Goal: Task Accomplishment & Management: Manage account settings

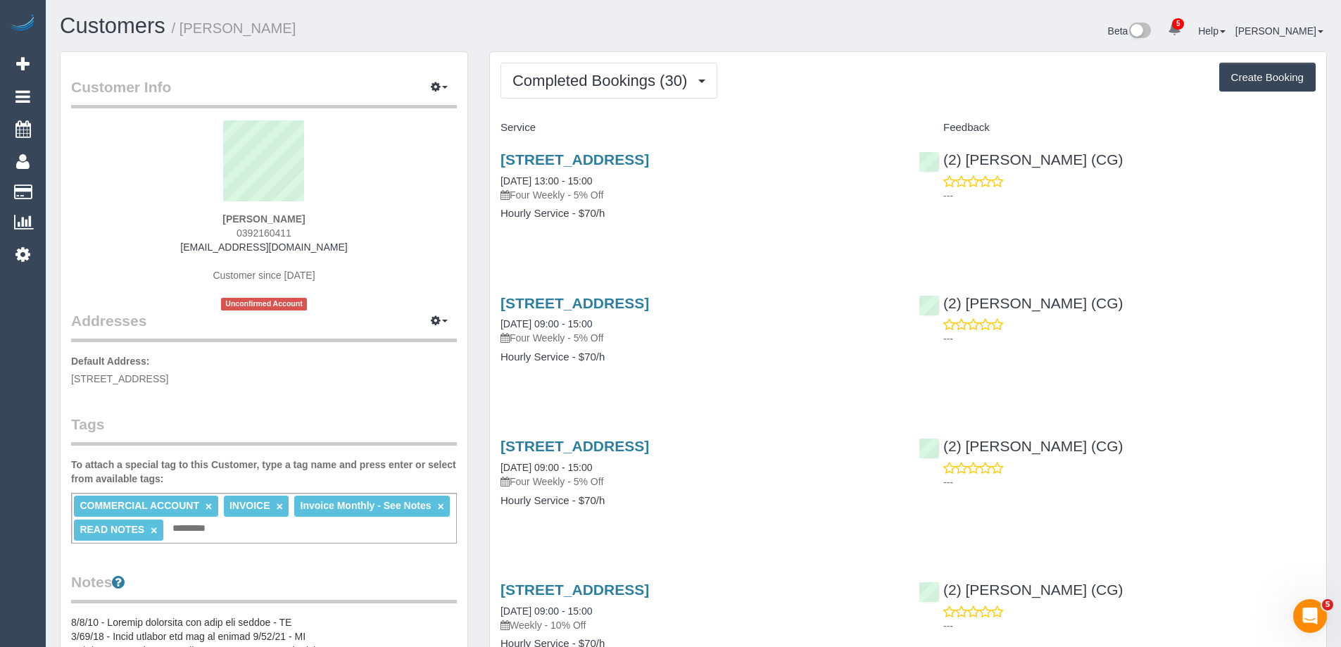
drag, startPoint x: 494, startPoint y: 162, endPoint x: 756, endPoint y: 153, distance: 262.0
click at [756, 153] on div "53 Ballarat Rd, Footscray, VIC 3011 16/06/2025 13:00 - 15:00 Four Weekly - 5% O…" at bounding box center [699, 193] width 418 height 108
copy link "53 Ballarat Rd, Footscray, VIC 3011"
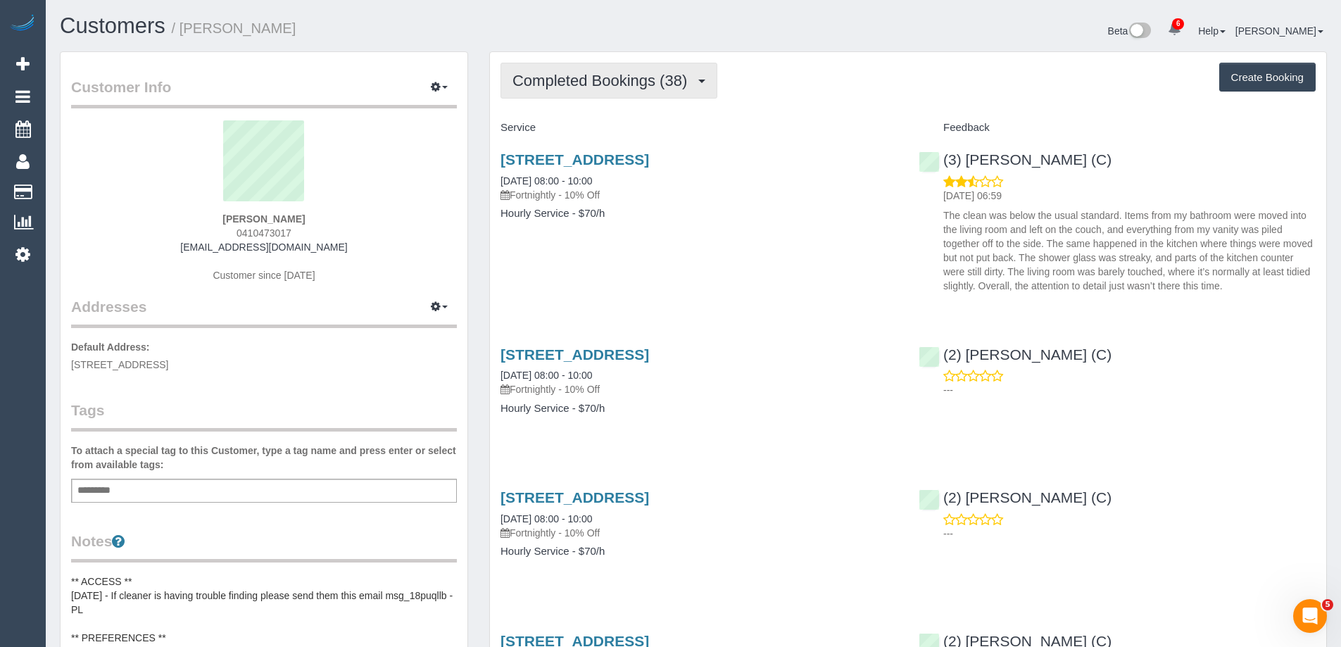
click at [599, 89] on span "Completed Bookings (38)" at bounding box center [603, 81] width 182 height 18
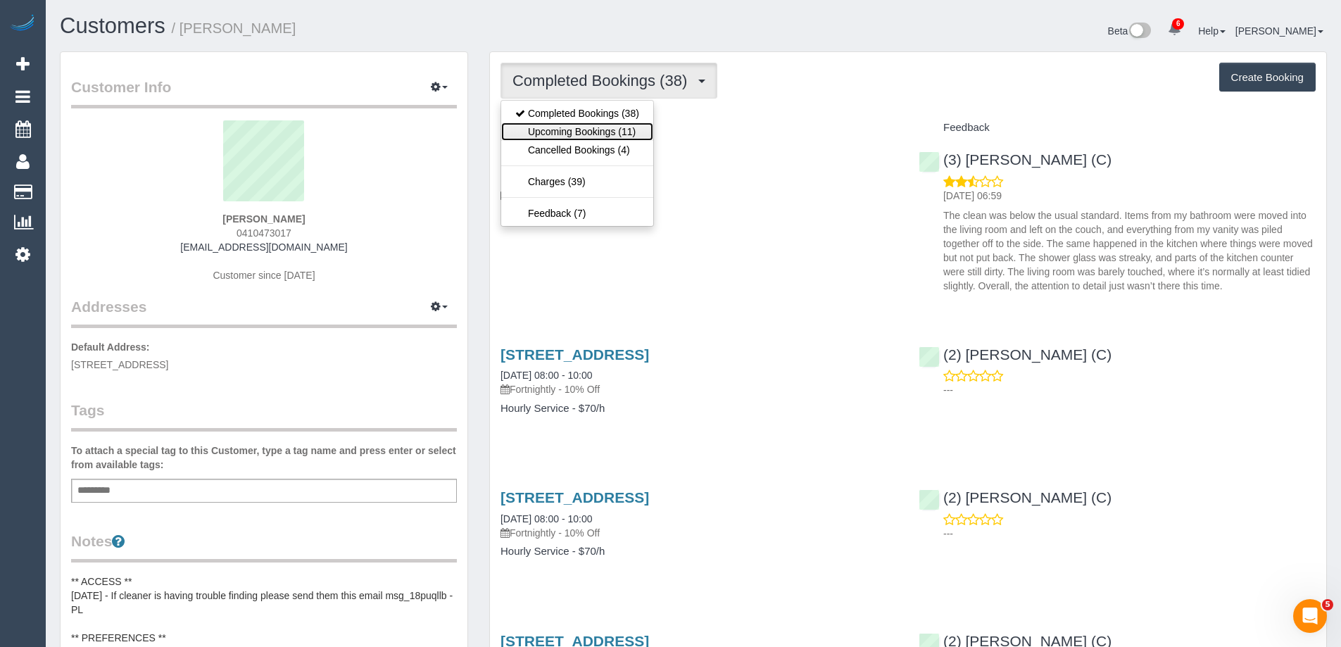
click at [593, 128] on link "Upcoming Bookings (11)" at bounding box center [577, 131] width 152 height 18
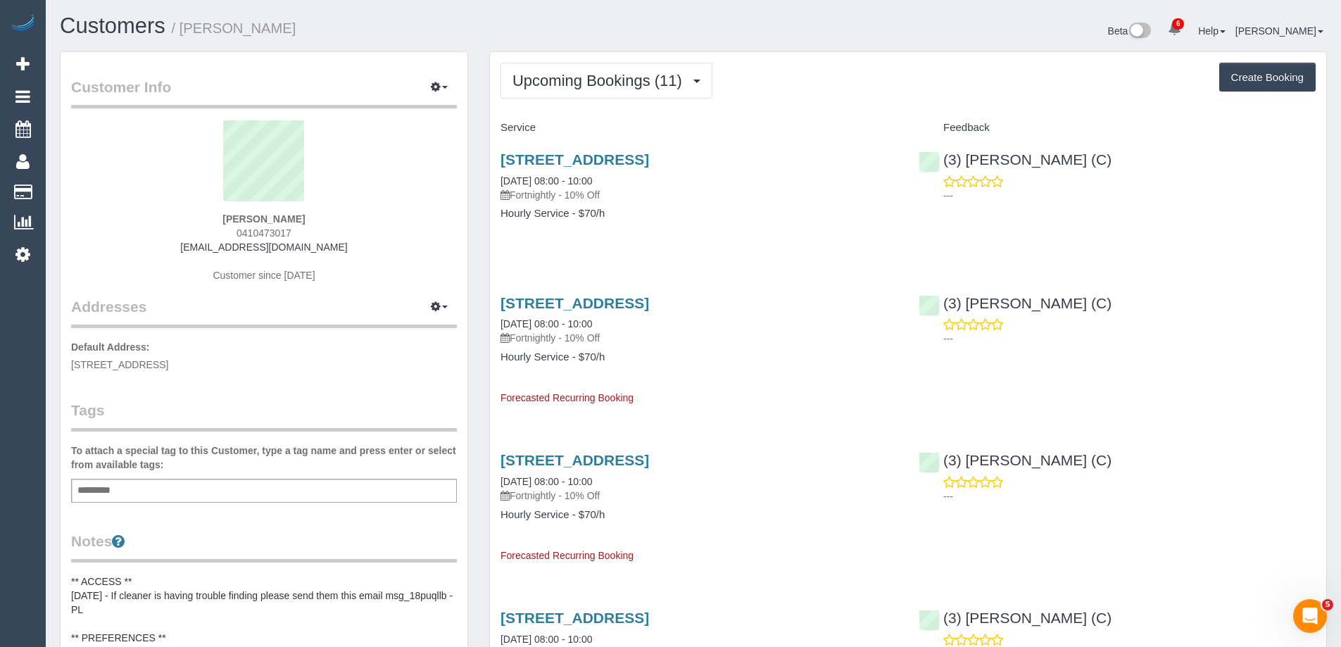
click at [277, 232] on span "0410473017" at bounding box center [264, 232] width 55 height 11
copy span "0410473017"
drag, startPoint x: 660, startPoint y: 75, endPoint x: 651, endPoint y: 87, distance: 14.6
click at [660, 75] on span "Upcoming Bookings (11)" at bounding box center [600, 81] width 177 height 18
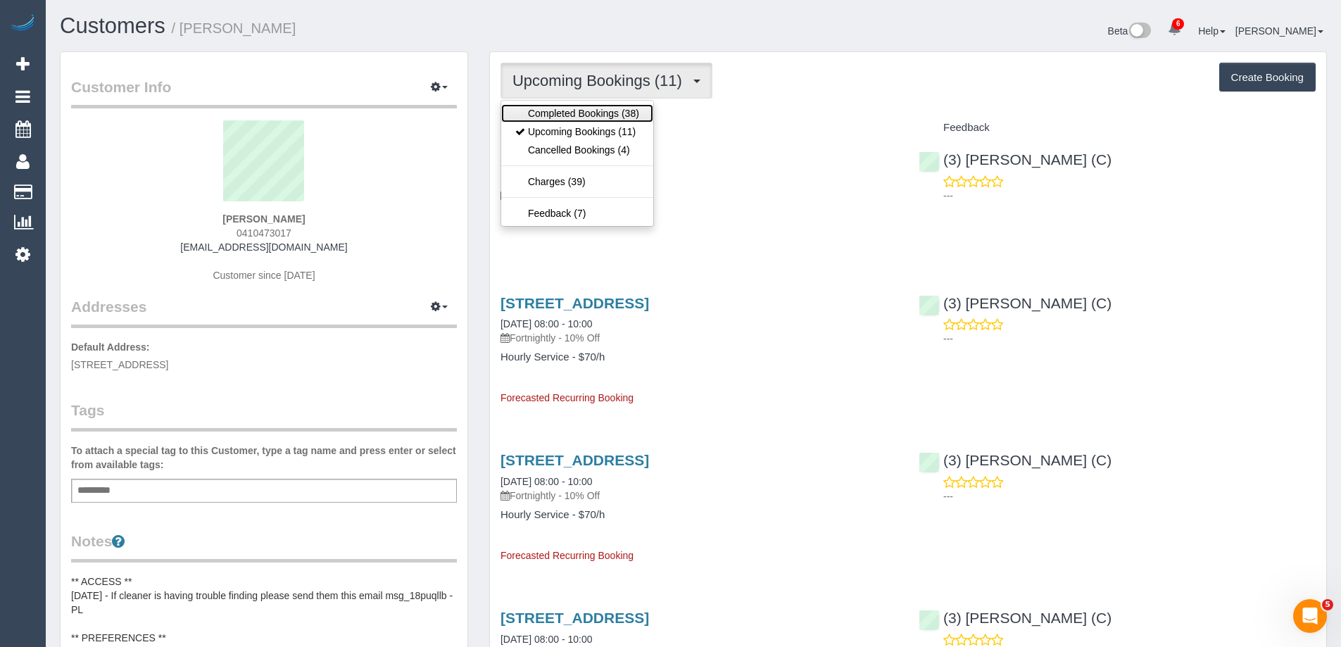
click at [635, 110] on link "Completed Bookings (38)" at bounding box center [577, 113] width 152 height 18
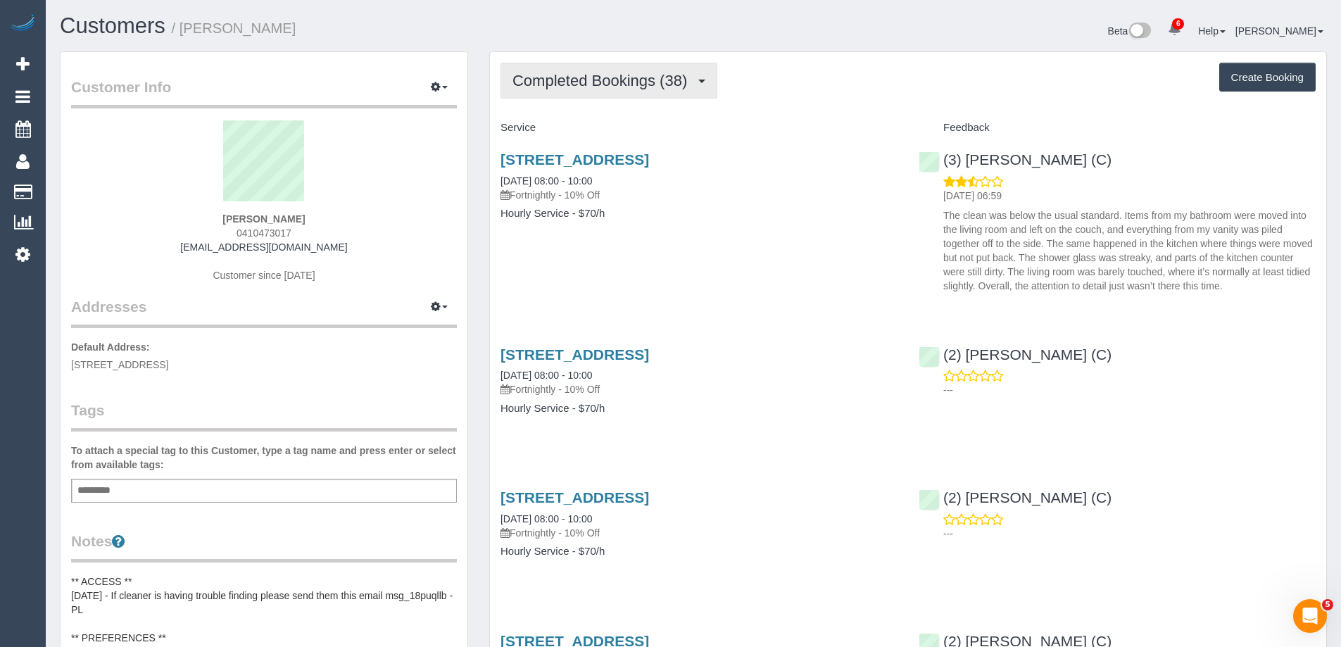
click at [596, 87] on span "Completed Bookings (38)" at bounding box center [603, 81] width 182 height 18
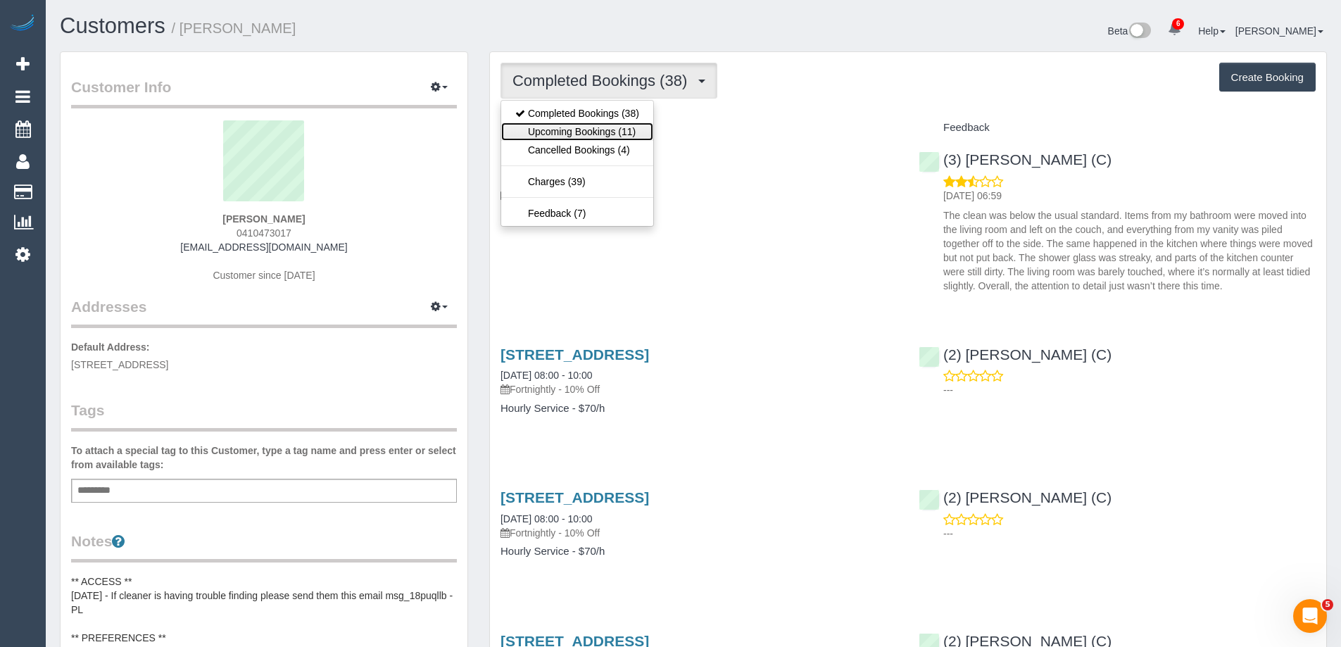
click at [591, 123] on link "Upcoming Bookings (11)" at bounding box center [577, 131] width 152 height 18
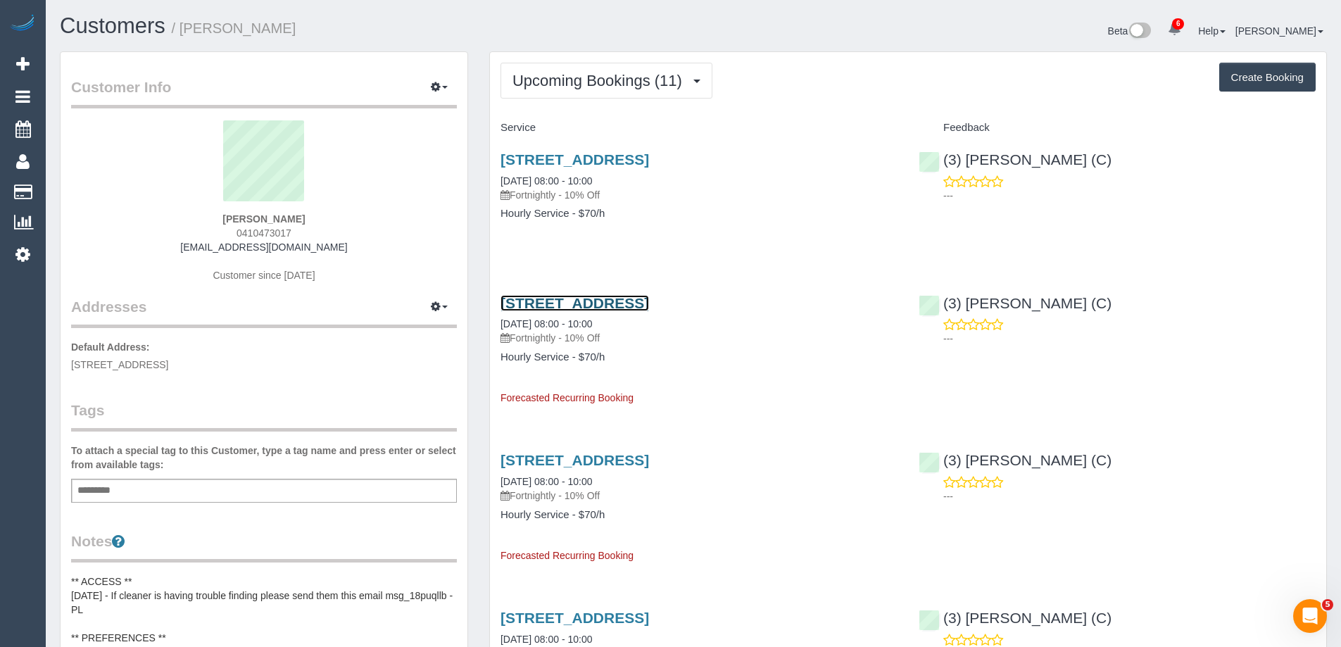
click at [649, 303] on link "145a Sydney Rd, 4, Coburg, VIC 3058" at bounding box center [574, 303] width 149 height 16
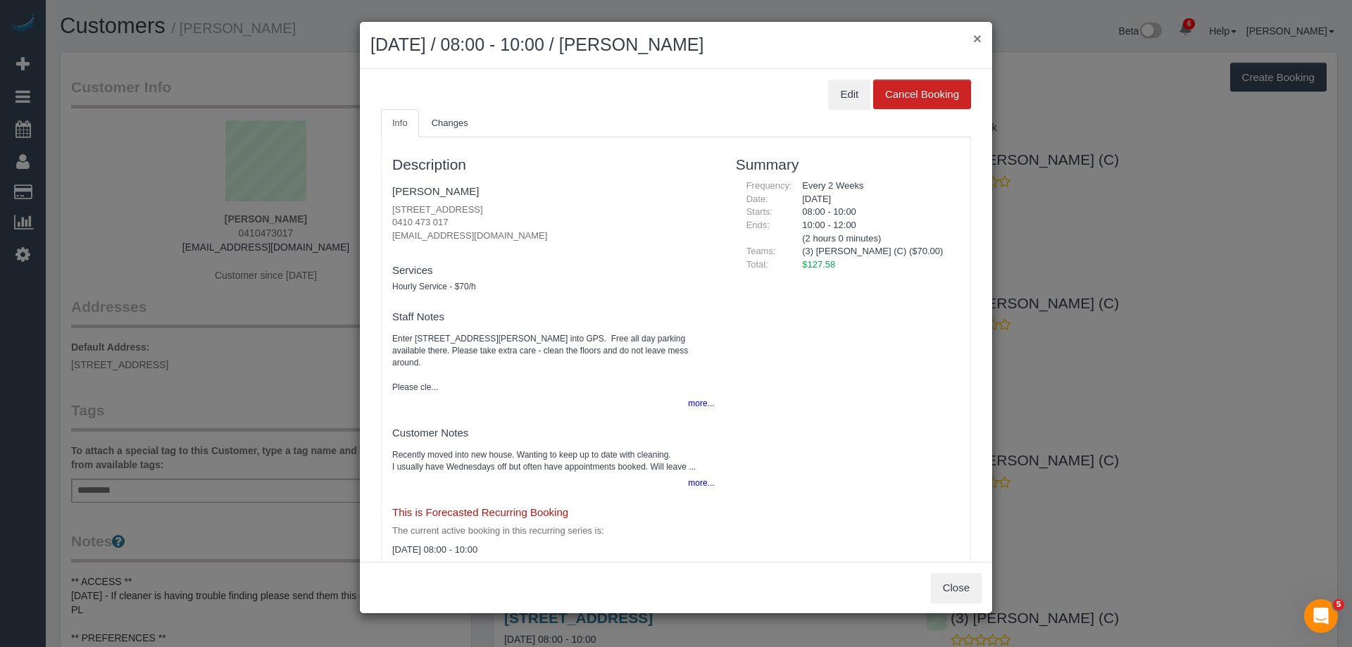
click at [979, 36] on button "×" at bounding box center [977, 38] width 8 height 15
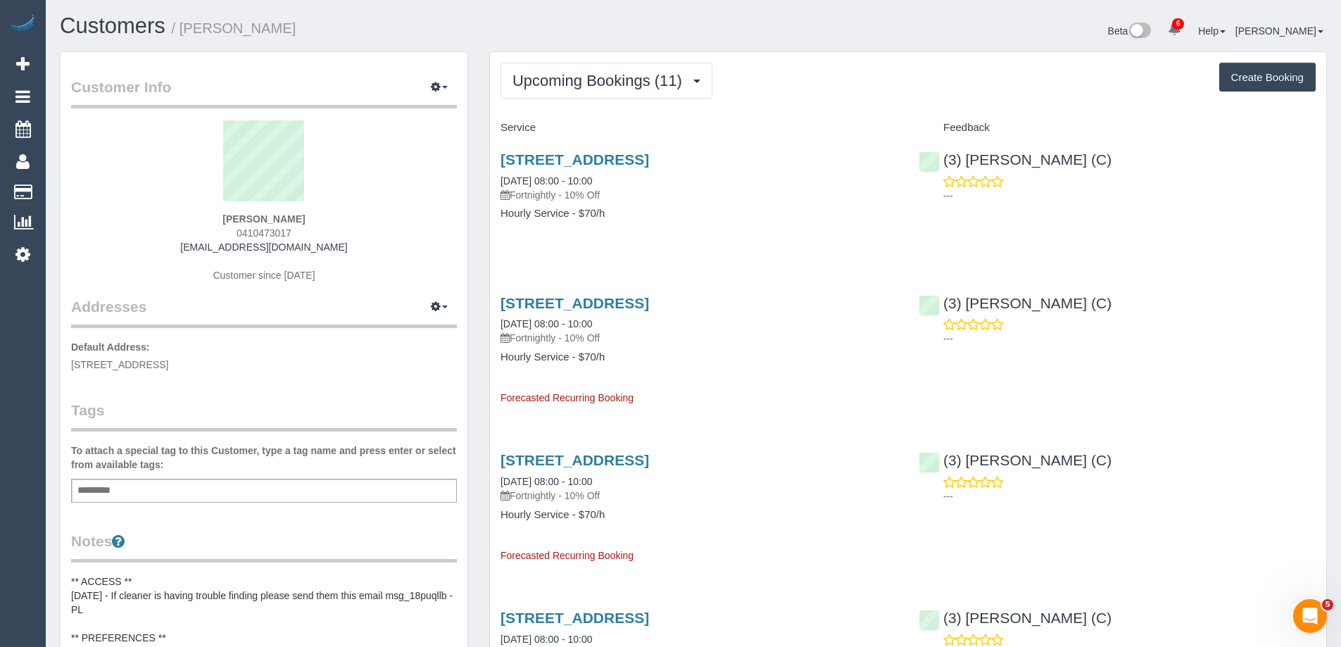
click at [793, 42] on div "Beta 6 Your Notifications You have 0 alerts × You have 1 to charge for 16/09/20…" at bounding box center [1015, 32] width 644 height 37
click at [649, 300] on link "145a Sydney Rd, 4, Coburg, VIC 3058" at bounding box center [574, 303] width 149 height 16
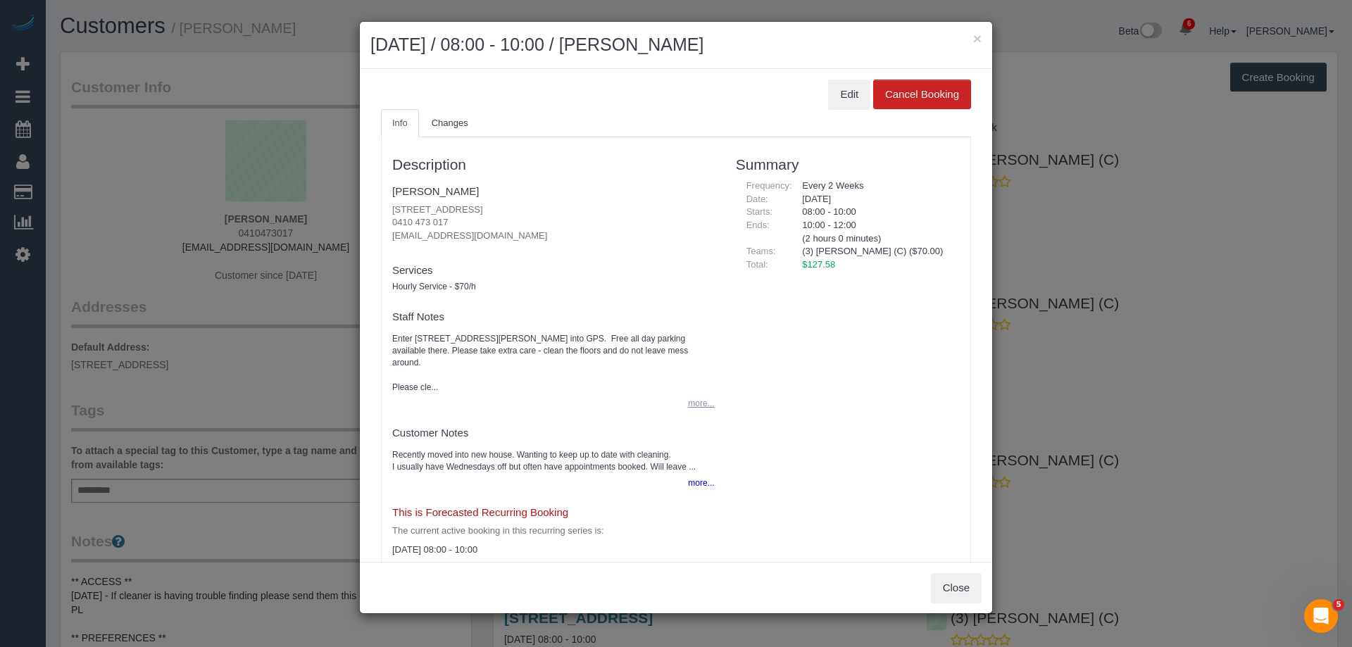
click at [694, 393] on button "more..." at bounding box center [696, 403] width 34 height 20
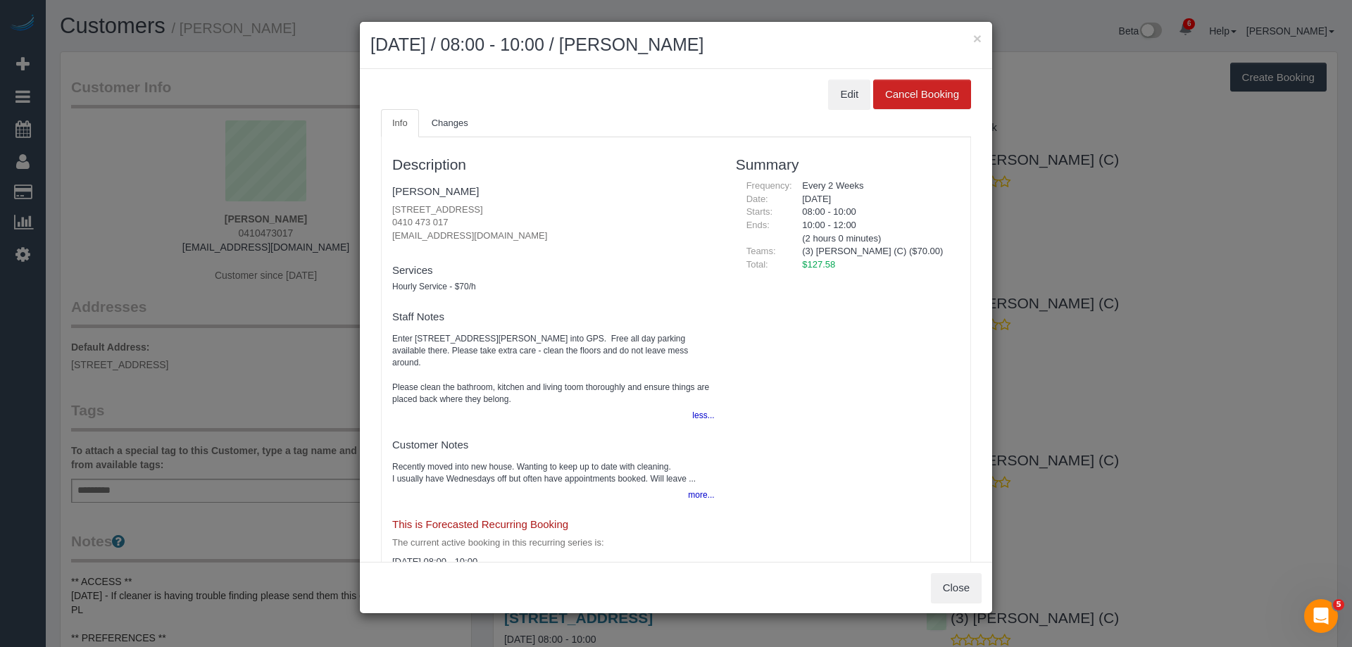
scroll to position [27, 0]
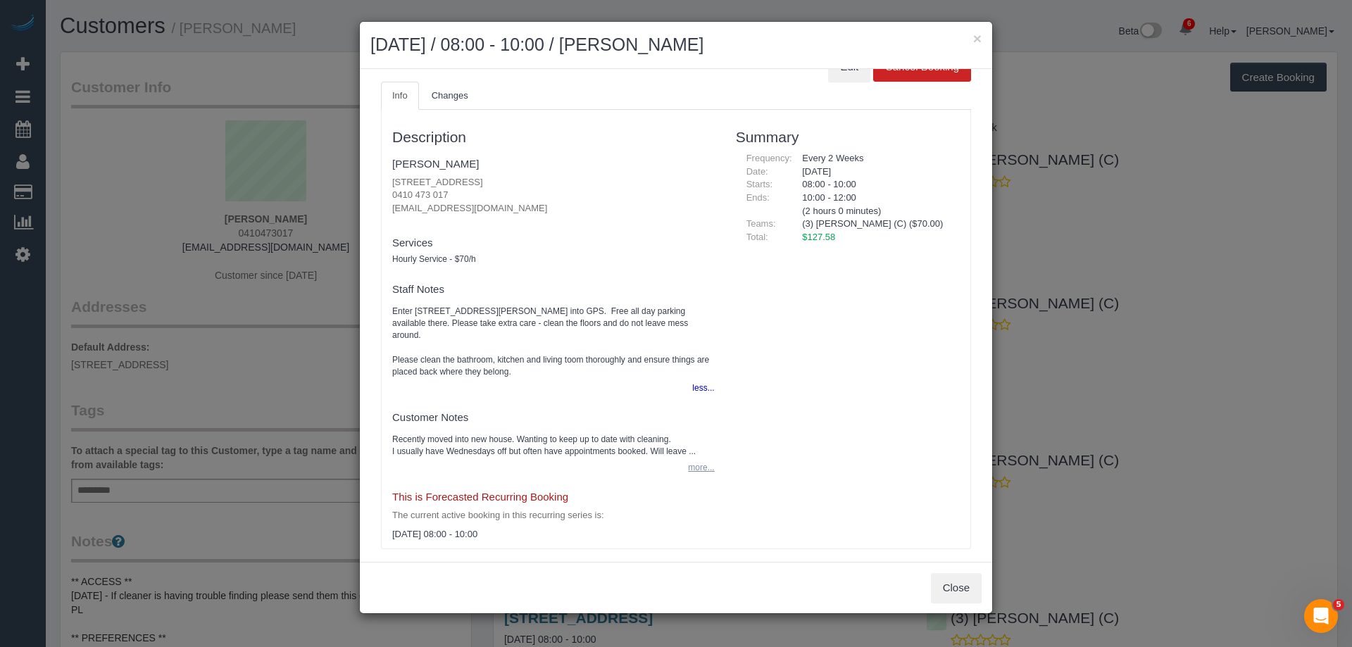
click at [684, 458] on button "more..." at bounding box center [696, 468] width 34 height 20
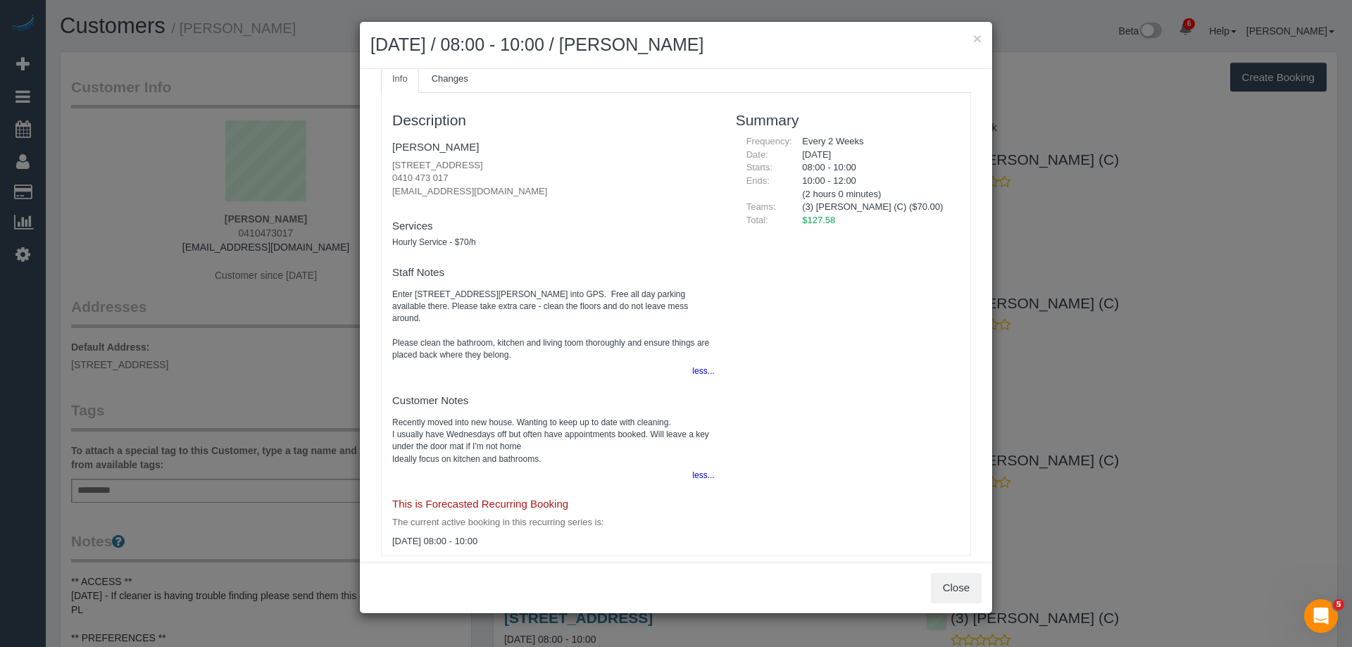
scroll to position [51, 0]
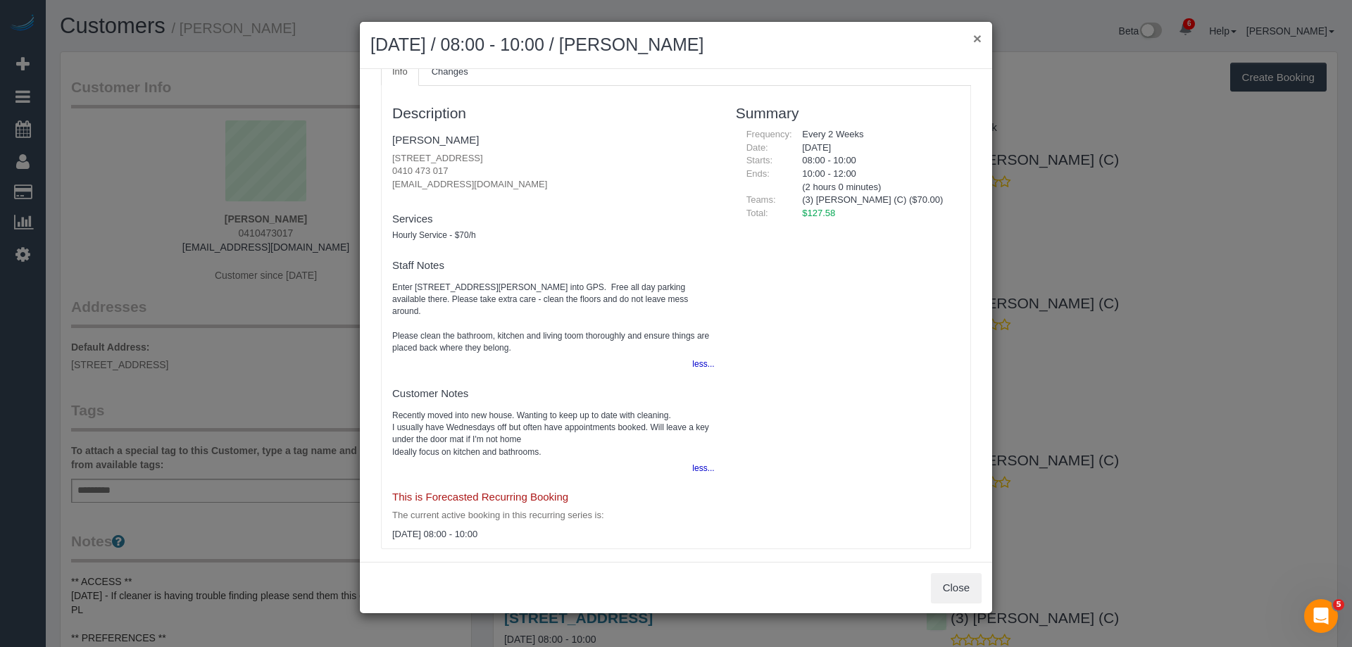
click at [978, 39] on button "×" at bounding box center [977, 38] width 8 height 15
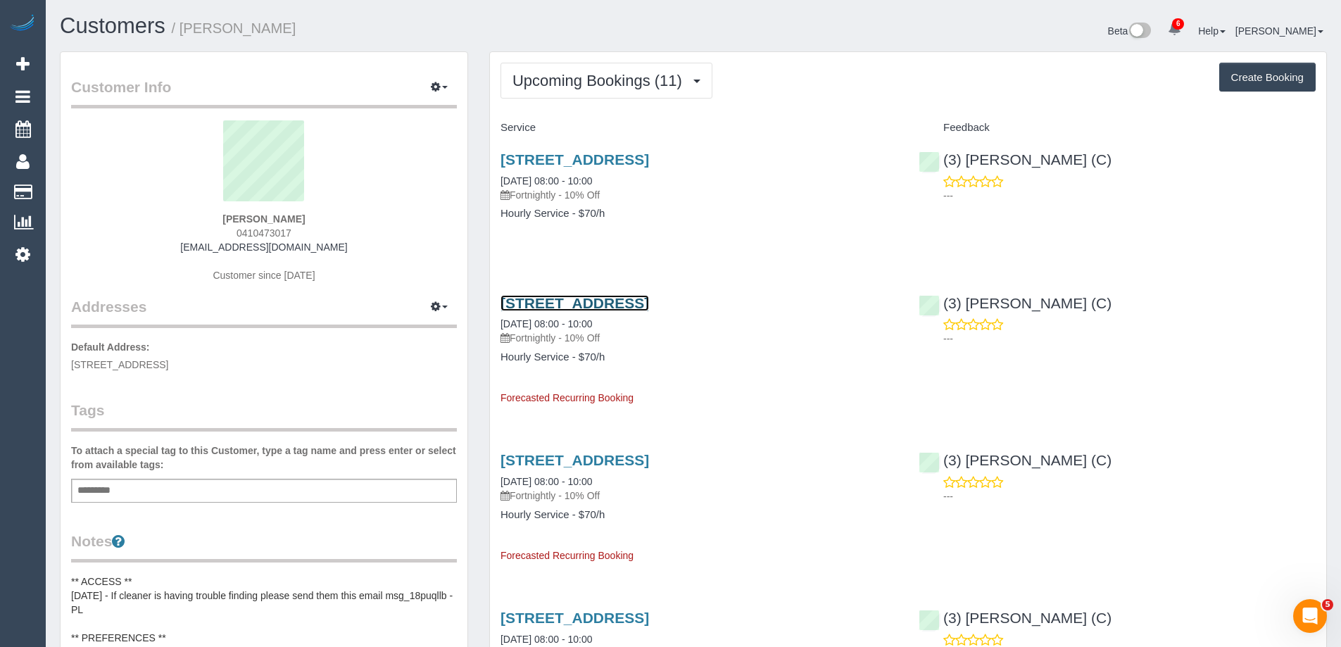
click at [558, 296] on link "145a Sydney Rd, 4, Coburg, VIC 3058" at bounding box center [574, 303] width 149 height 16
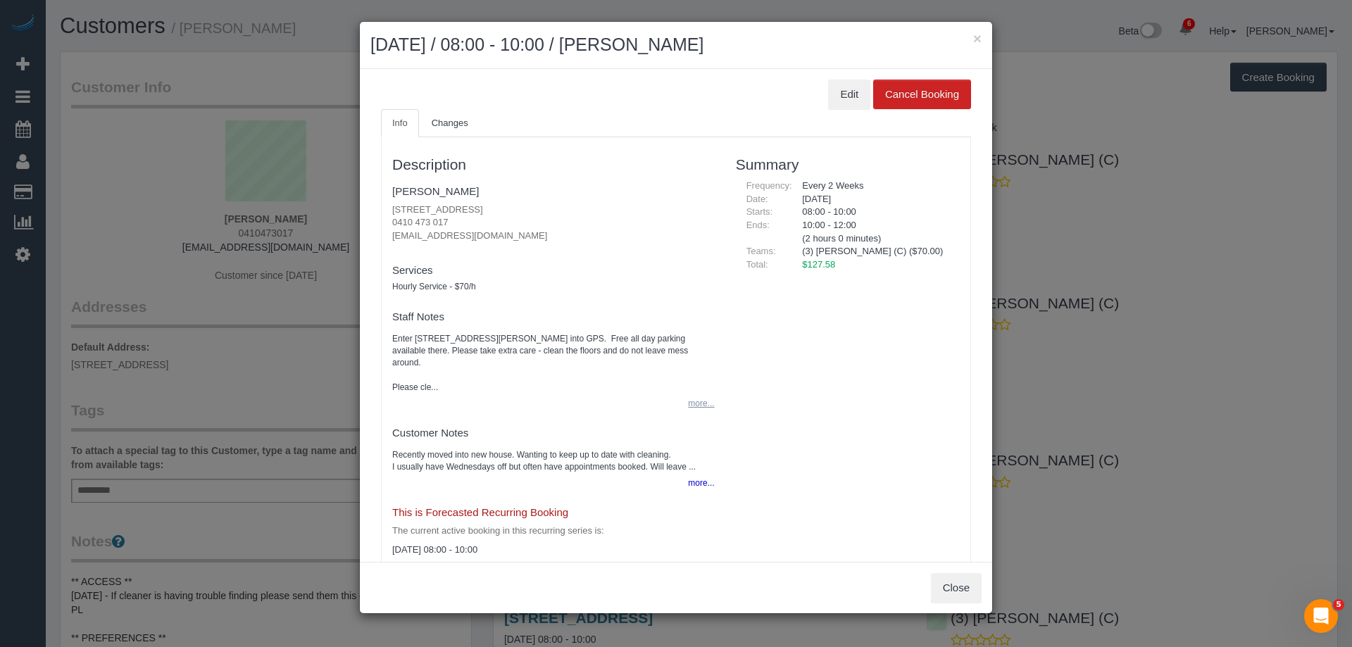
click at [696, 393] on button "more..." at bounding box center [696, 403] width 34 height 20
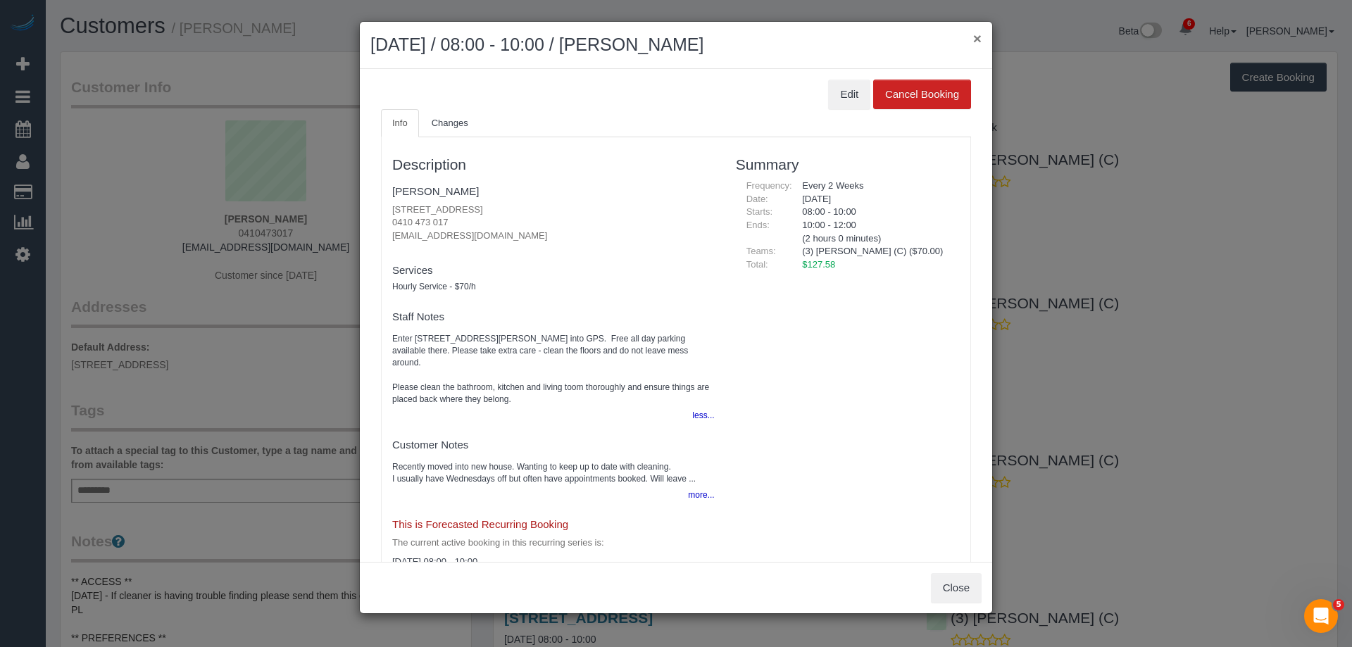
click at [976, 35] on button "×" at bounding box center [977, 38] width 8 height 15
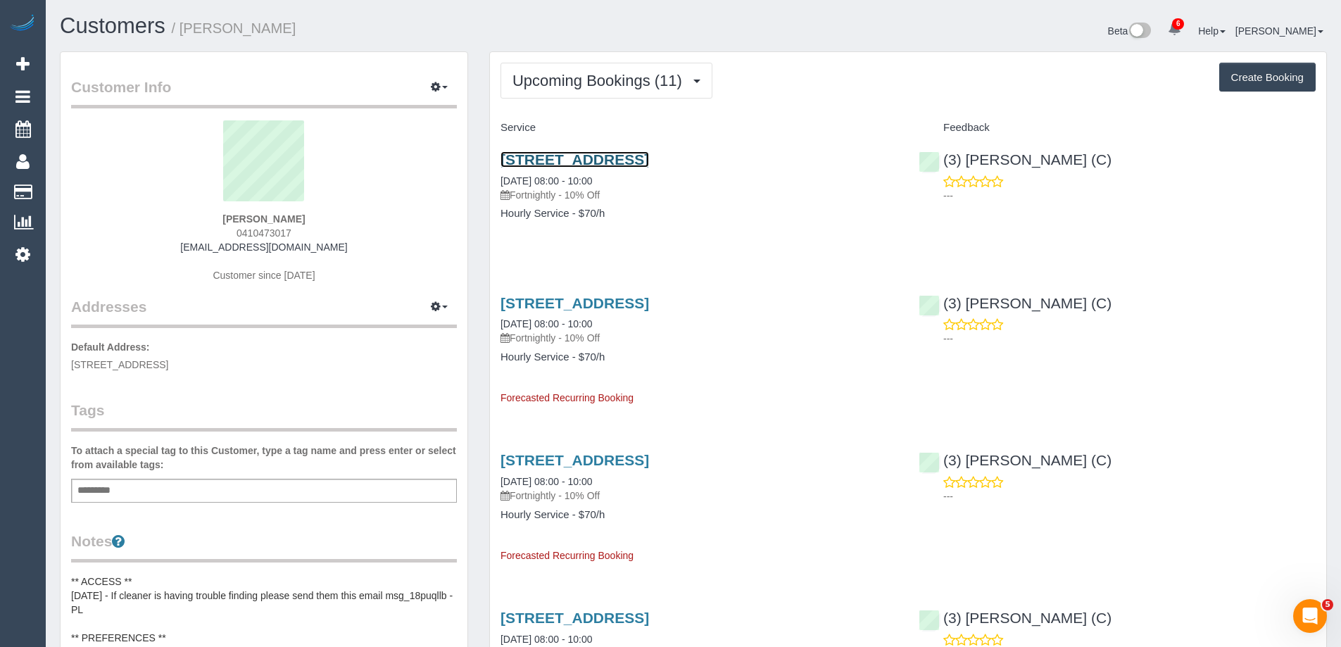
click at [593, 156] on link "145a Sydney Rd, 4, Coburg, VIC 3058" at bounding box center [574, 159] width 149 height 16
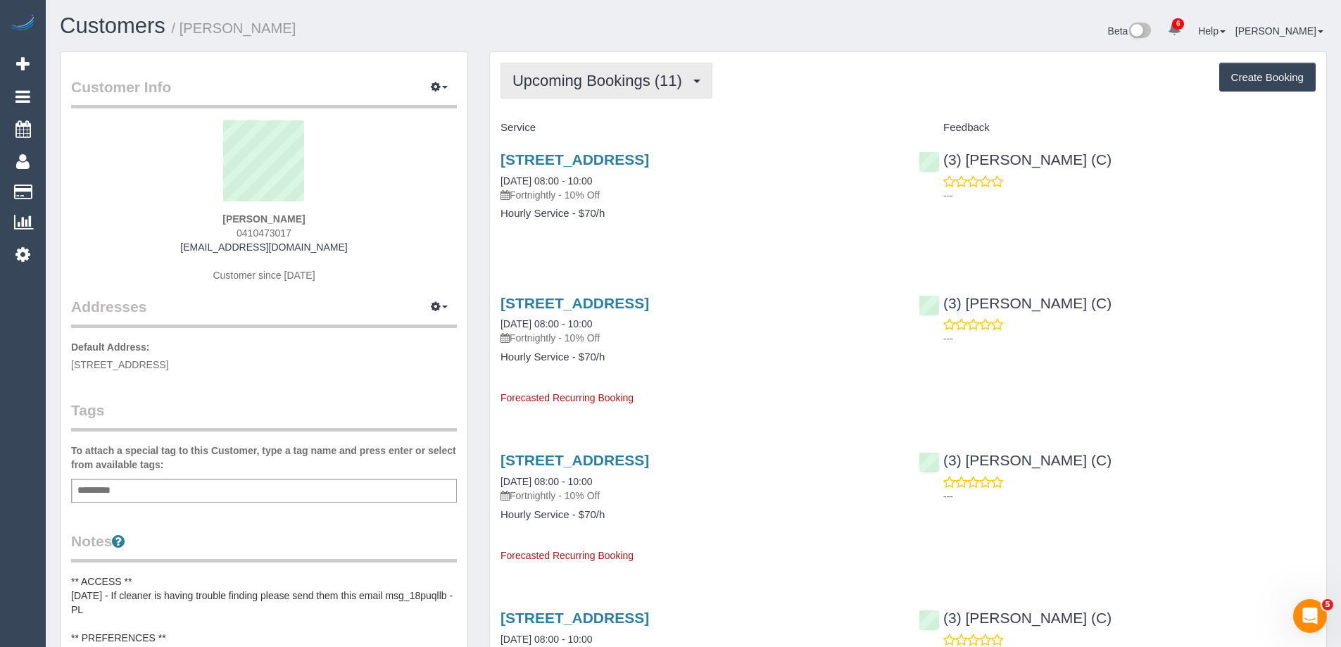
click at [606, 71] on button "Upcoming Bookings (11)" at bounding box center [606, 81] width 212 height 36
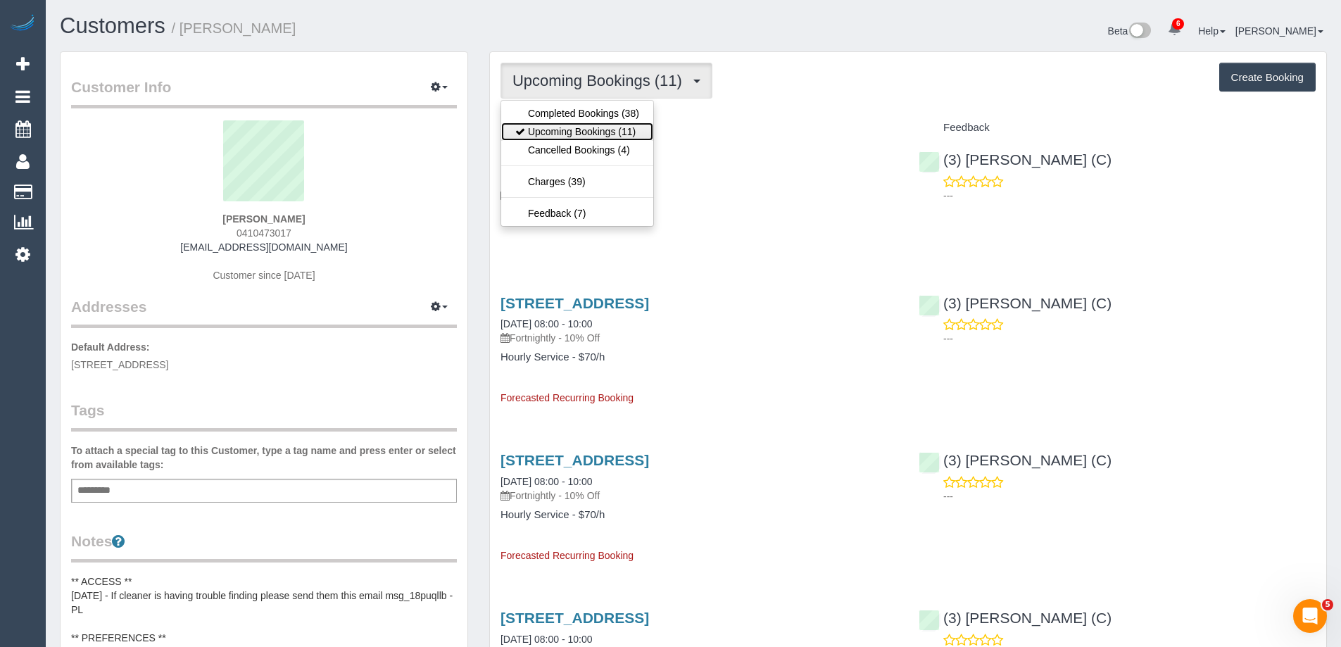
click at [591, 131] on link "Upcoming Bookings (11)" at bounding box center [577, 131] width 152 height 18
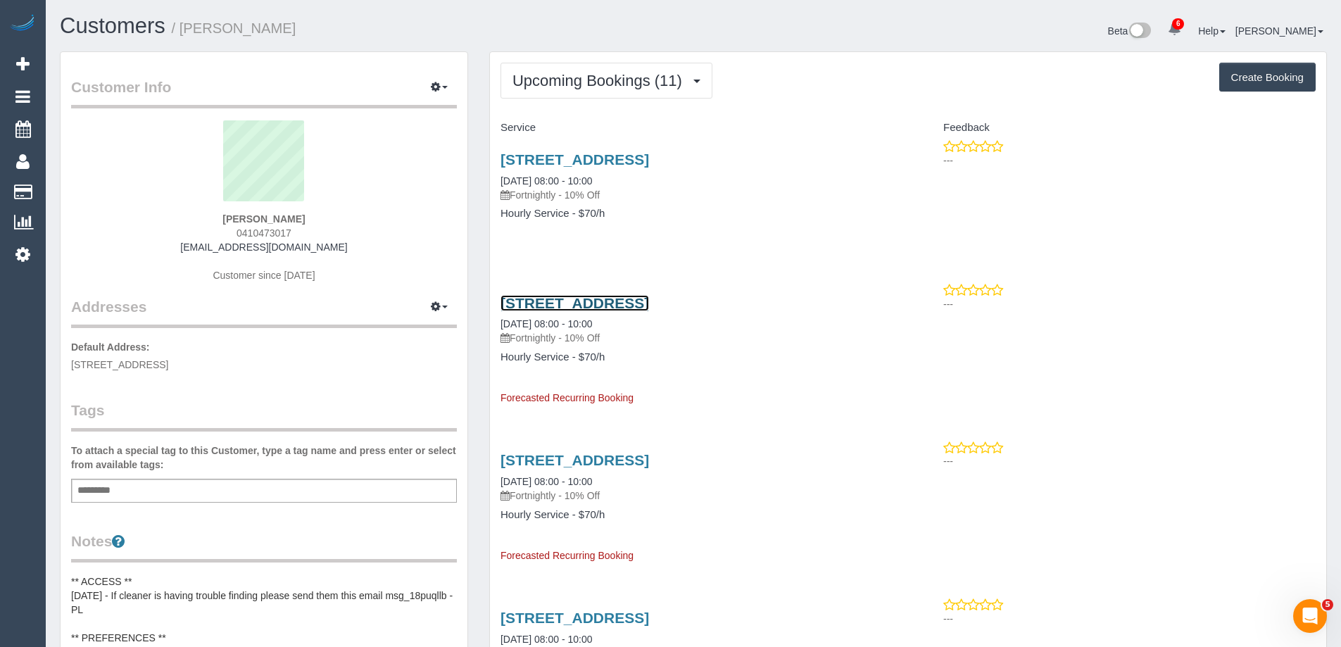
click at [643, 298] on link "145a Sydney Rd, 4, Coburg, VIC 3058" at bounding box center [574, 303] width 149 height 16
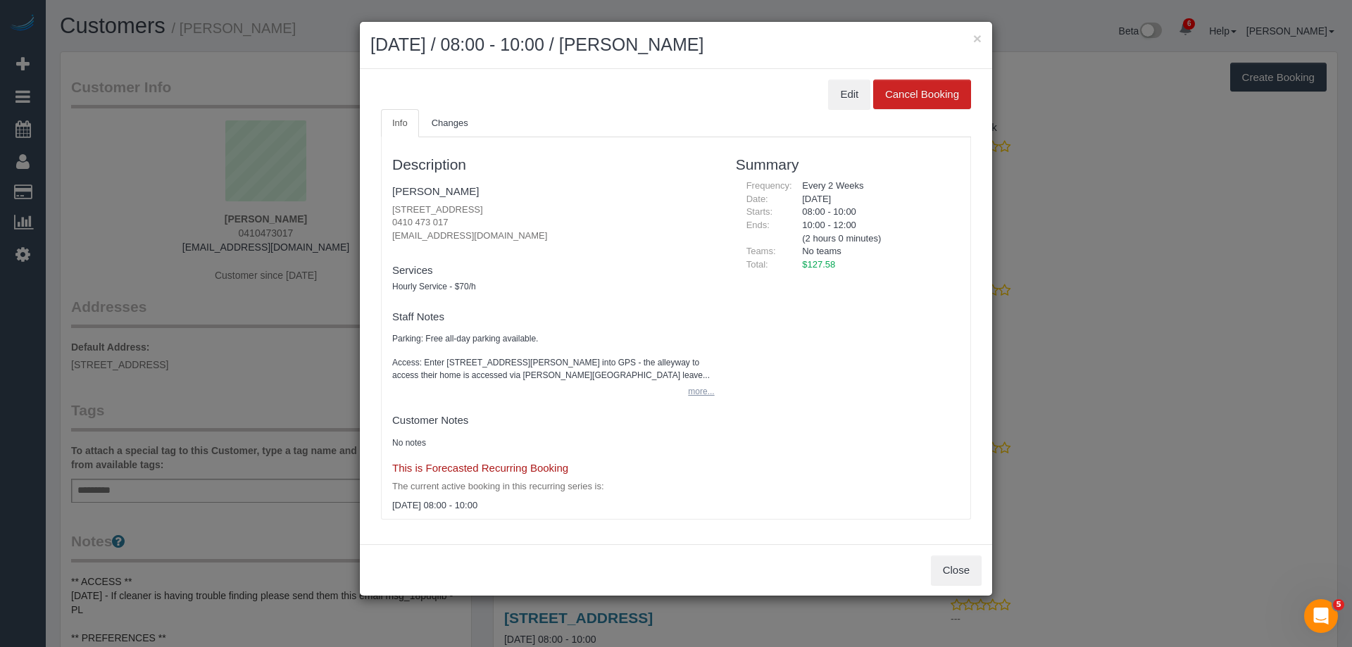
click at [698, 389] on button "more..." at bounding box center [696, 392] width 34 height 20
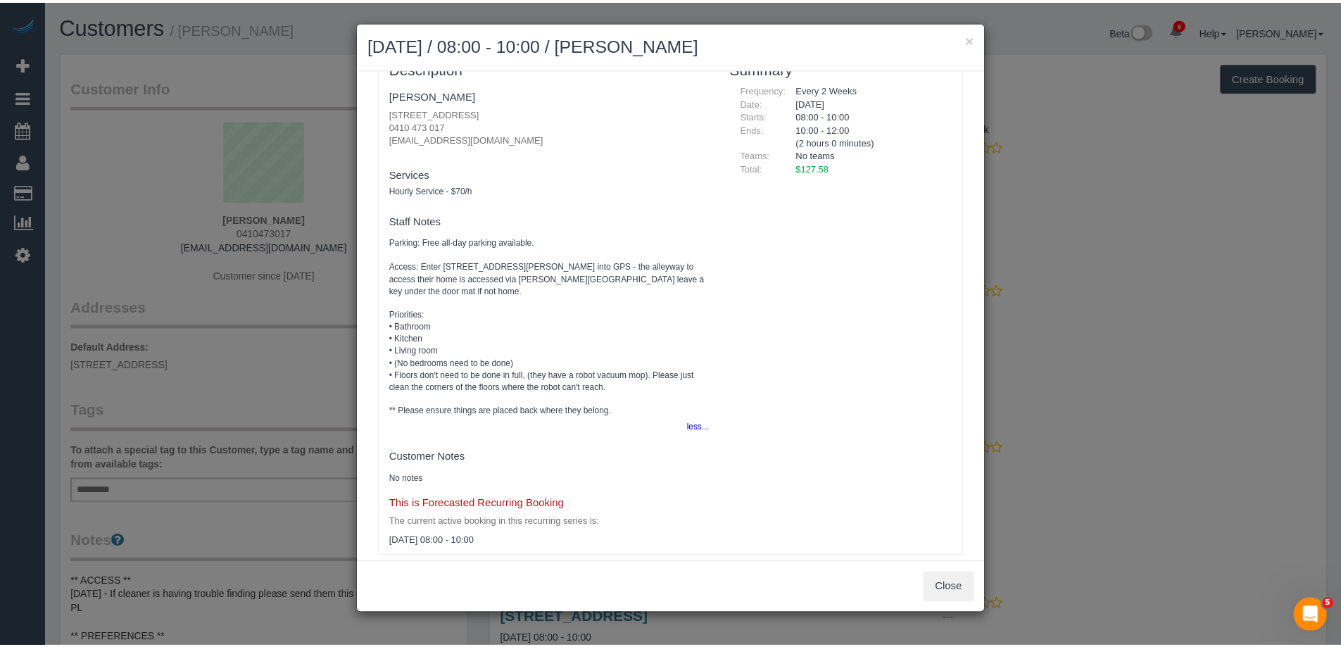
scroll to position [103, 0]
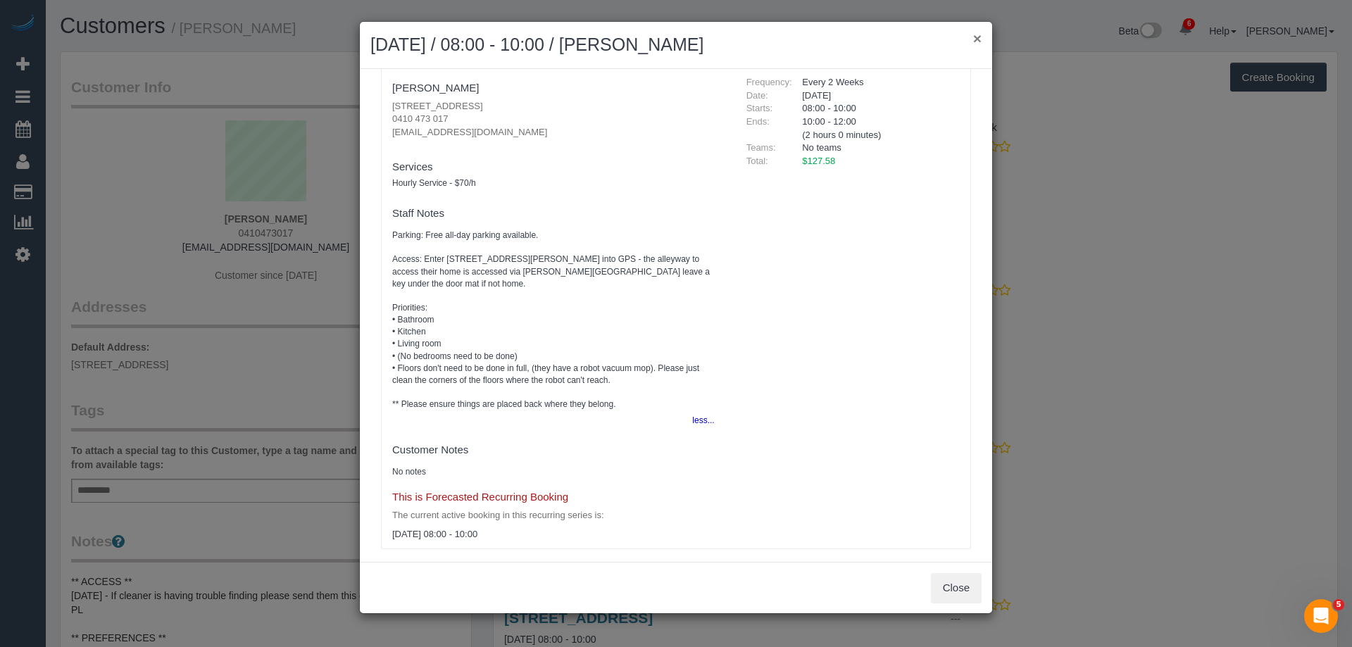
click at [977, 38] on button "×" at bounding box center [977, 38] width 8 height 15
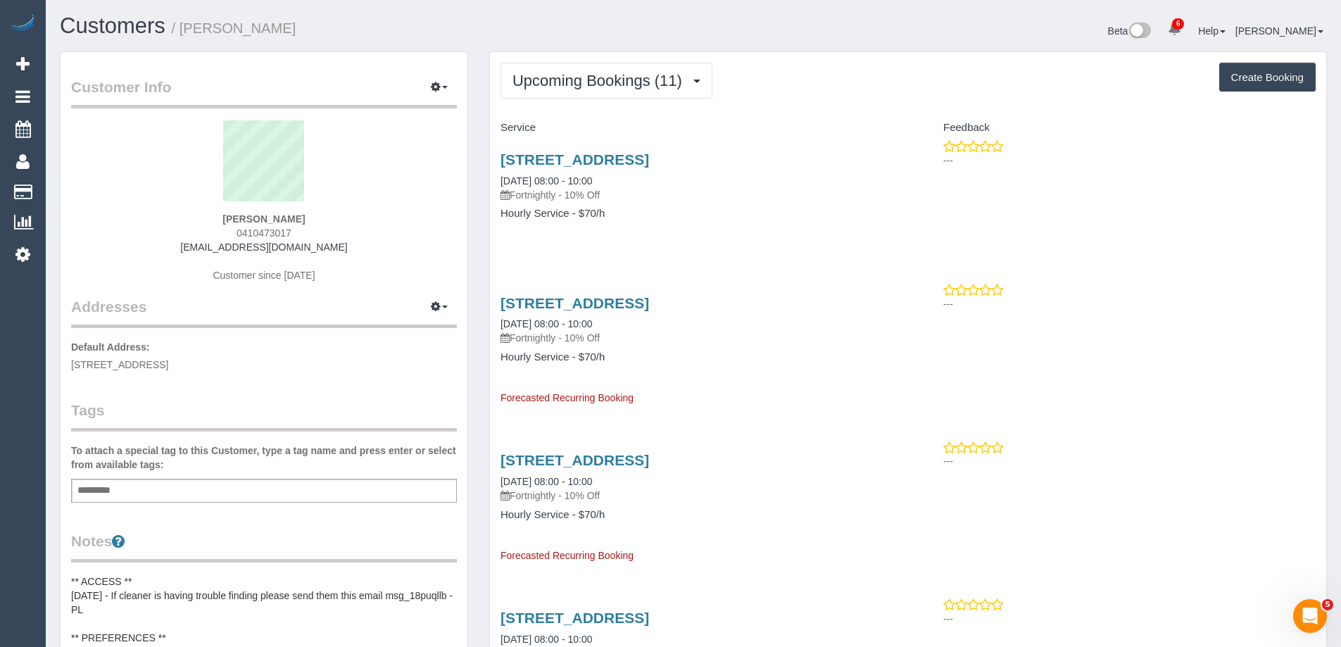
click at [757, 25] on div "Beta 6 Your Notifications You have 0 alerts × You have 1 to charge for 16/09/20…" at bounding box center [1015, 32] width 644 height 37
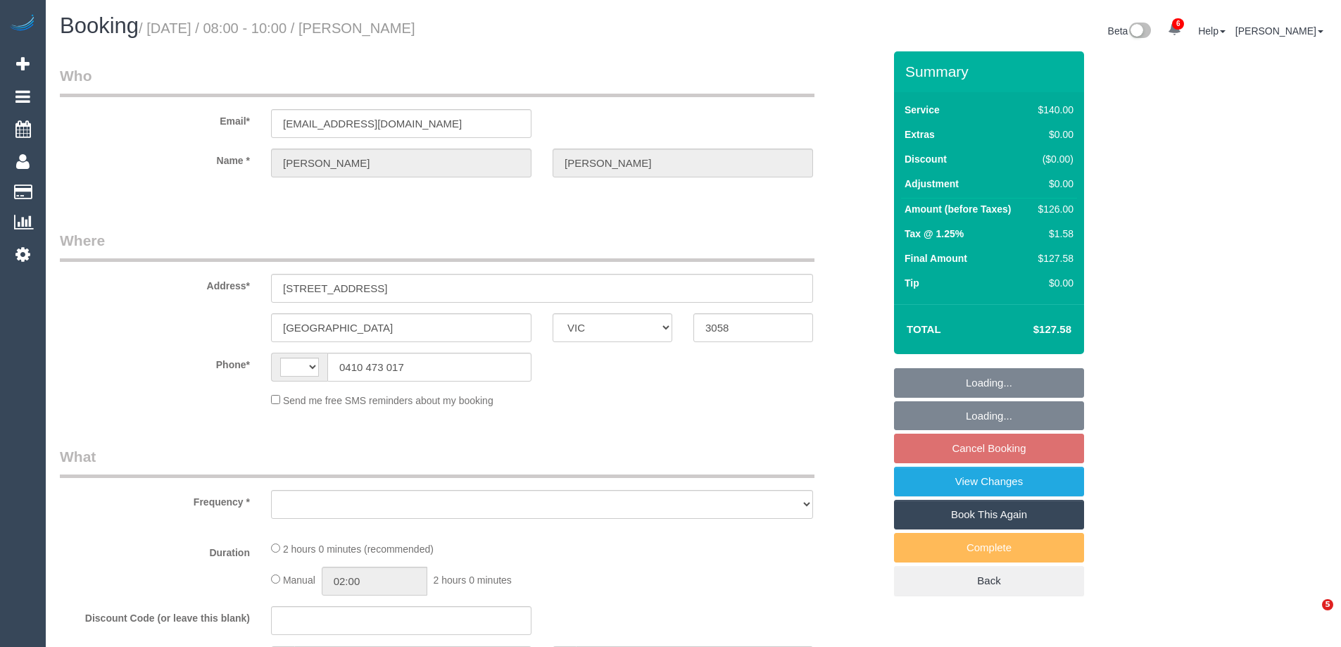
select select "VIC"
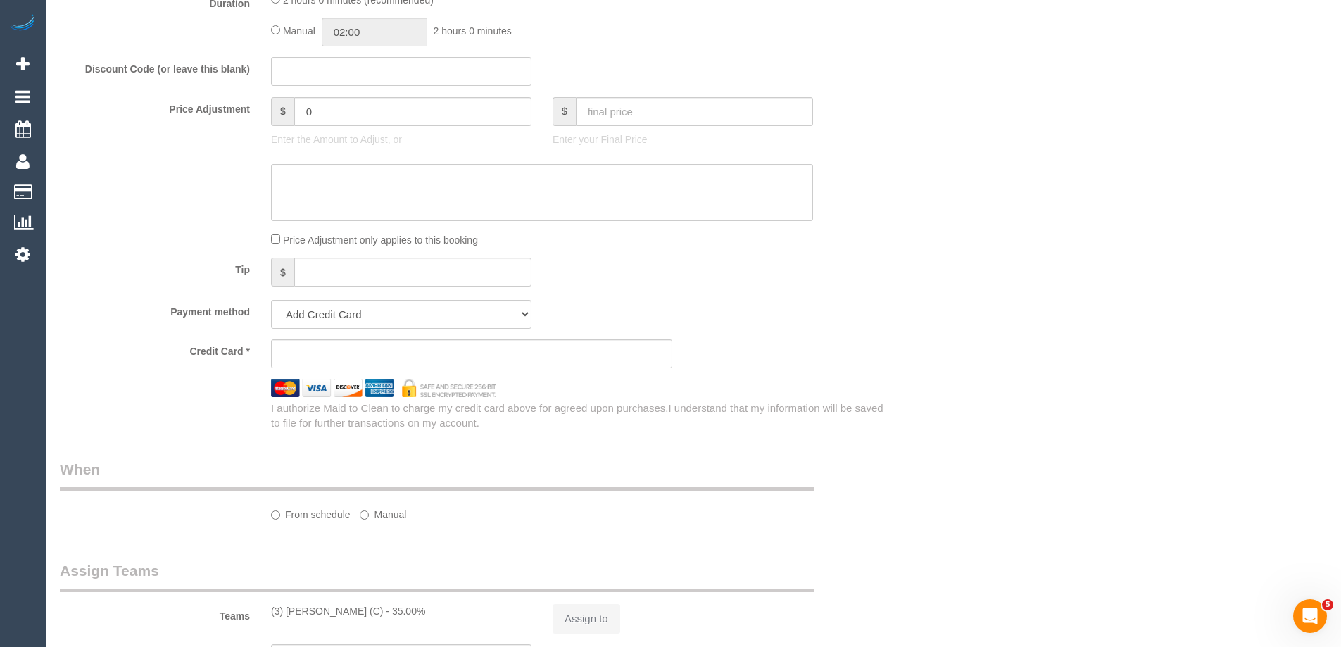
select select "object:753"
select select "string:AU"
select select "number:29"
select select "number:14"
select select "number:19"
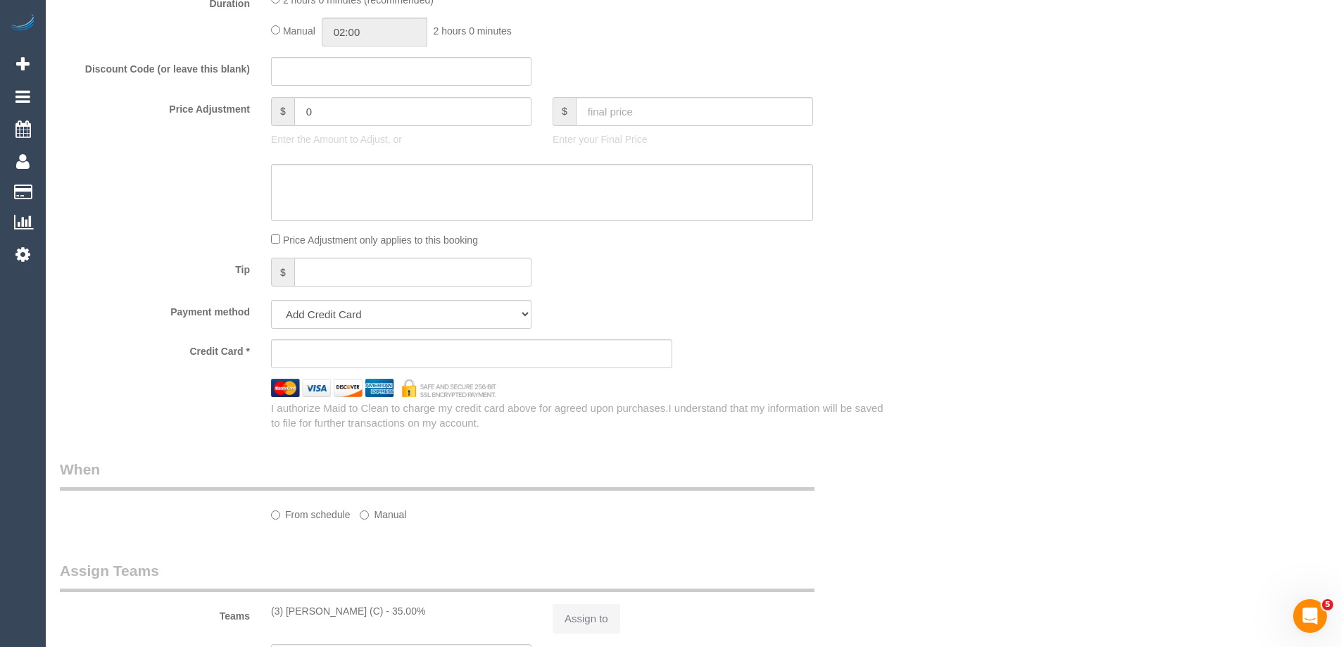
select select "number:36"
select select "number:34"
select select "number:11"
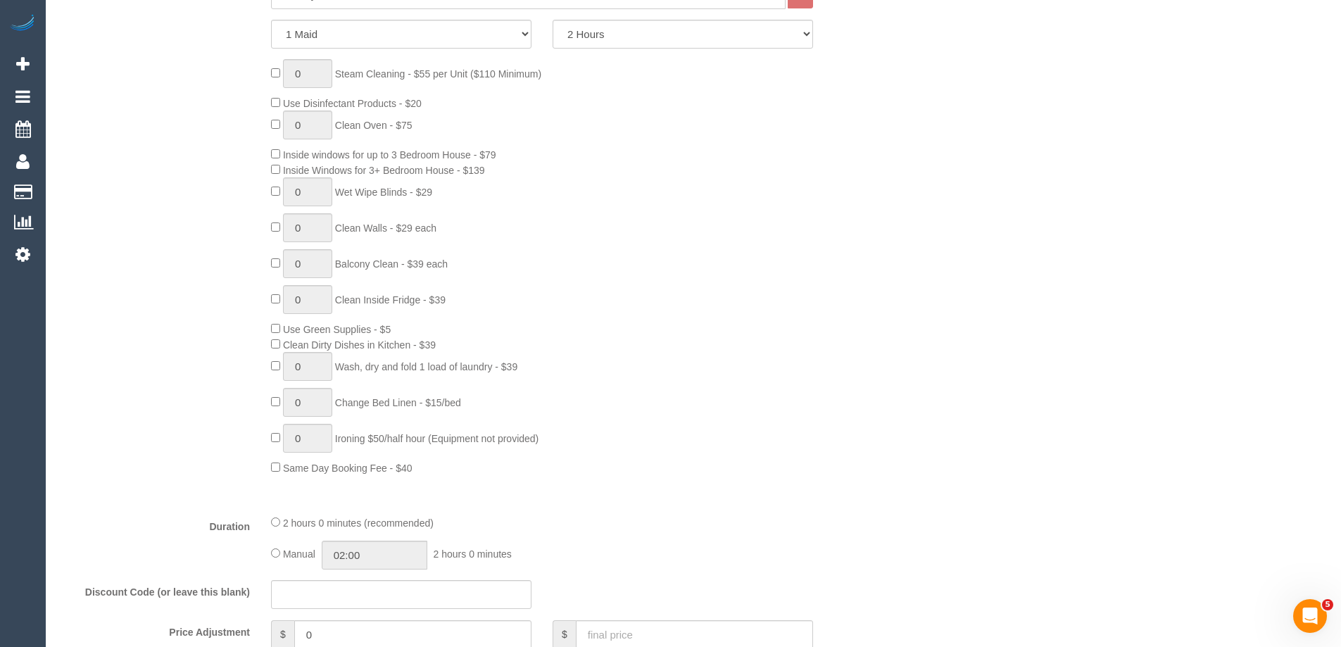
select select "string:stripe-pm_1QuP9v2GScqysDRVpgywK1O1"
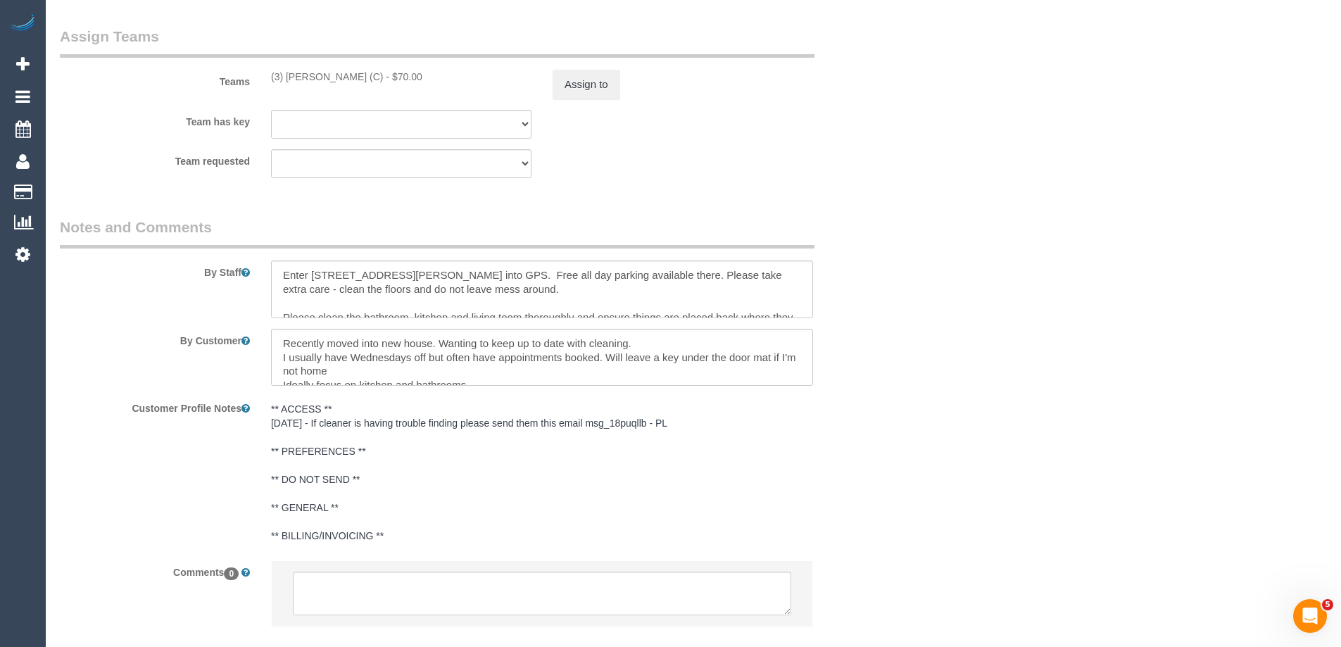
scroll to position [2229, 0]
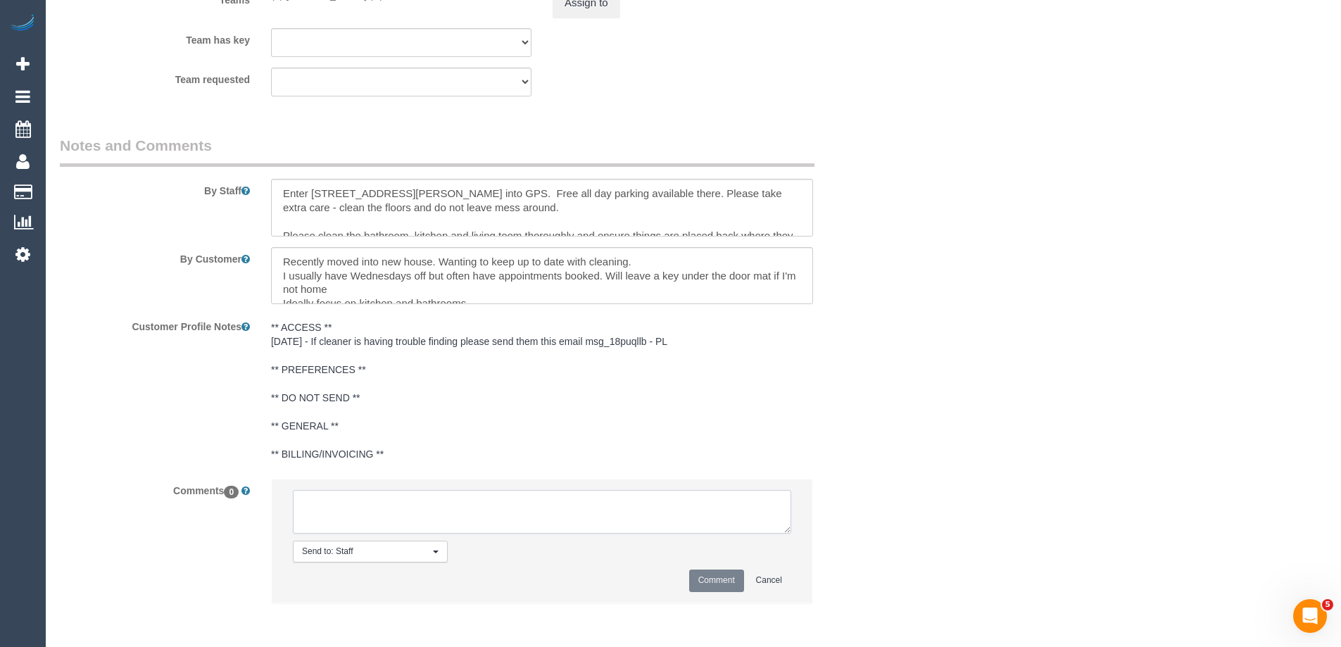
click at [407, 512] on textarea at bounding box center [542, 512] width 498 height 44
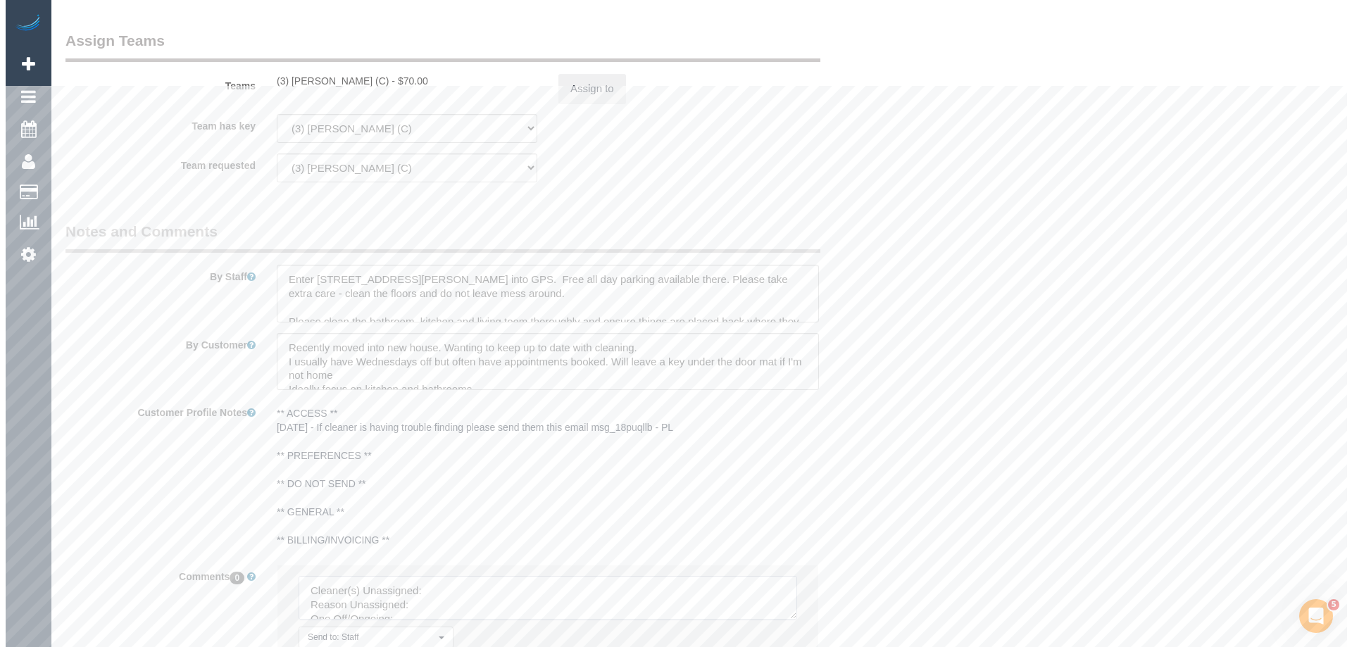
scroll to position [1948, 0]
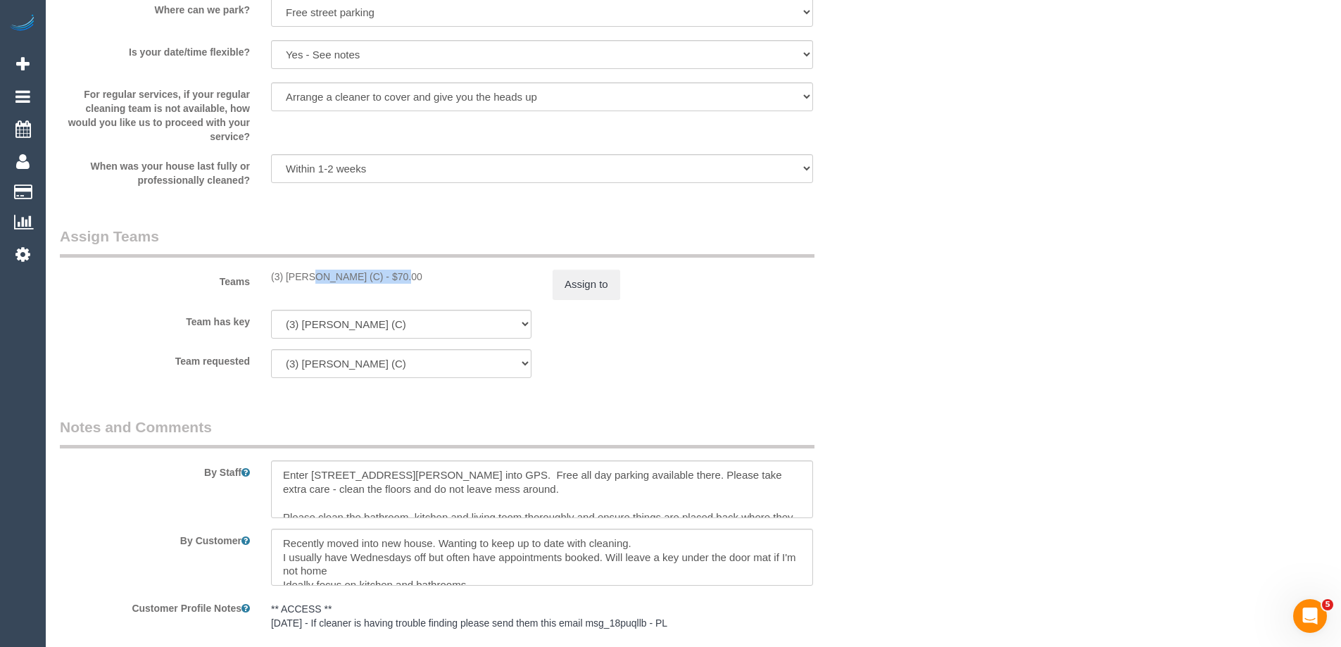
drag, startPoint x: 267, startPoint y: 279, endPoint x: 358, endPoint y: 286, distance: 91.8
click at [358, 286] on div "Teams (3) Juan Manuel (C) - $70.00 Assign to" at bounding box center [471, 262] width 845 height 73
copy div "(3) Juan Manuel (C)"
click at [572, 282] on button "Assign to" at bounding box center [587, 285] width 68 height 30
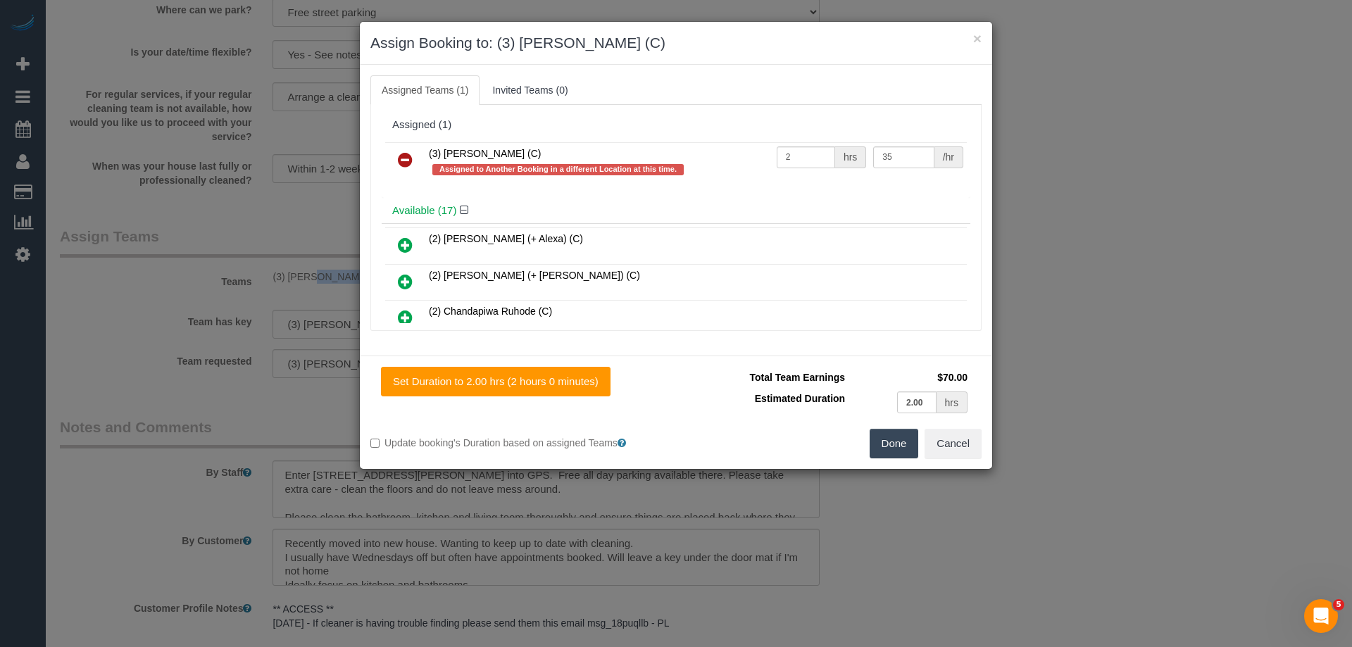
click at [403, 151] on icon at bounding box center [405, 159] width 15 height 17
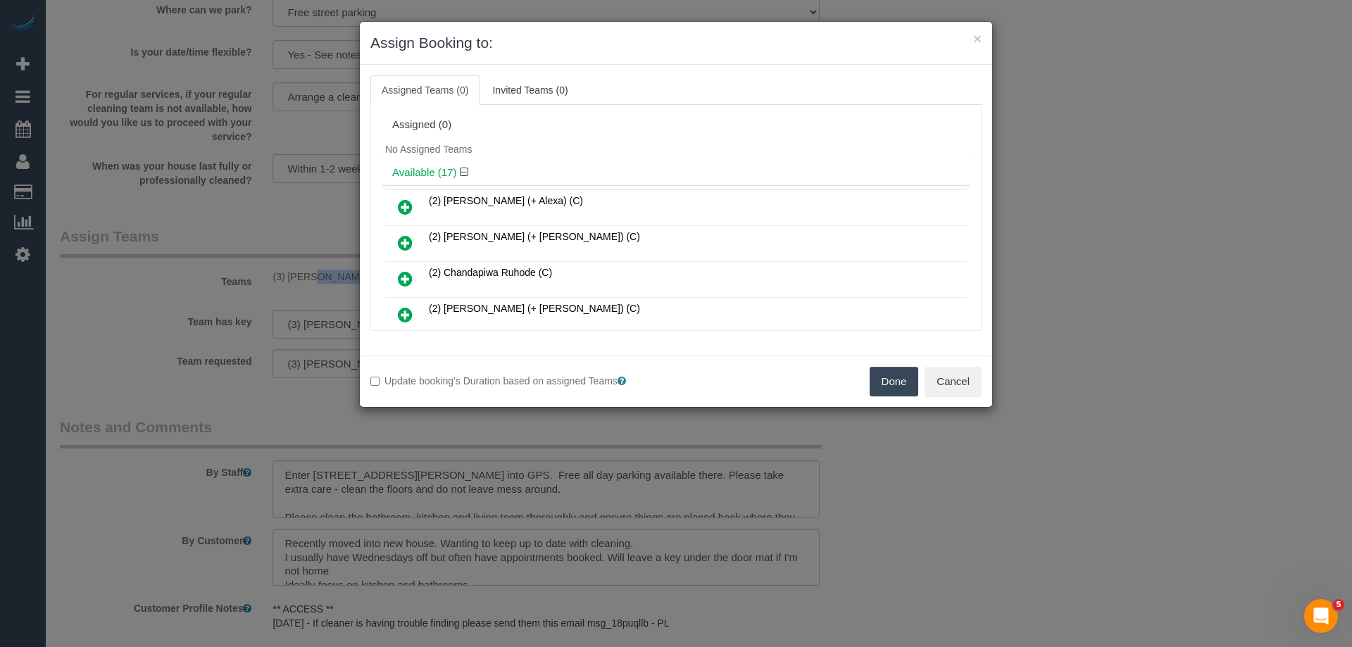
click at [906, 376] on button "Done" at bounding box center [893, 382] width 49 height 30
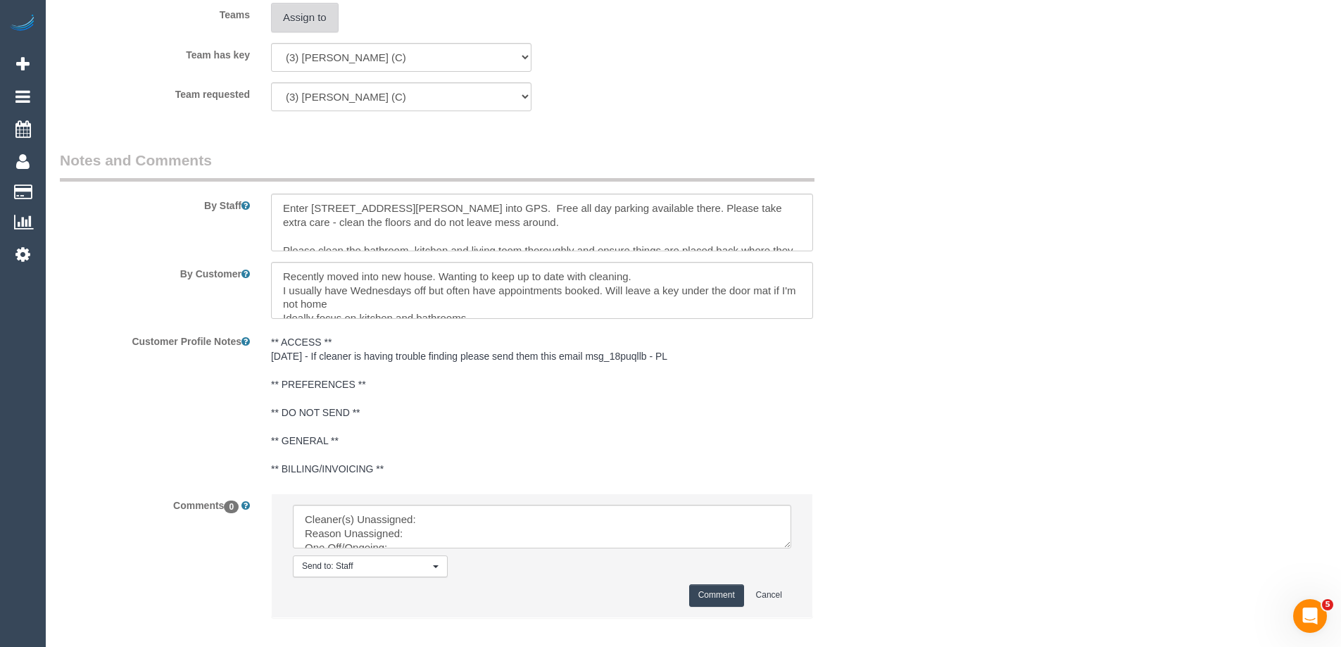
scroll to position [2288, 0]
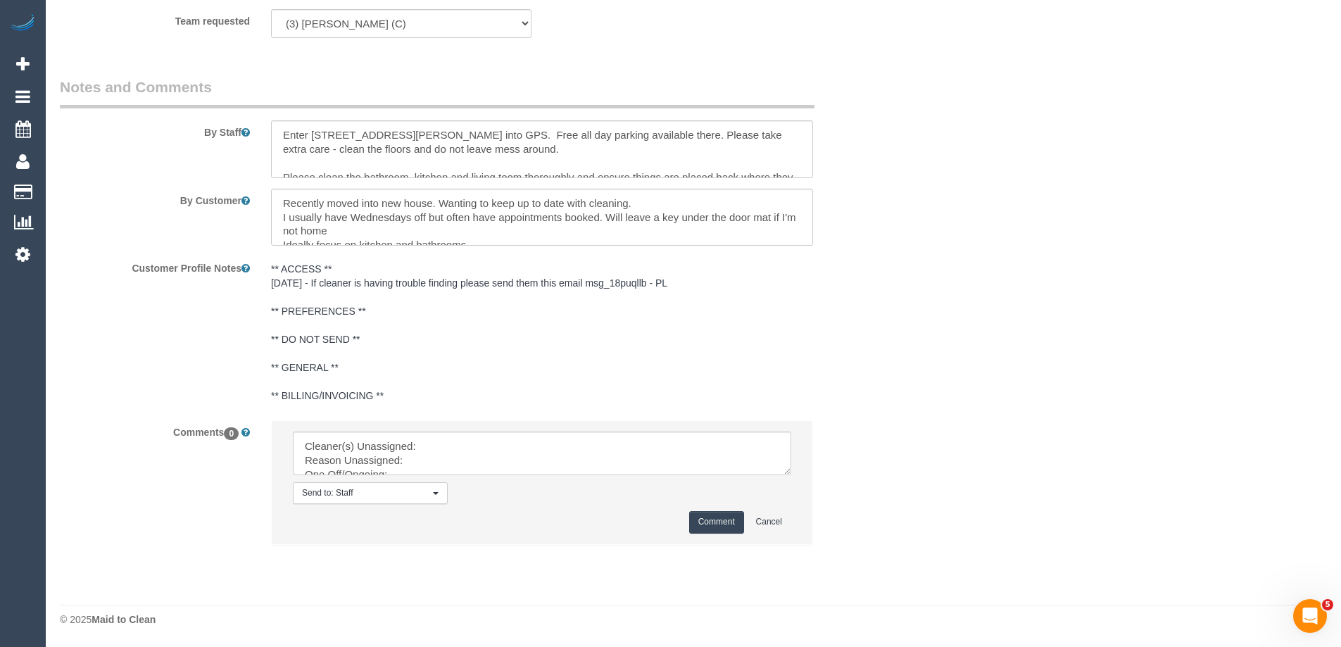
drag, startPoint x: 783, startPoint y: 470, endPoint x: 896, endPoint y: 674, distance: 233.1
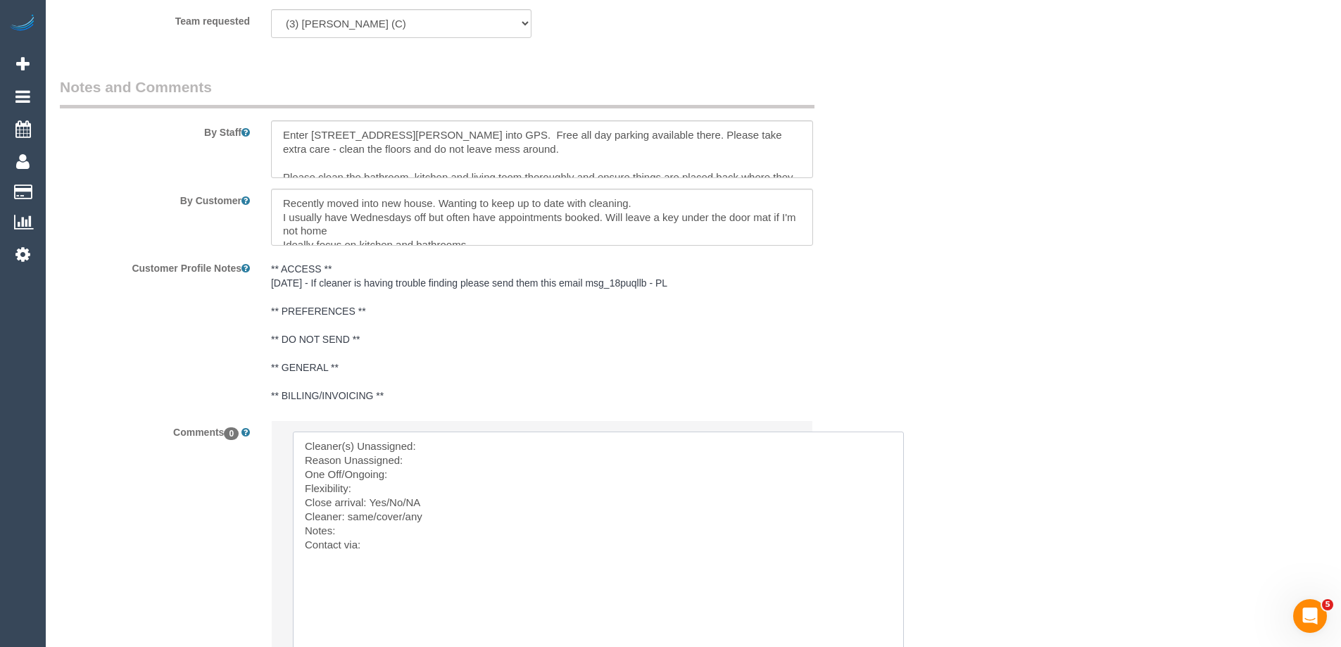
click at [474, 446] on textarea at bounding box center [598, 556] width 611 height 248
paste textarea "(3) Juan Manuel (C)"
click at [442, 463] on textarea at bounding box center [598, 556] width 611 height 248
drag, startPoint x: 372, startPoint y: 503, endPoint x: 408, endPoint y: 503, distance: 35.9
click at [408, 503] on textarea at bounding box center [598, 556] width 611 height 248
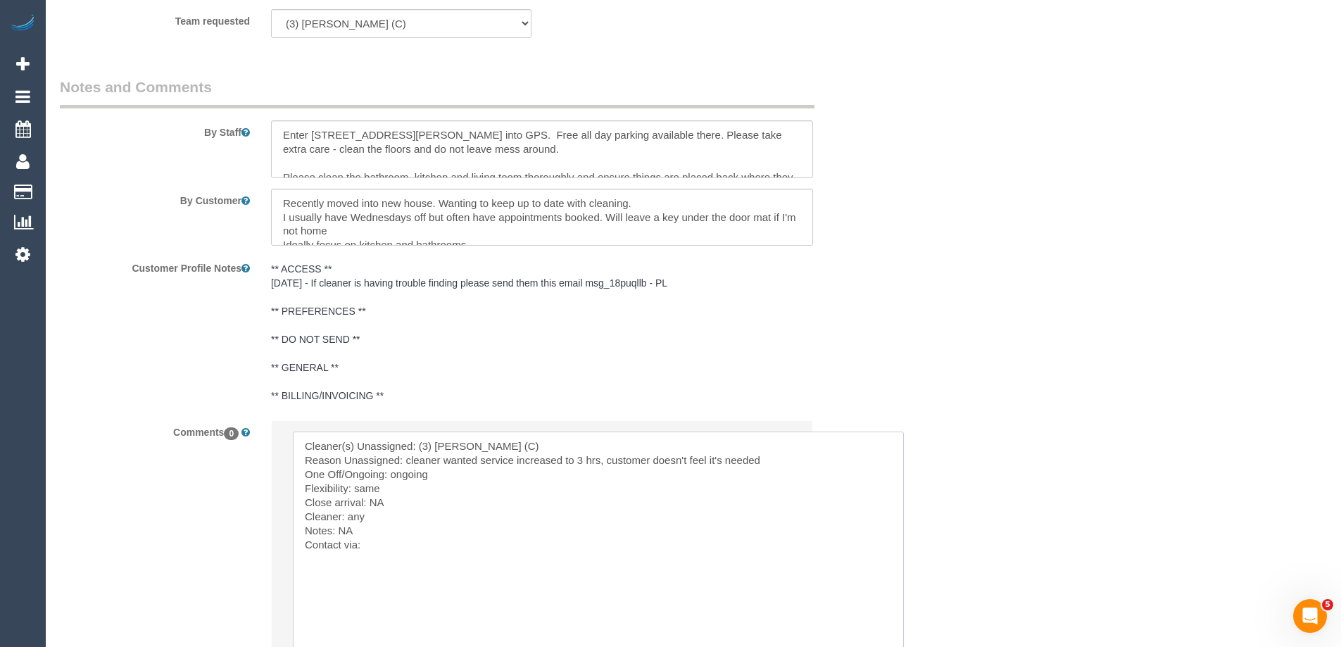
click at [402, 542] on textarea at bounding box center [598, 556] width 611 height 248
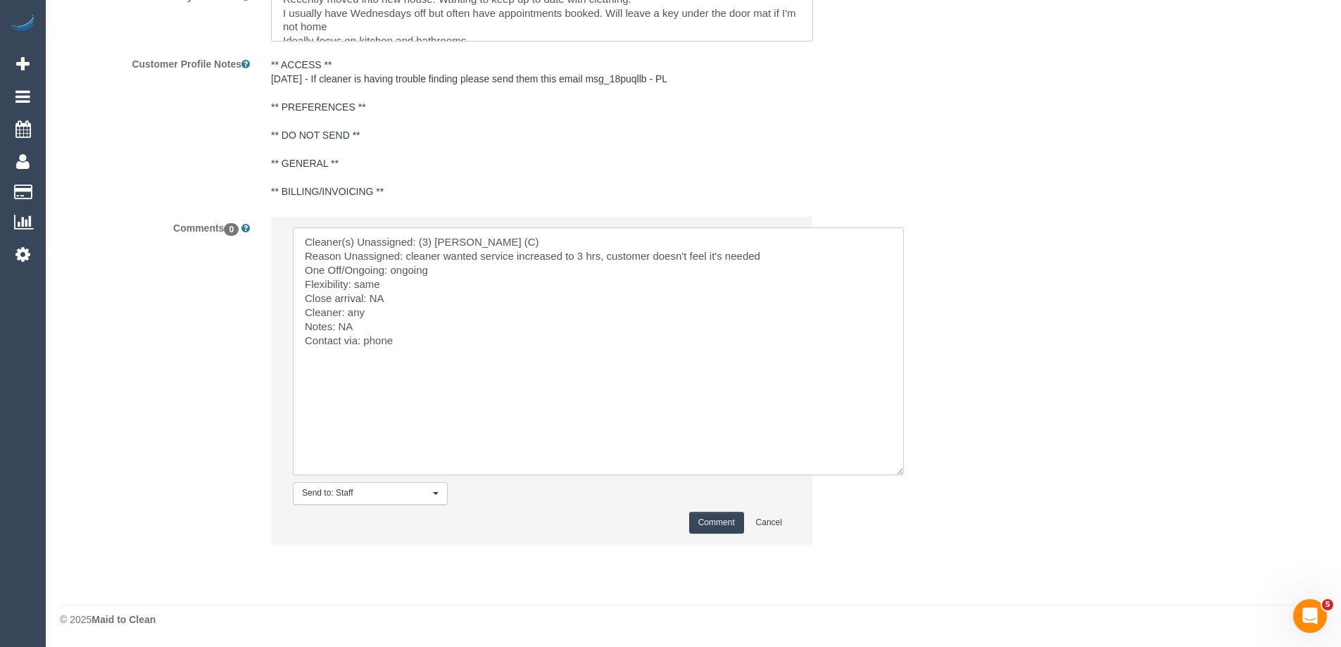
type textarea "Cleaner(s) Unassigned: (3) Juan Manuel (C) Reason Unassigned: cleaner wanted se…"
click at [722, 520] on button "Comment" at bounding box center [716, 523] width 55 height 22
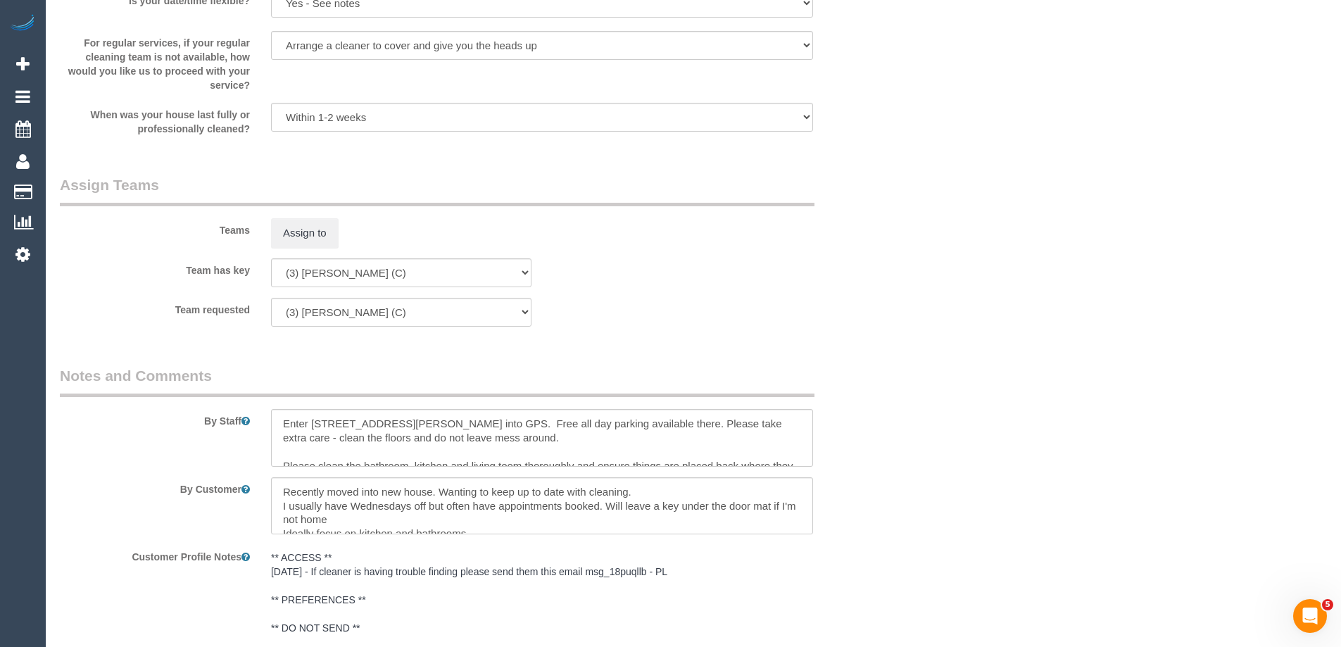
scroll to position [2140, 0]
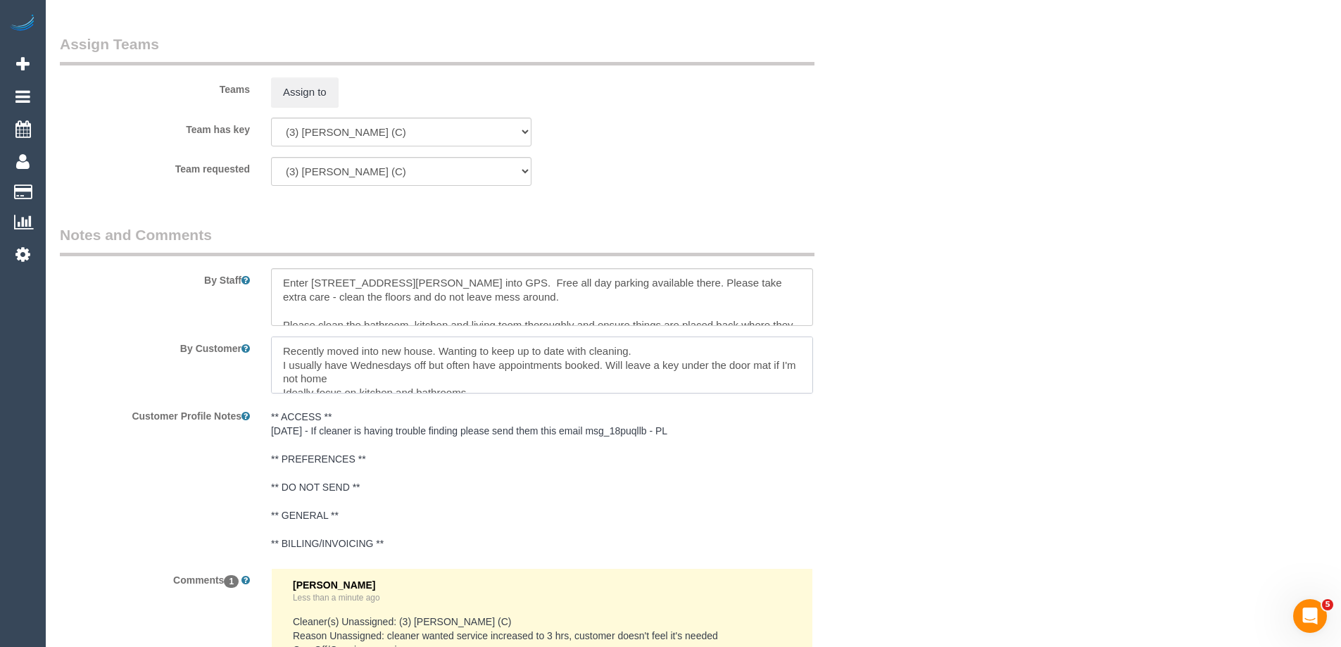
click at [458, 348] on textarea at bounding box center [542, 365] width 542 height 58
drag, startPoint x: 607, startPoint y: 348, endPoint x: 279, endPoint y: 350, distance: 328.0
click at [279, 350] on textarea at bounding box center [542, 365] width 542 height 58
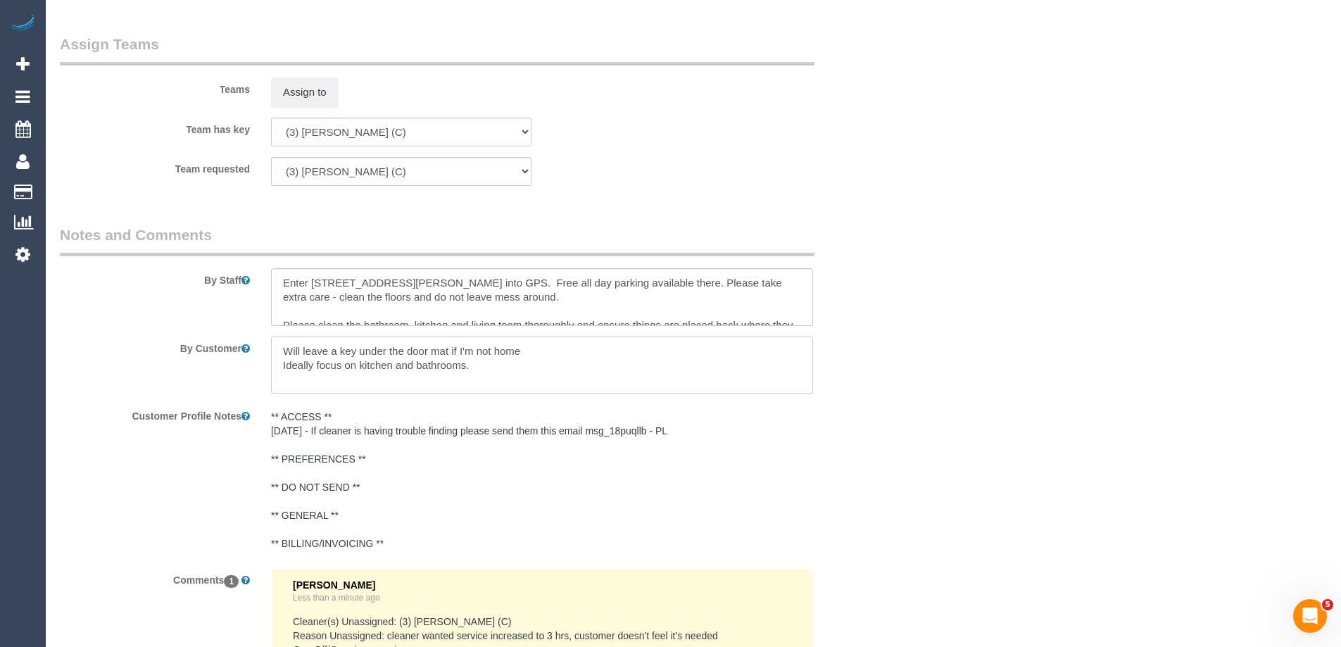
click at [308, 365] on textarea at bounding box center [542, 365] width 542 height 58
type textarea "Will leave a key under the door mat if I'm not home"
click at [414, 281] on textarea at bounding box center [542, 297] width 542 height 58
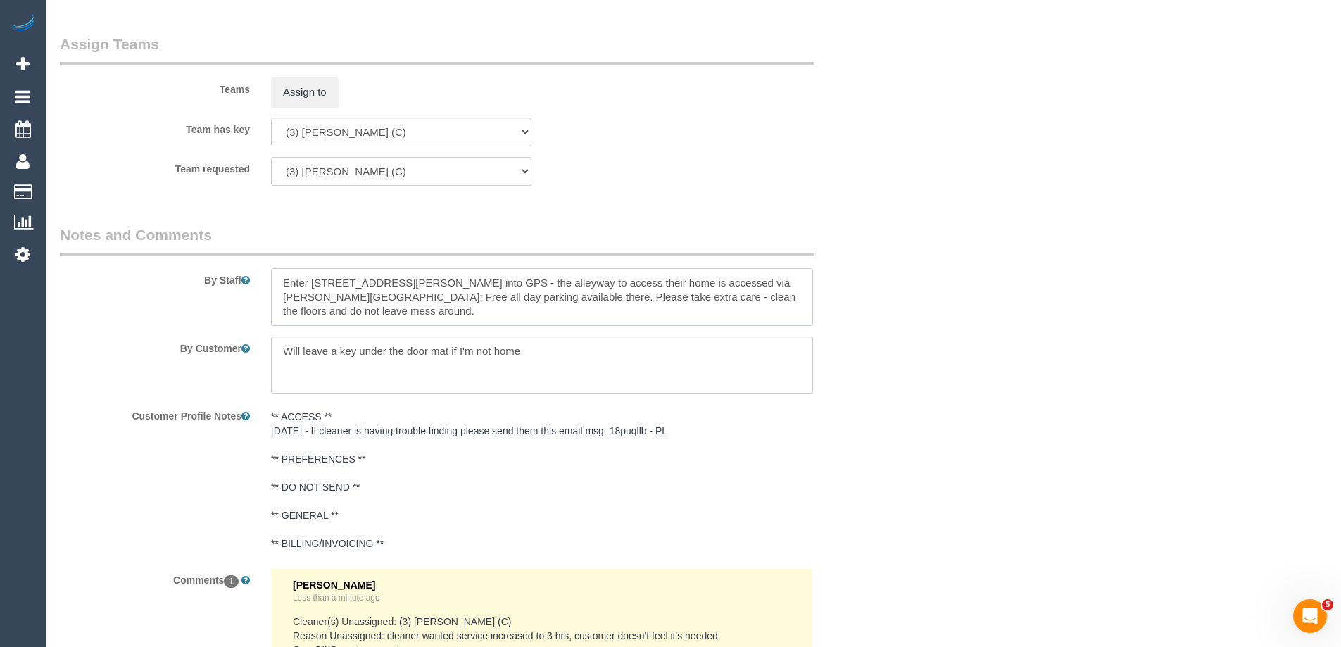
click at [277, 281] on textarea at bounding box center [542, 297] width 542 height 58
click at [336, 314] on textarea at bounding box center [542, 297] width 542 height 58
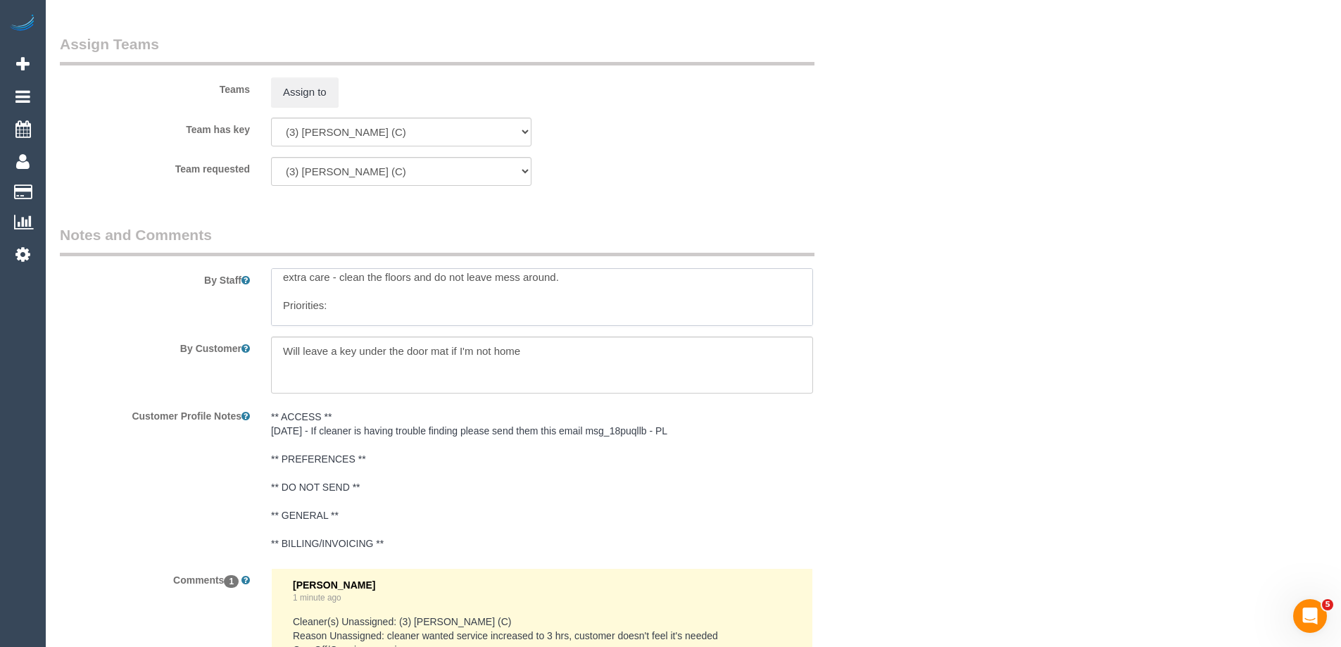
paste textarea "Priorities: Bathroom Kitchen No bedrooms need to be done Floors don't need to b…"
click at [335, 313] on textarea at bounding box center [542, 297] width 542 height 58
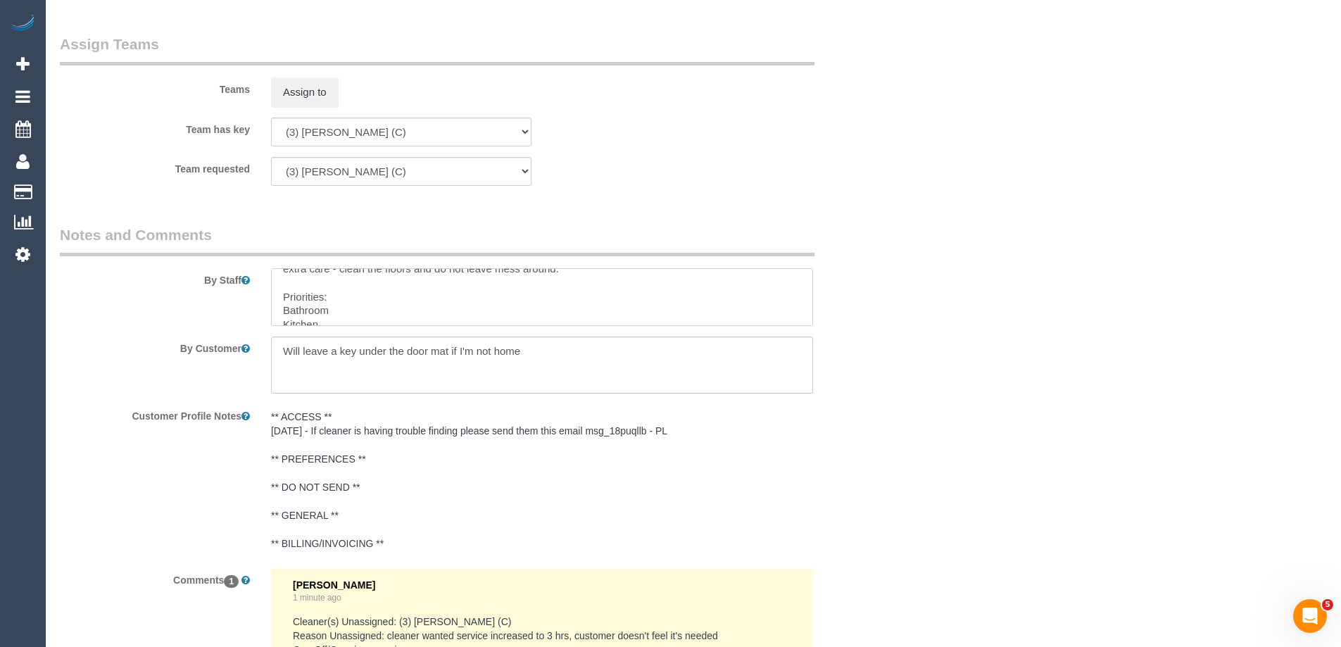
click at [282, 309] on textarea at bounding box center [542, 297] width 542 height 58
click at [441, 318] on textarea at bounding box center [542, 297] width 542 height 58
click at [279, 315] on textarea at bounding box center [542, 297] width 542 height 58
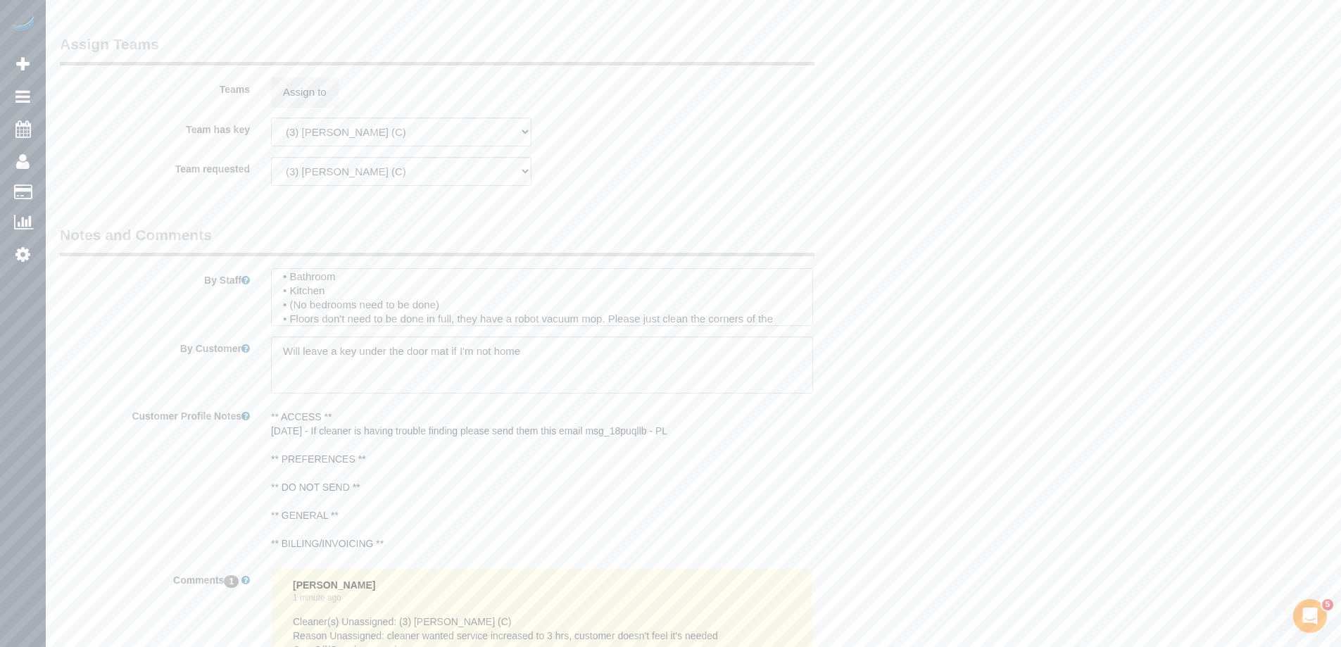
click at [455, 313] on textarea at bounding box center [542, 297] width 542 height 58
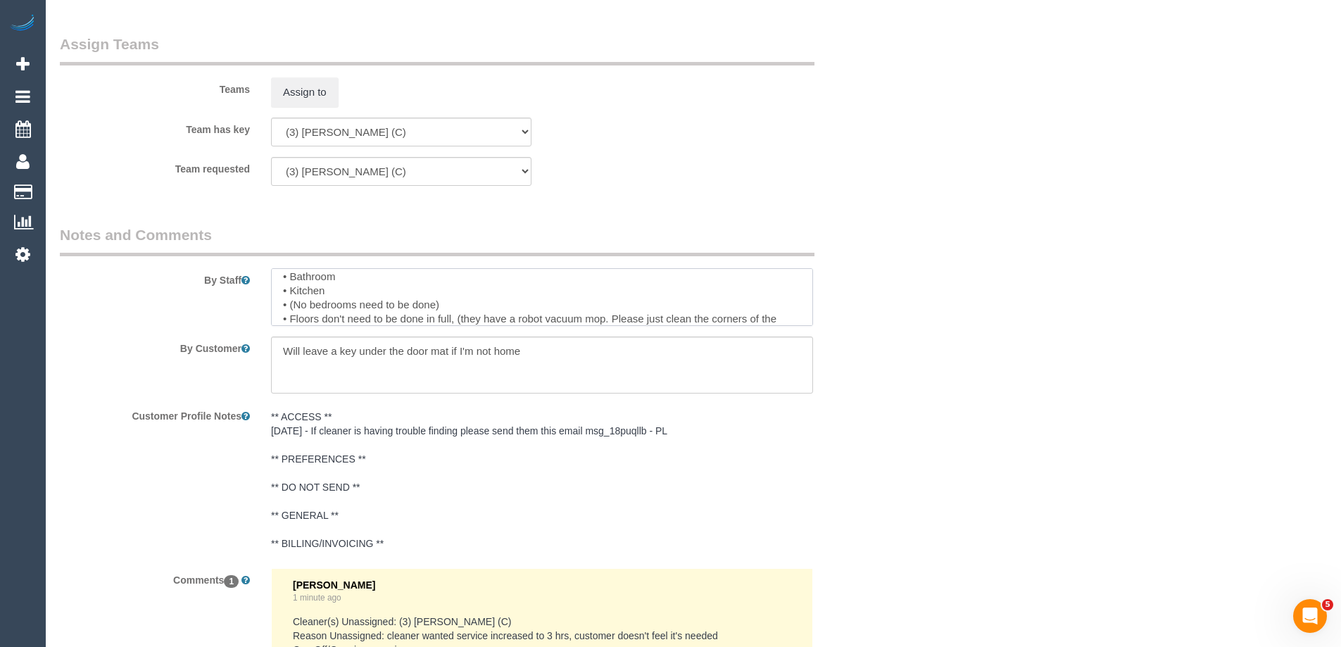
click at [606, 316] on textarea at bounding box center [542, 297] width 542 height 58
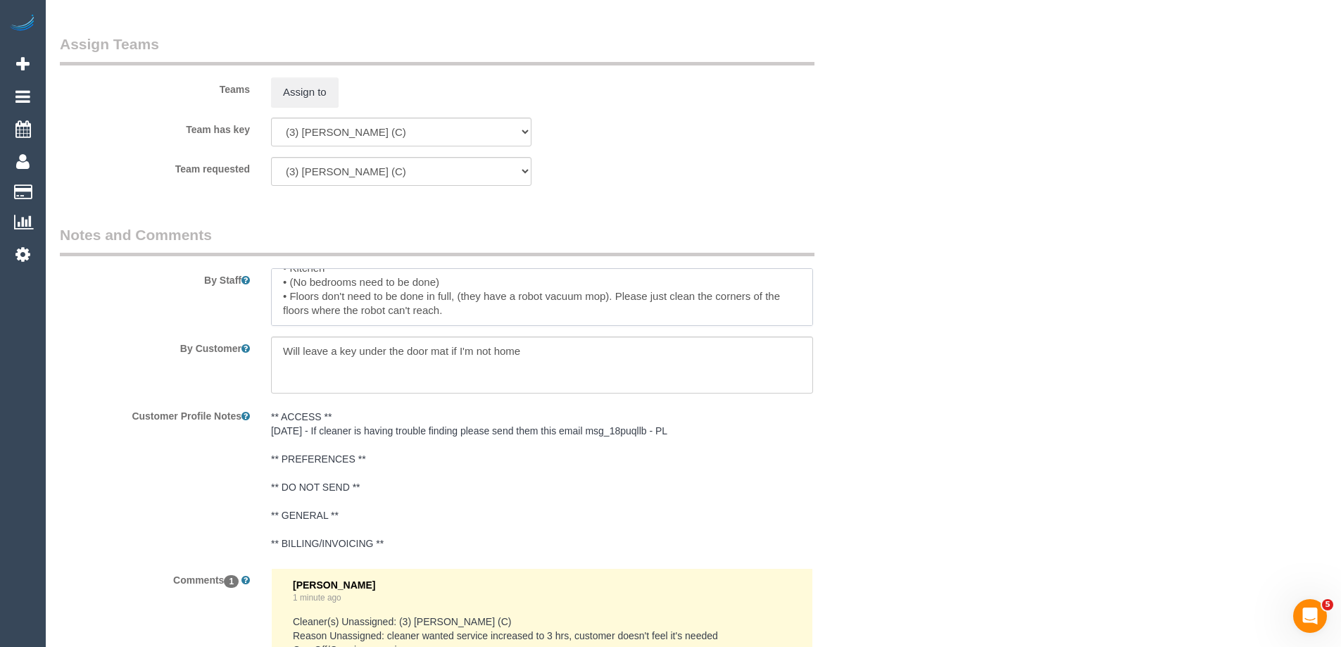
scroll to position [90, 0]
click at [397, 282] on textarea at bounding box center [542, 297] width 542 height 58
drag, startPoint x: 598, startPoint y: 297, endPoint x: 605, endPoint y: 312, distance: 16.7
click at [605, 312] on textarea at bounding box center [542, 297] width 542 height 58
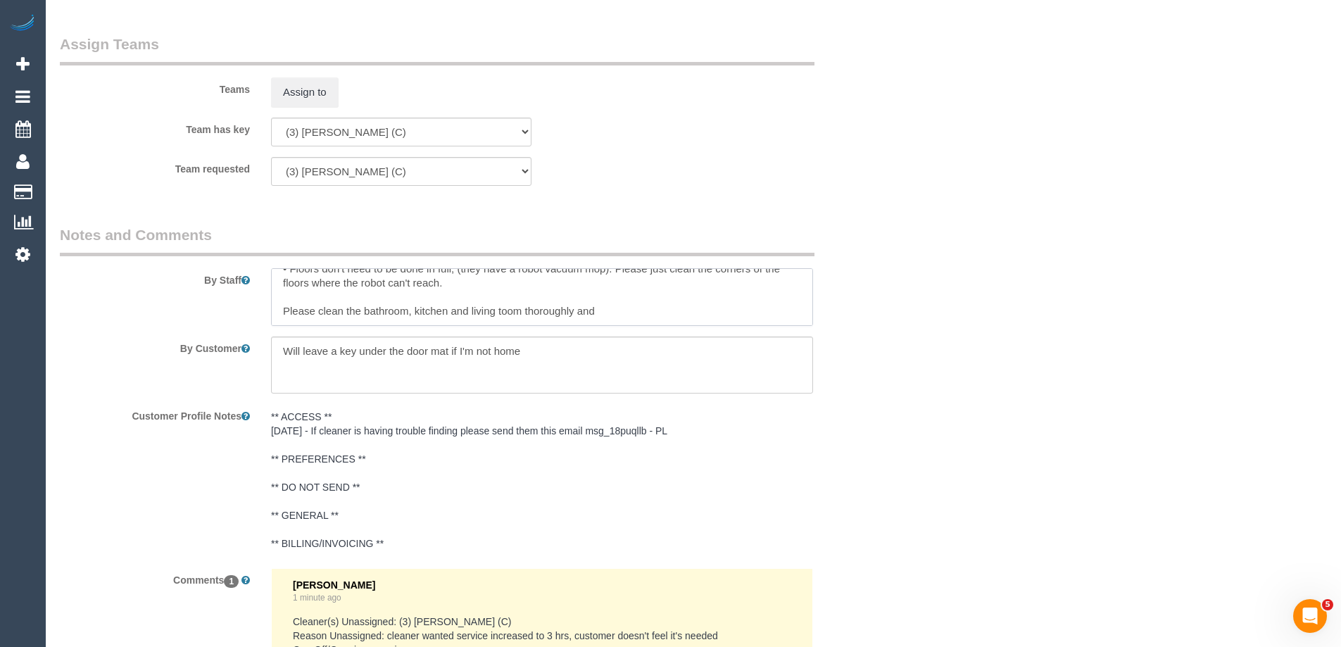
scroll to position [140, 0]
click at [605, 312] on textarea at bounding box center [542, 297] width 542 height 58
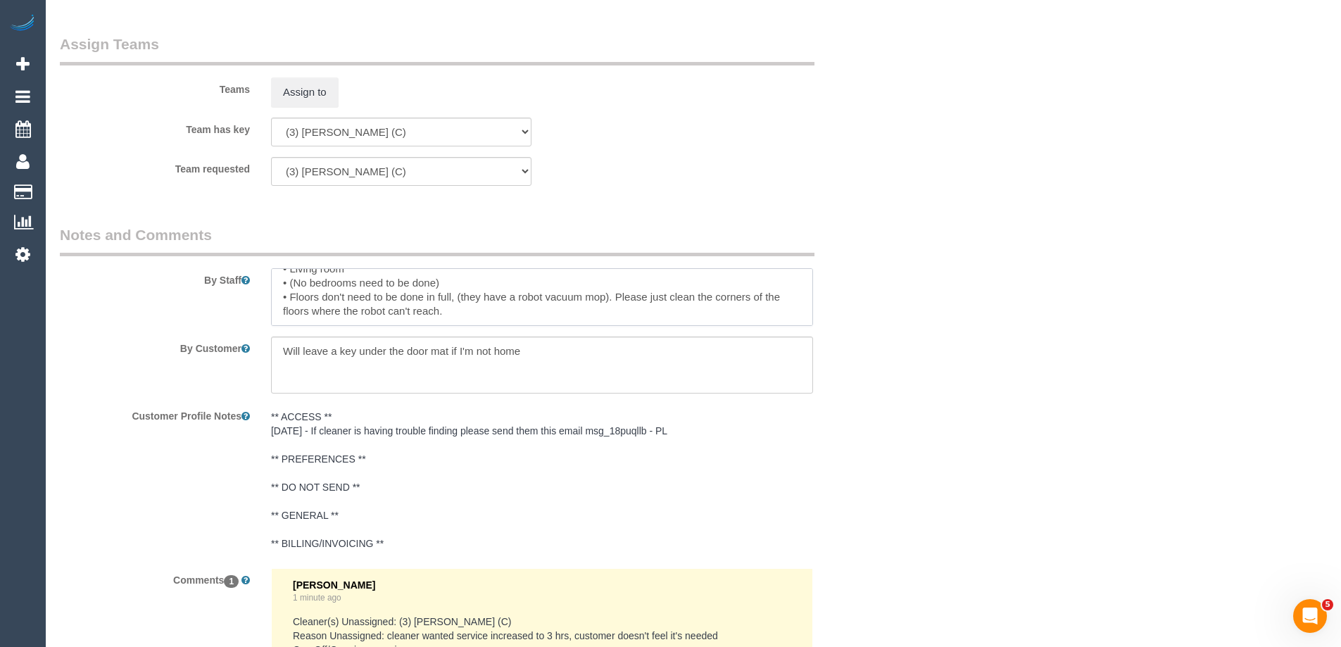
scroll to position [126, 0]
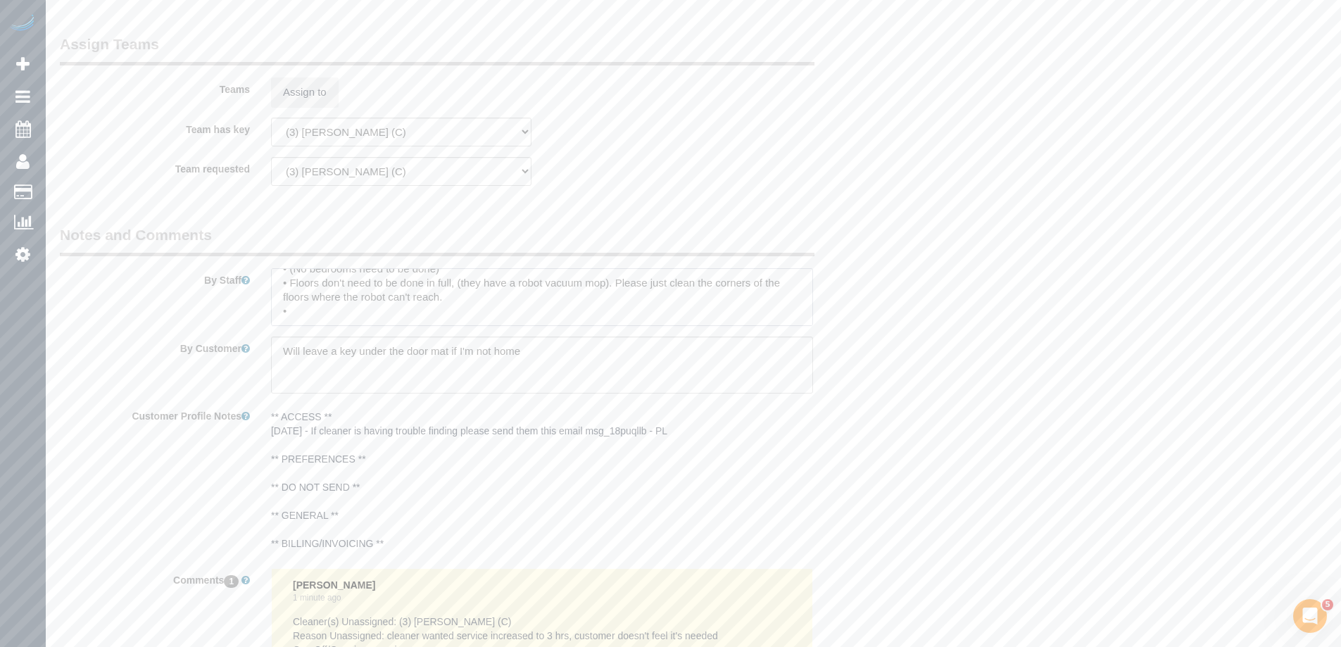
click at [531, 296] on textarea at bounding box center [542, 297] width 542 height 58
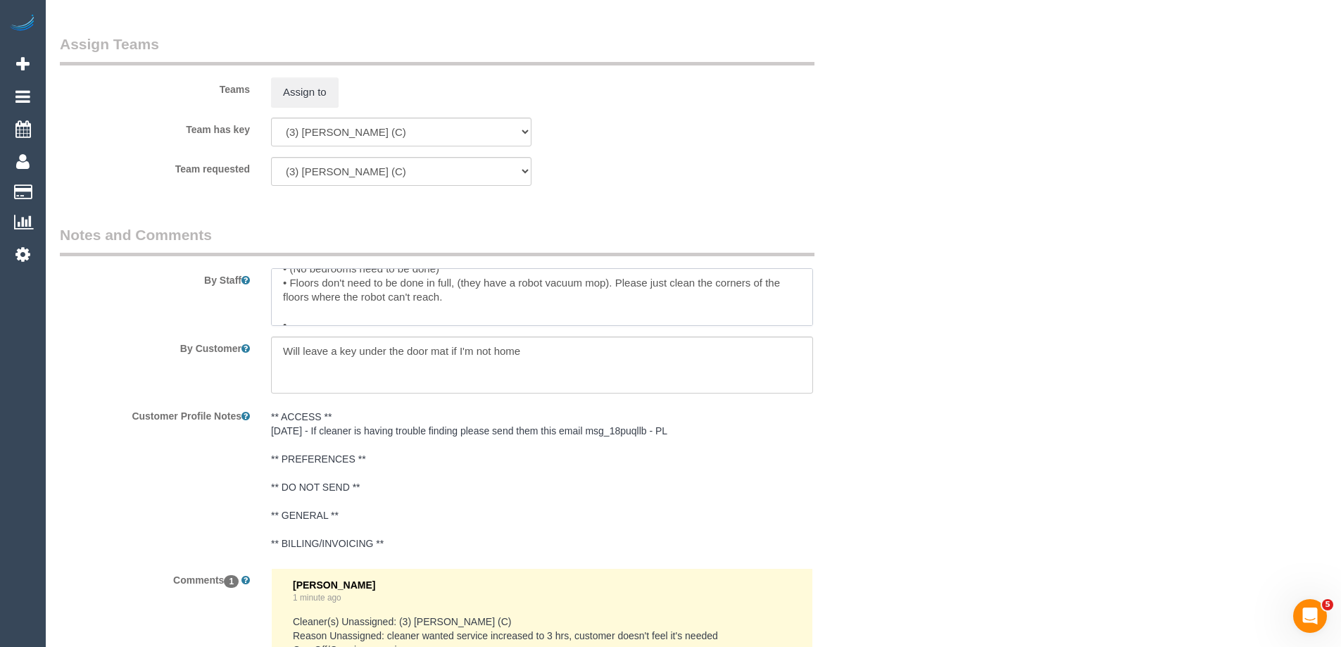
scroll to position [140, 0]
click at [425, 307] on textarea at bounding box center [542, 297] width 542 height 58
paste textarea "ensure things are placed back where they belong."
click at [291, 306] on textarea at bounding box center [542, 297] width 542 height 58
click at [376, 312] on textarea at bounding box center [542, 297] width 542 height 58
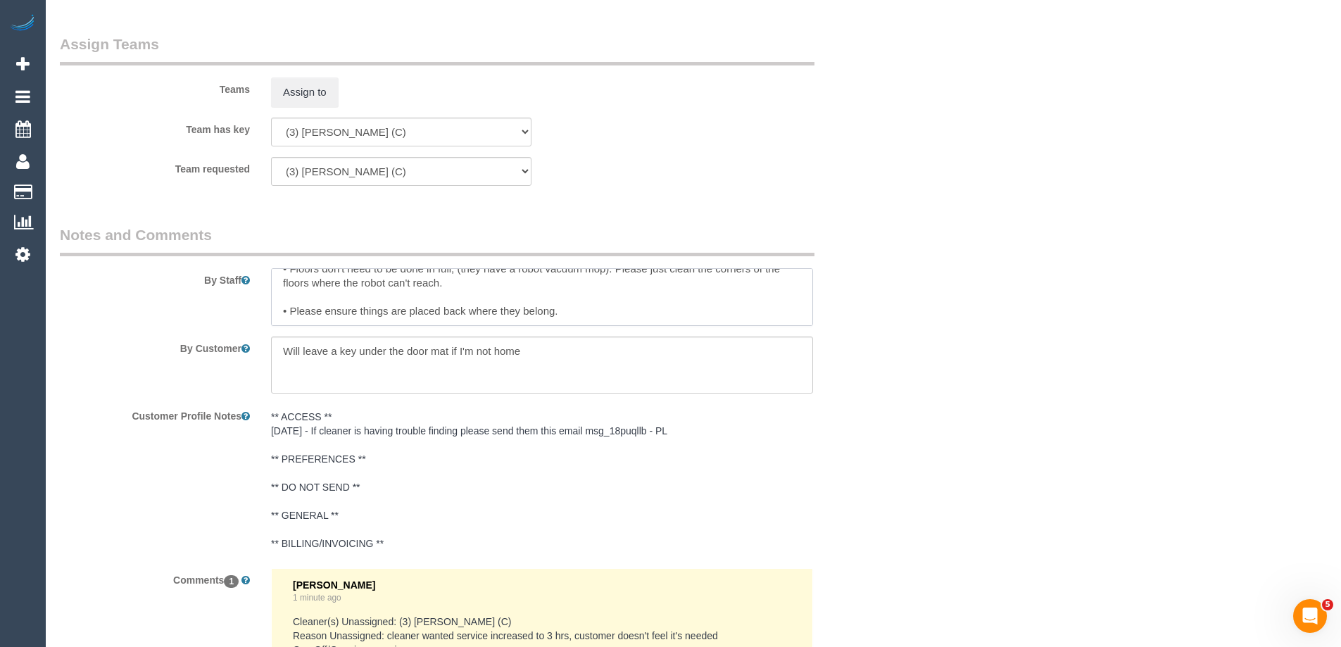
click at [376, 312] on textarea at bounding box center [542, 297] width 542 height 58
click at [596, 315] on textarea at bounding box center [542, 297] width 542 height 58
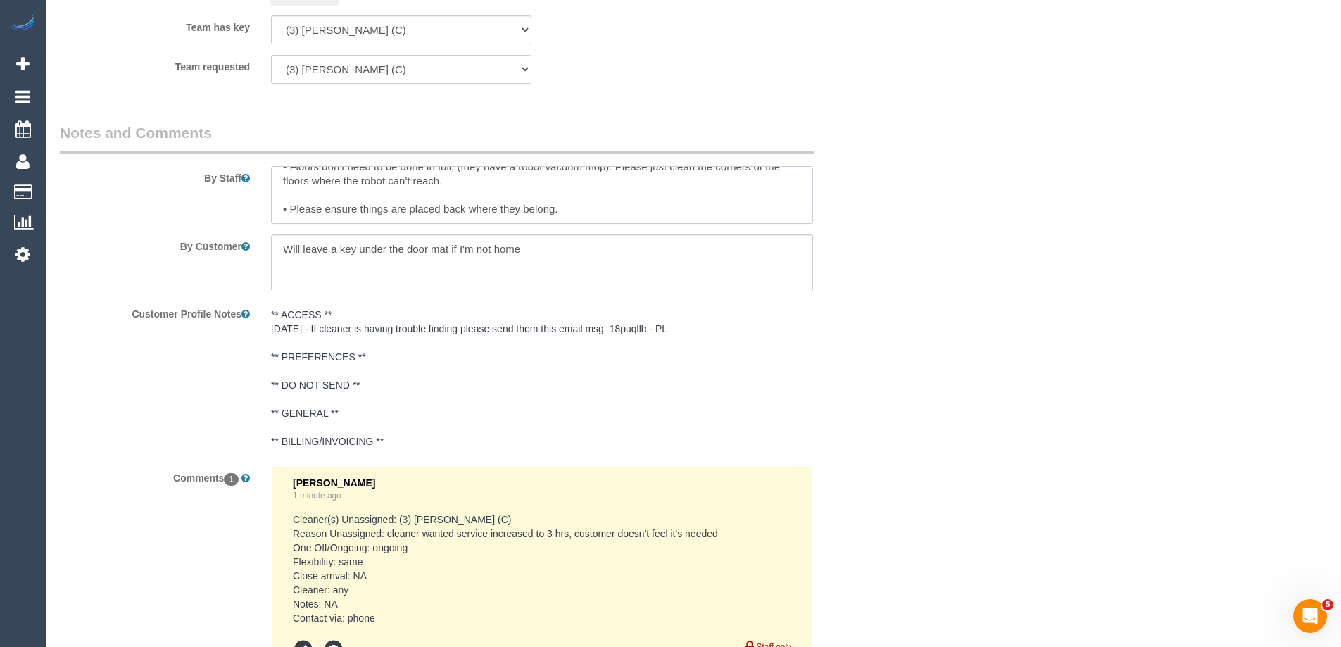
scroll to position [2140, 0]
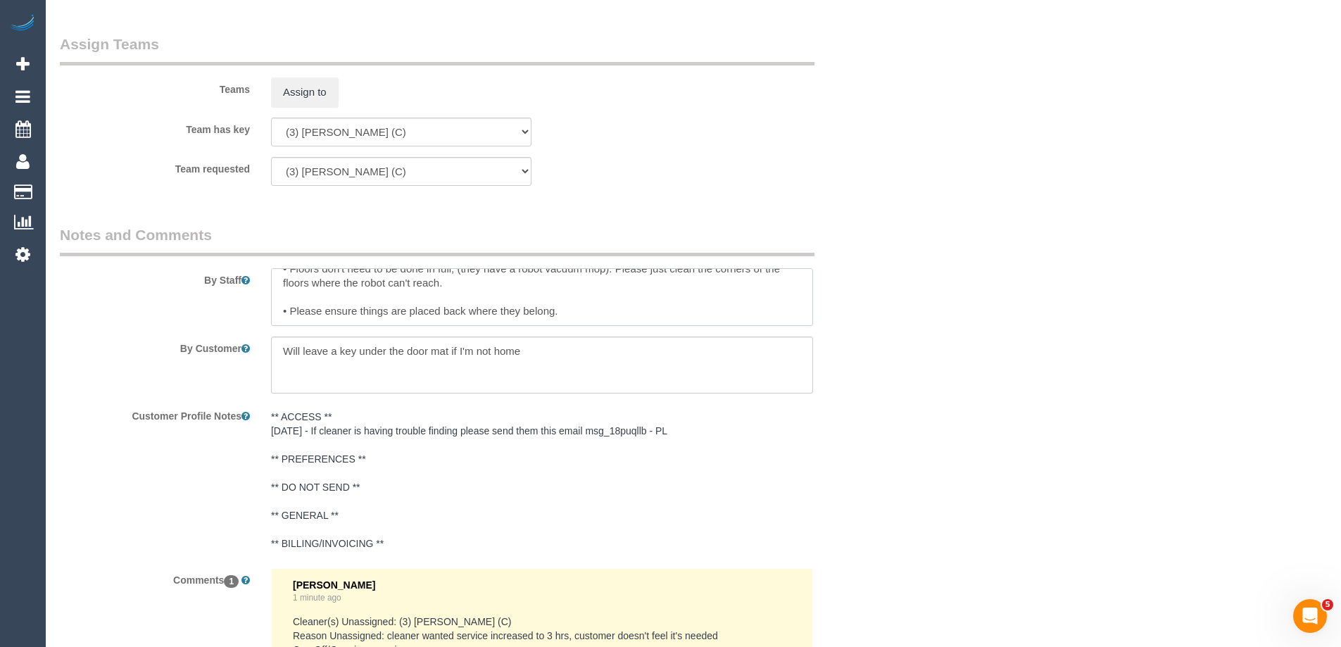
type textarea "Access: Enter 2 Norman St into GPS - the alleyway to access their home is acces…"
click at [531, 354] on textarea at bounding box center [542, 365] width 542 height 58
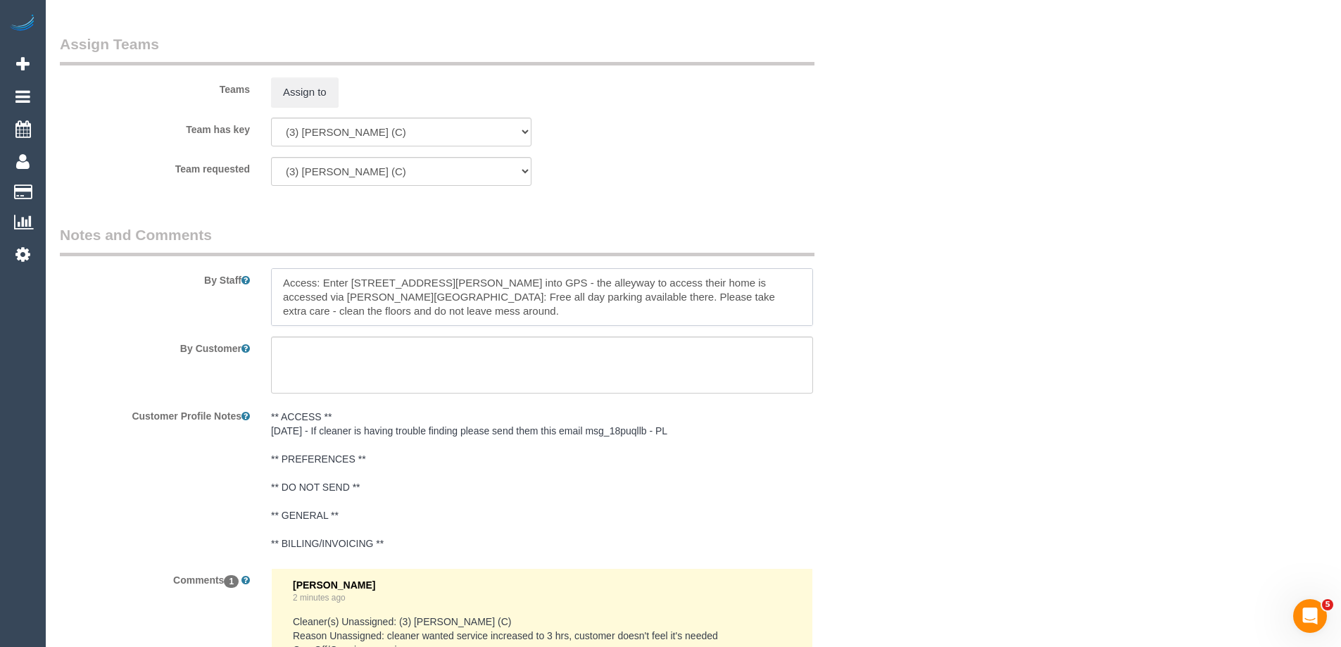
click at [794, 282] on textarea at bounding box center [542, 297] width 542 height 58
paste textarea "Will leave a key under the door mat if I'm not home"
click at [442, 295] on textarea at bounding box center [542, 297] width 542 height 58
click at [328, 315] on textarea at bounding box center [542, 297] width 542 height 58
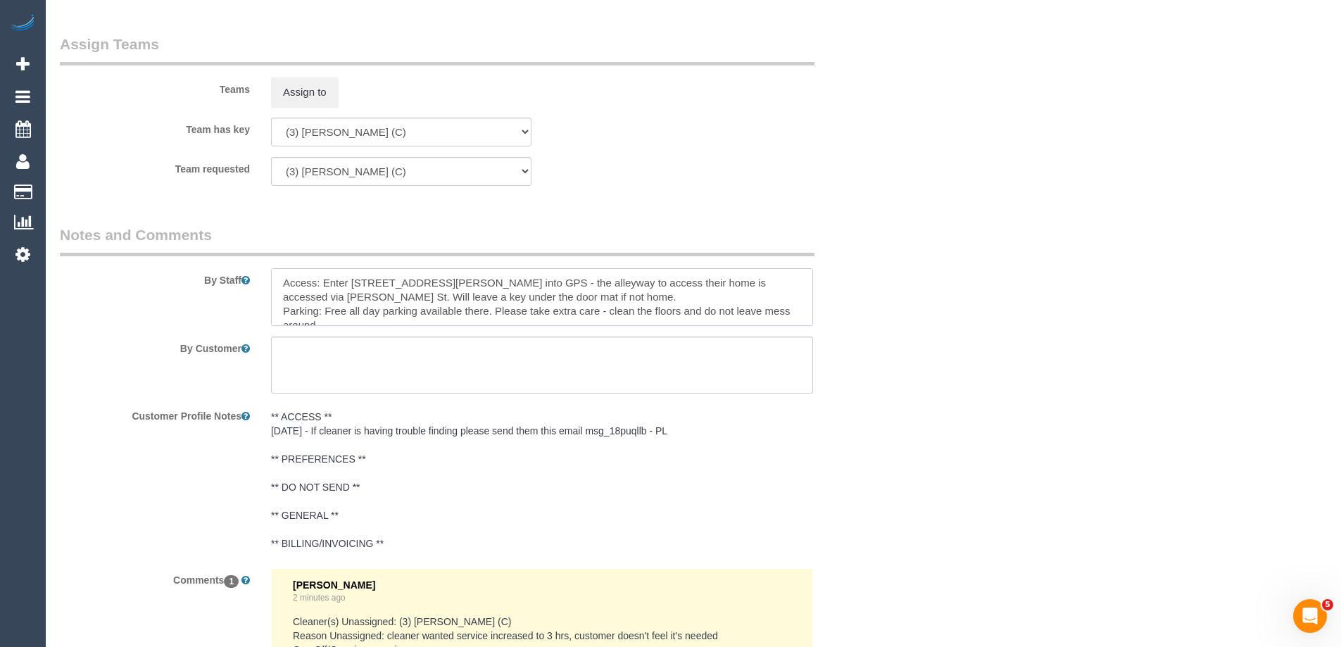
click at [328, 315] on textarea at bounding box center [542, 297] width 542 height 58
click at [280, 282] on textarea at bounding box center [542, 297] width 542 height 58
paste textarea "Parking: Free all day parking available there. Please take extra care - clean t…"
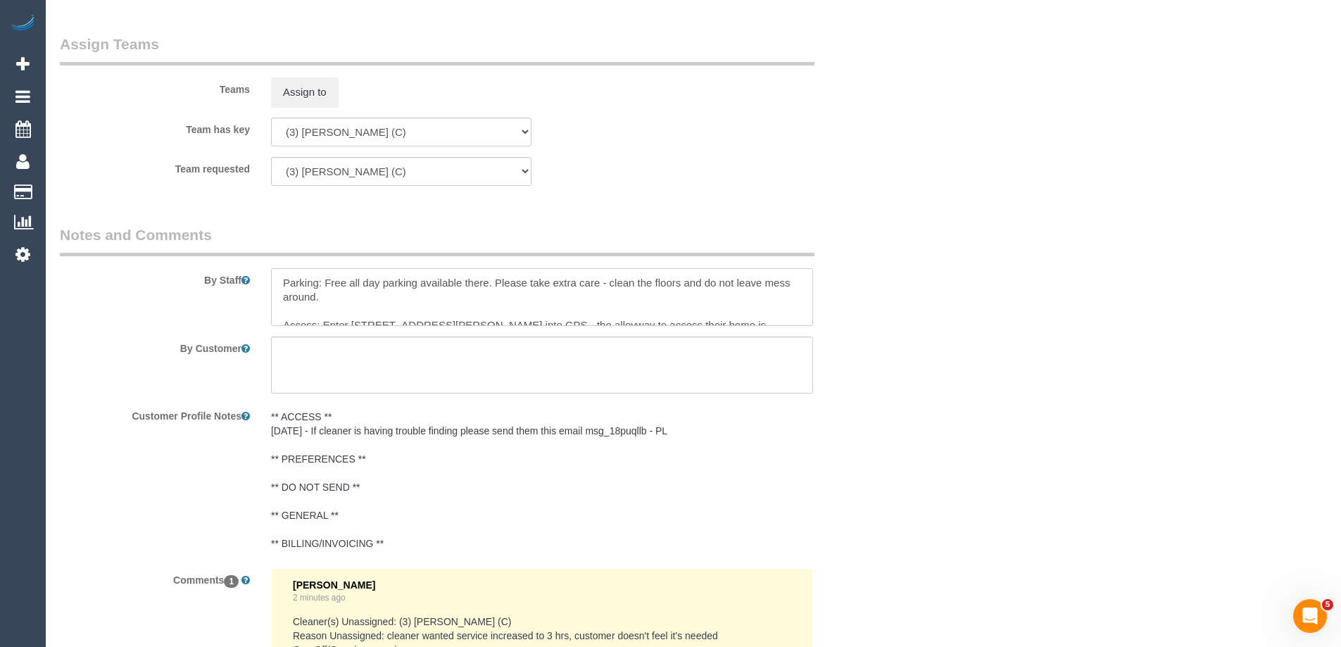
drag, startPoint x: 494, startPoint y: 280, endPoint x: 497, endPoint y: 293, distance: 13.0
click at [497, 293] on textarea at bounding box center [542, 297] width 542 height 58
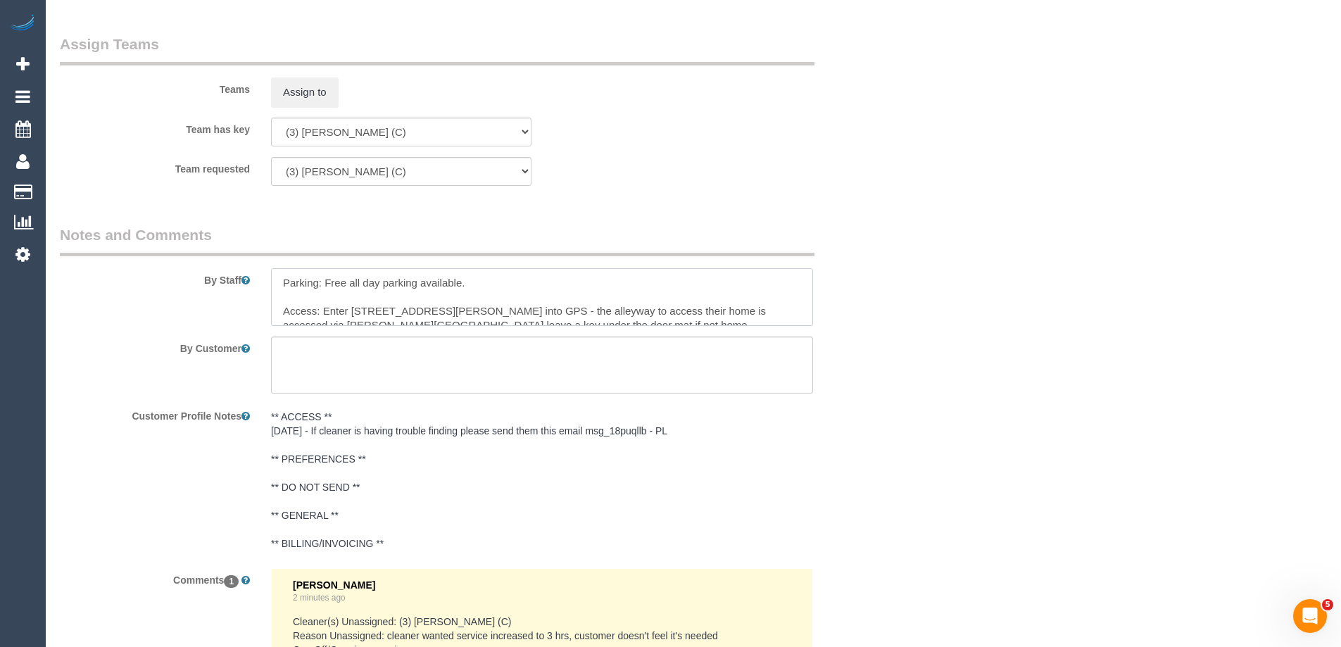
click at [363, 282] on textarea at bounding box center [542, 297] width 542 height 58
click at [285, 307] on textarea at bounding box center [542, 297] width 542 height 58
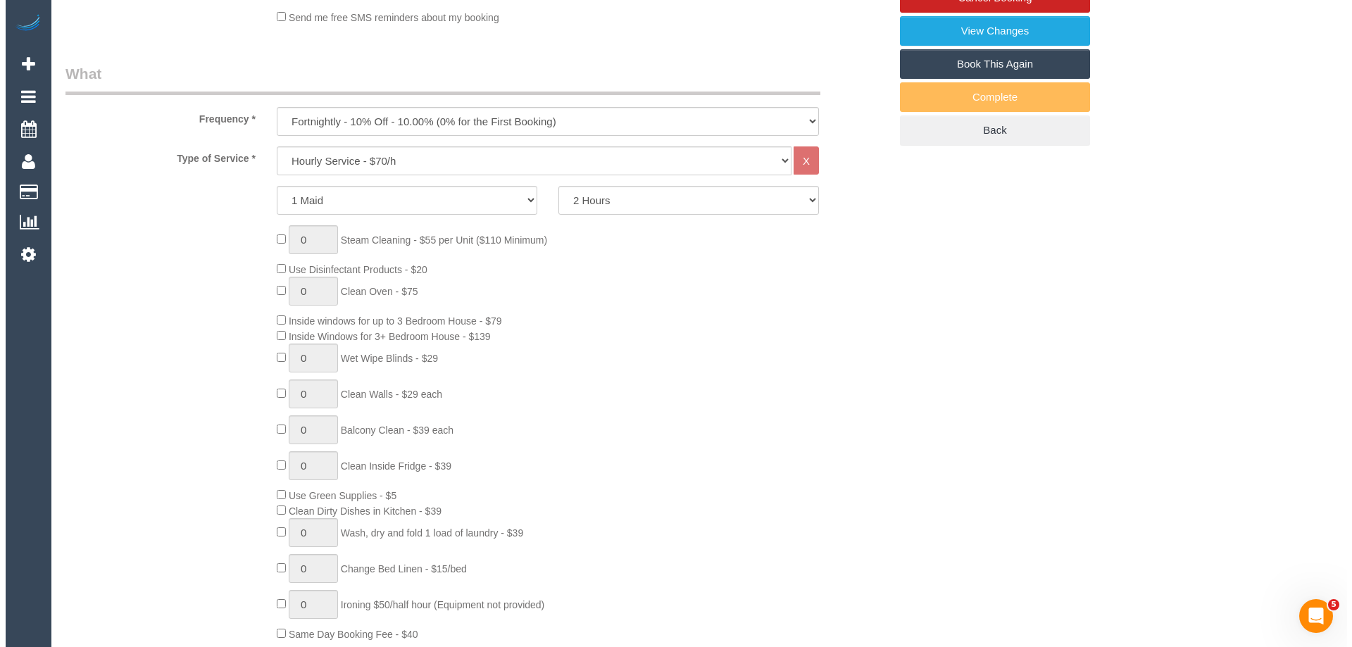
scroll to position [0, 0]
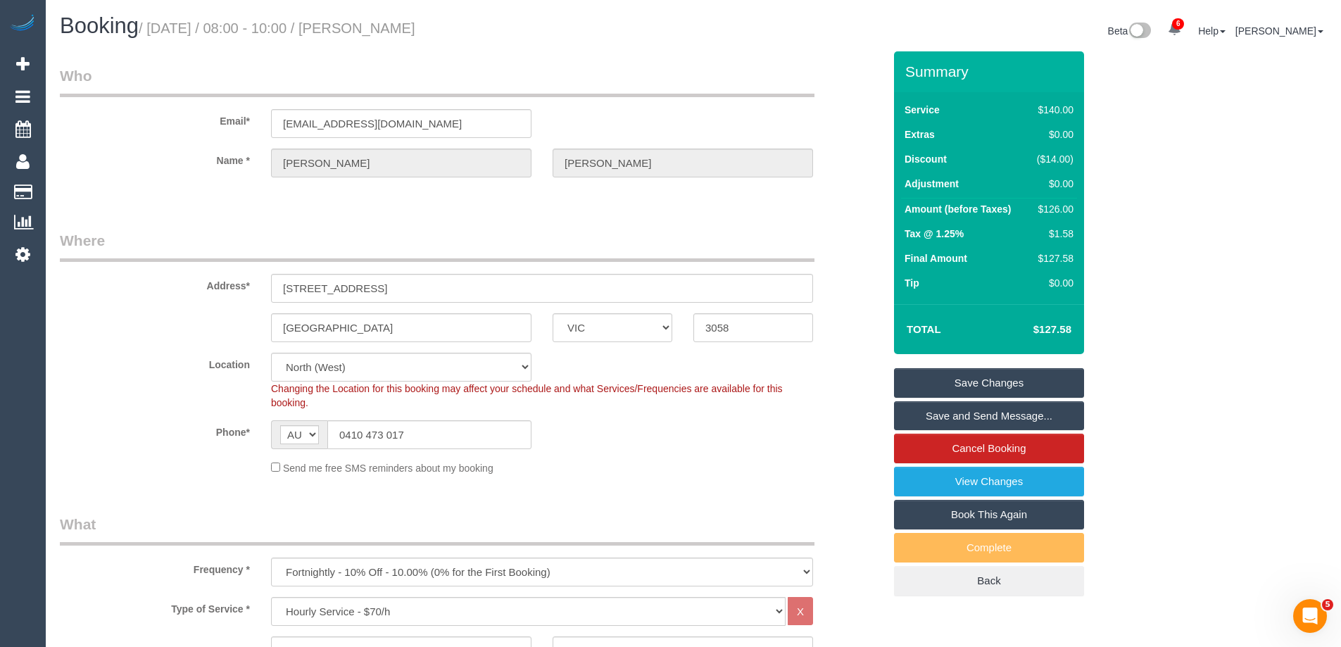
type textarea "Parking: Free all-day parking available. Access: Enter 2 Norman St into GPS - t…"
click at [993, 372] on link "Save Changes" at bounding box center [989, 383] width 190 height 30
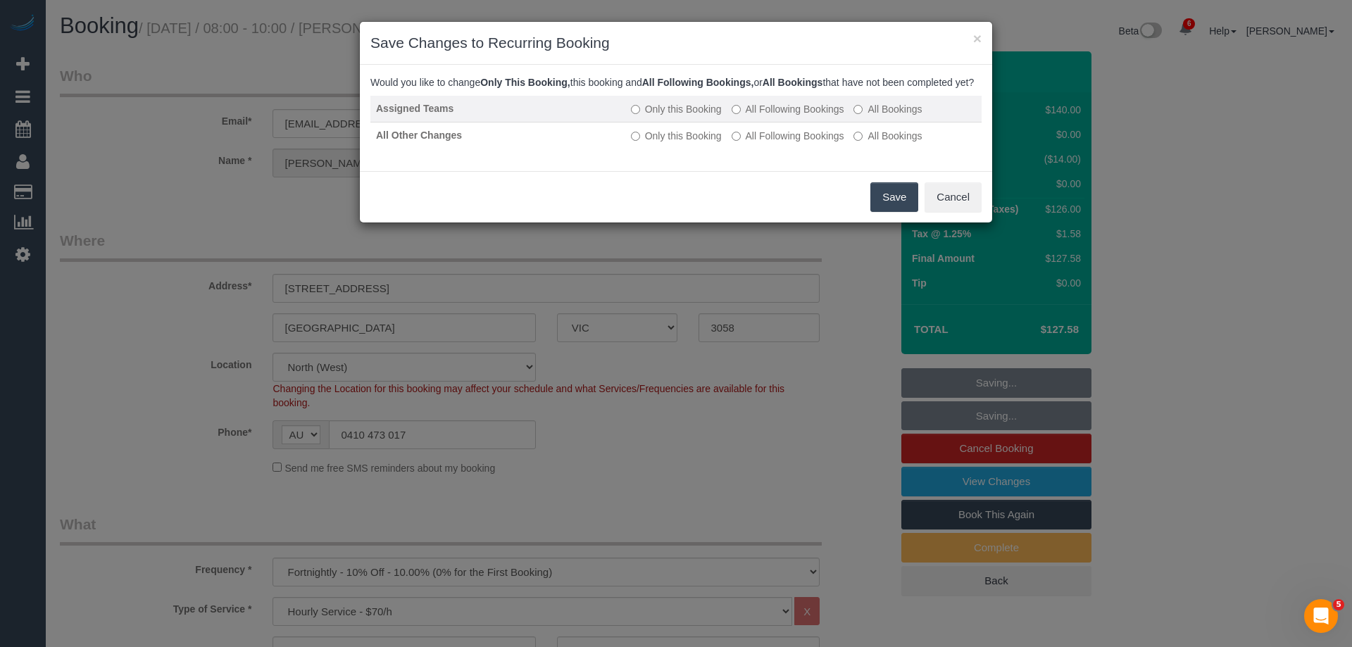
click at [769, 116] on label "All Following Bookings" at bounding box center [787, 109] width 113 height 14
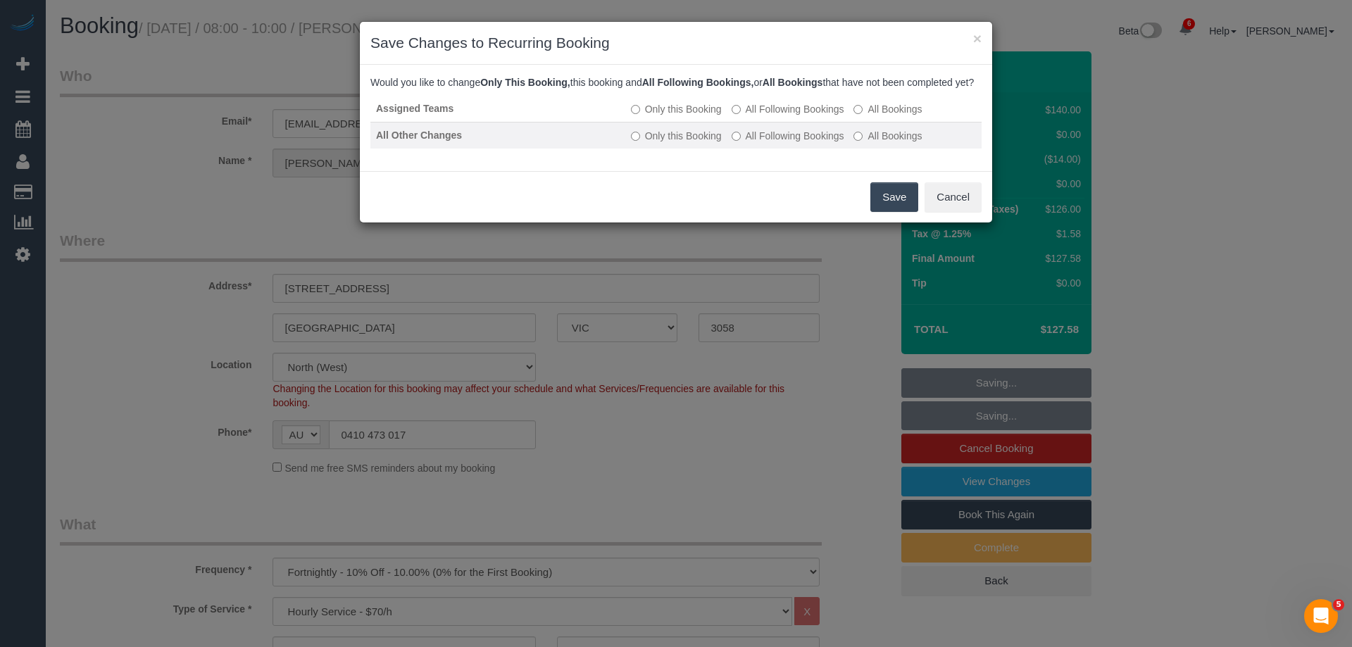
click at [767, 143] on label "All Following Bookings" at bounding box center [787, 136] width 113 height 14
click at [896, 203] on button "Save" at bounding box center [894, 197] width 48 height 30
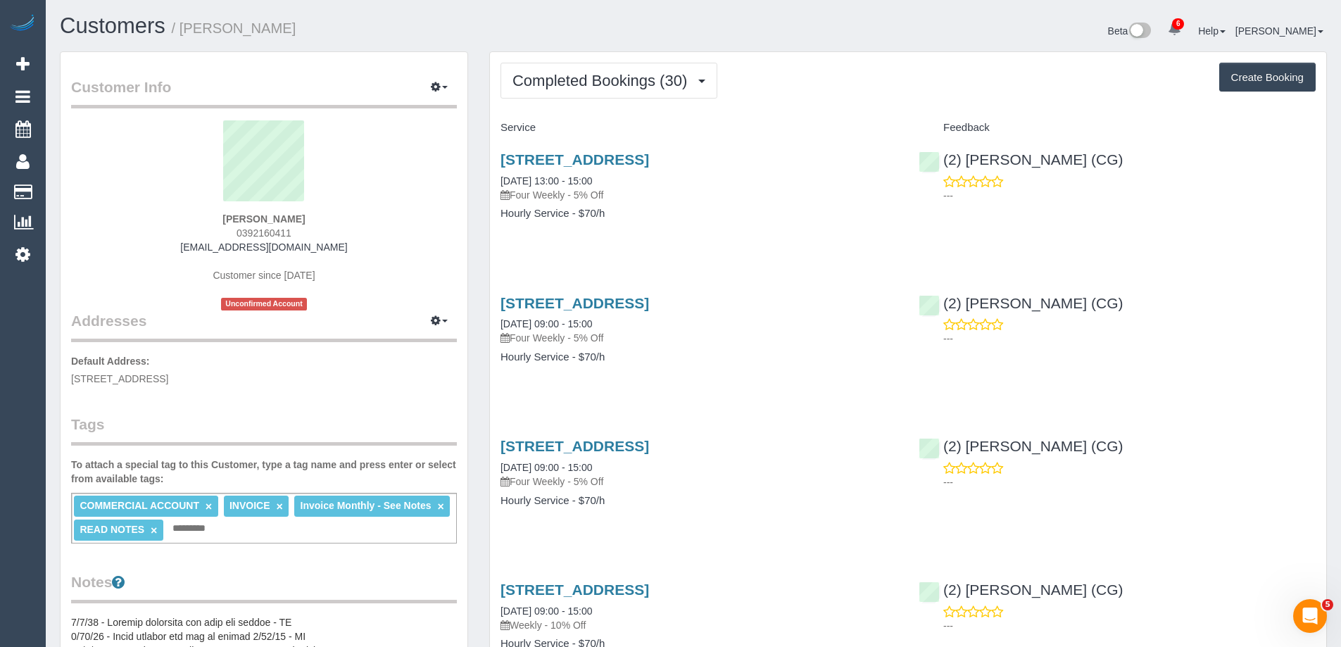
drag, startPoint x: 358, startPoint y: 30, endPoint x: 188, endPoint y: 26, distance: 170.4
click at [188, 26] on h1 "Customers / Marisa Goegan WestCASA" at bounding box center [371, 26] width 623 height 24
copy small "Marisa Goegan WestCASA"
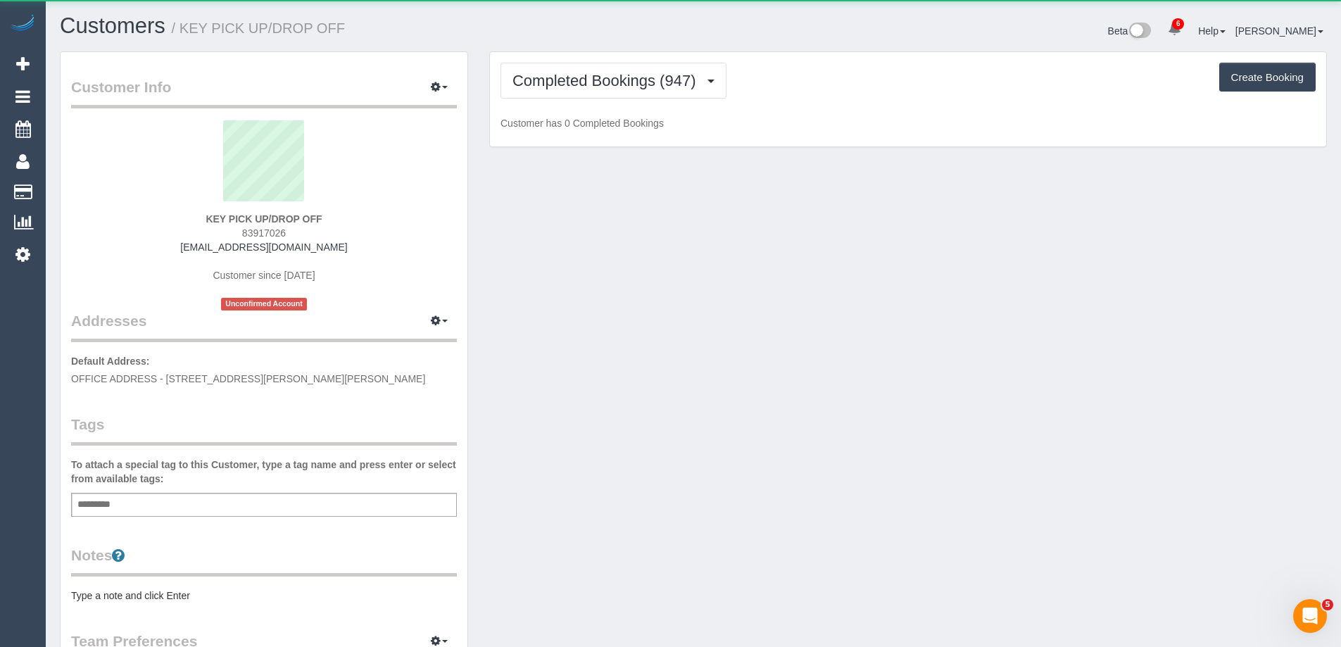
scroll to position [1039, 1341]
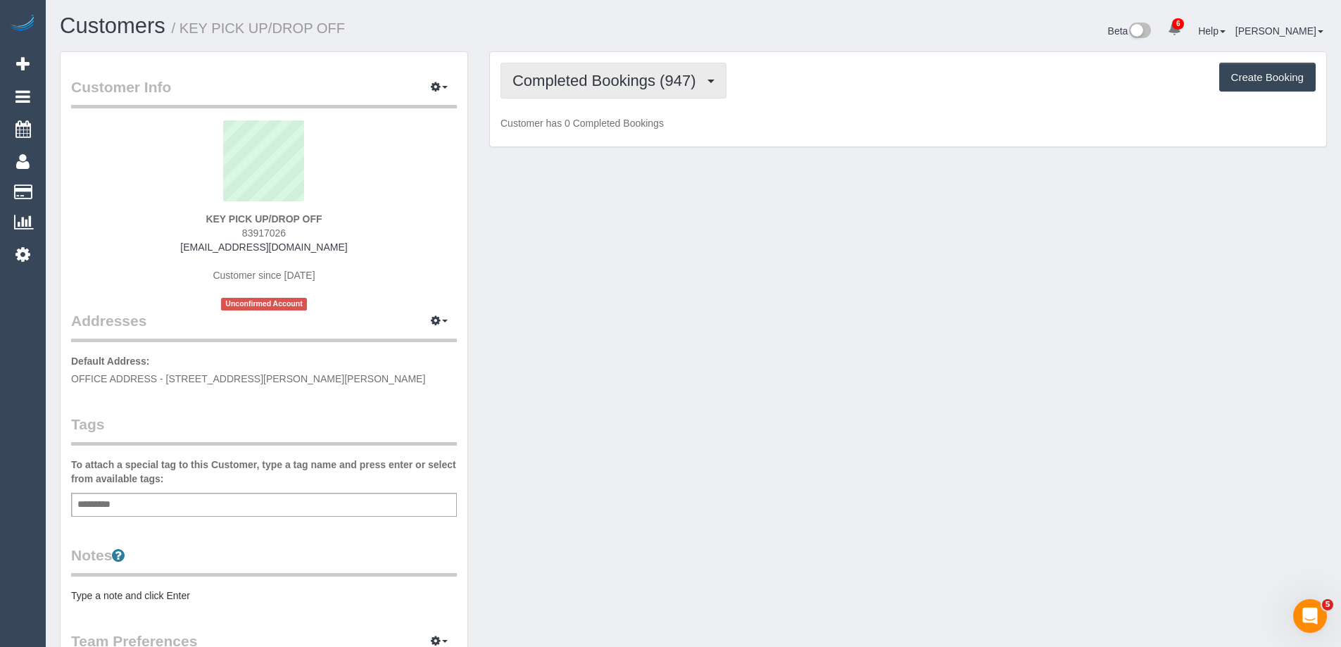
click at [597, 87] on span "Completed Bookings (947)" at bounding box center [607, 81] width 190 height 18
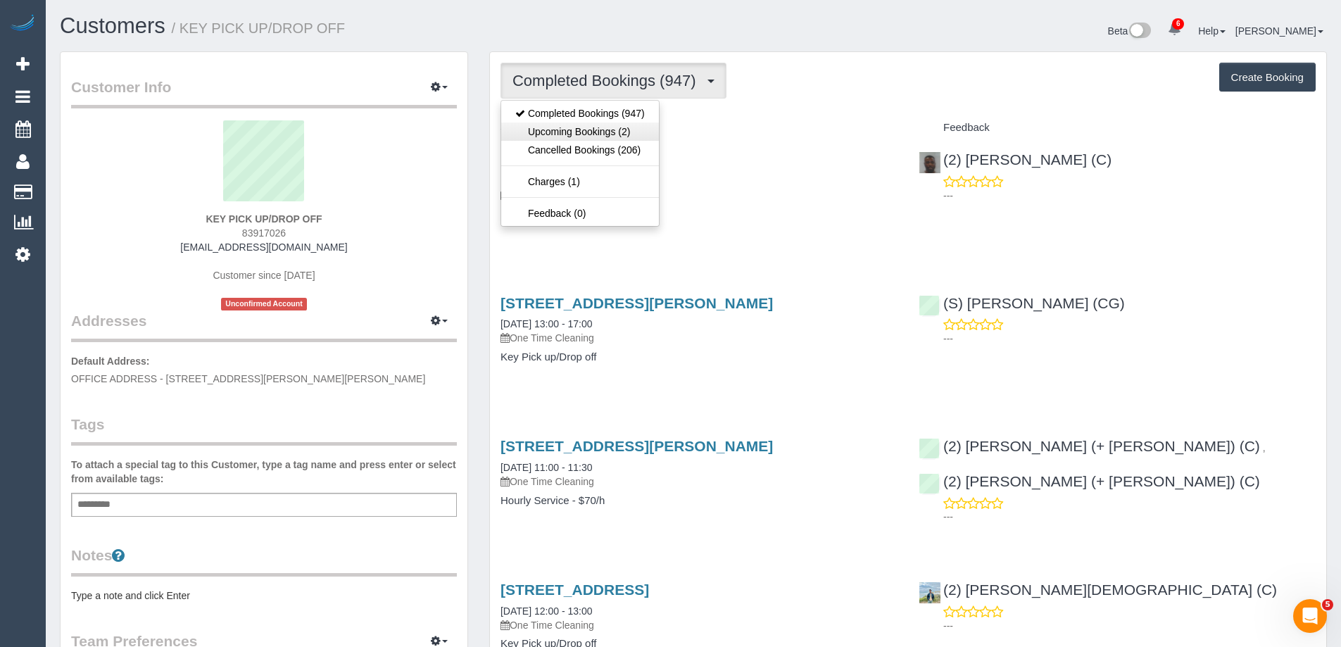
scroll to position [66549, 69052]
click at [599, 130] on link "Upcoming Bookings (2)" at bounding box center [580, 131] width 158 height 18
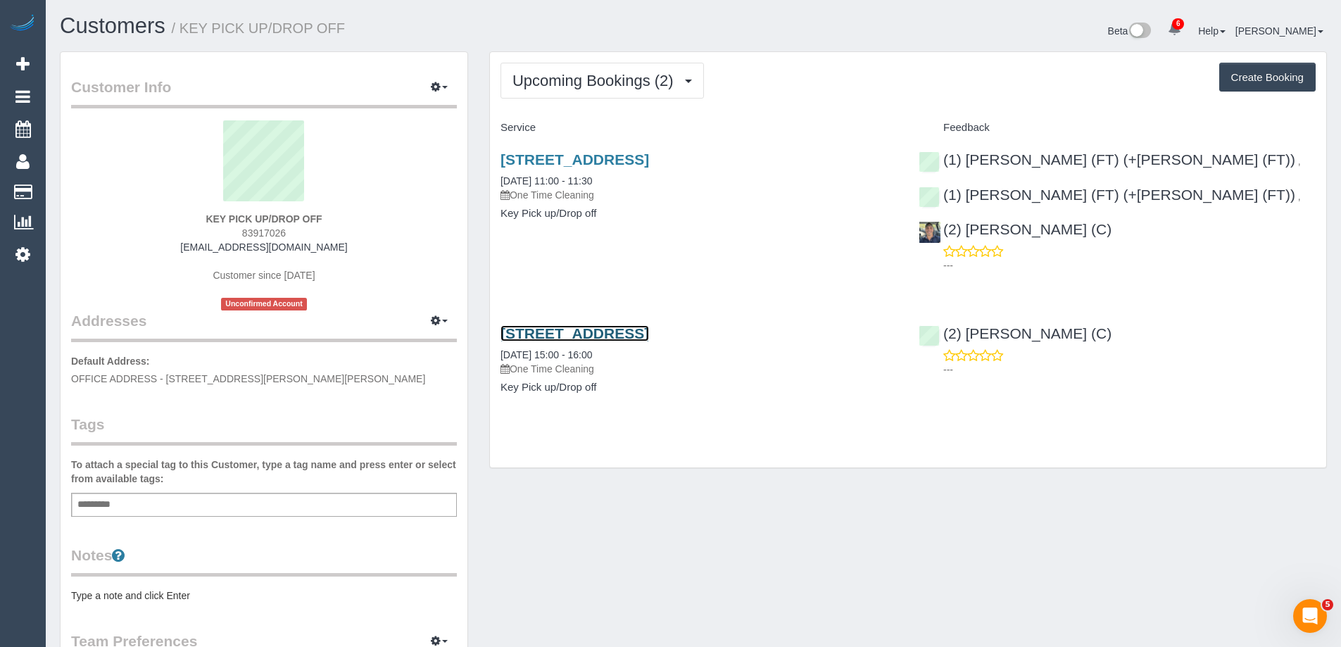
click at [617, 325] on link "[STREET_ADDRESS]" at bounding box center [574, 333] width 149 height 16
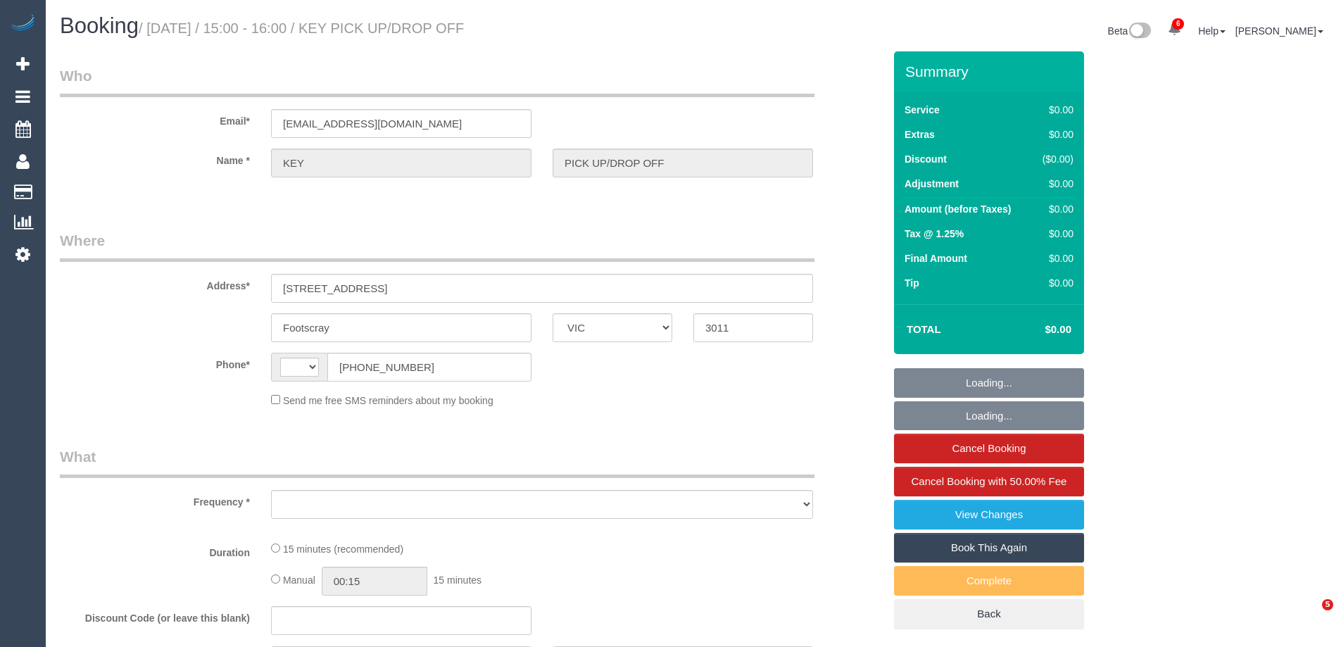
select select "VIC"
select select "string:AU"
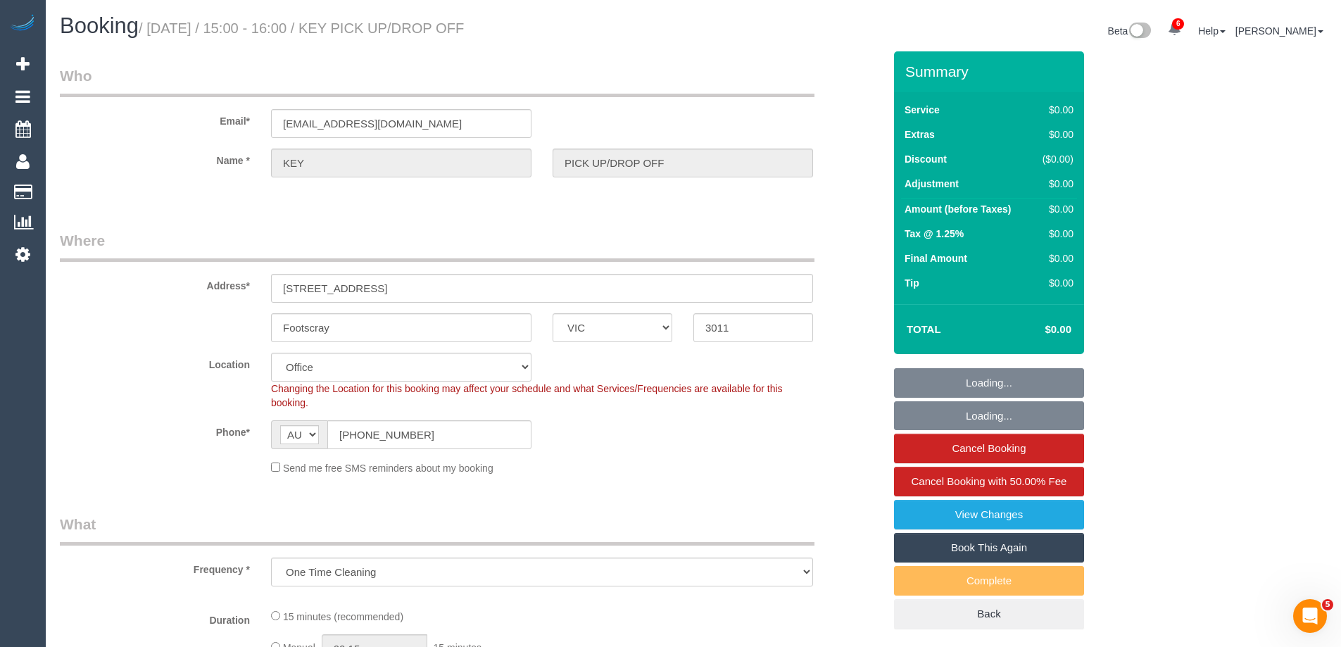
select select "object:723"
select select "number:28"
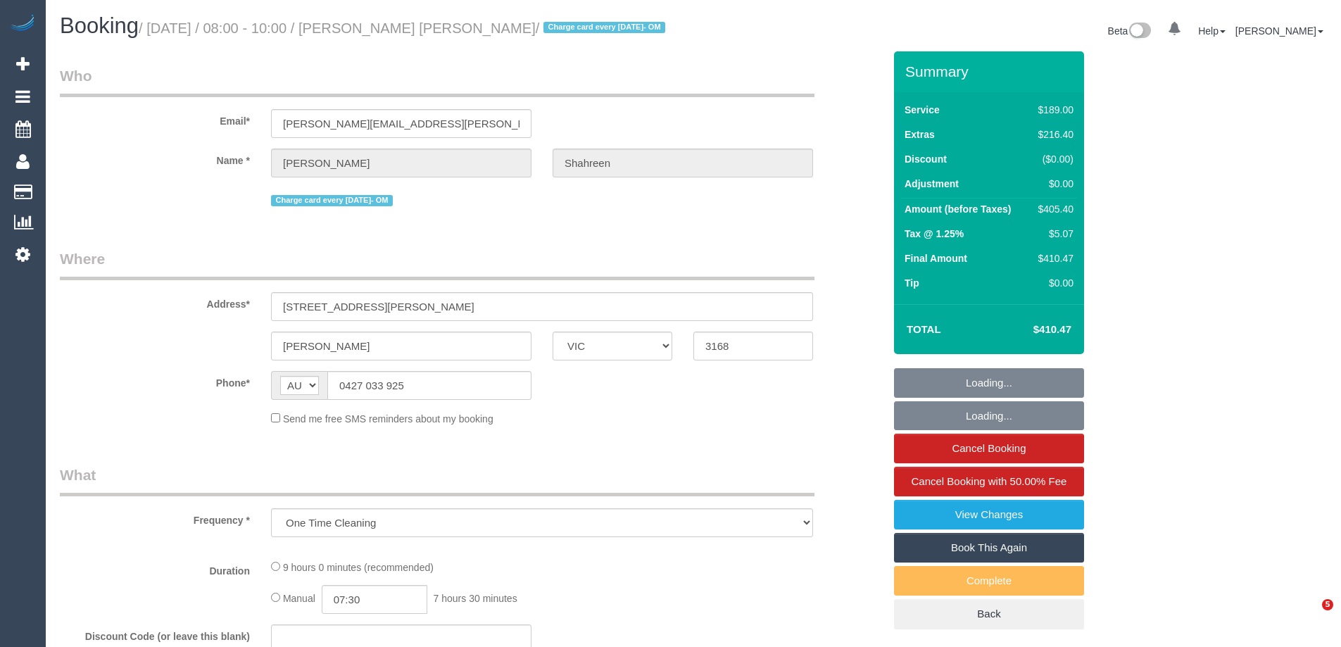
select select "VIC"
select select "string:stripe-pm_1RbaBD2GScqysDRVJCkPLOKz"
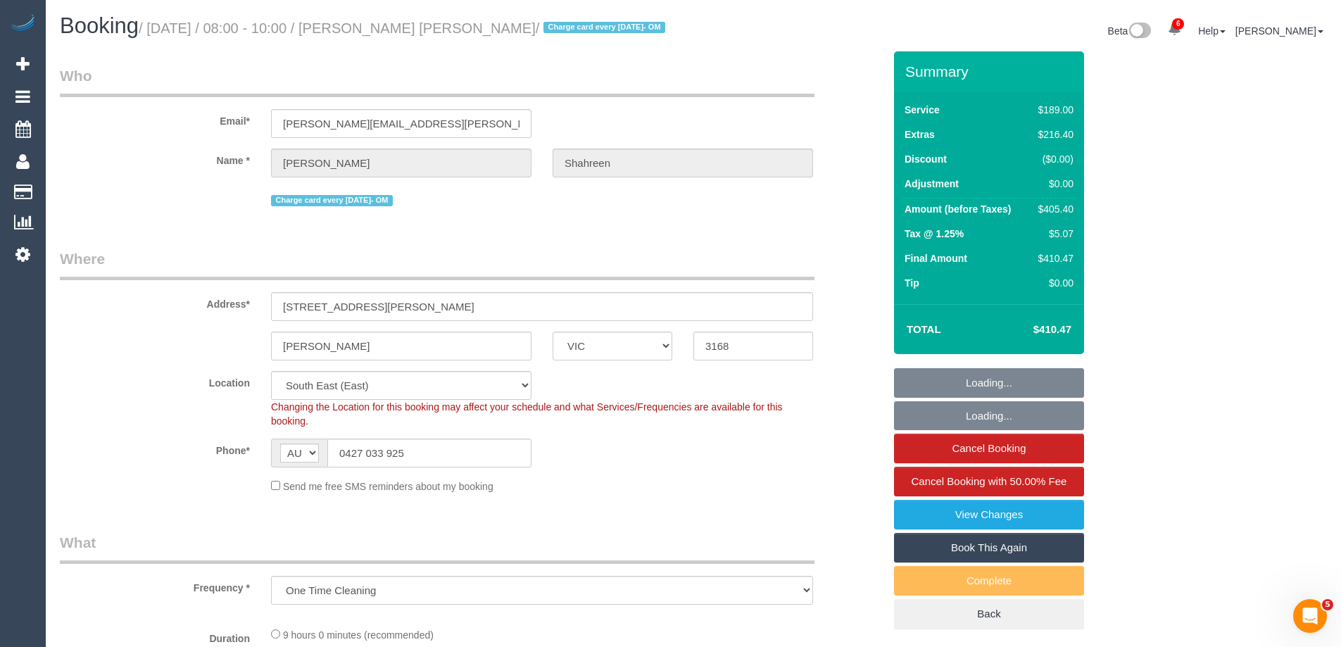
select select "number:28"
select select "number:14"
select select "number:18"
select select "number:24"
select select "object:1384"
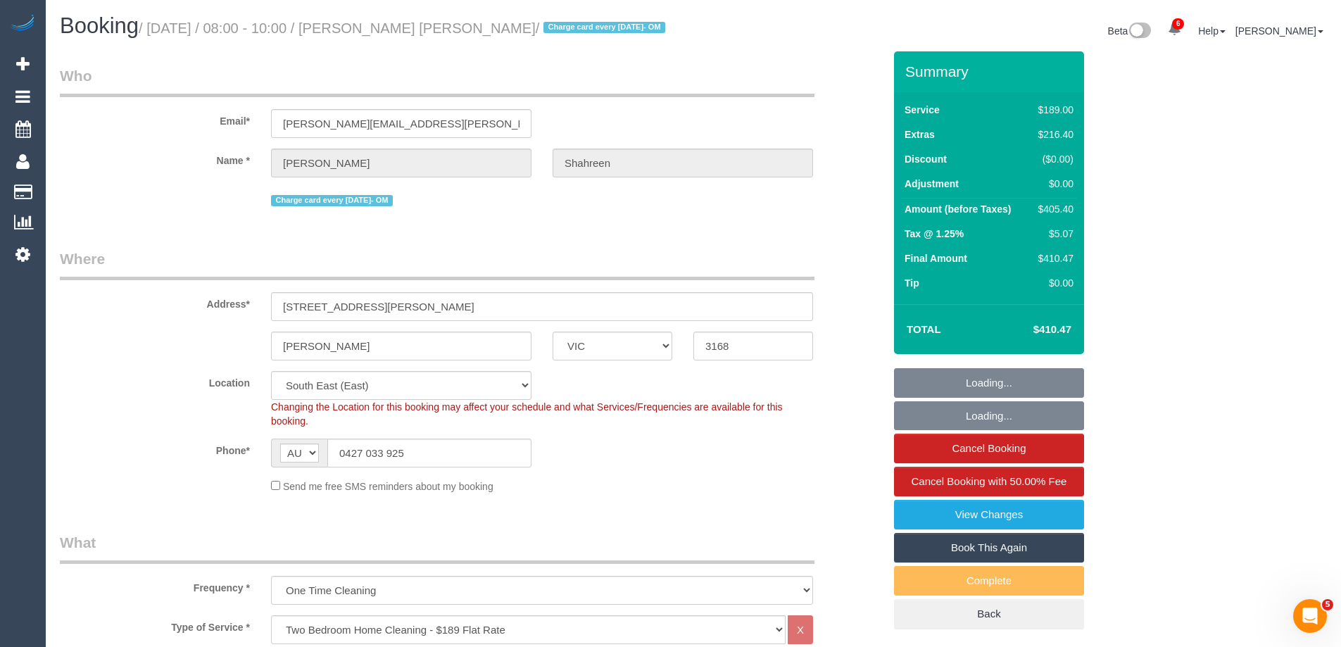
select select "spot1"
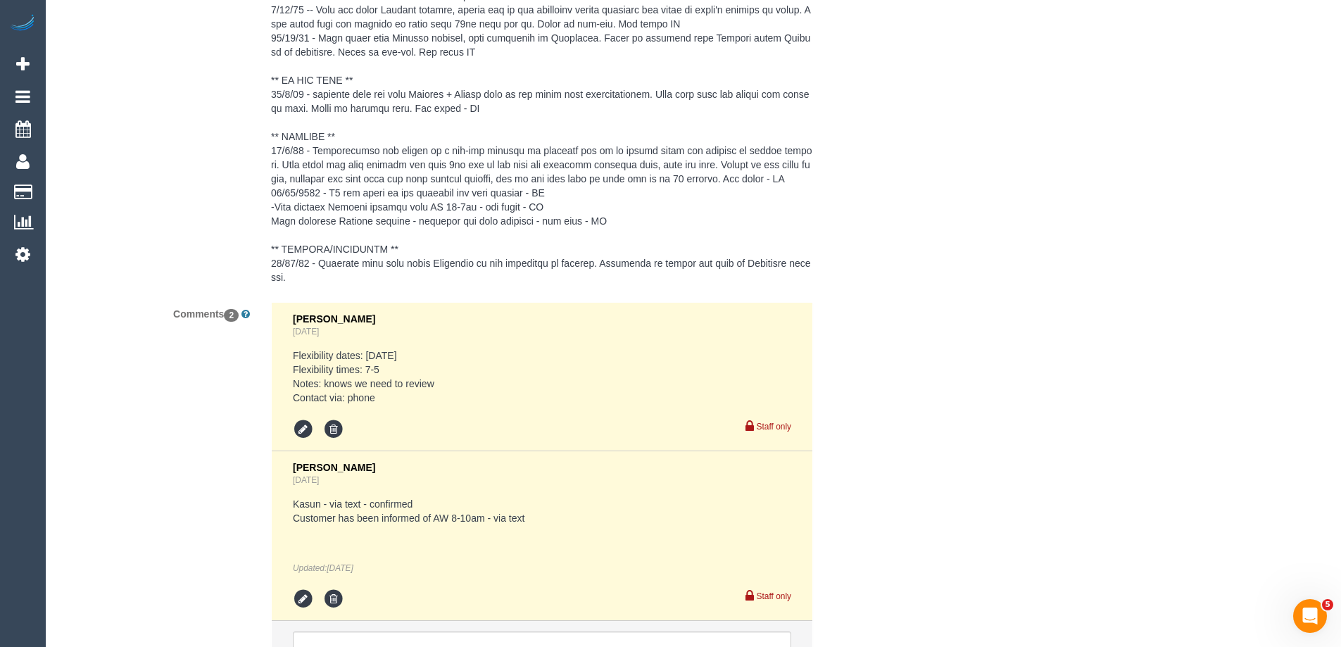
scroll to position [2146, 0]
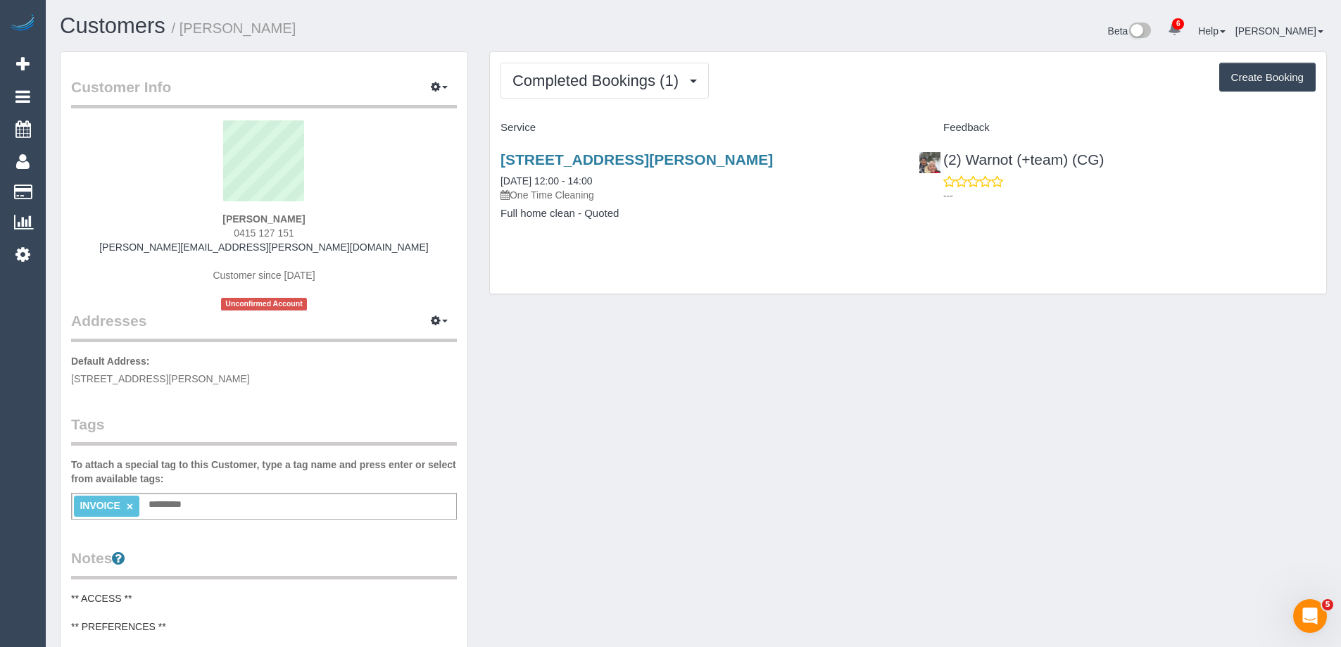
click at [817, 66] on div "Completed Bookings (1) Completed Bookings (1) Upcoming Bookings (0) Cancelled B…" at bounding box center [907, 81] width 815 height 36
click at [773, 162] on link "[STREET_ADDRESS][PERSON_NAME]" at bounding box center [636, 159] width 272 height 16
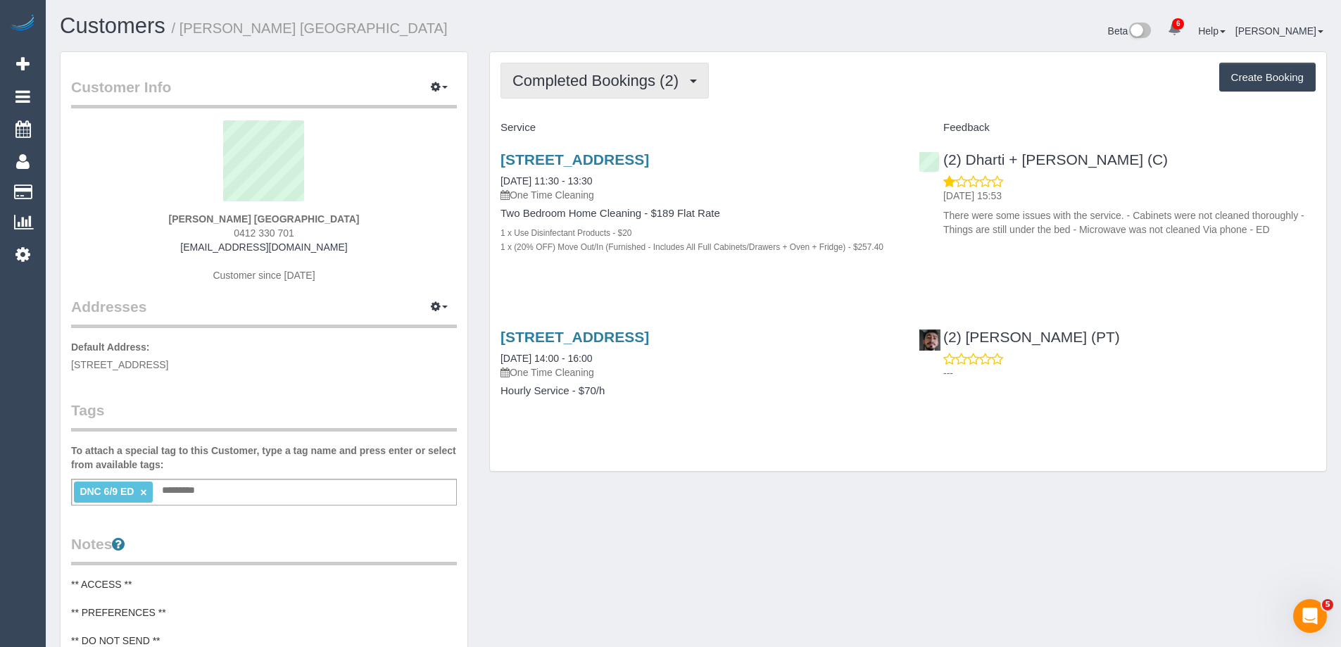
click at [629, 82] on span "Completed Bookings (2)" at bounding box center [598, 81] width 173 height 18
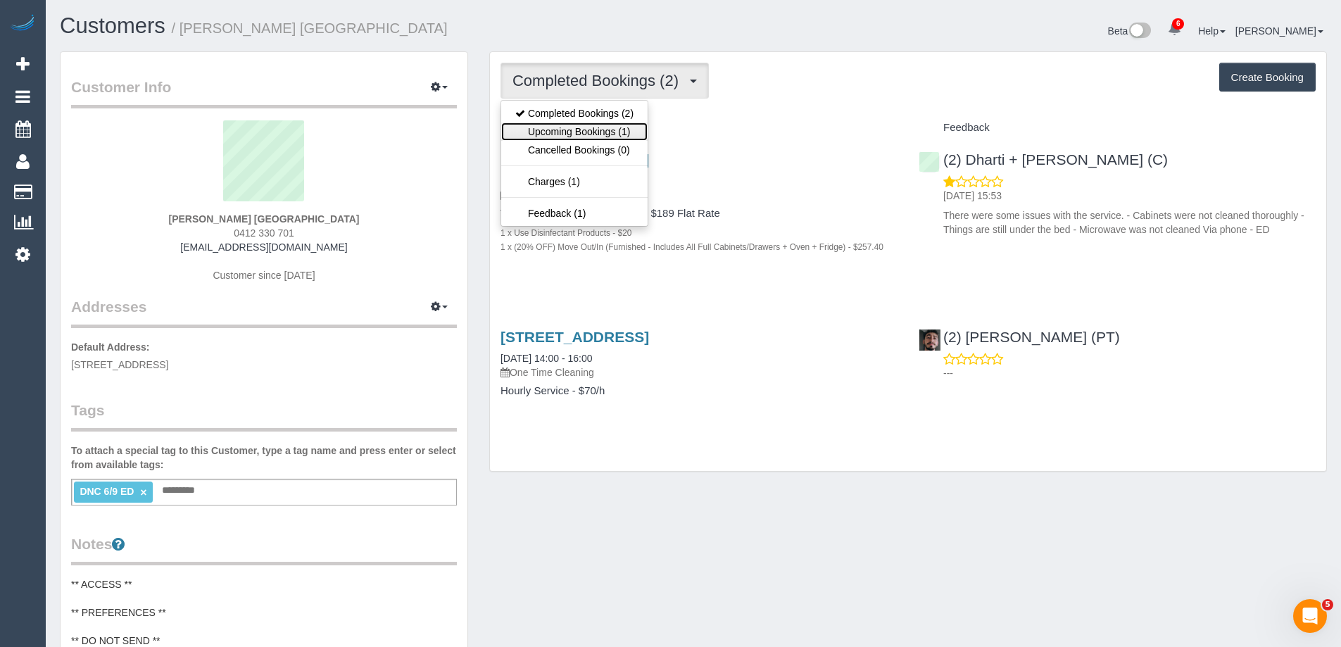
click at [616, 125] on link "Upcoming Bookings (1)" at bounding box center [574, 131] width 146 height 18
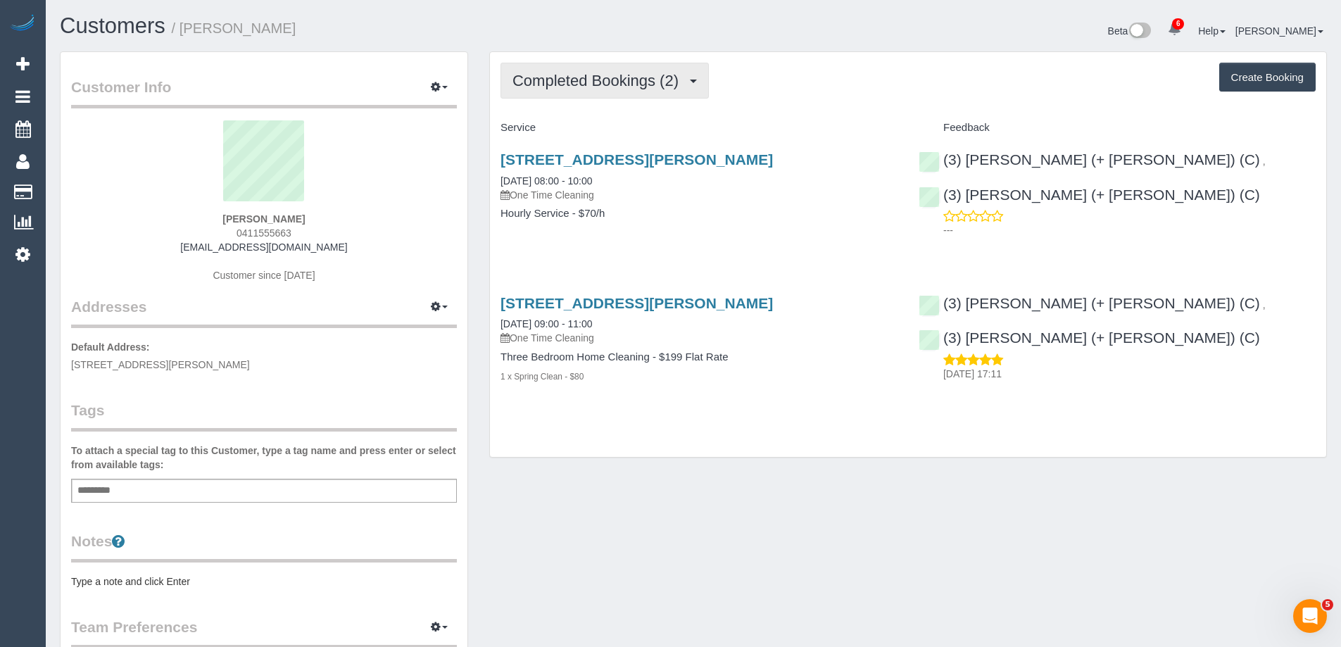
click at [572, 84] on span "Completed Bookings (2)" at bounding box center [598, 81] width 173 height 18
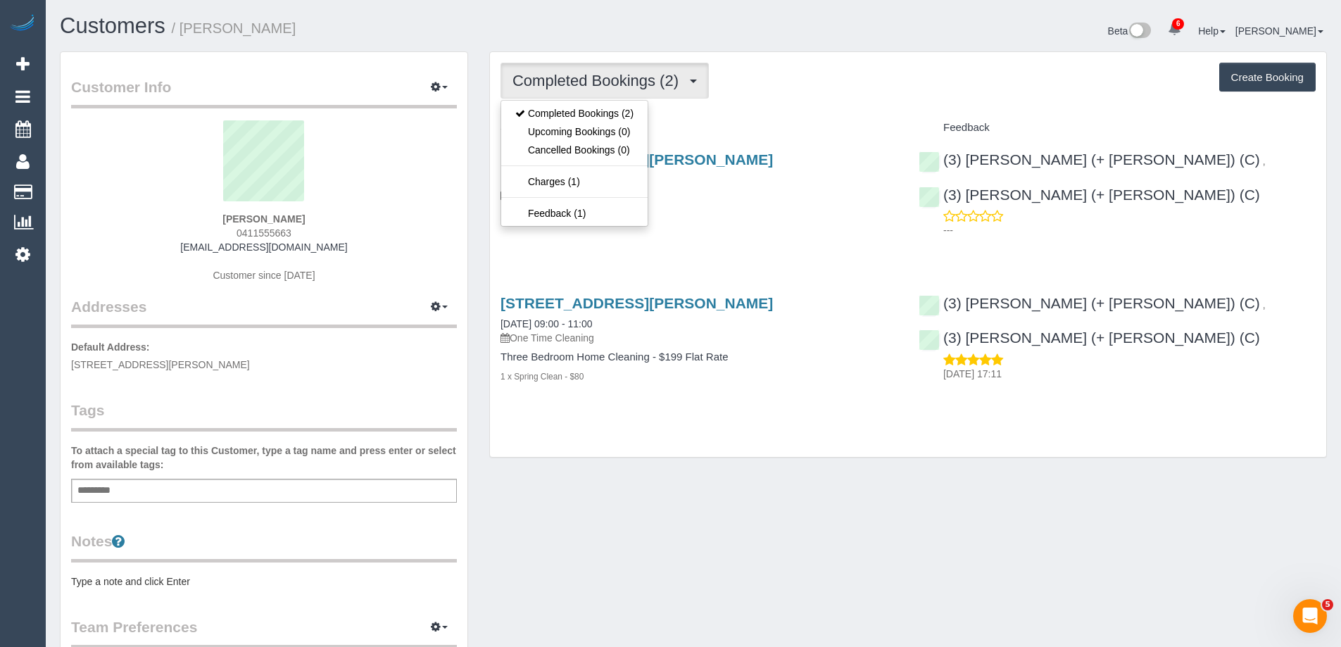
click at [807, 75] on div "Completed Bookings (2) Completed Bookings (2) Upcoming Bookings (0) Cancelled B…" at bounding box center [907, 81] width 815 height 36
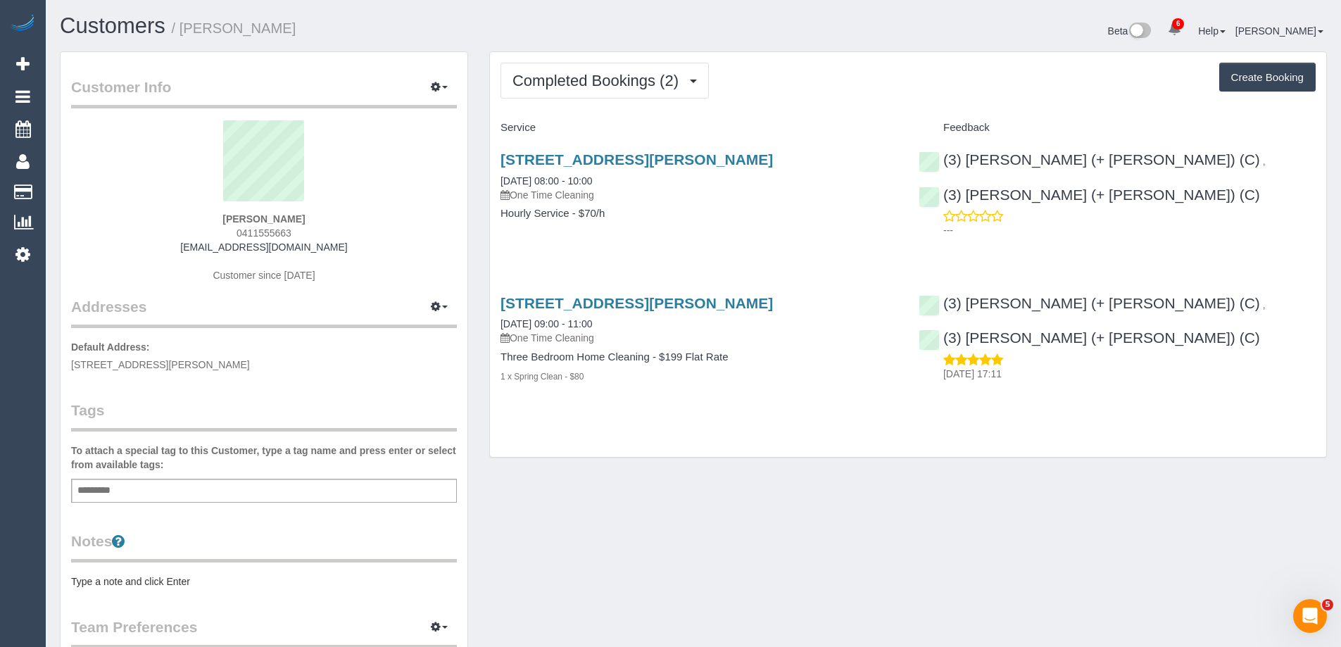
click at [172, 581] on pre "Type a note and click Enter" at bounding box center [264, 581] width 386 height 14
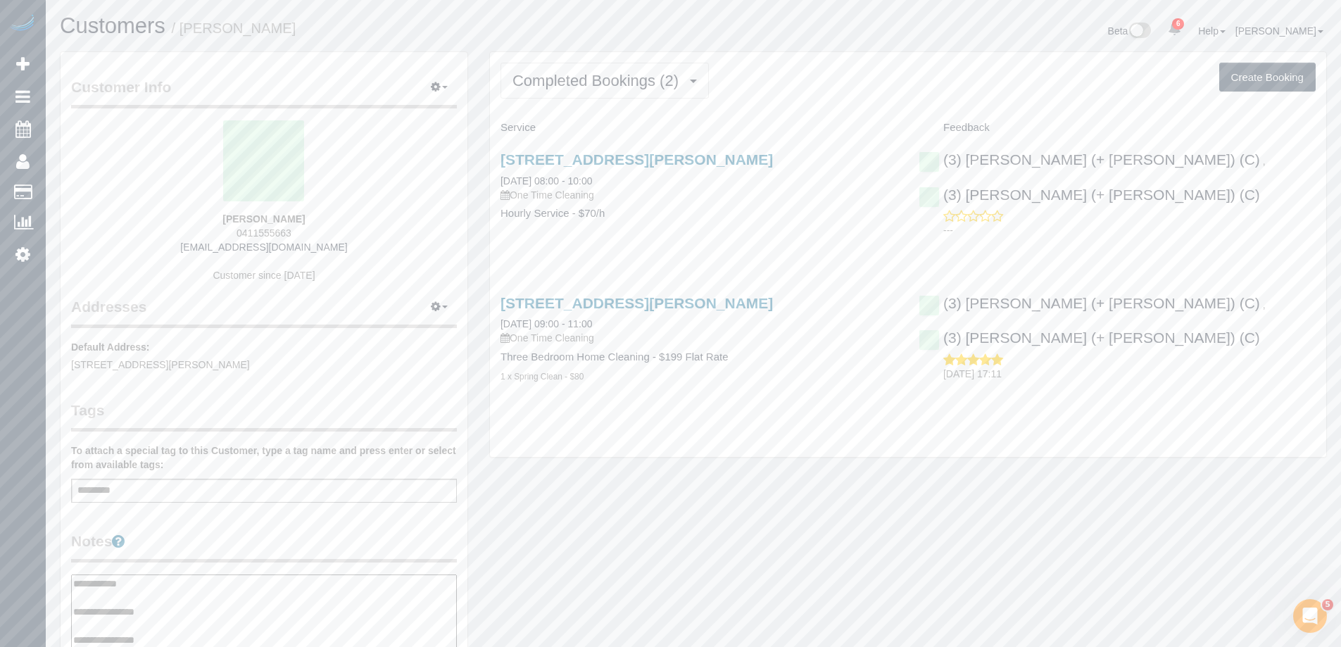
type textarea "**********"
click at [222, 540] on legend "Notes" at bounding box center [264, 547] width 386 height 32
click at [266, 232] on span "0411555663" at bounding box center [264, 232] width 55 height 11
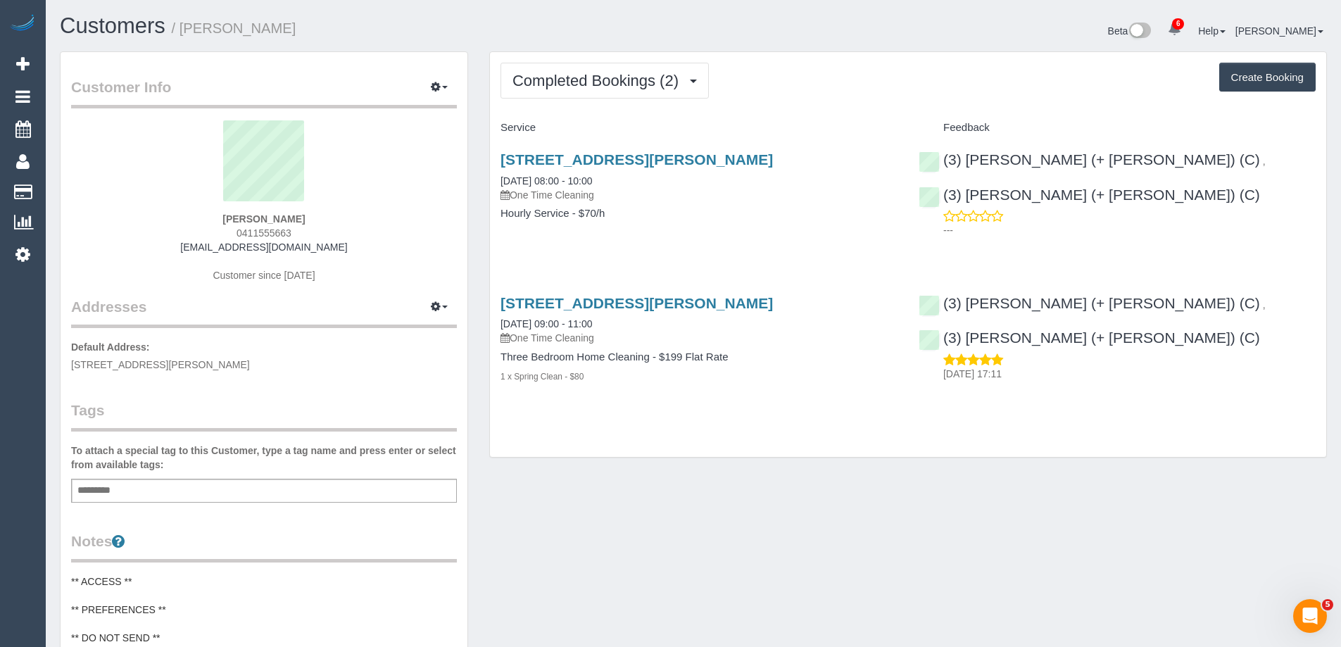
copy span "0411555663"
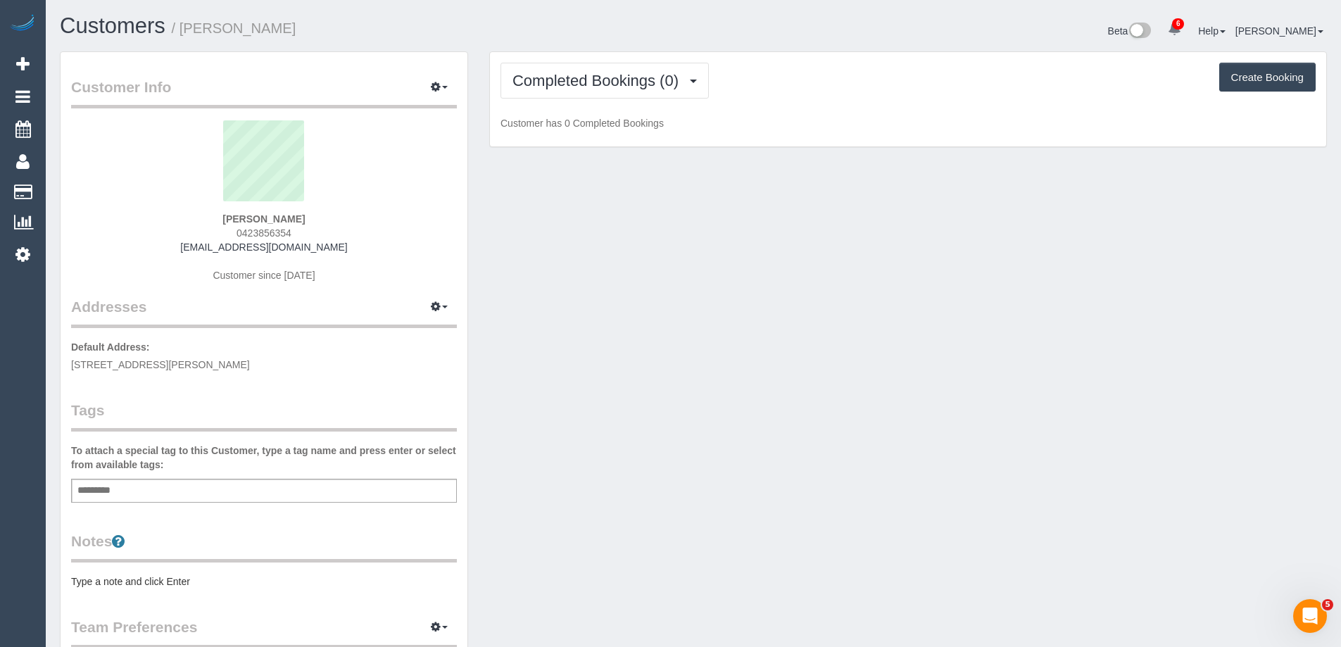
scroll to position [1030, 1341]
click at [637, 75] on span "Completed Bookings (0)" at bounding box center [598, 81] width 173 height 18
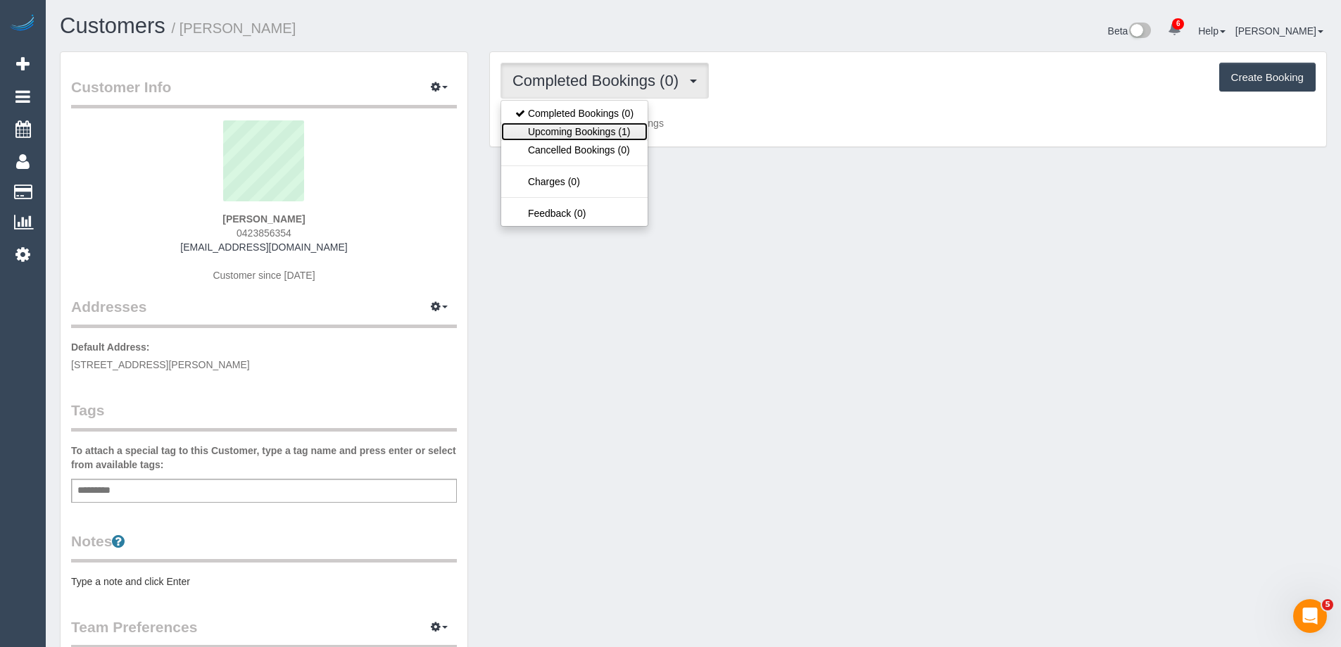
click at [636, 132] on link "Upcoming Bookings (1)" at bounding box center [574, 131] width 146 height 18
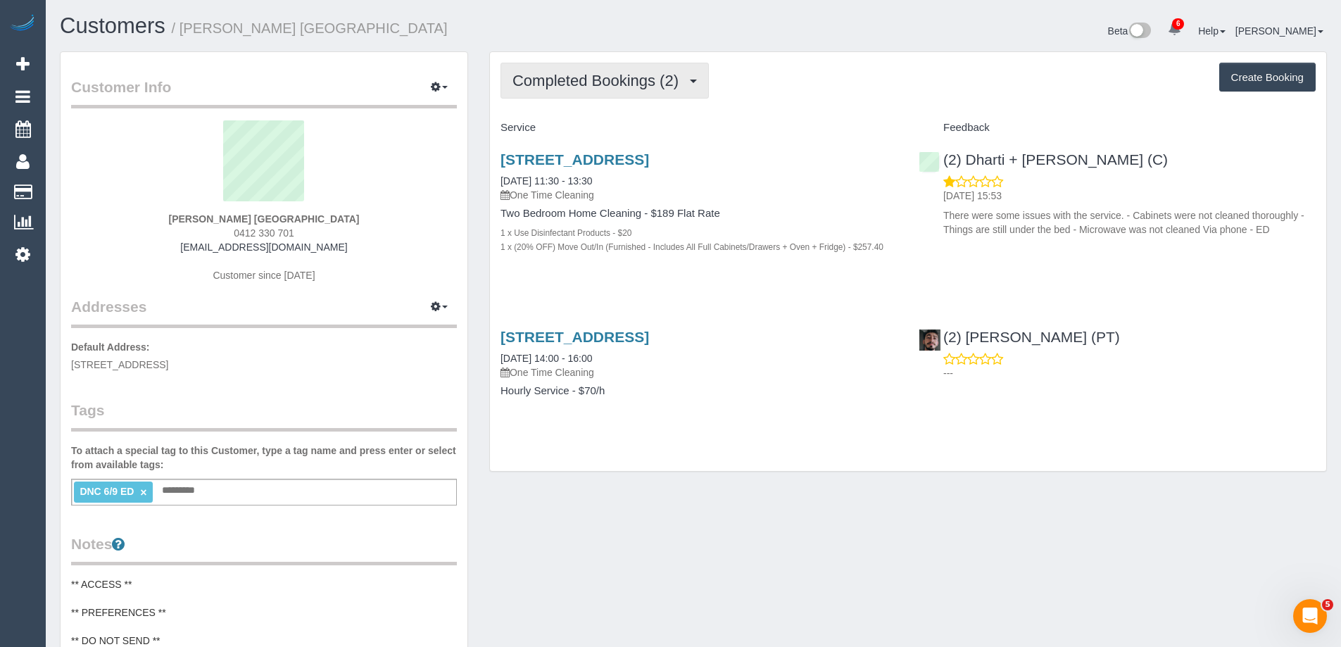
click at [548, 81] on span "Completed Bookings (2)" at bounding box center [598, 81] width 173 height 18
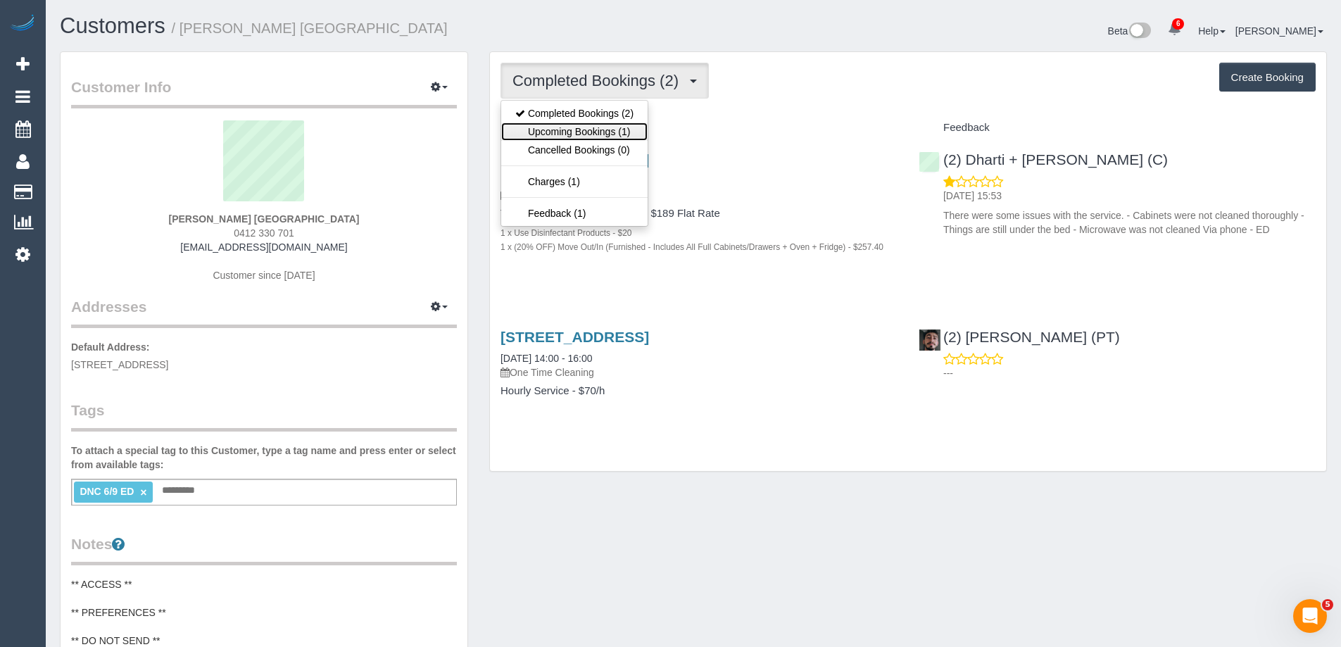
click at [550, 127] on link "Upcoming Bookings (1)" at bounding box center [574, 131] width 146 height 18
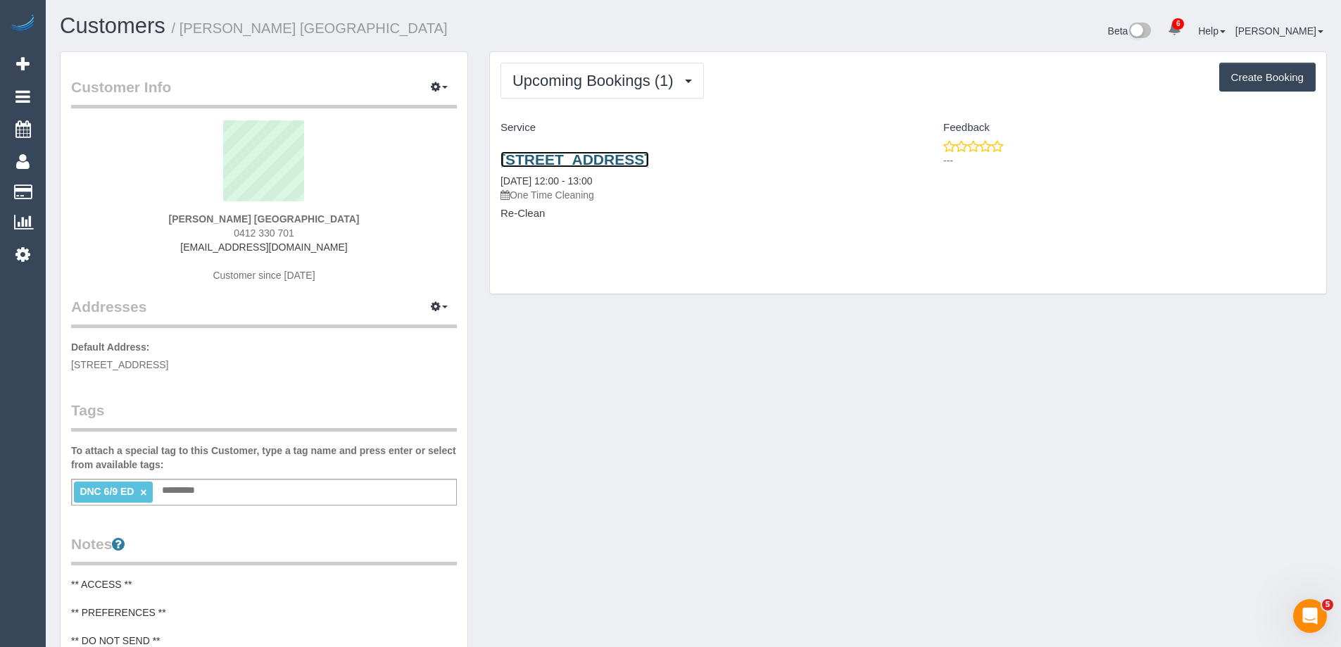
click at [649, 160] on link "228 La Trobe Street, 5413, Melbourne Cbd, VIC 3000" at bounding box center [574, 159] width 149 height 16
click at [201, 27] on small "/ ananya dhaka" at bounding box center [310, 27] width 276 height 15
copy small "ananya"
drag, startPoint x: 337, startPoint y: 247, endPoint x: 205, endPoint y: 248, distance: 132.3
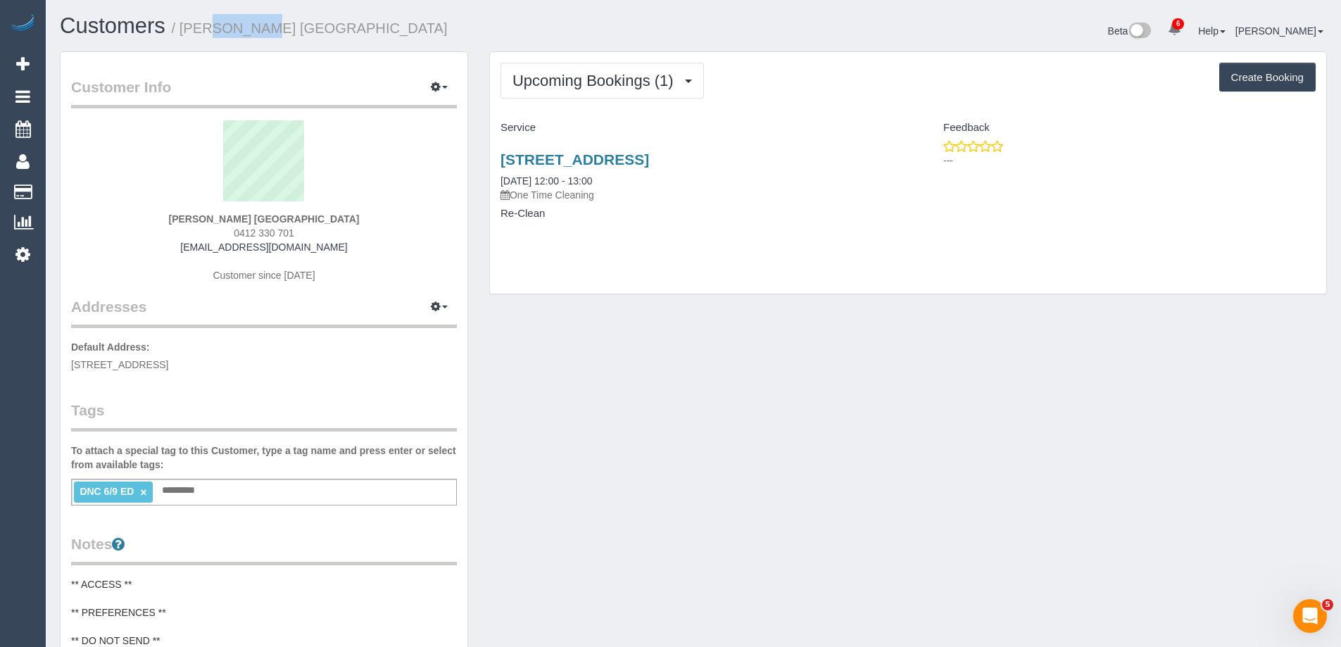
click at [205, 248] on div "ananya dhaka 0412 330 701 ananyadhaka@gmail.com Customer since 2025" at bounding box center [264, 208] width 386 height 176
copy link "ananyadhaka@gmail.com"
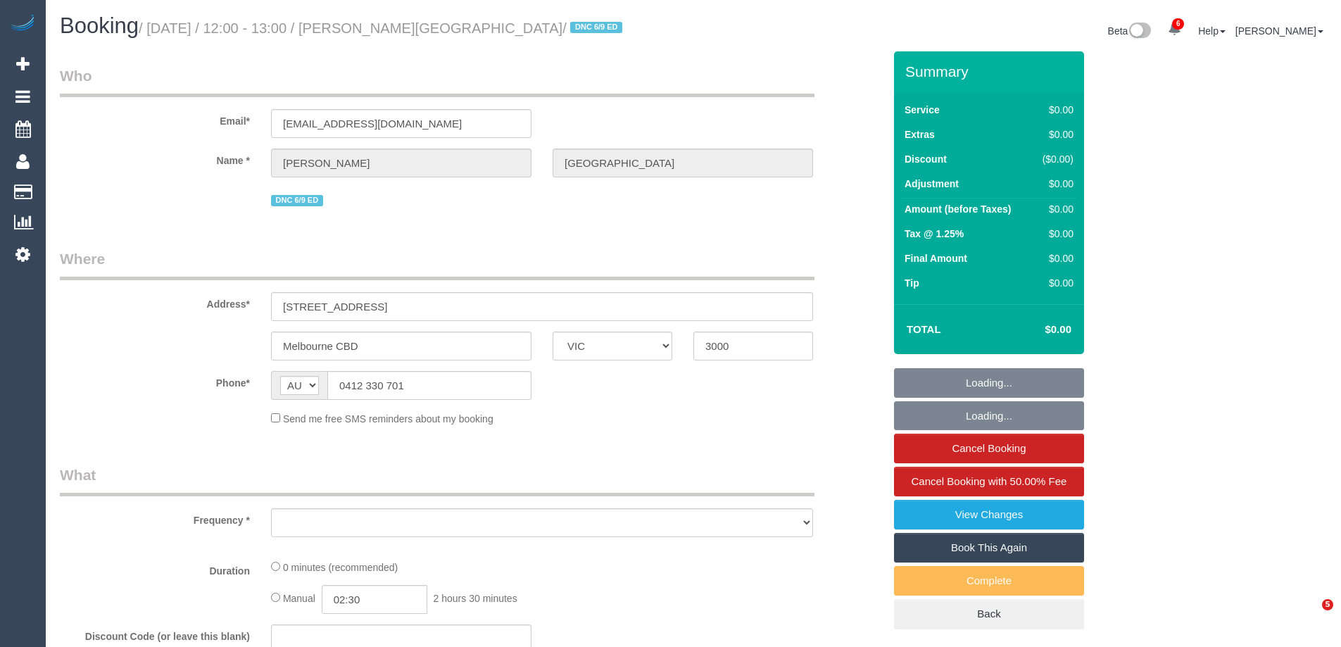
select select "VIC"
select select "object:646"
select select "string:stripe-pm_1S2qle2GScqysDRVscvjKIFg"
select select "number:28"
select select "number:14"
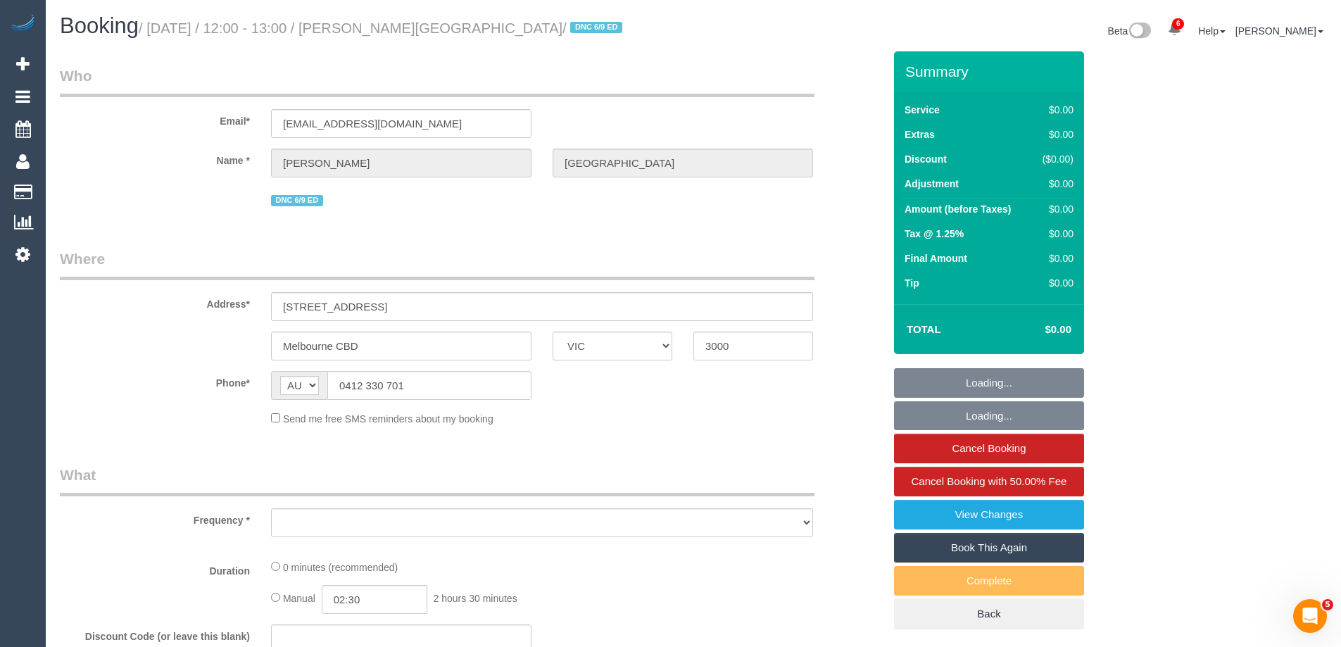
select select "number:18"
select select "number:25"
select select "number:35"
select select "number:13"
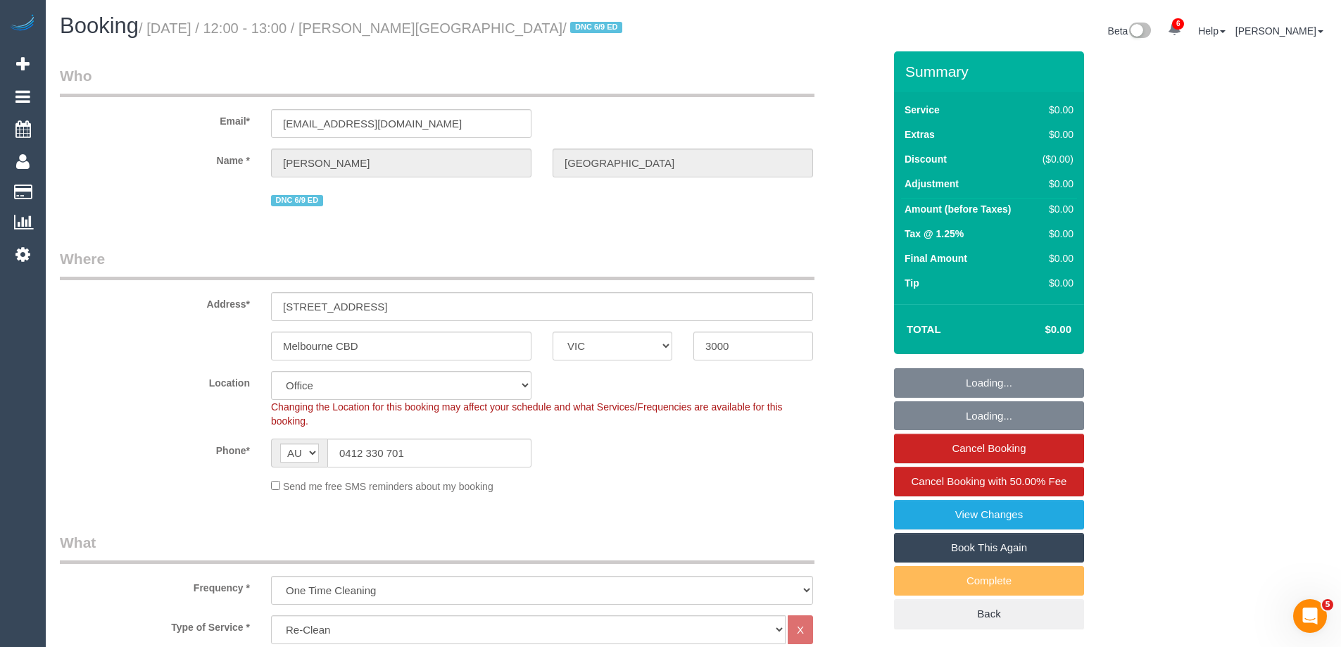
select select "object:2126"
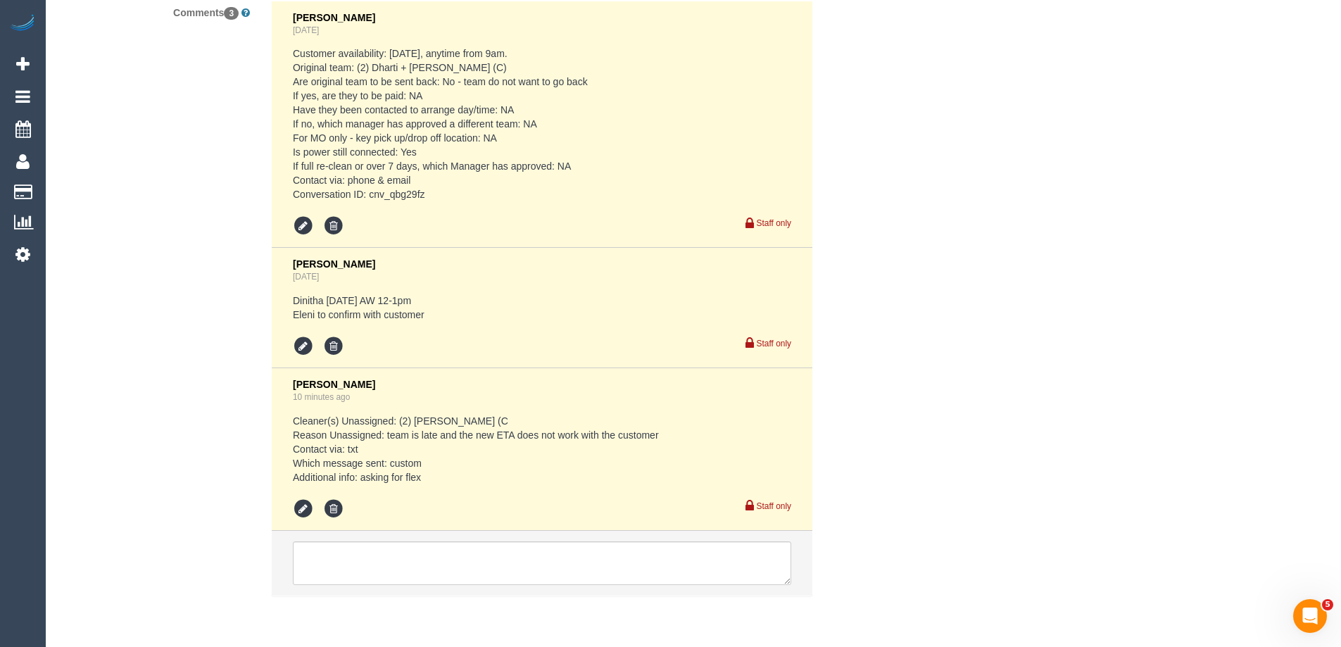
scroll to position [2570, 0]
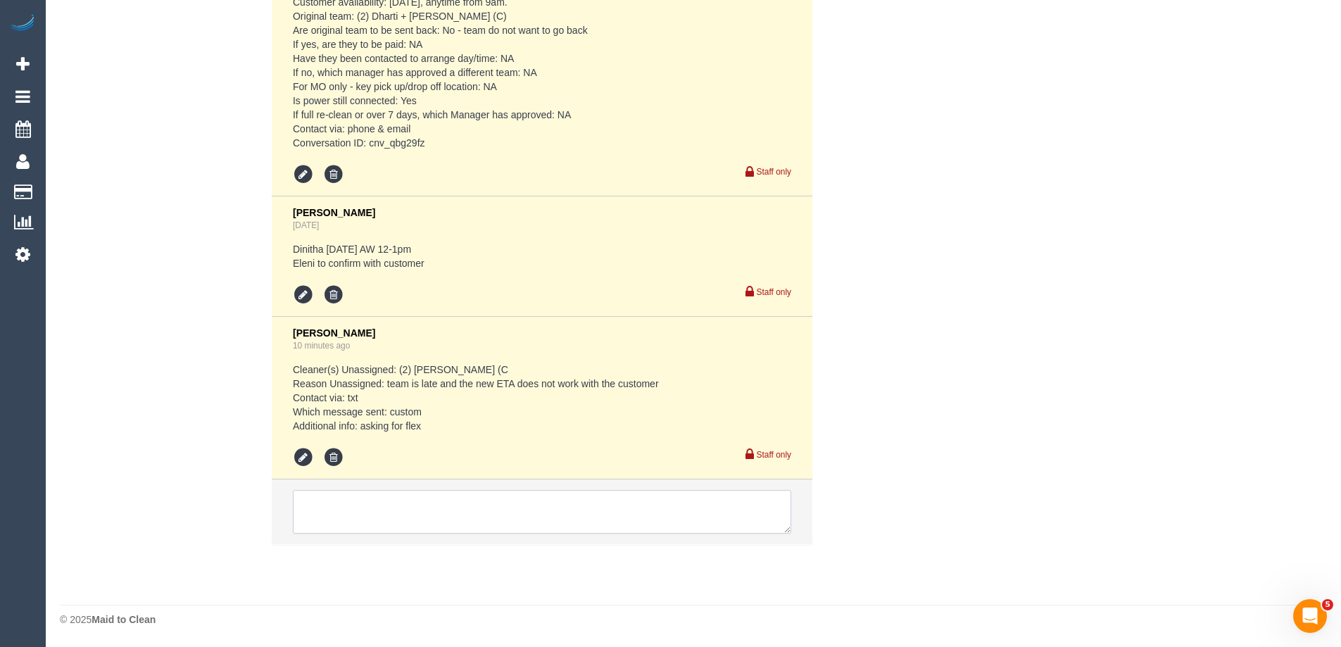
click at [404, 509] on textarea at bounding box center [542, 512] width 498 height 44
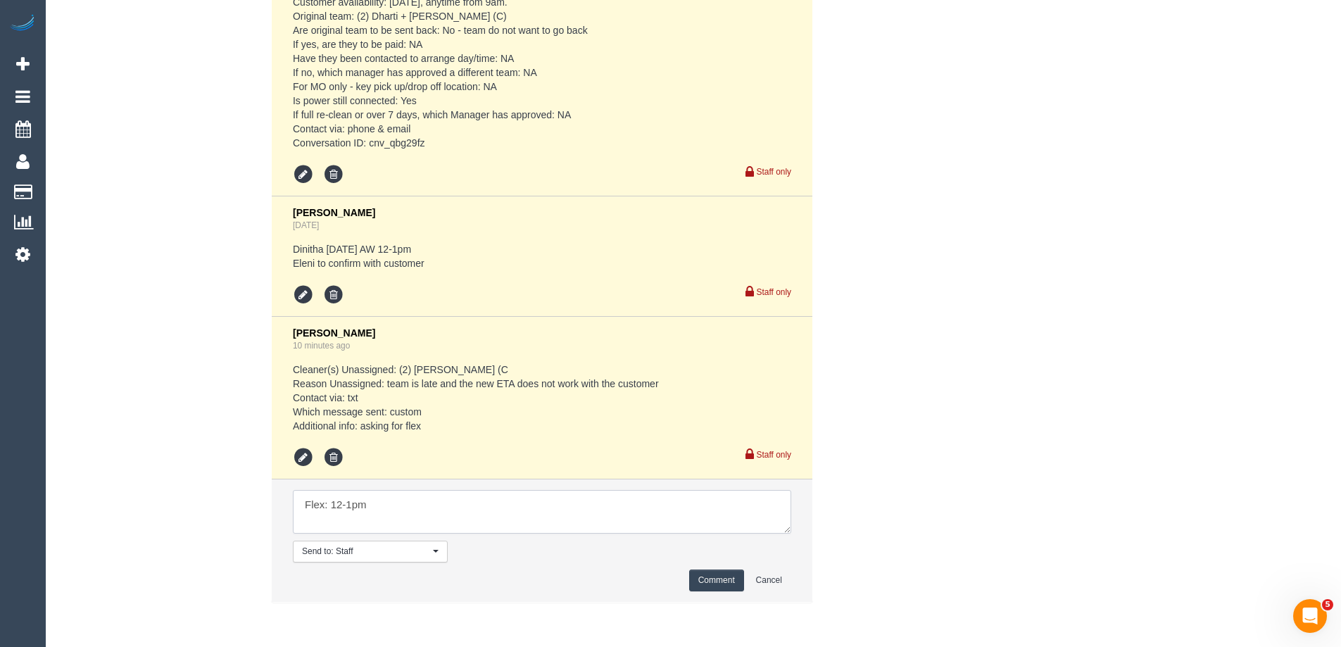
click at [333, 500] on textarea at bounding box center [542, 512] width 498 height 44
click at [502, 508] on textarea at bounding box center [542, 512] width 498 height 44
type textarea "Flex: Wed 17/9, 12-1pm. Via text"
click at [710, 577] on button "Comment" at bounding box center [716, 580] width 55 height 22
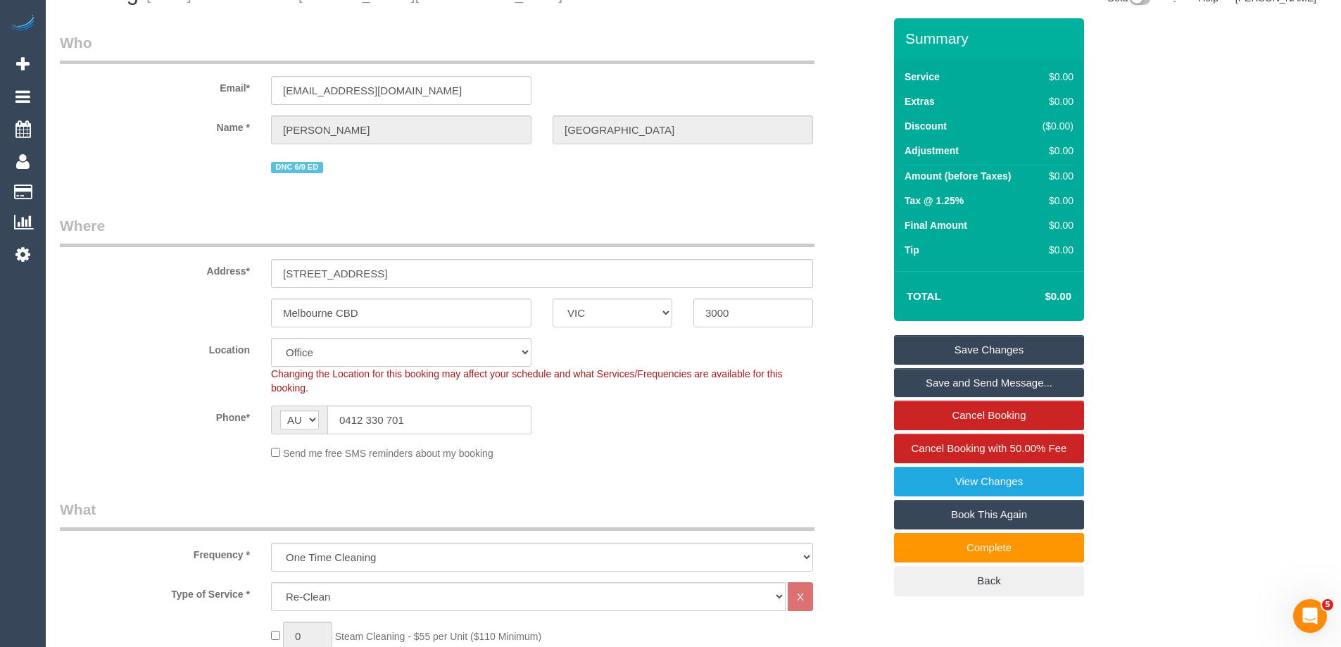
scroll to position [0, 0]
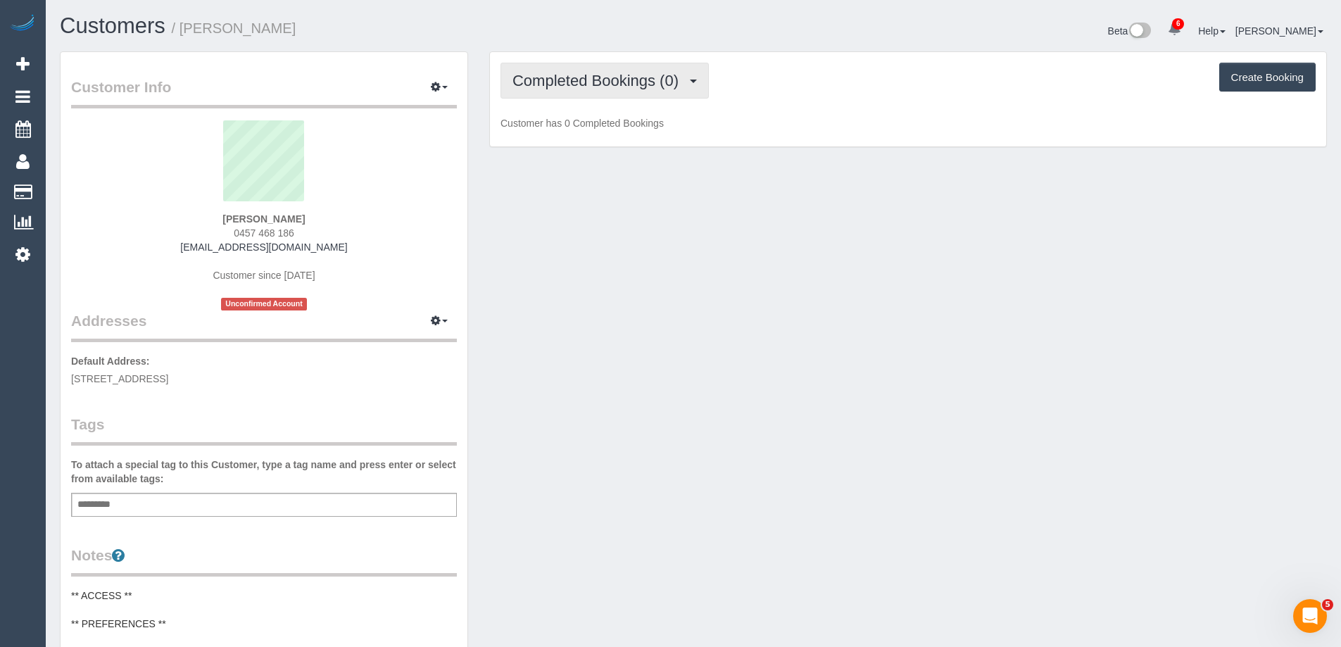
click at [617, 66] on button "Completed Bookings (0)" at bounding box center [604, 81] width 208 height 36
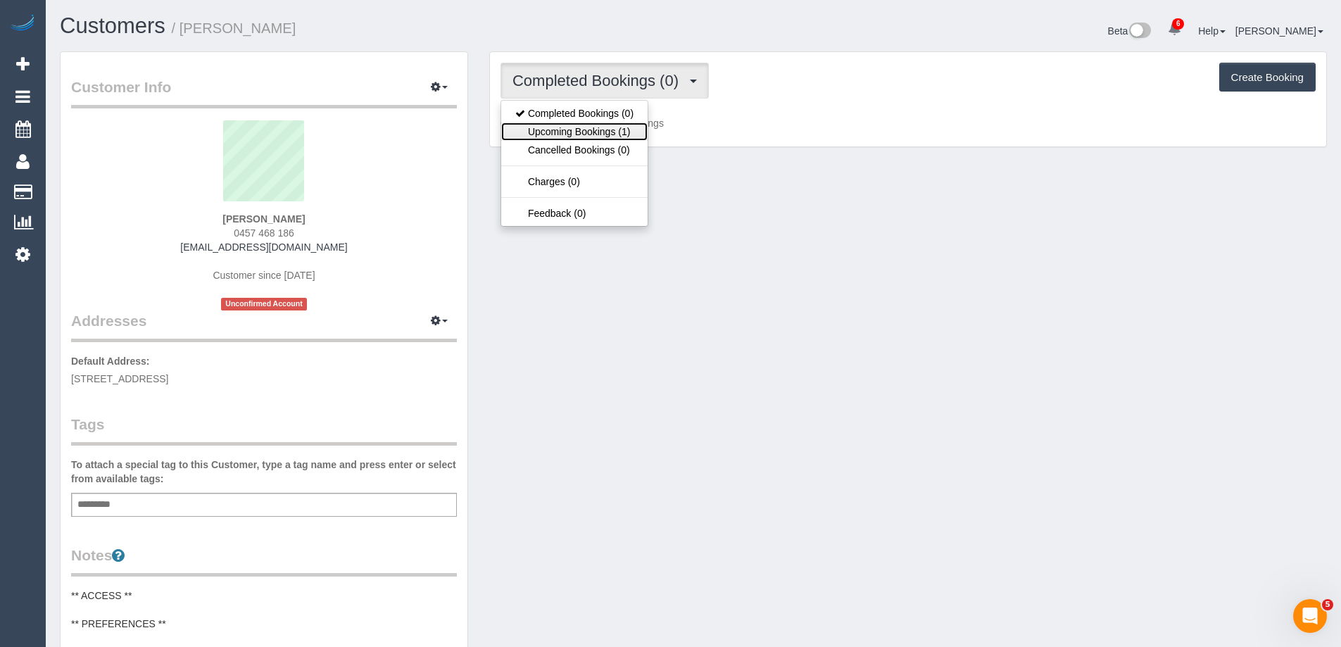
click at [607, 130] on link "Upcoming Bookings (1)" at bounding box center [574, 131] width 146 height 18
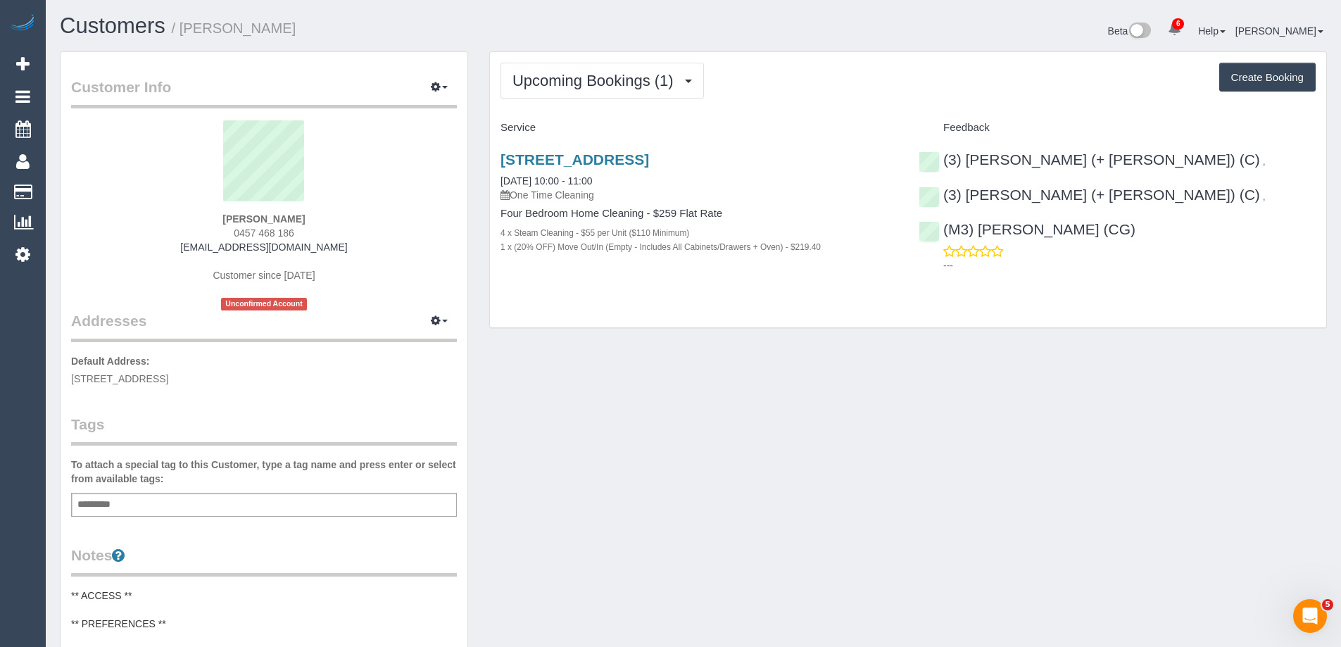
drag, startPoint x: 302, startPoint y: 232, endPoint x: 216, endPoint y: 232, distance: 85.9
click at [216, 232] on div "[PERSON_NAME] 0457 468 186 [EMAIL_ADDRESS][DOMAIN_NAME] Customer since [DATE] U…" at bounding box center [264, 215] width 386 height 190
copy span "0457 468 186"
click at [631, 162] on link "1/55 Glengyle Street, Coburg, VIC 3058" at bounding box center [574, 159] width 149 height 16
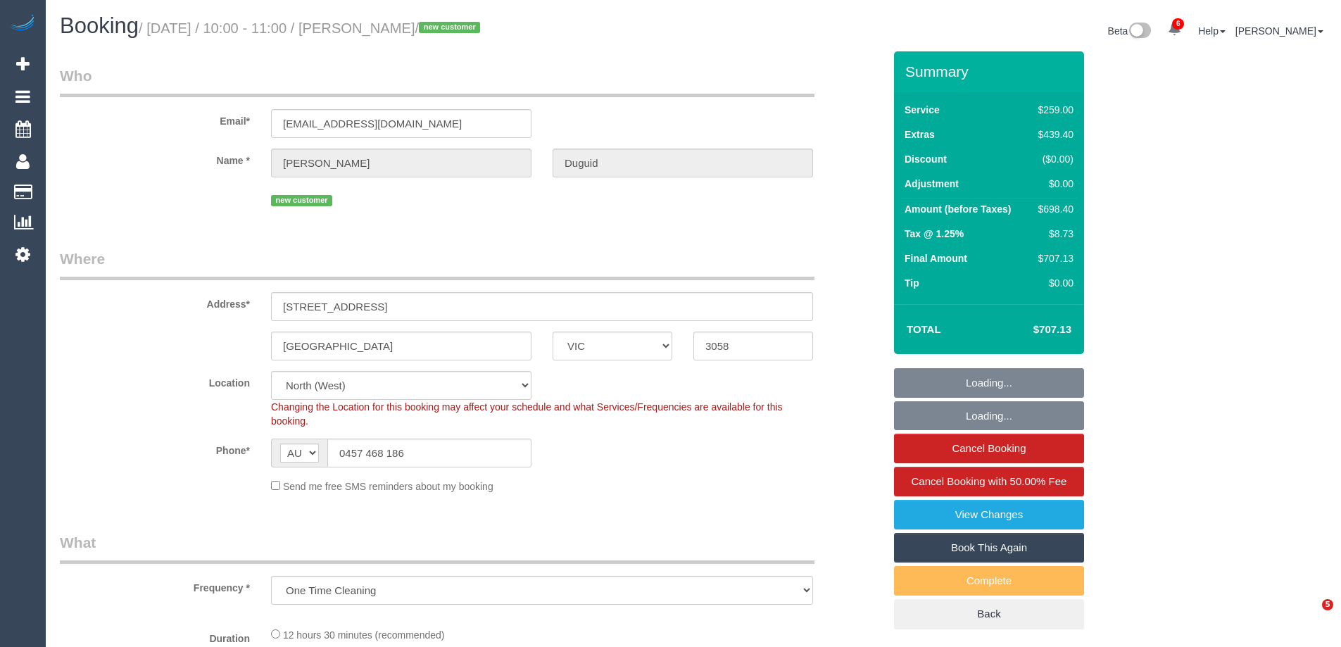
select select "VIC"
select select "object:1410"
select select "string:stripe-pm_1S5htb2GScqysDRVbJBIlgzB"
select select "number:28"
select select "number:14"
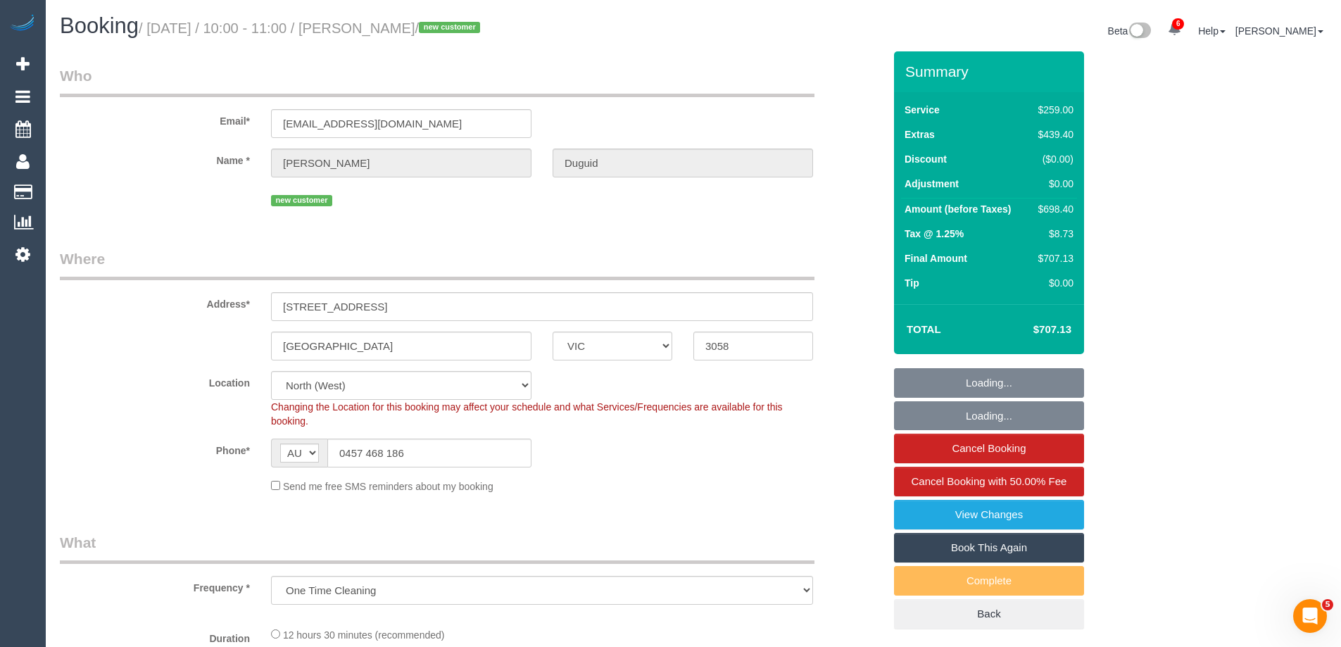
select select "number:19"
select select "number:24"
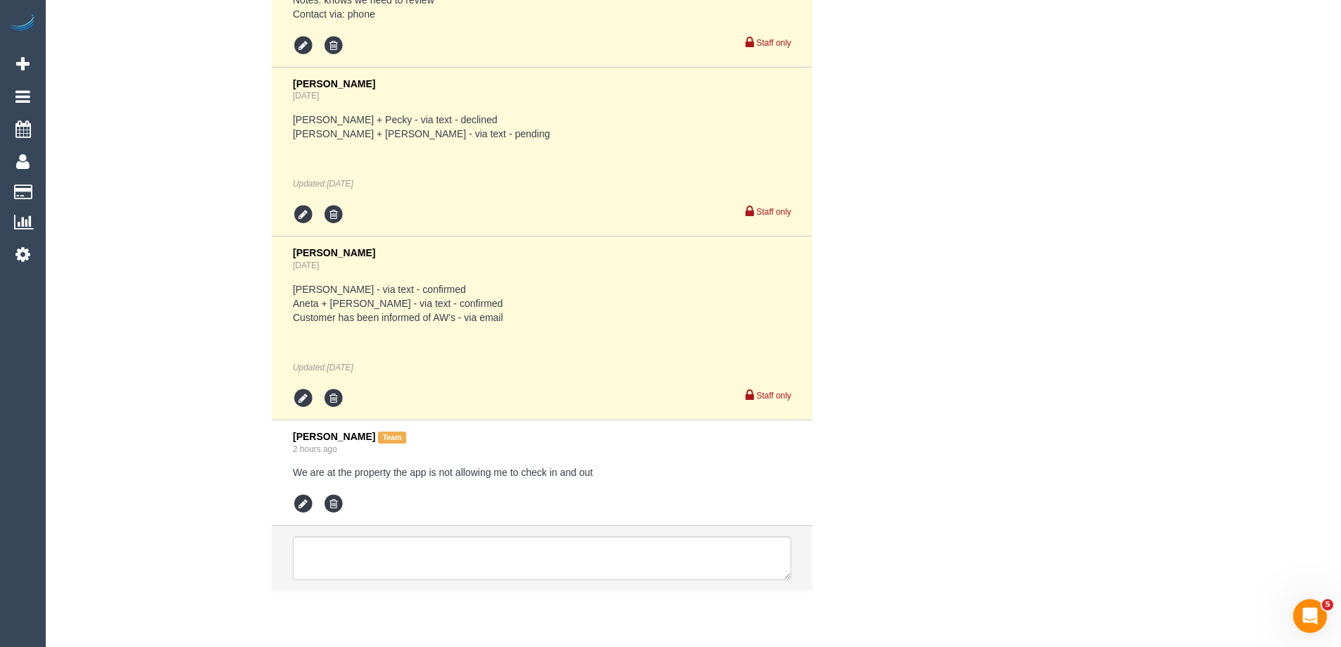
scroll to position [2920, 0]
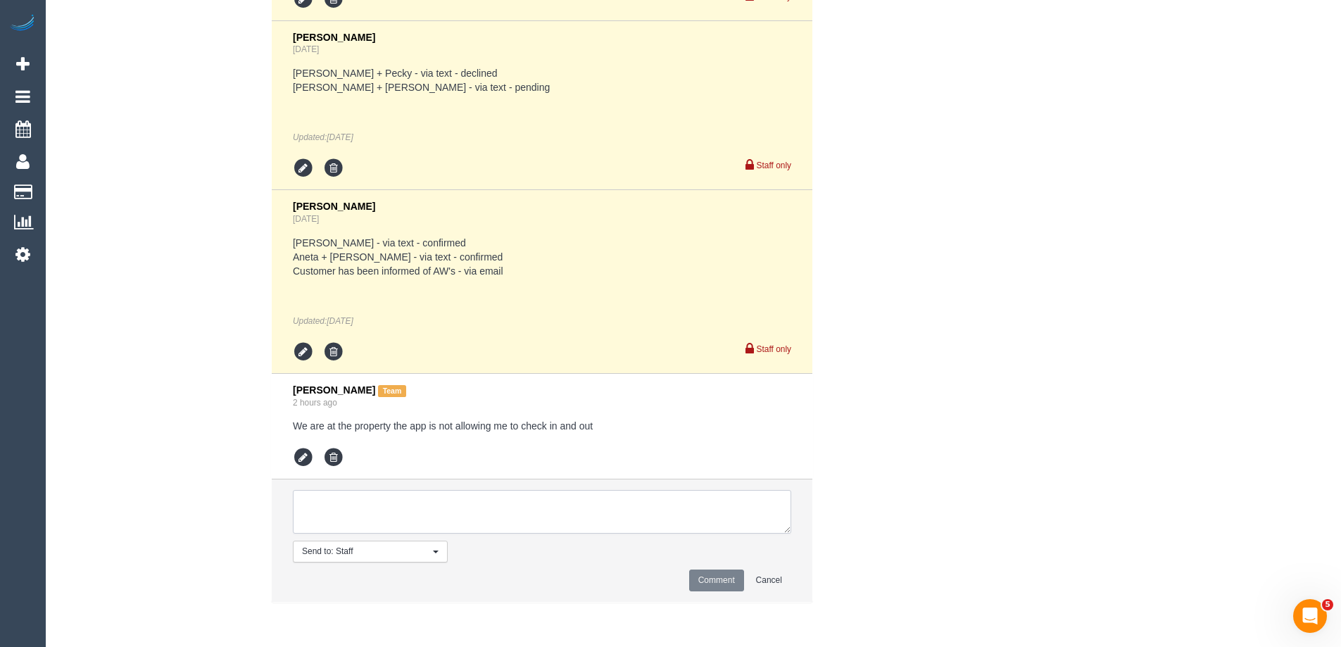
click at [427, 498] on textarea at bounding box center [542, 512] width 498 height 44
type textarea "C"
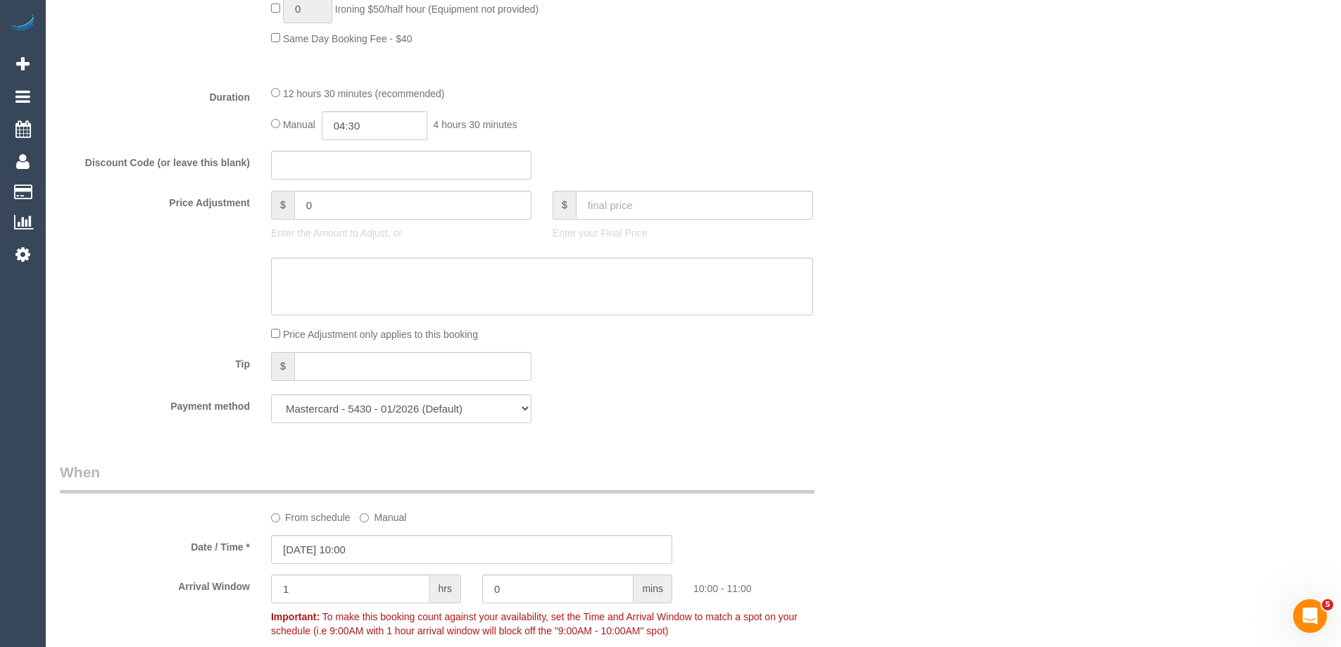
scroll to position [1160, 0]
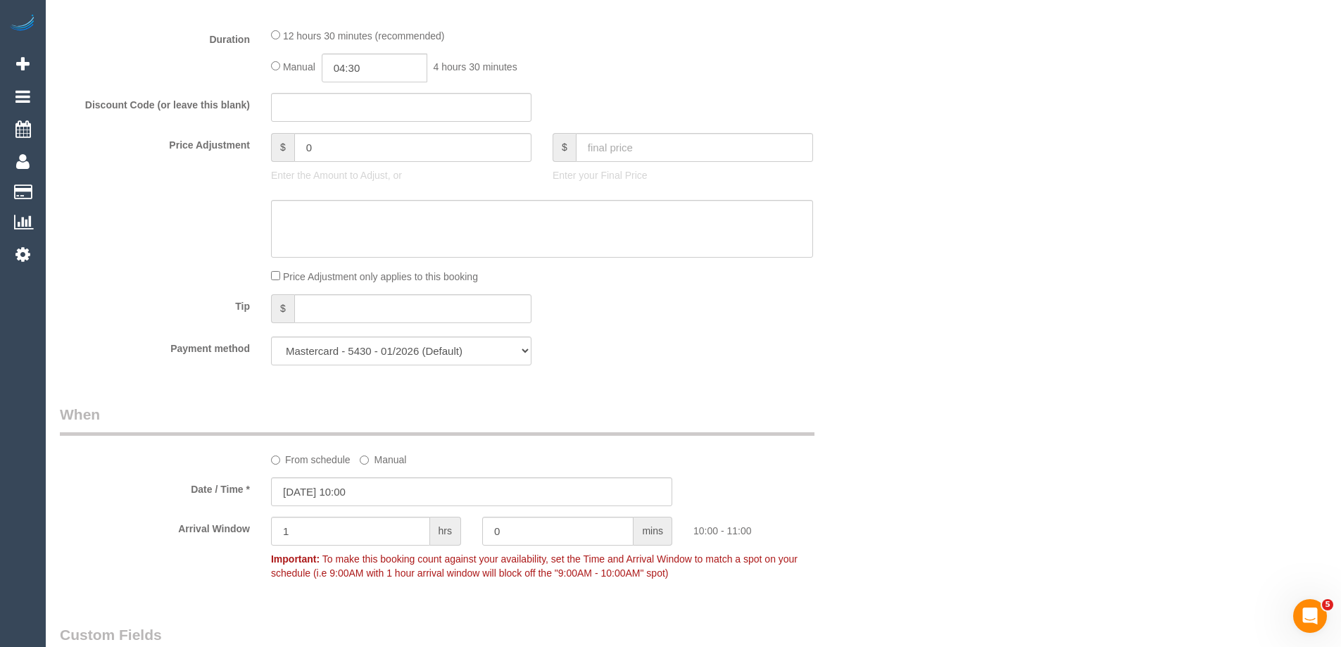
type textarea "[PERSON_NAME] advised customer wanted to add on SC of landing. Via text [PERSON…"
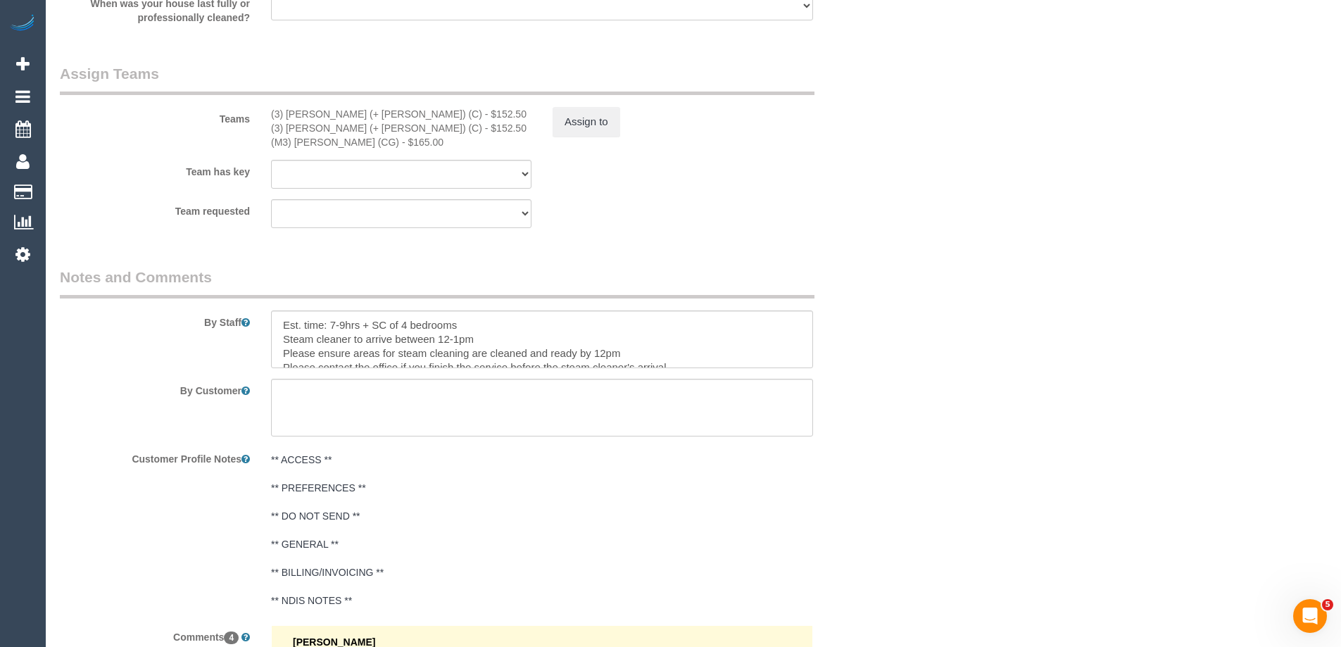
scroll to position [2146, 0]
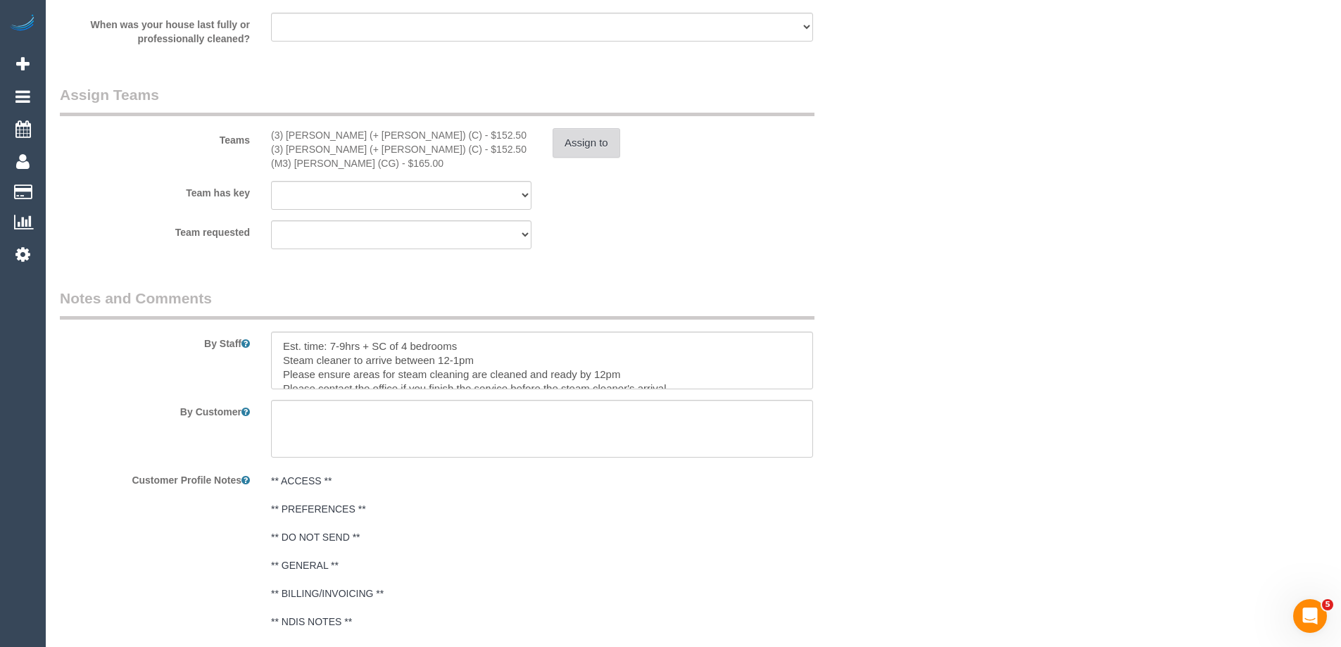
click at [574, 144] on button "Assign to" at bounding box center [587, 143] width 68 height 30
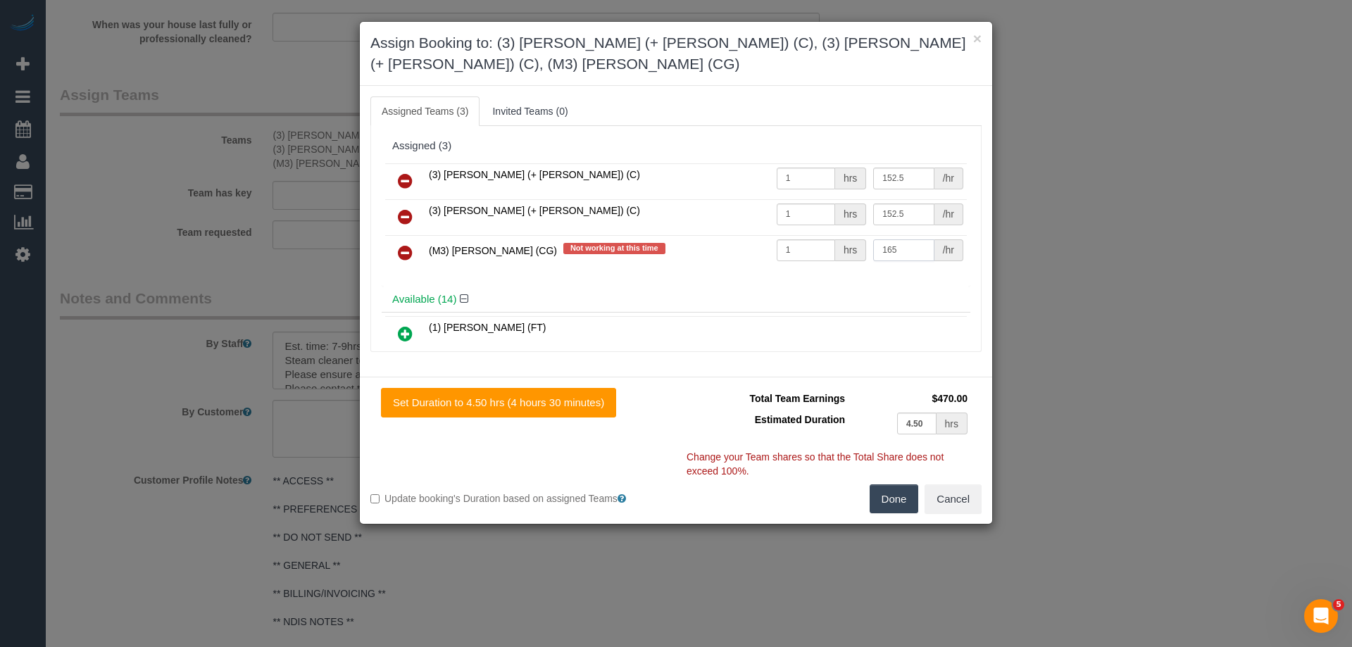
click at [882, 239] on input "165" at bounding box center [903, 250] width 61 height 22
type input "185"
click at [889, 484] on button "Done" at bounding box center [893, 499] width 49 height 30
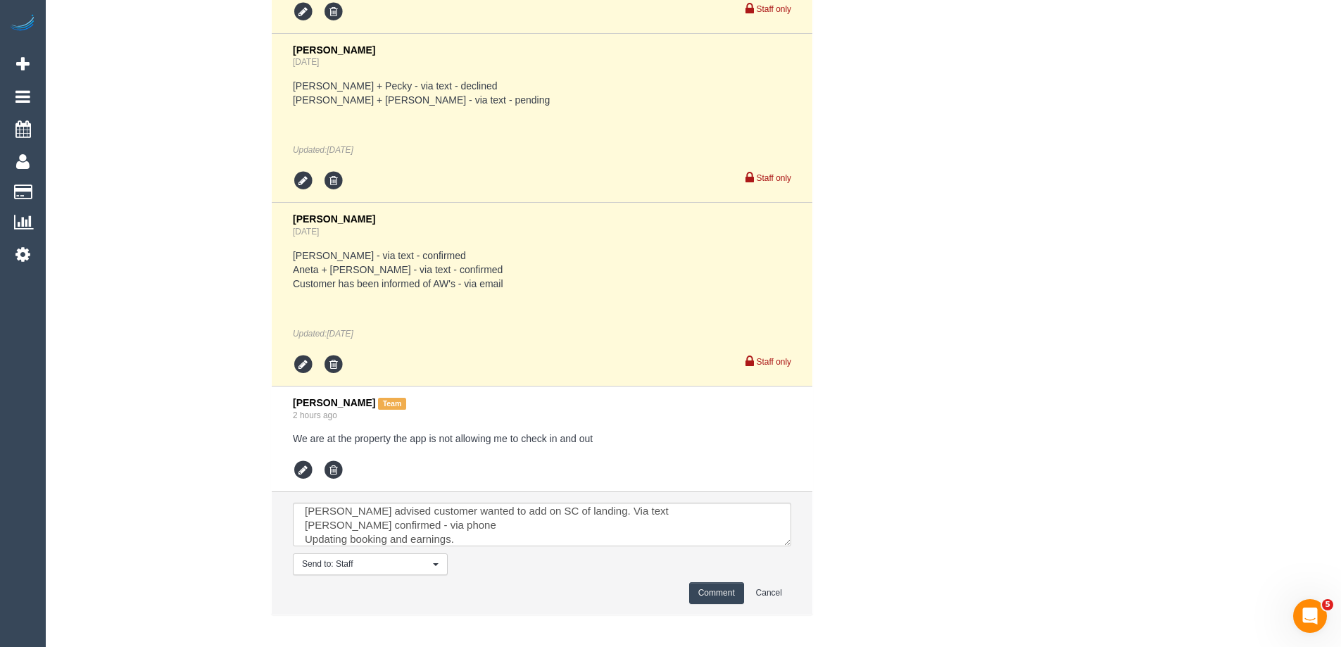
scroll to position [2978, 0]
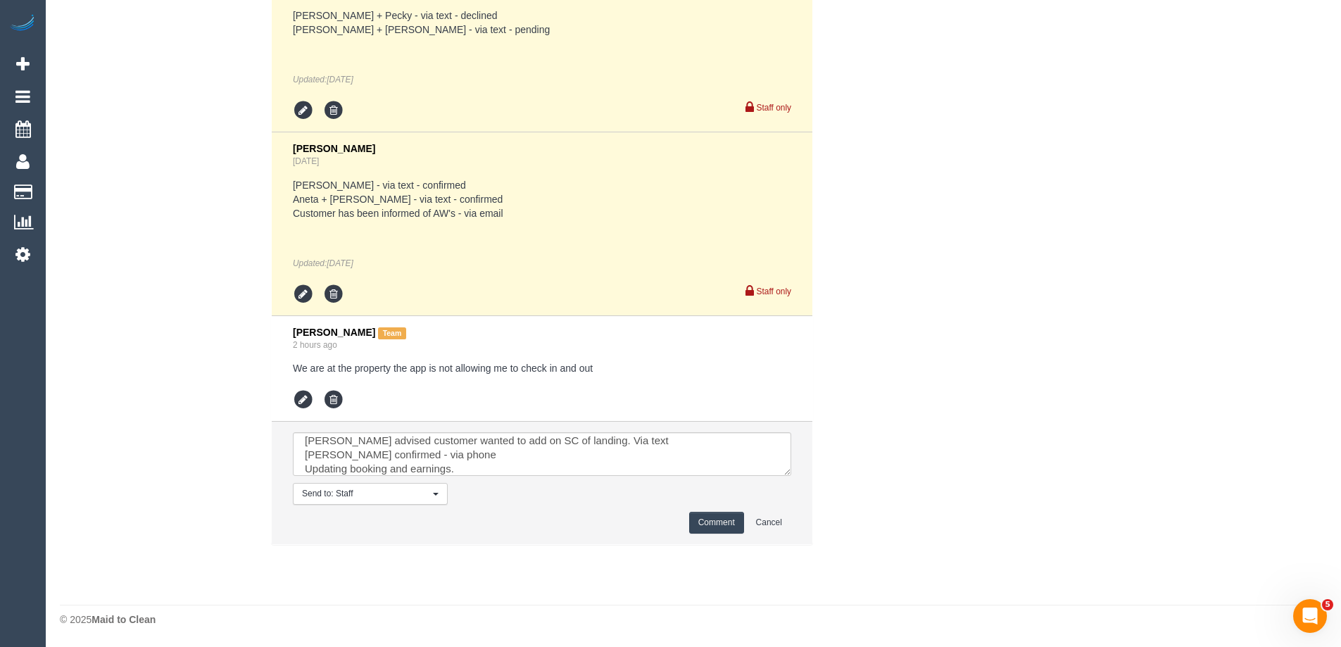
click at [726, 526] on button "Comment" at bounding box center [716, 523] width 55 height 22
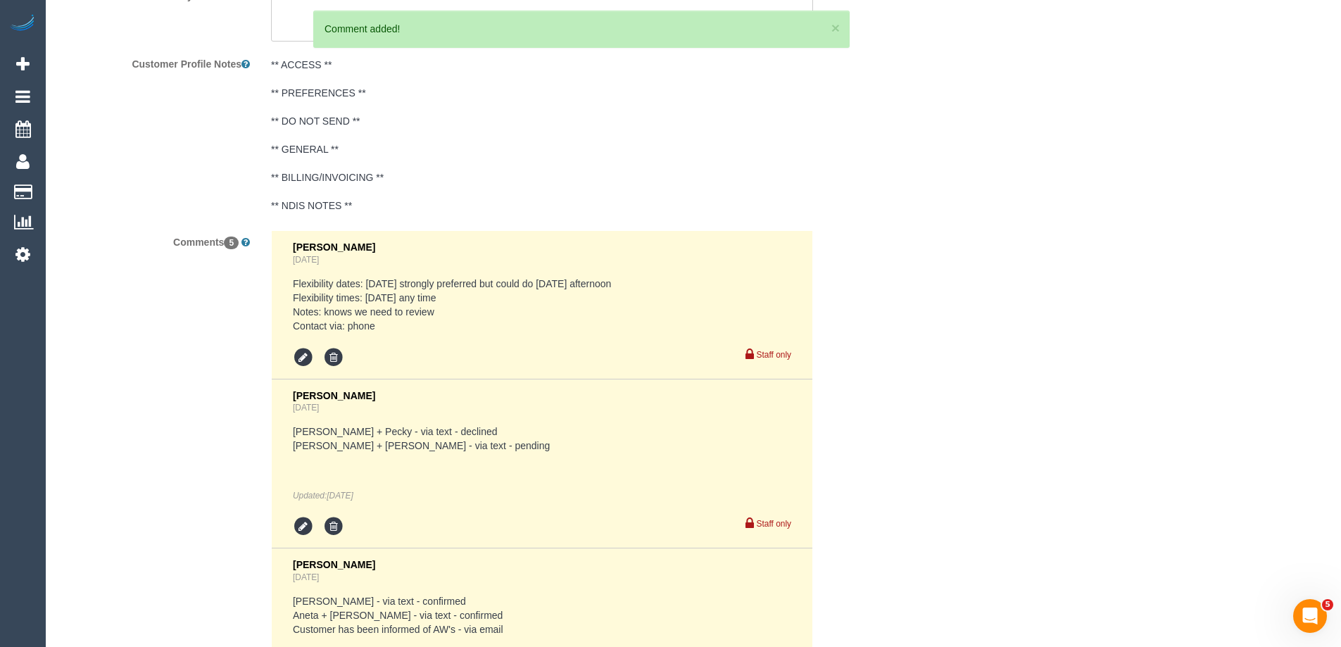
scroll to position [2139, 0]
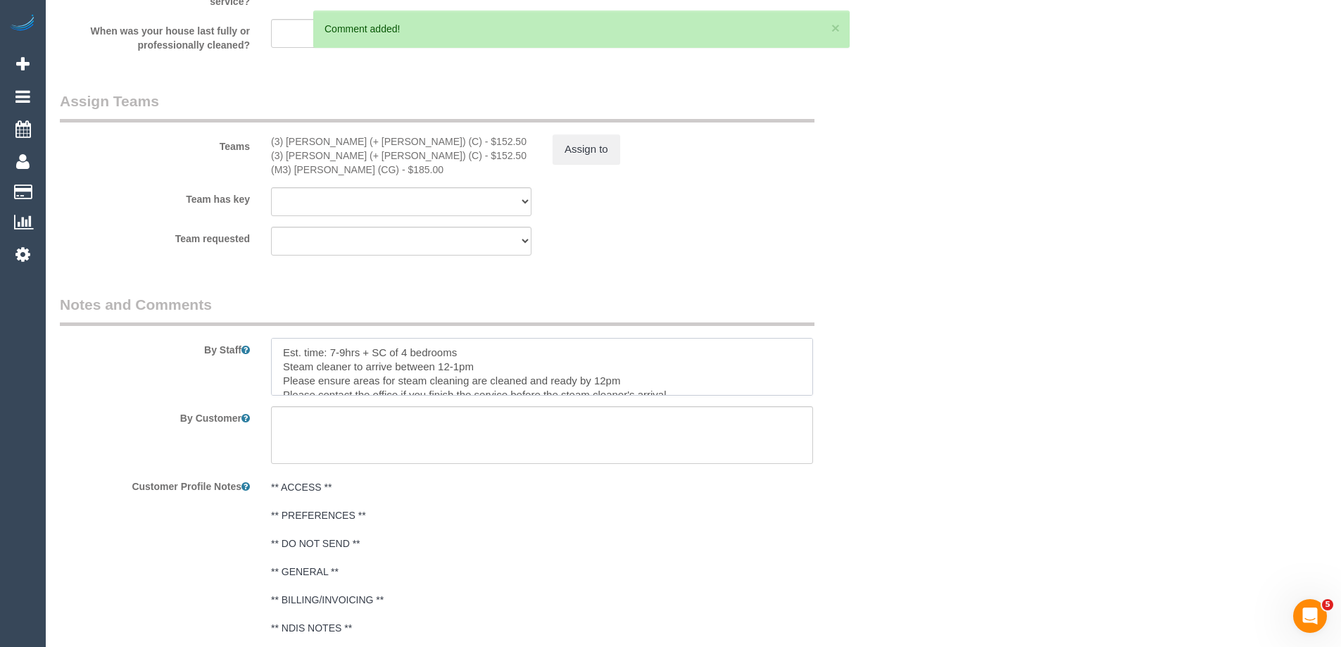
click at [497, 351] on textarea at bounding box center [542, 367] width 542 height 58
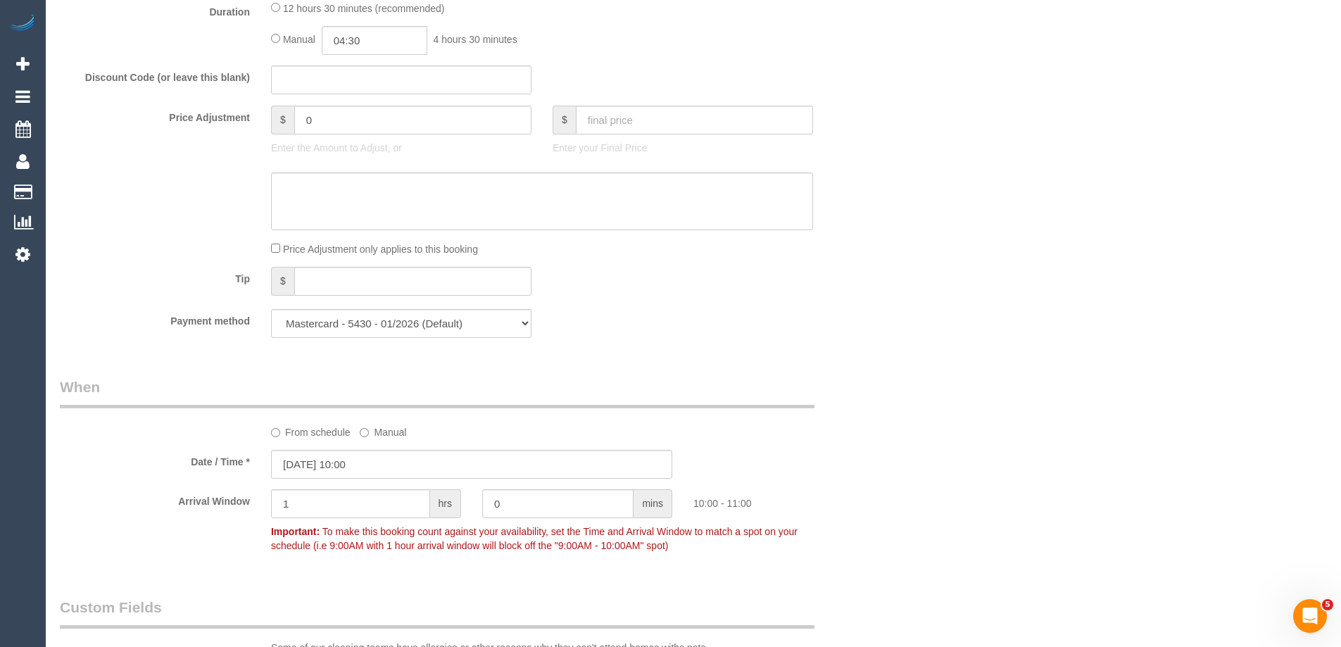
scroll to position [1083, 0]
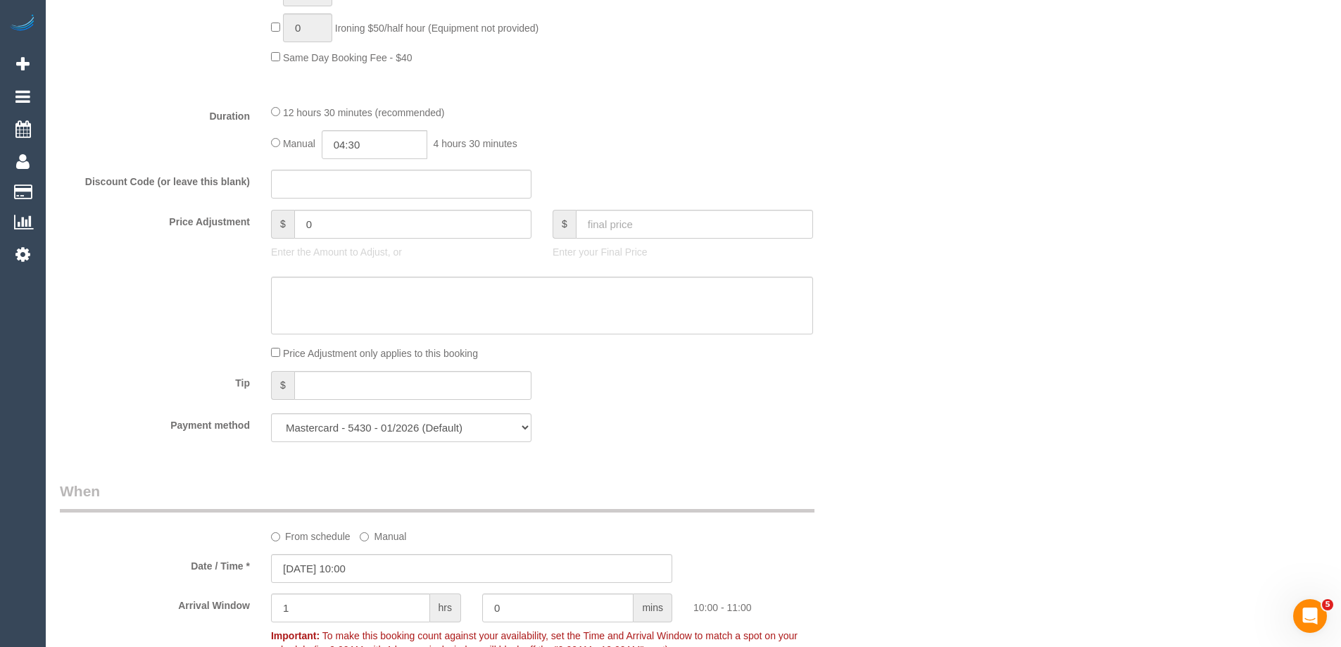
type textarea "Est. time: 7-9hrs + SC of 4 bedrooms + landing Steam cleaner to arrive between …"
click at [377, 222] on input "0" at bounding box center [412, 224] width 237 height 29
type input "27.5"
click at [353, 310] on textarea at bounding box center [542, 306] width 542 height 58
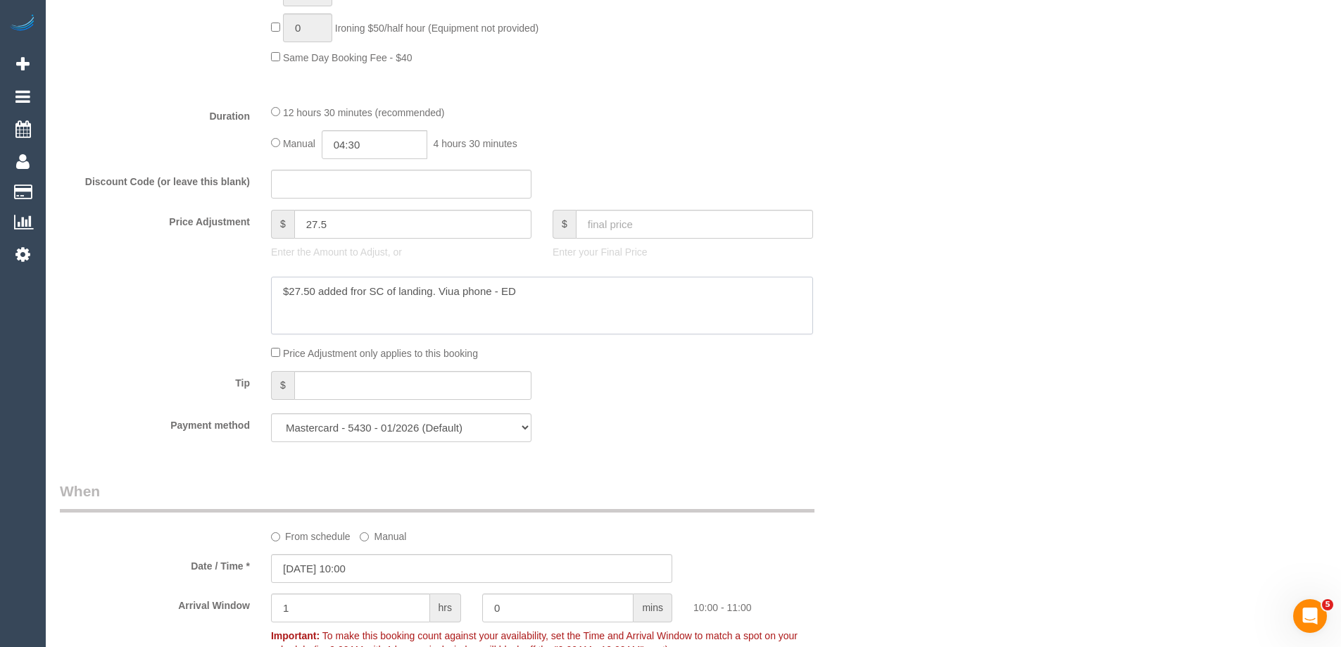
click at [358, 289] on textarea at bounding box center [542, 306] width 542 height 58
click at [449, 287] on textarea at bounding box center [542, 306] width 542 height 58
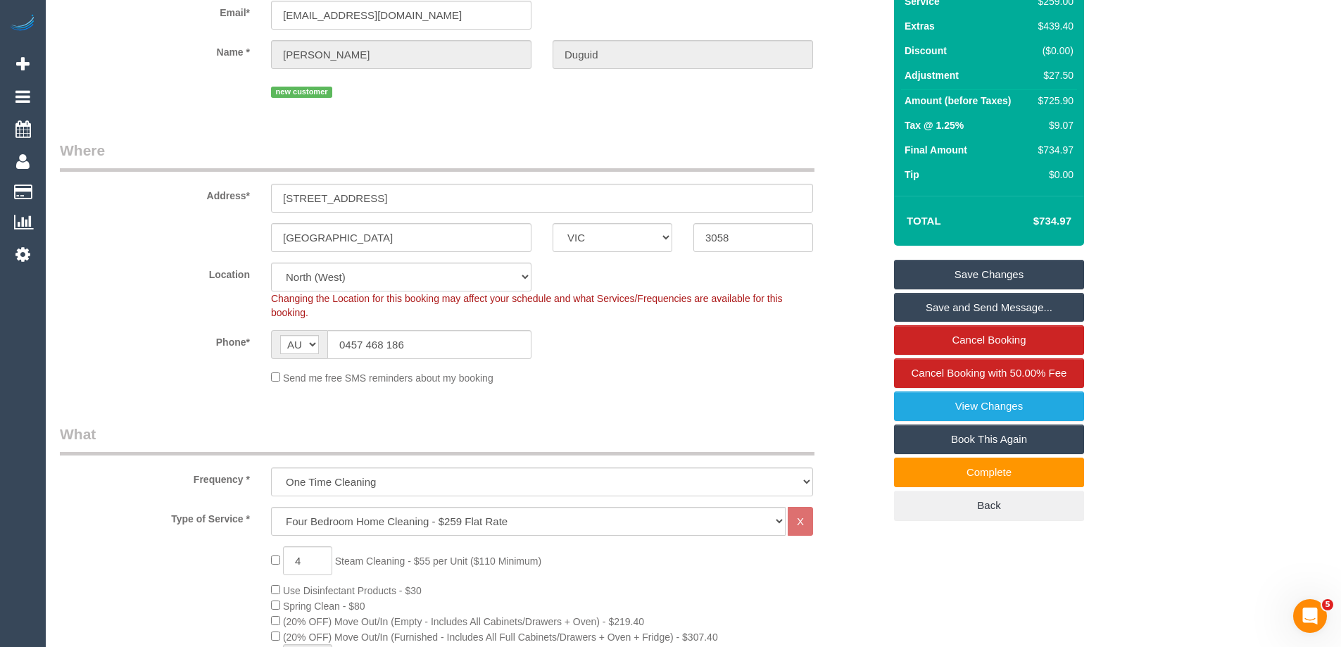
scroll to position [0, 0]
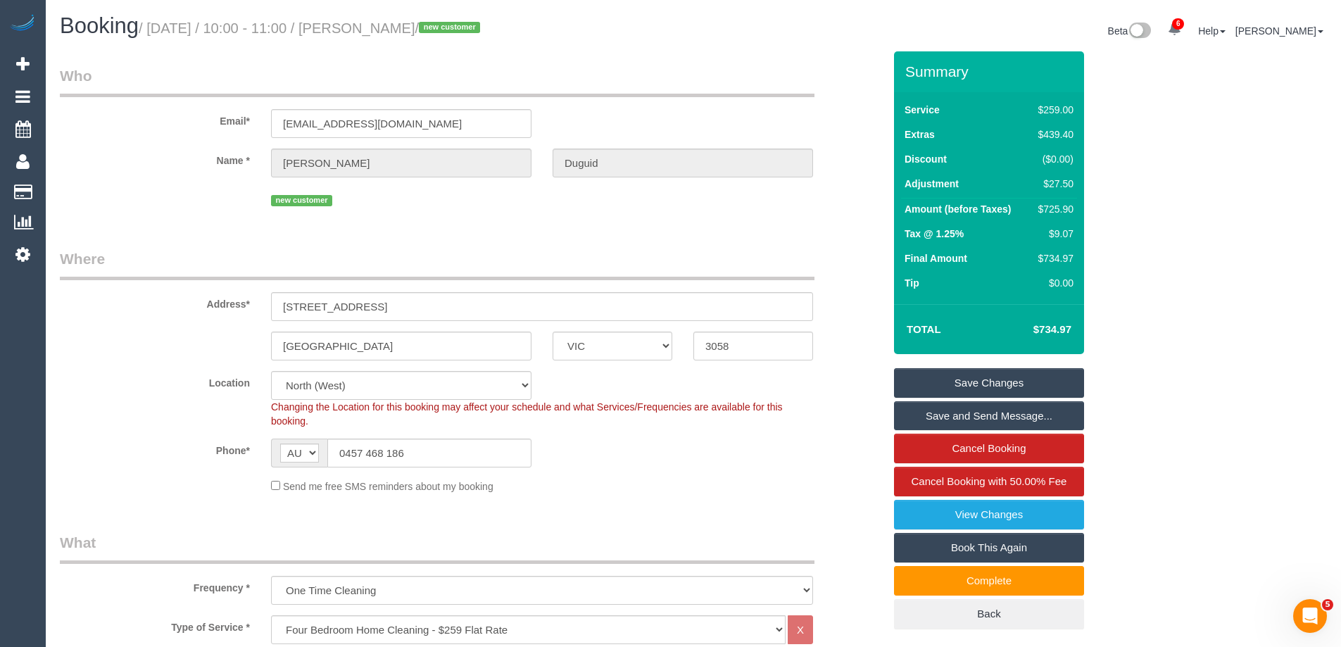
type textarea "$27.50 added for SC of landing. Via phone - ED"
click at [995, 382] on link "Save Changes" at bounding box center [989, 383] width 190 height 30
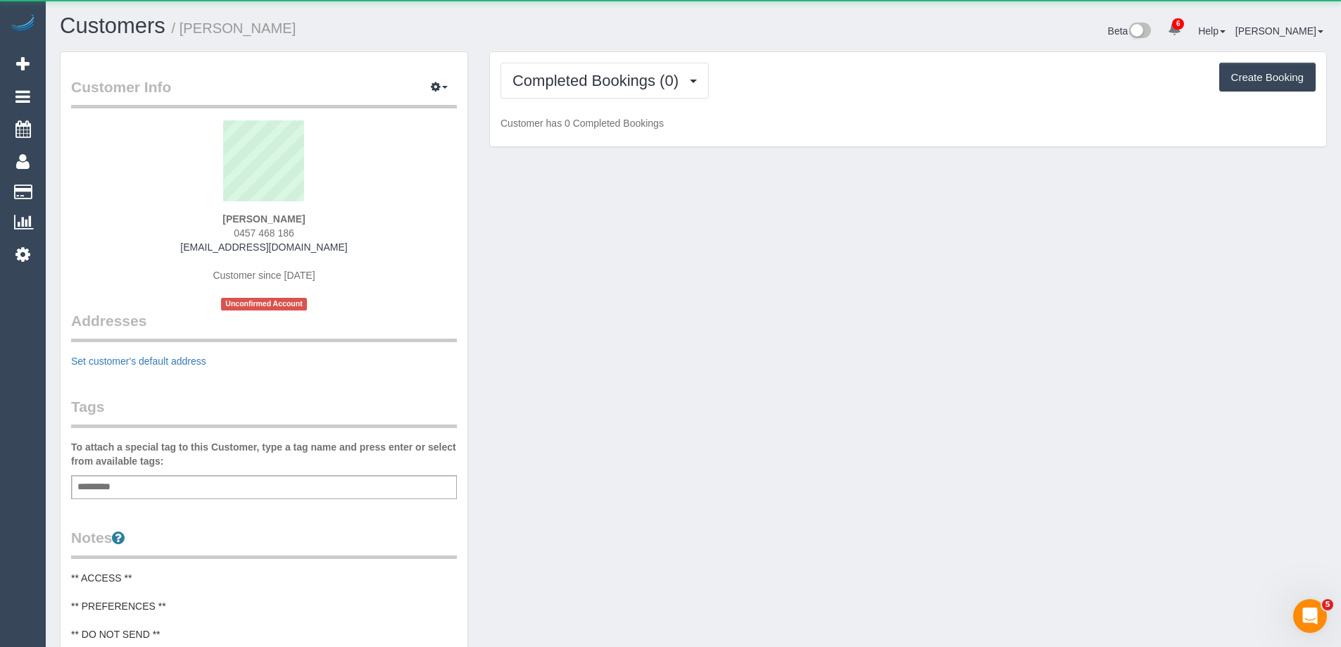
scroll to position [1185, 1341]
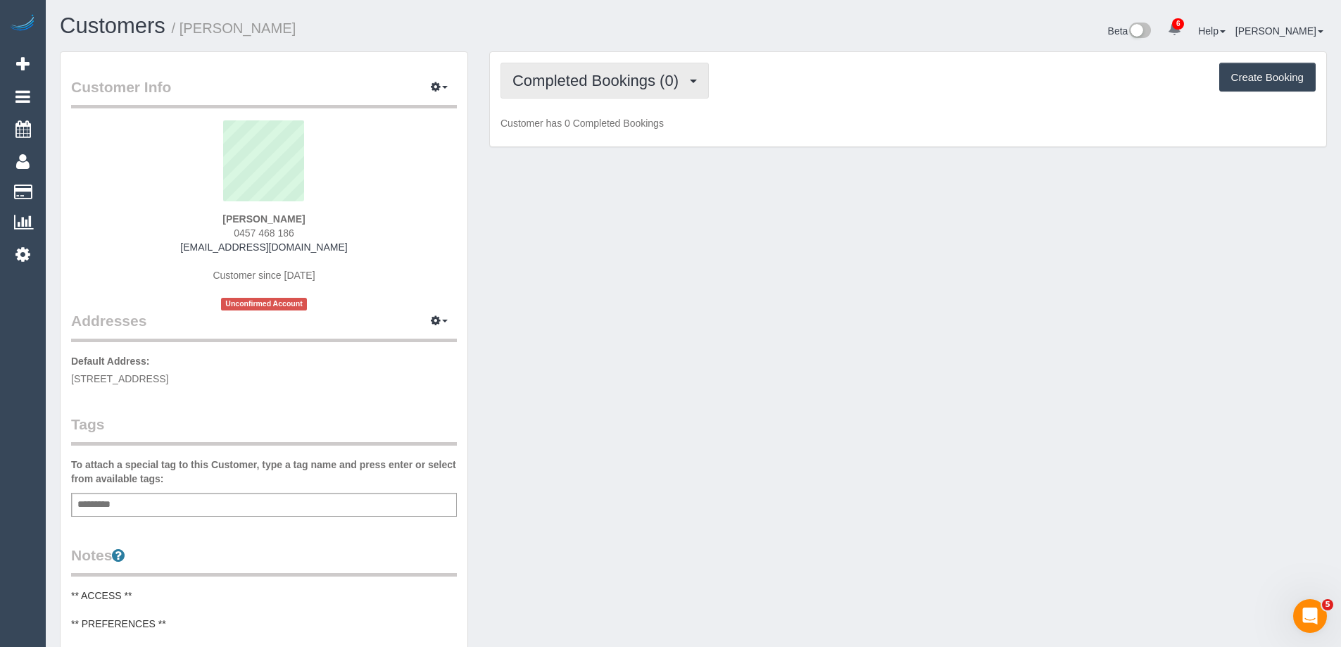
click at [598, 89] on span "Completed Bookings (0)" at bounding box center [598, 81] width 173 height 18
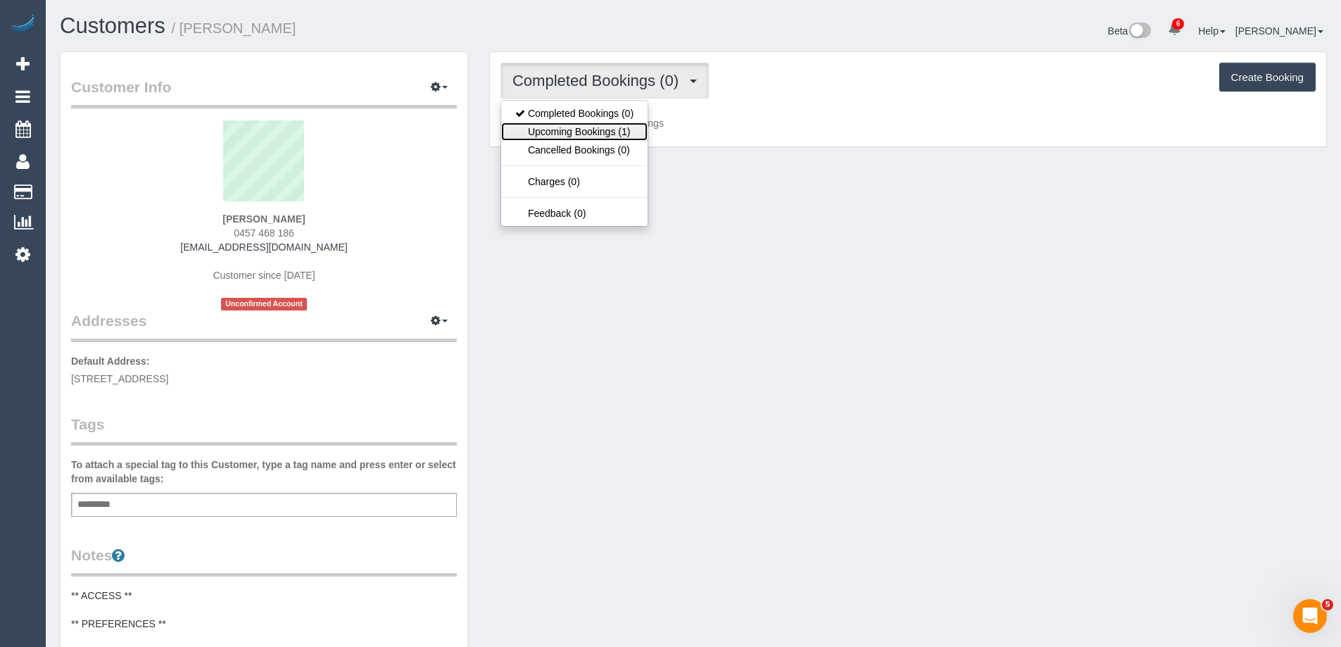
click at [605, 132] on link "Upcoming Bookings (1)" at bounding box center [574, 131] width 146 height 18
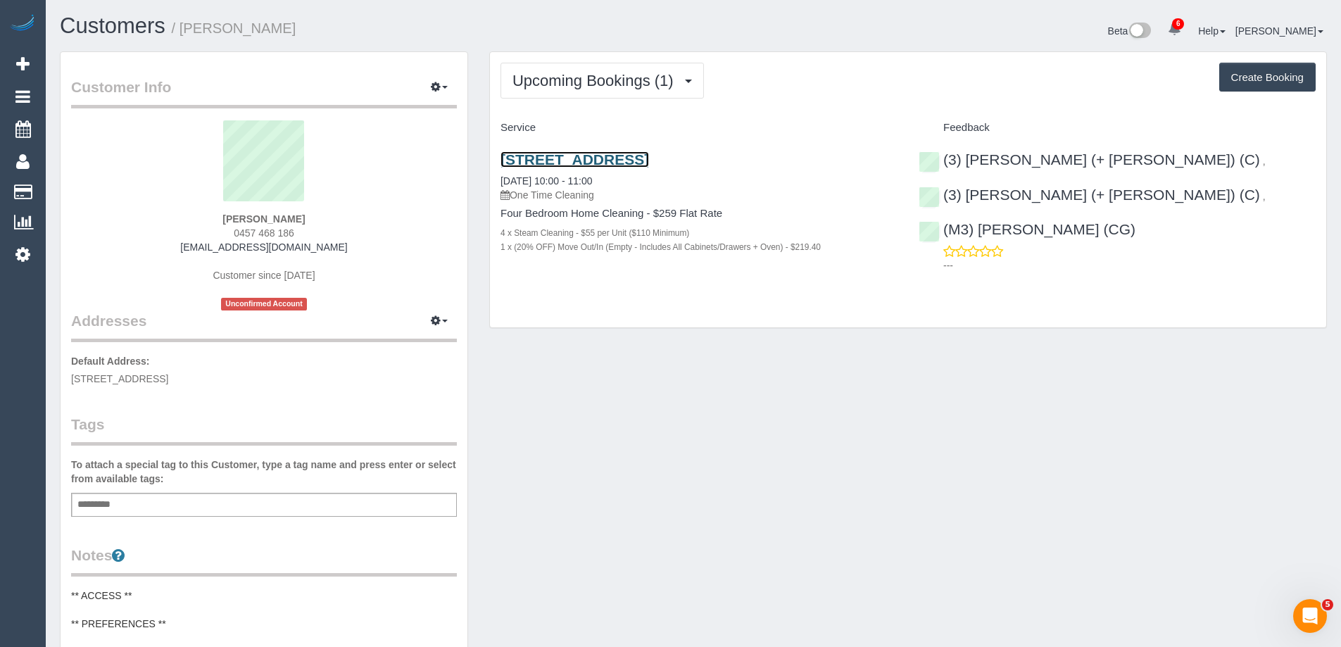
click at [612, 161] on link "1/55 Glengyle Street, Coburg, VIC 3058" at bounding box center [574, 159] width 149 height 16
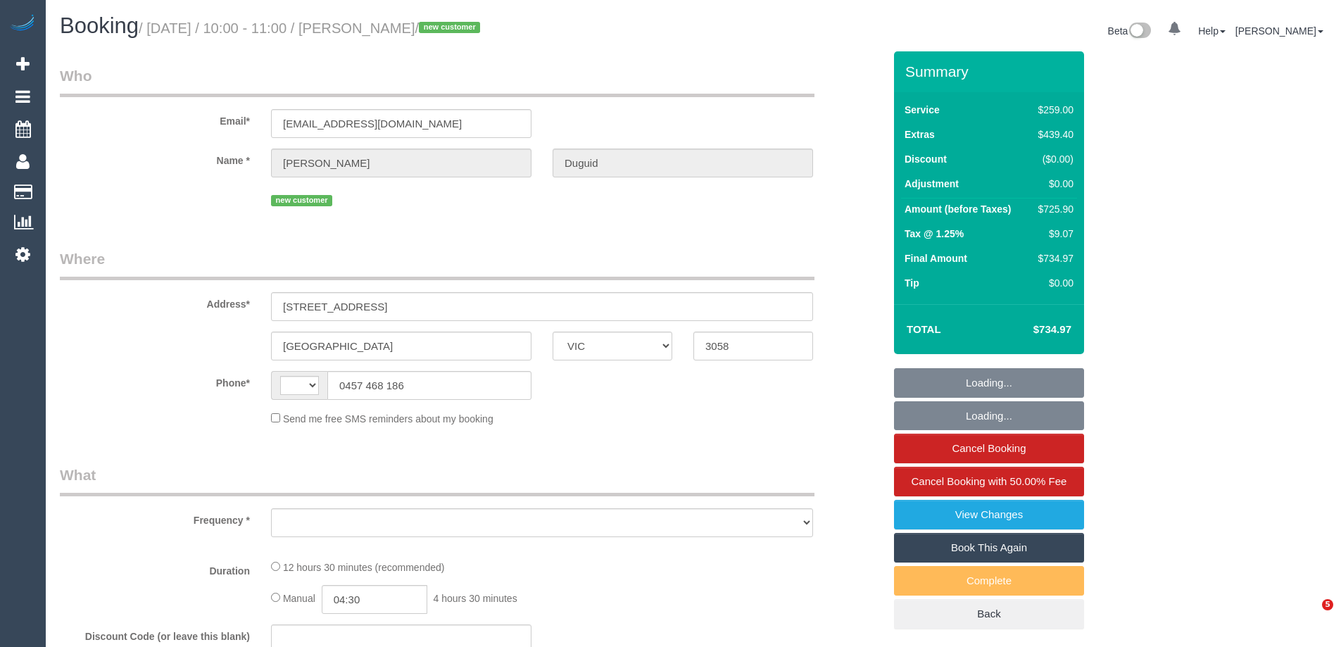
select select "VIC"
select select "string:AU"
select select "object:356"
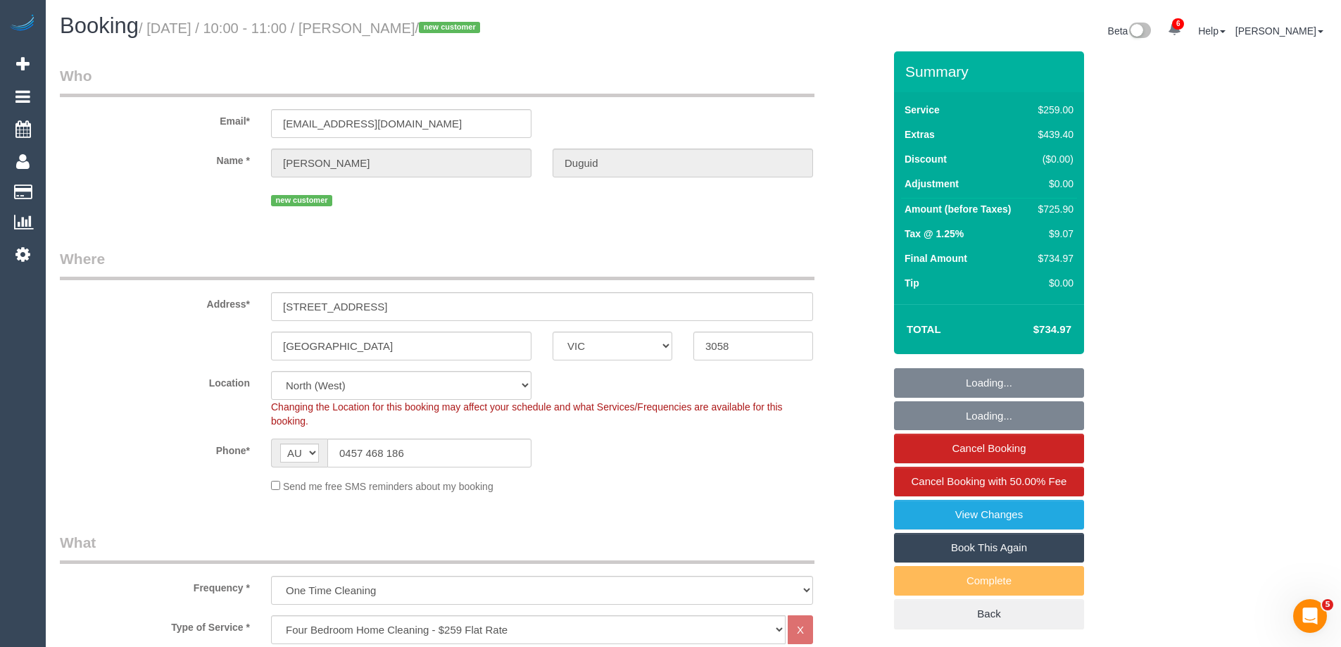
select select "string:stripe-pm_1S5htb2GScqysDRVbJBIlgzB"
select select "object:953"
select select "number:28"
select select "number:14"
select select "number:19"
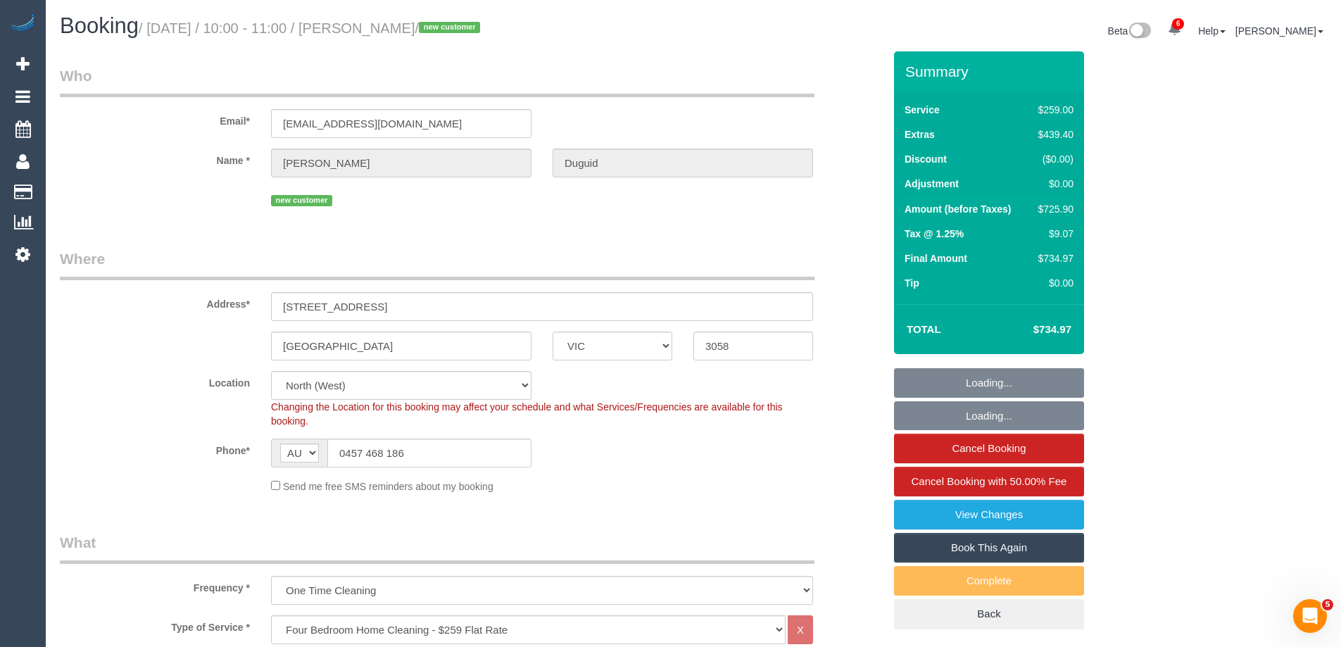
select select "number:24"
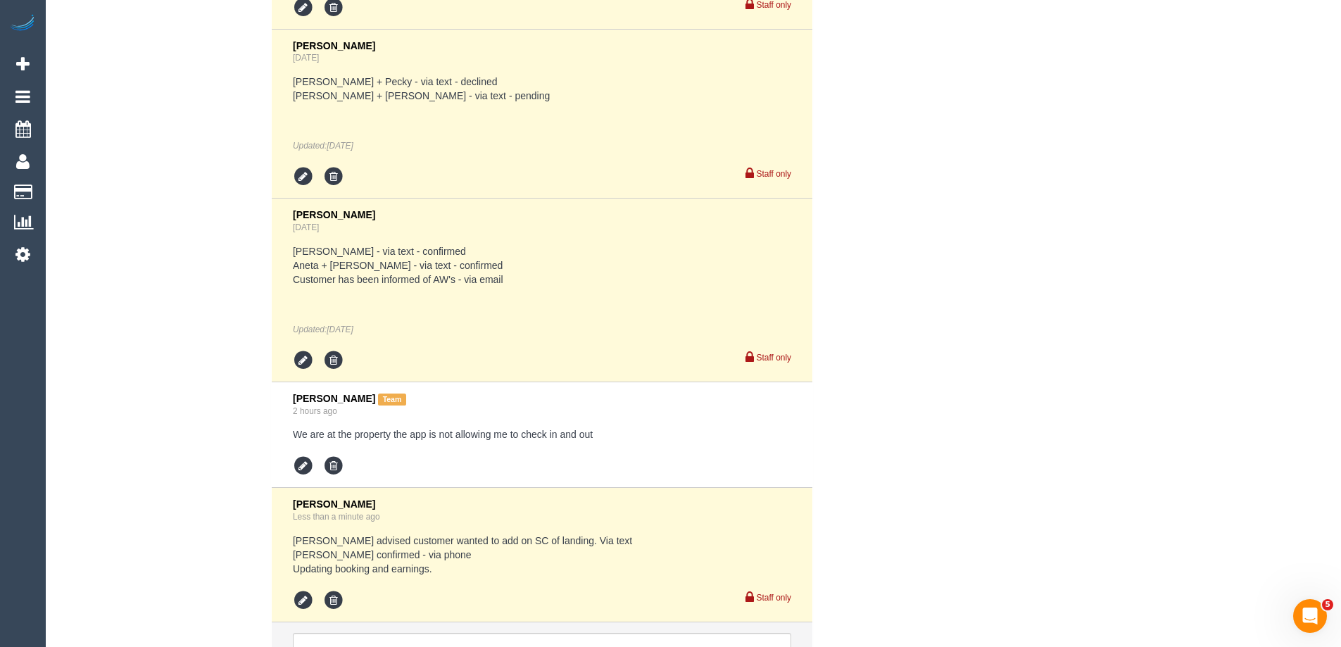
scroll to position [3054, 0]
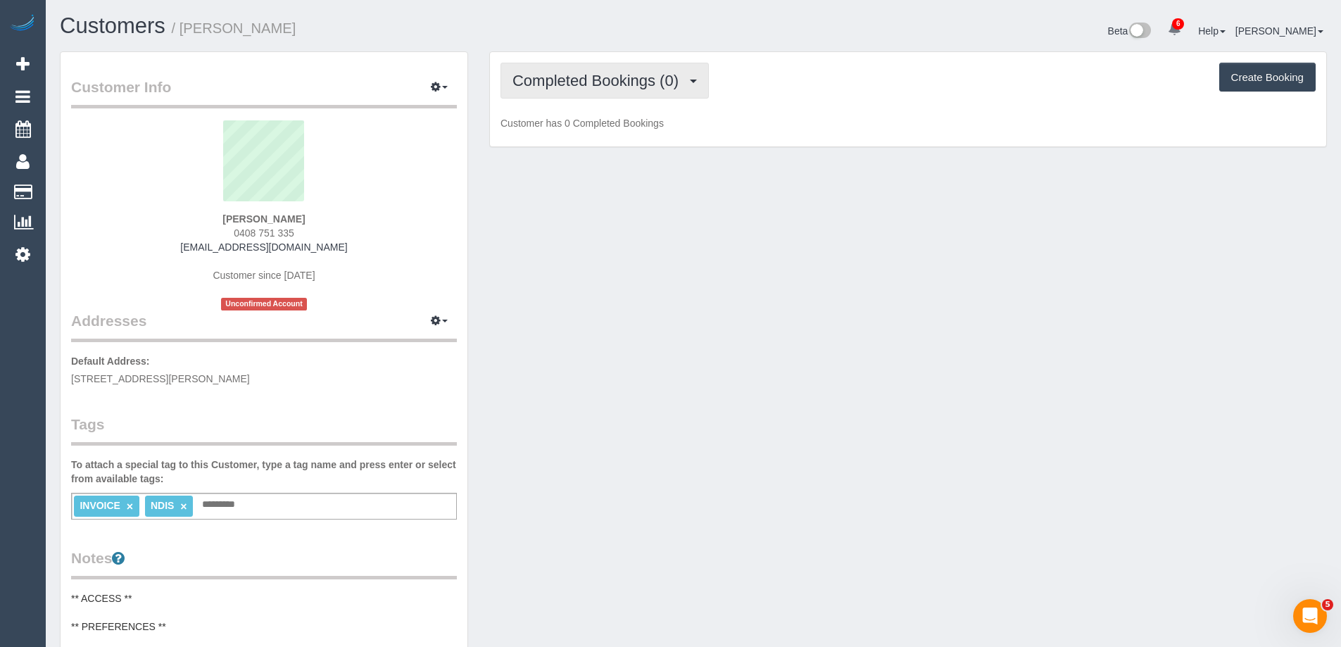
drag, startPoint x: 616, startPoint y: 86, endPoint x: 614, endPoint y: 99, distance: 13.5
click at [616, 86] on span "Completed Bookings (0)" at bounding box center [598, 81] width 173 height 18
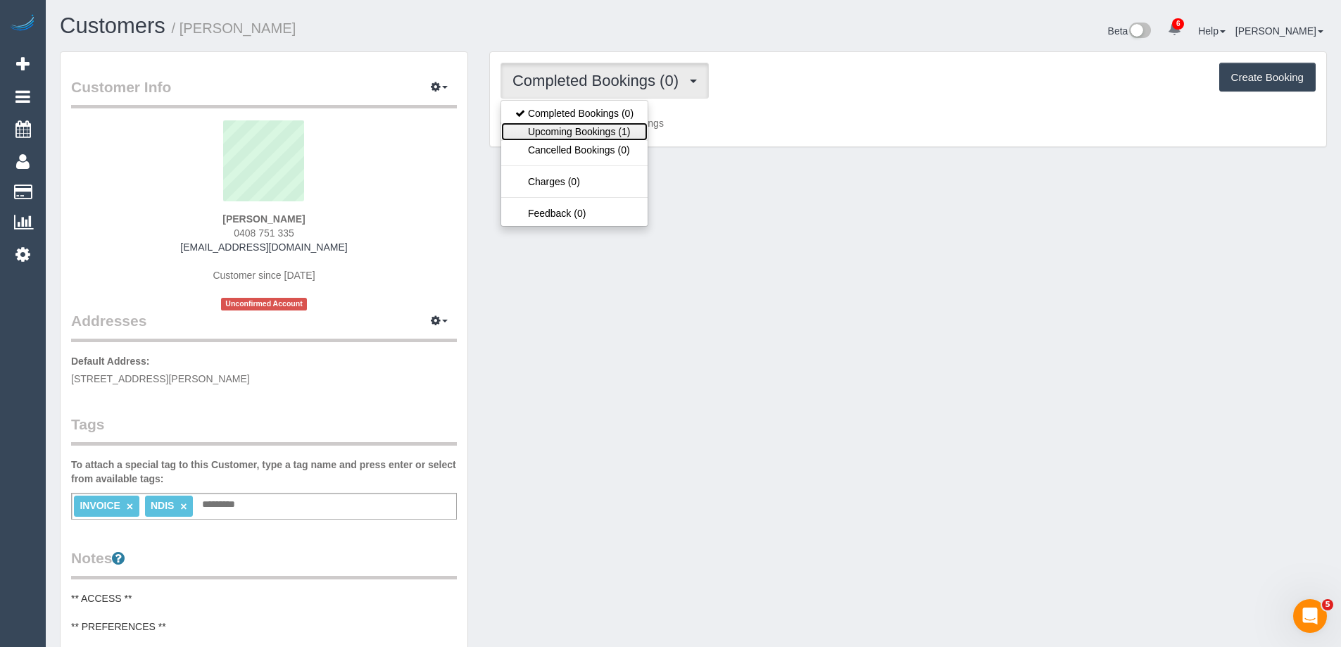
click at [615, 131] on link "Upcoming Bookings (1)" at bounding box center [574, 131] width 146 height 18
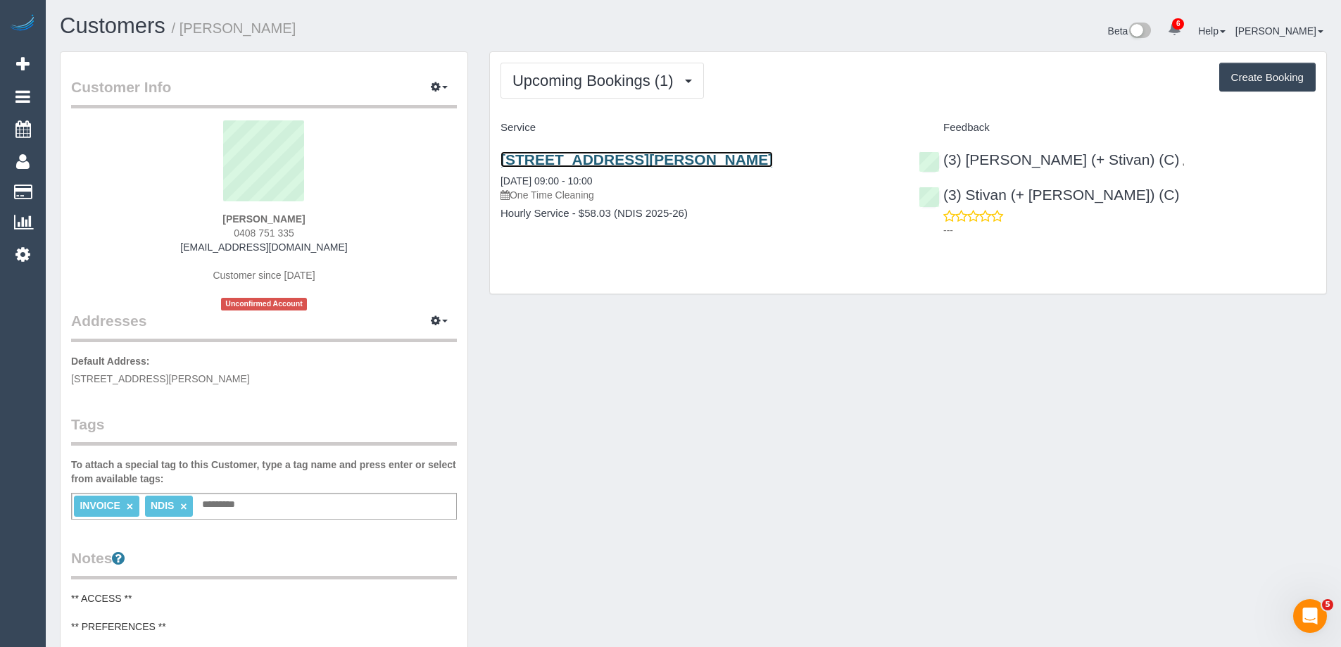
click at [622, 158] on link "1/12-18 Martin Street, St Kilda, VIC 3182" at bounding box center [636, 159] width 272 height 16
click at [183, 28] on small "/ Vinceno Caio Verbinding" at bounding box center [234, 27] width 125 height 15
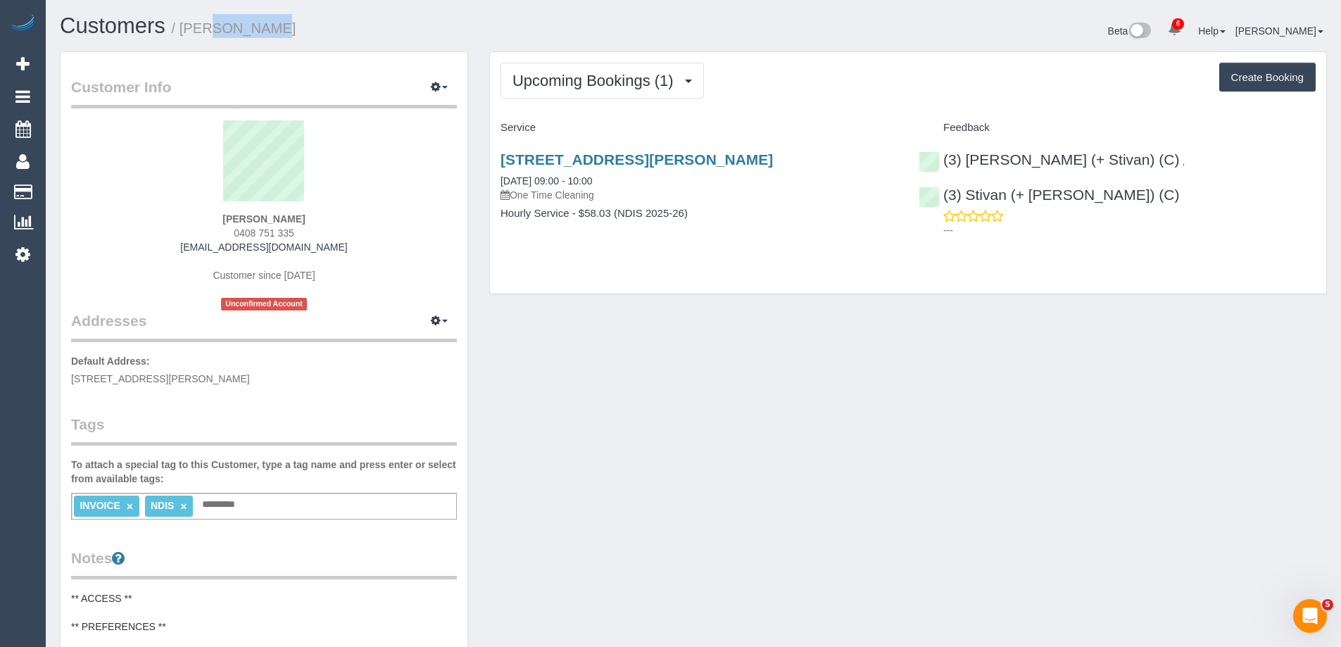
click at [183, 28] on small "/ Vinceno Caio Verbinding" at bounding box center [234, 27] width 125 height 15
copy small "Vinceno"
click at [622, 156] on link "1/12-18 Martin Street, St Kilda, VIC 3182" at bounding box center [636, 159] width 272 height 16
click at [653, 86] on span "Upcoming Bookings (1)" at bounding box center [596, 81] width 168 height 18
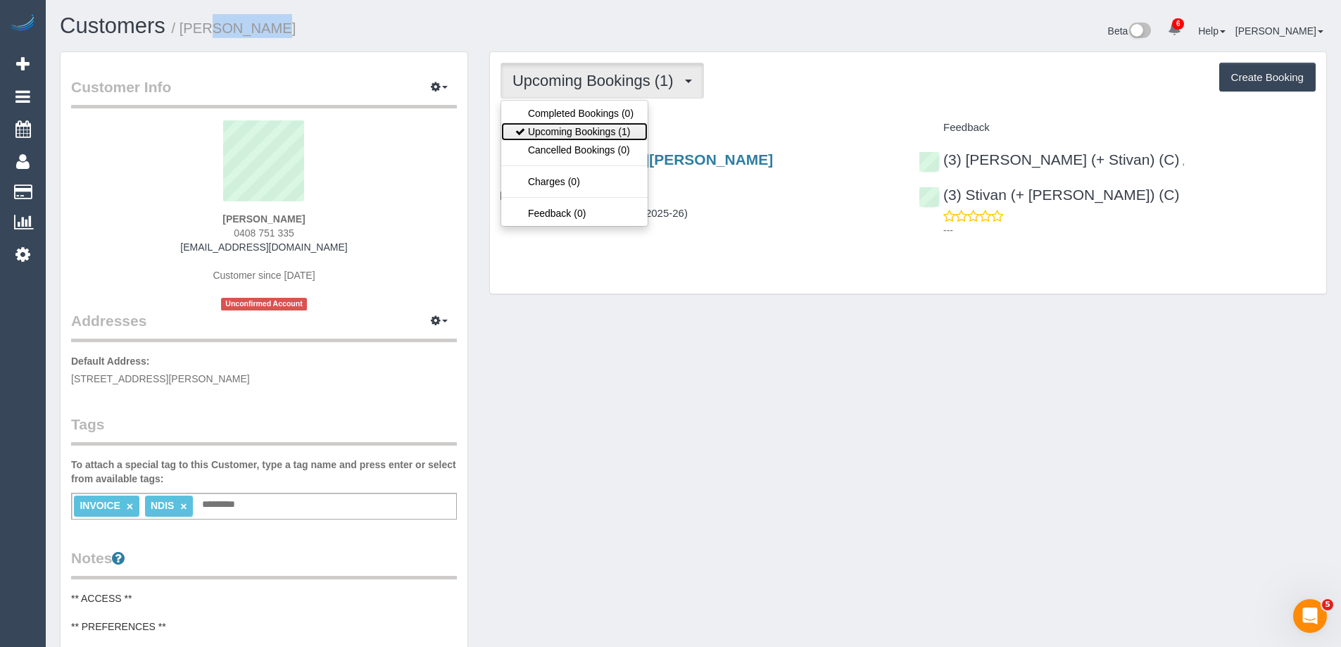
click at [615, 125] on link "Upcoming Bookings (1)" at bounding box center [574, 131] width 146 height 18
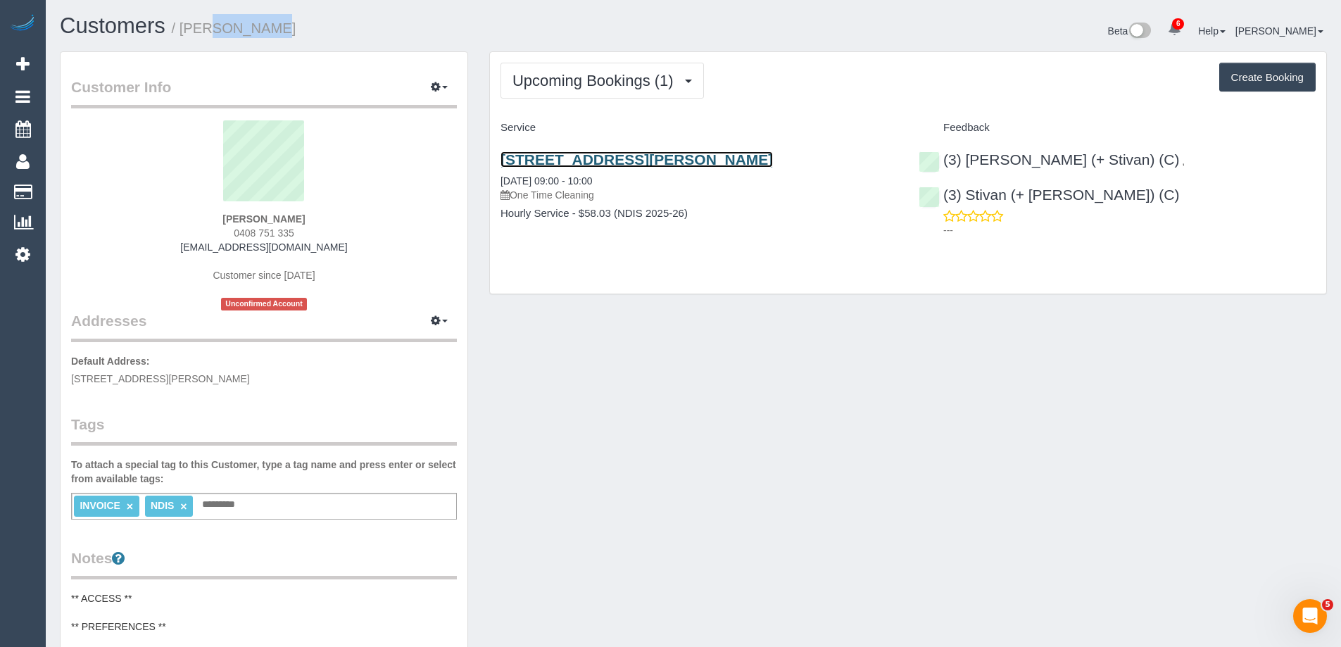
click at [622, 160] on link "1/12-18 Martin Street, St Kilda, VIC 3182" at bounding box center [636, 159] width 272 height 16
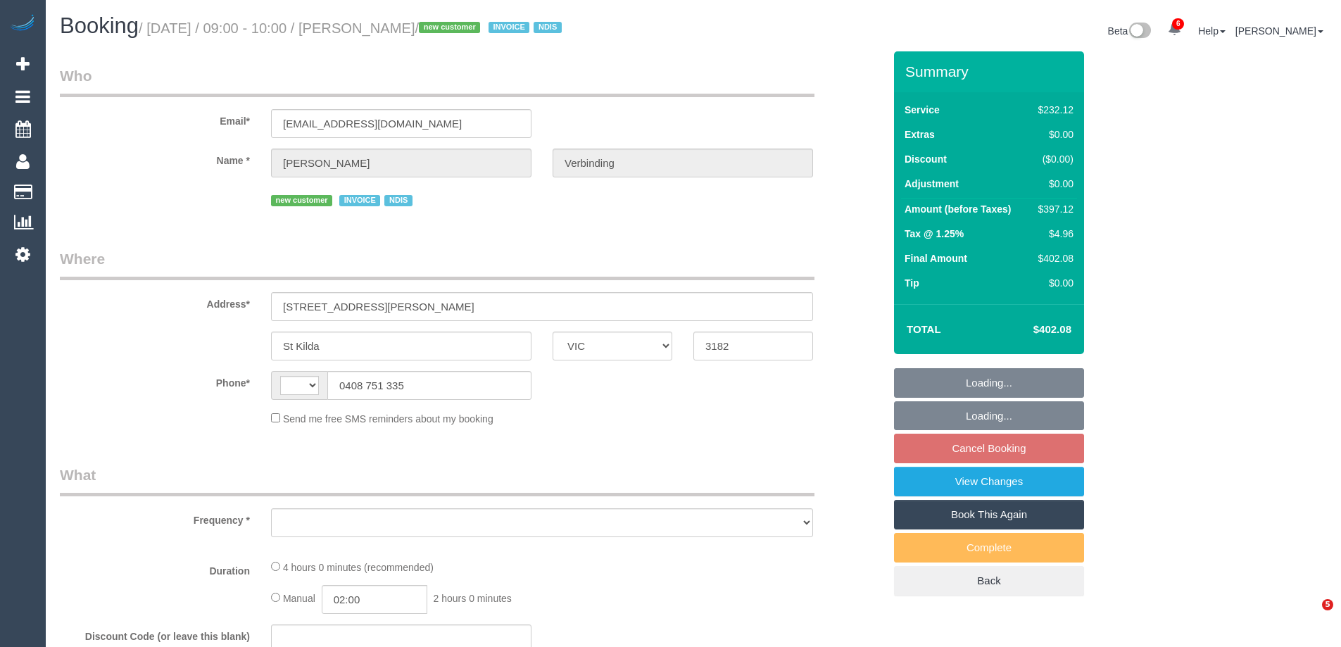
select select "VIC"
select select "object:379"
select select "number:28"
select select "number:14"
select select "number:19"
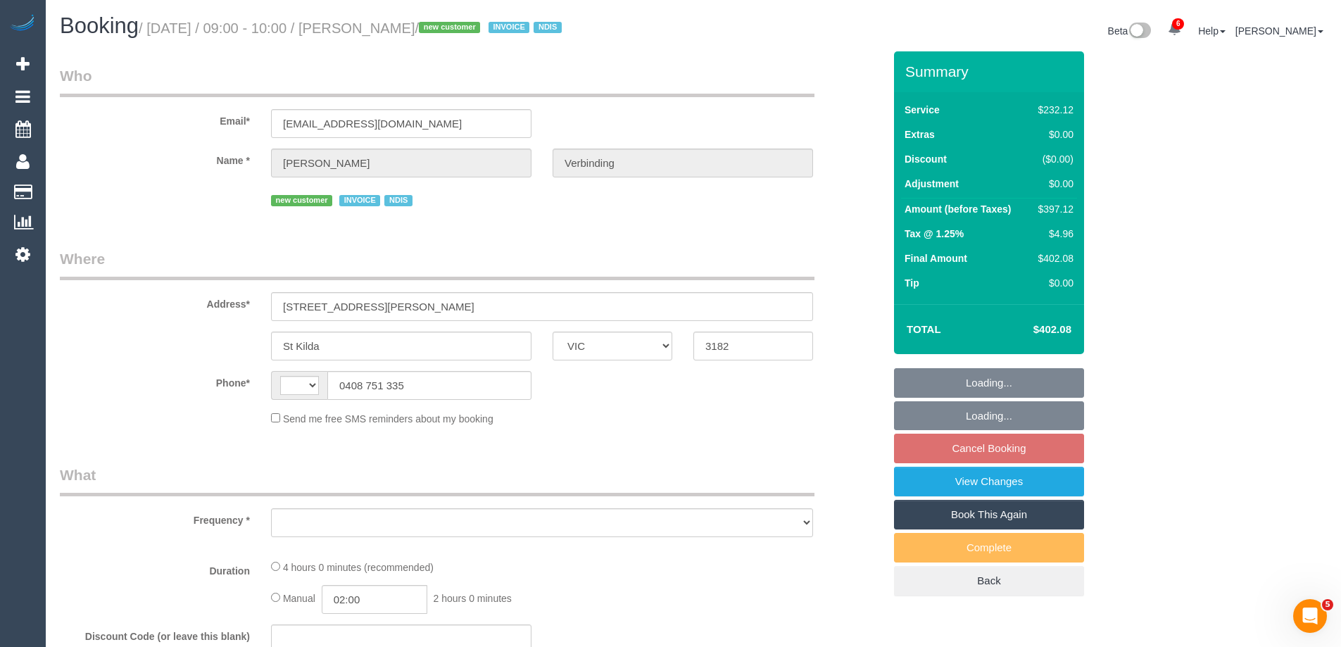
select select "number:25"
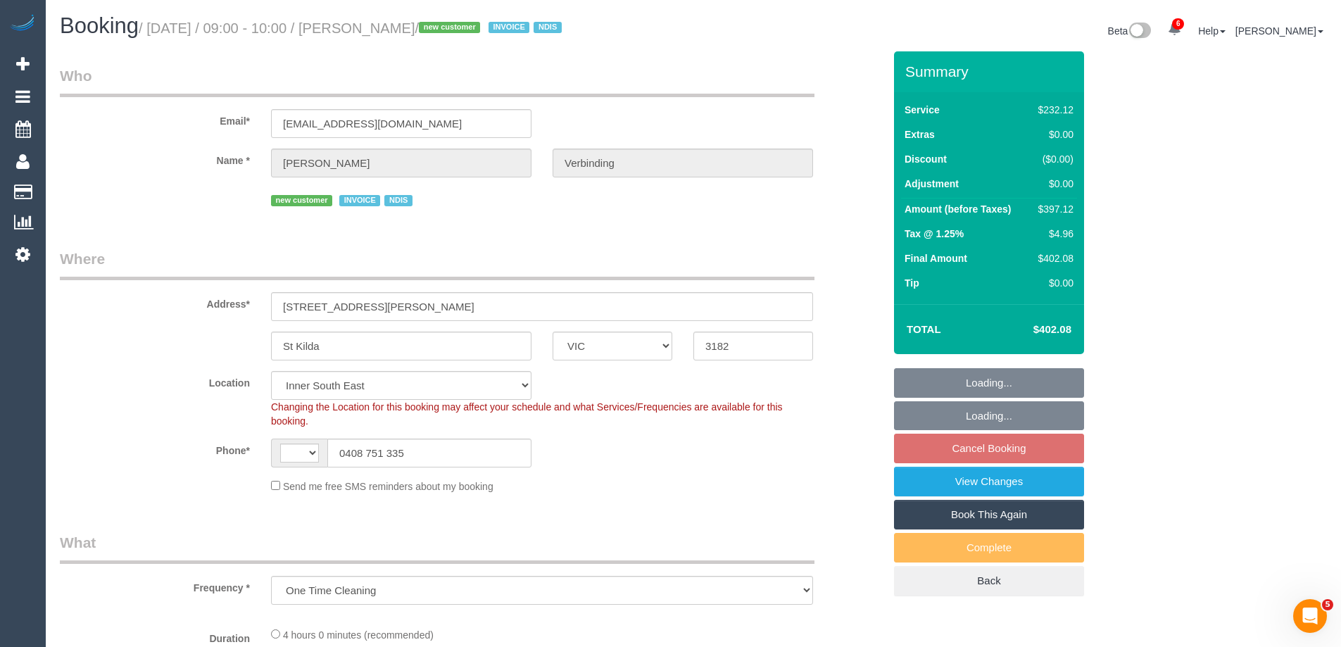
select select "object:779"
select select "string:AU"
select select "240"
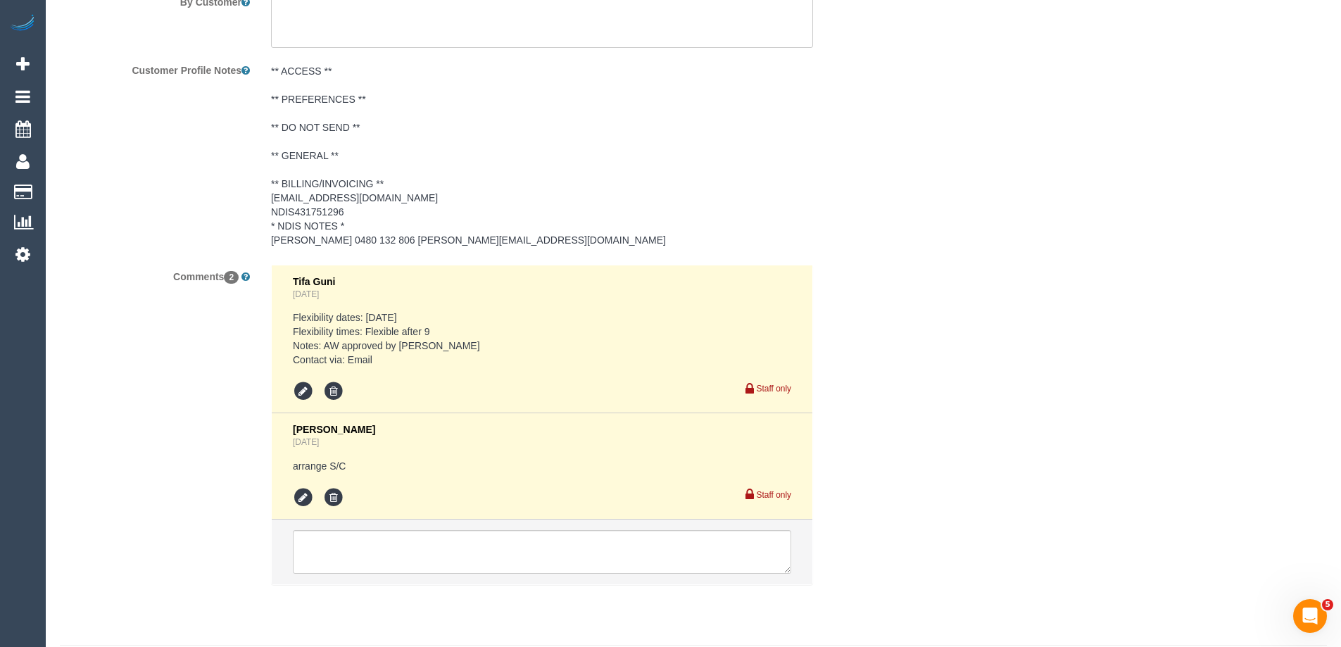
scroll to position [2146, 0]
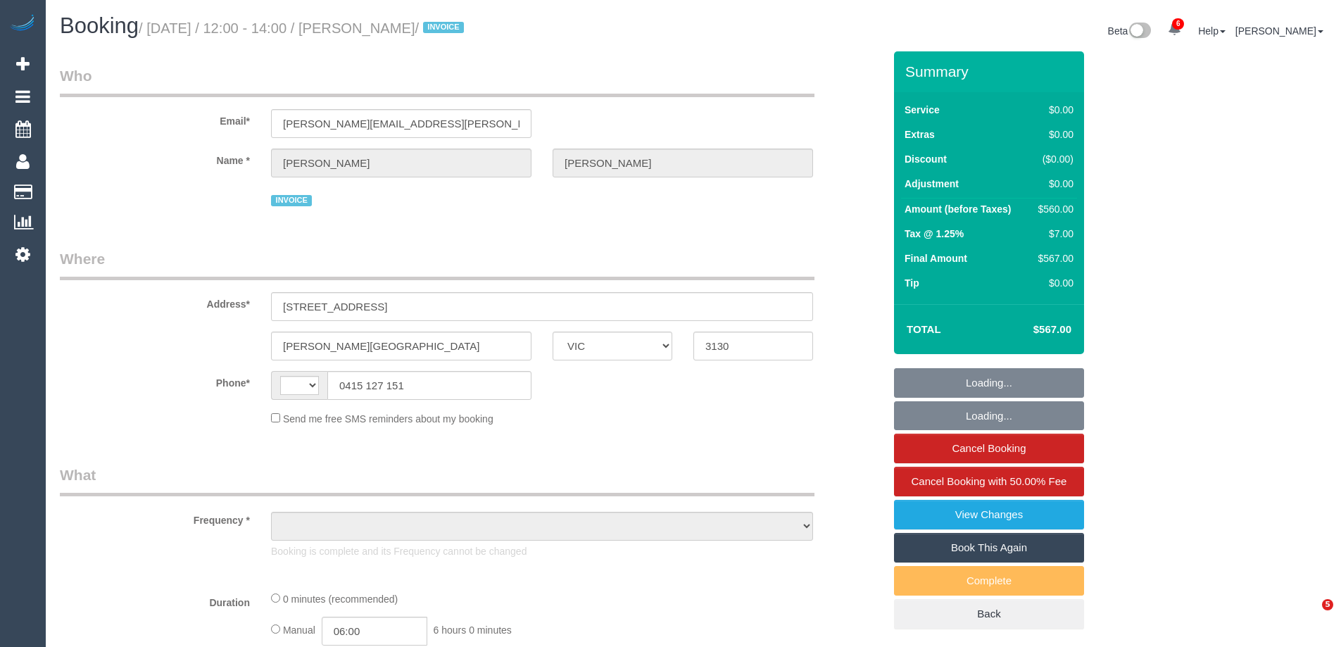
select select "VIC"
select select "string:AU"
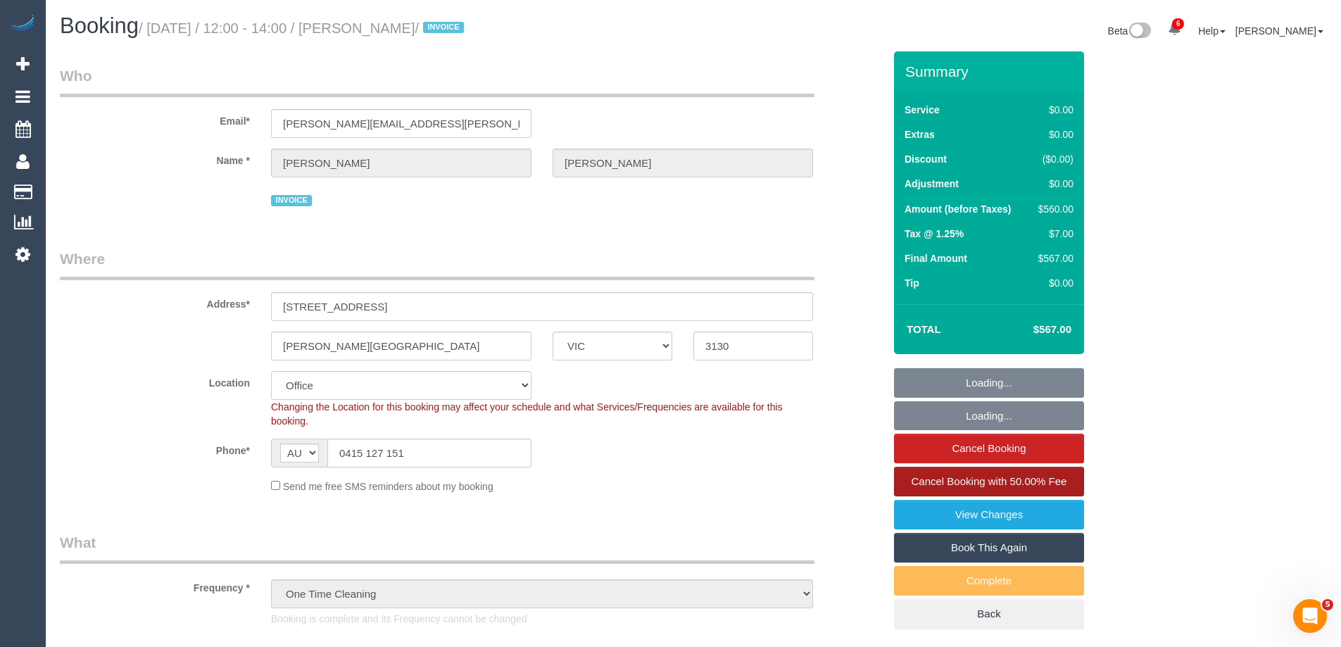
select select "object:792"
select select "number:28"
select select "number:14"
select select "number:19"
select select "number:36"
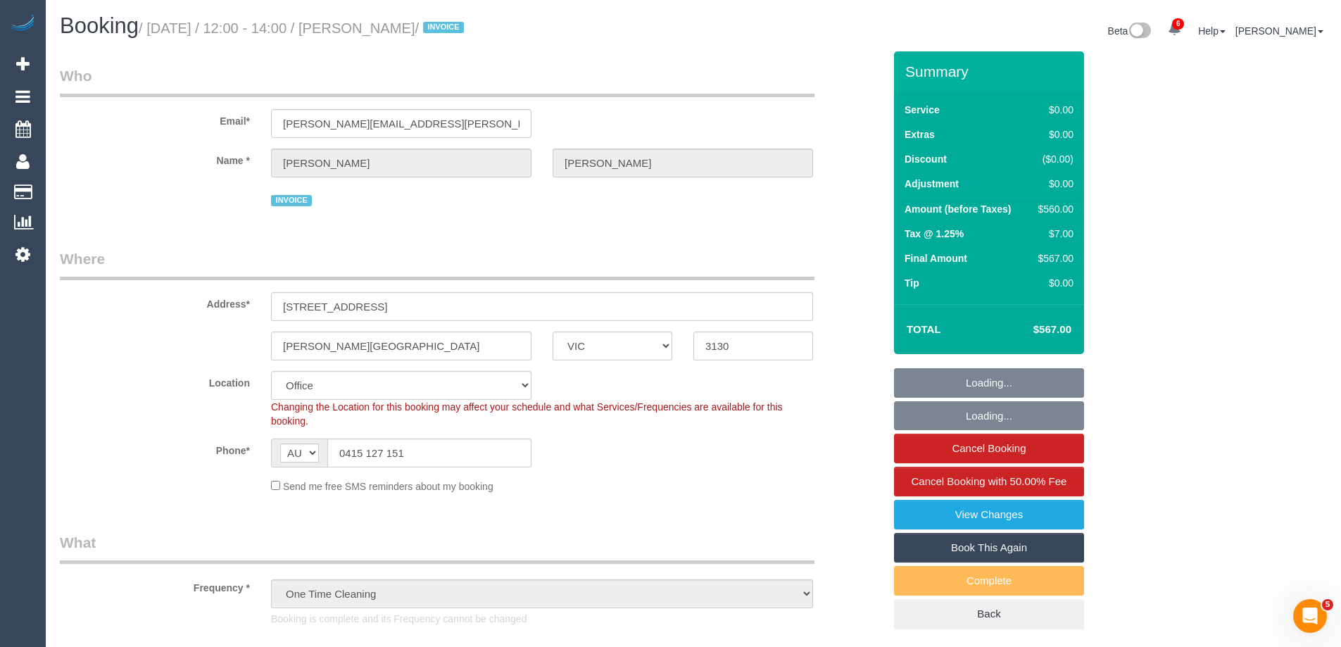
click at [997, 550] on link "Book This Again" at bounding box center [989, 548] width 190 height 30
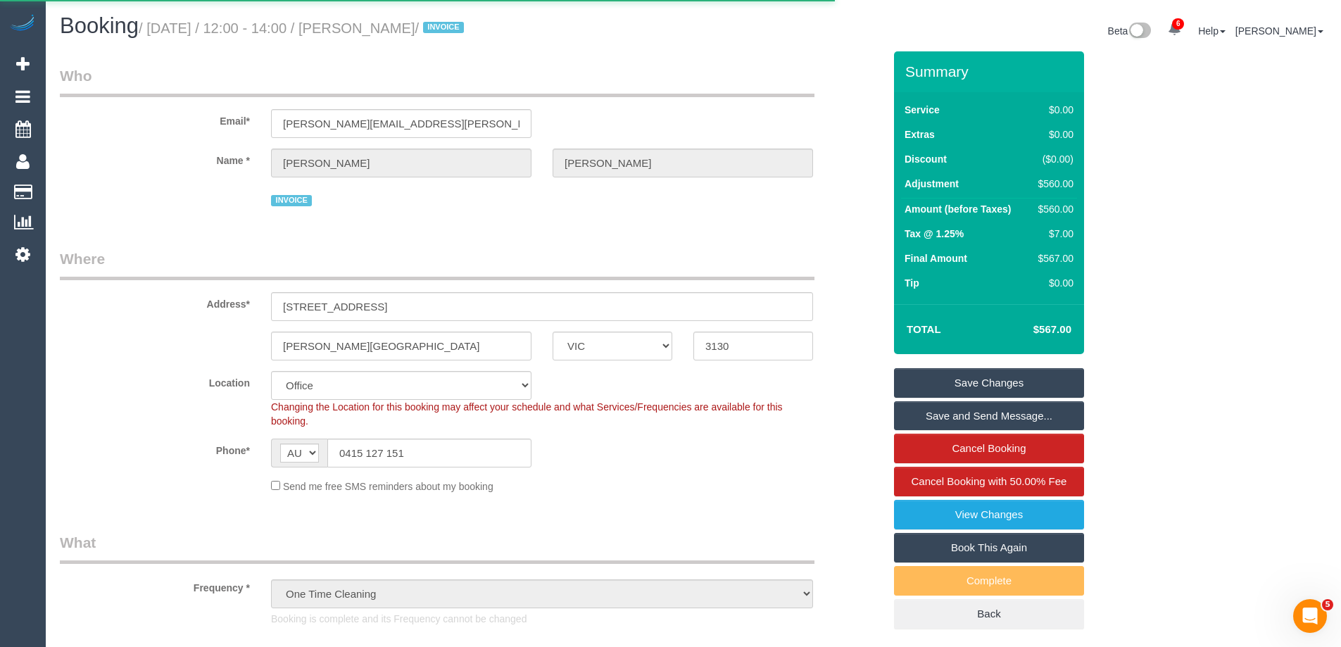
select select "VIC"
select select "number:28"
select select "number:14"
select select "number:19"
select select "number:36"
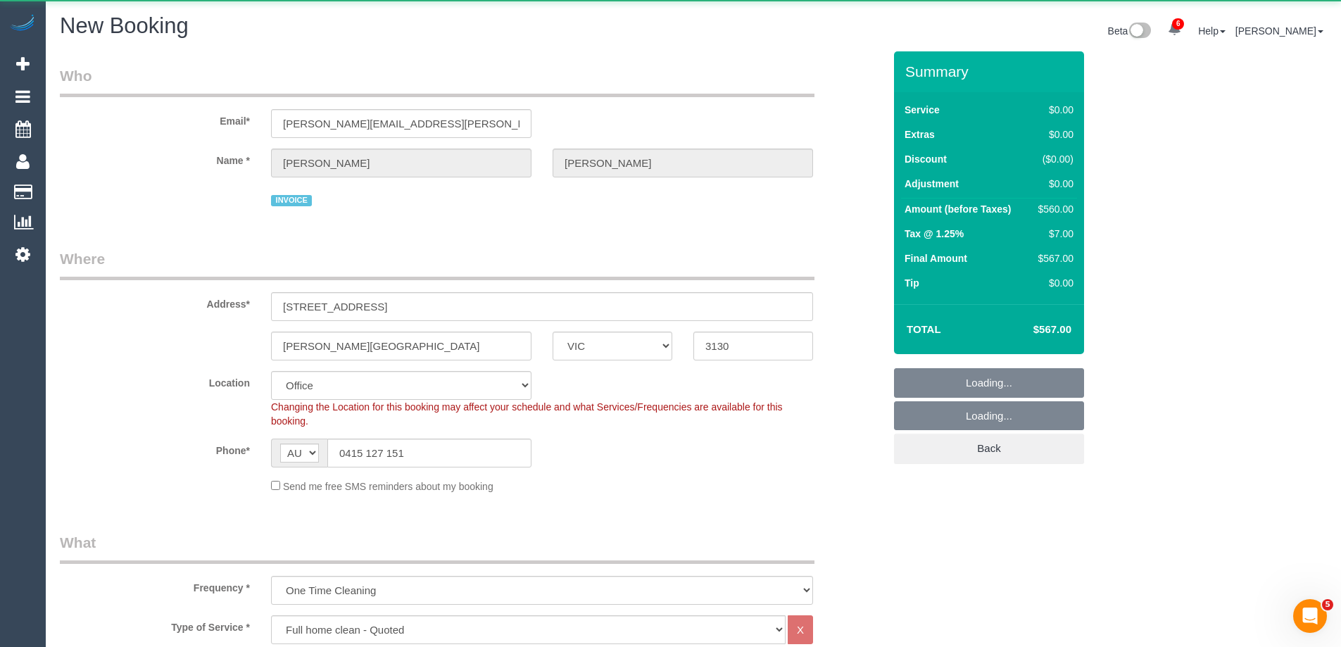
select select "object:3693"
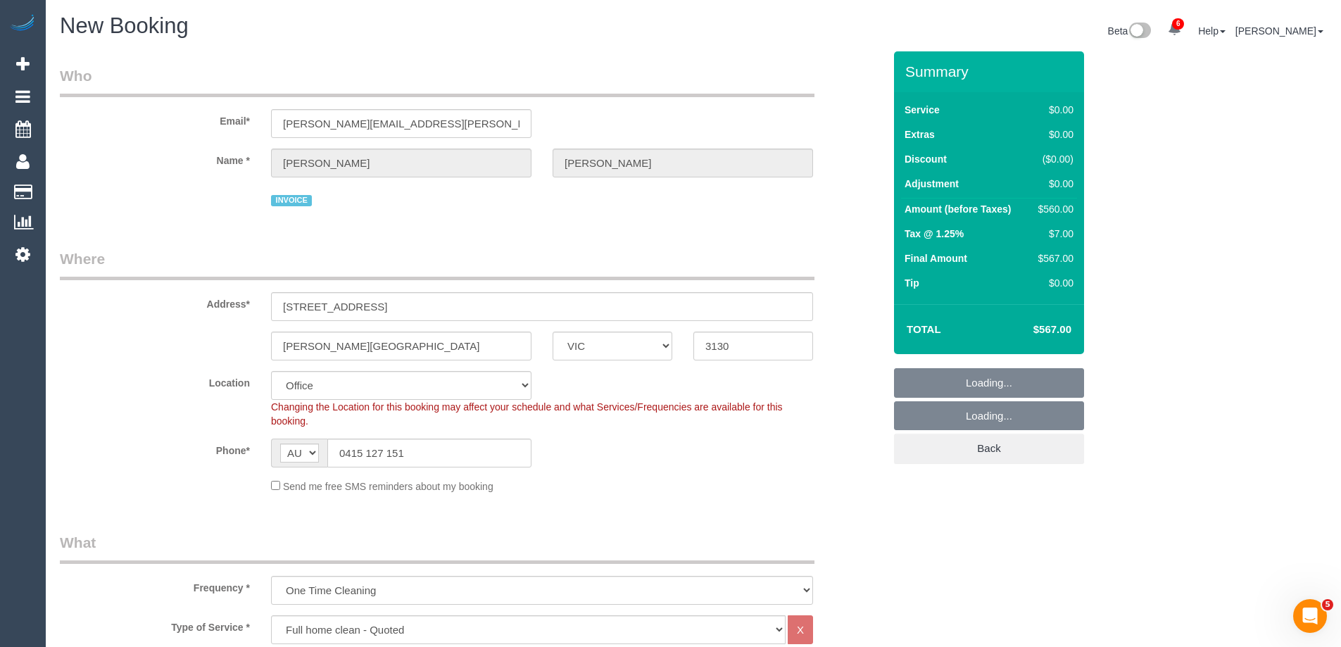
select select "57"
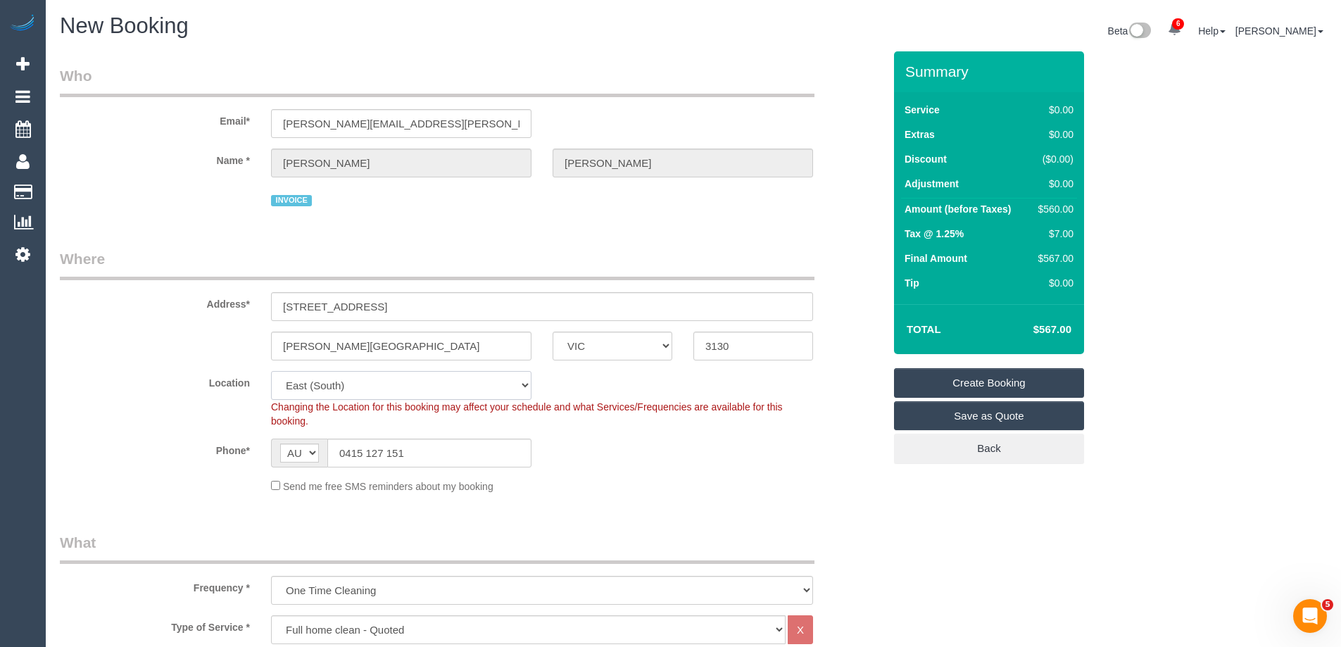
click at [327, 388] on select "Office City East (North) East (South) Inner East Inner North (East) Inner North…" at bounding box center [401, 385] width 260 height 29
select select "object:3698"
select select "209"
select select "1"
select select "120"
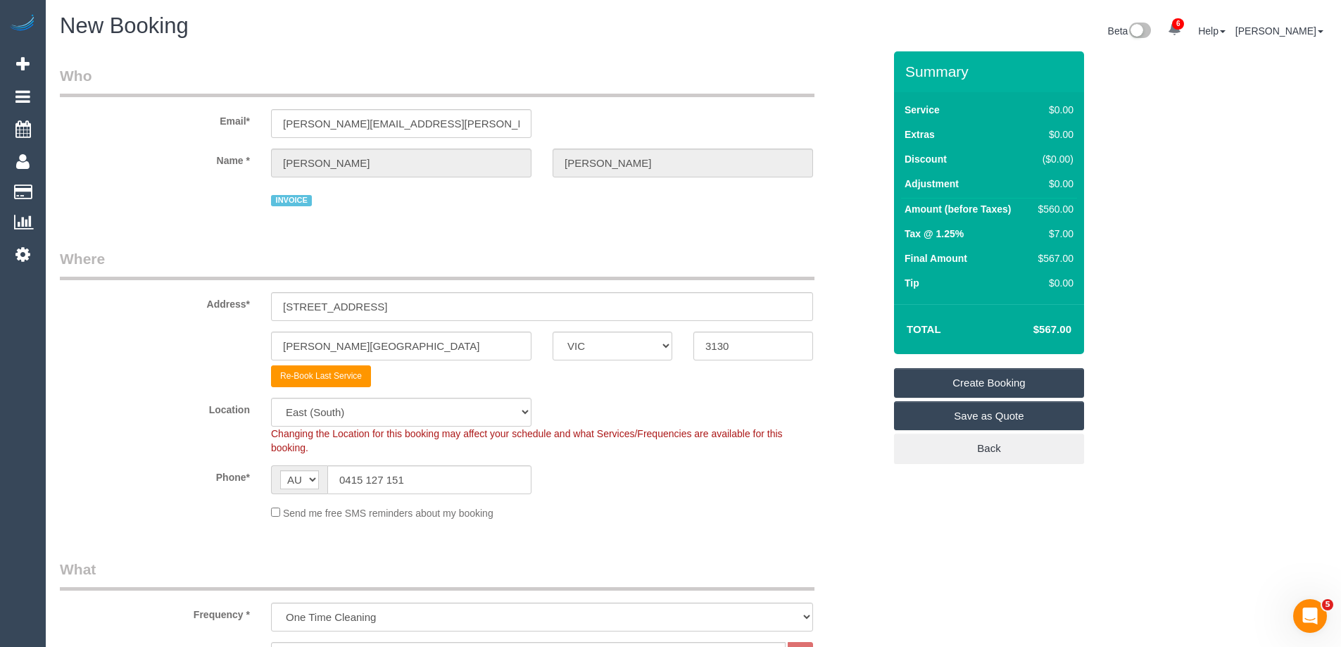
click at [171, 379] on div "Re-Book Last Service" at bounding box center [471, 376] width 845 height 22
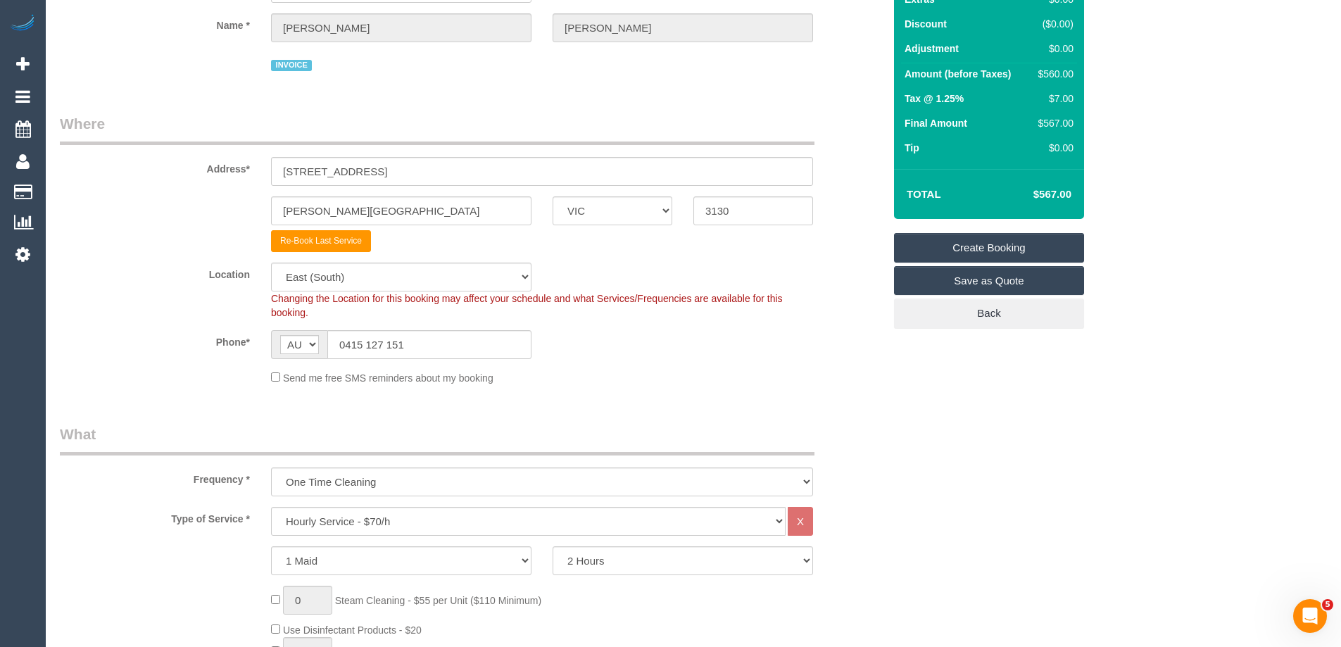
scroll to position [352, 0]
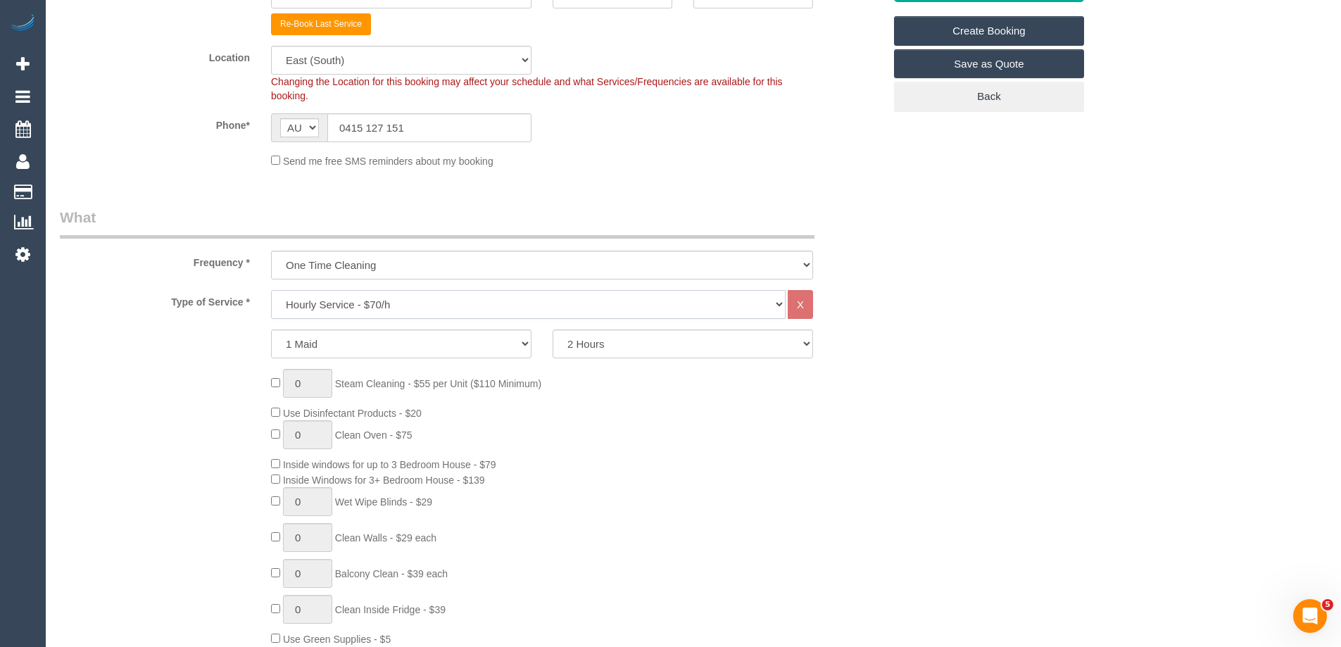
click at [370, 298] on select "Hourly Service - $70/h Hourly Service - $65/h Hourly Service - $60/h Hourly Ser…" at bounding box center [528, 304] width 515 height 29
select select "213"
click at [271, 290] on select "Hourly Service - $70/h Hourly Service - $65/h Hourly Service - $60/h Hourly Ser…" at bounding box center [528, 304] width 515 height 29
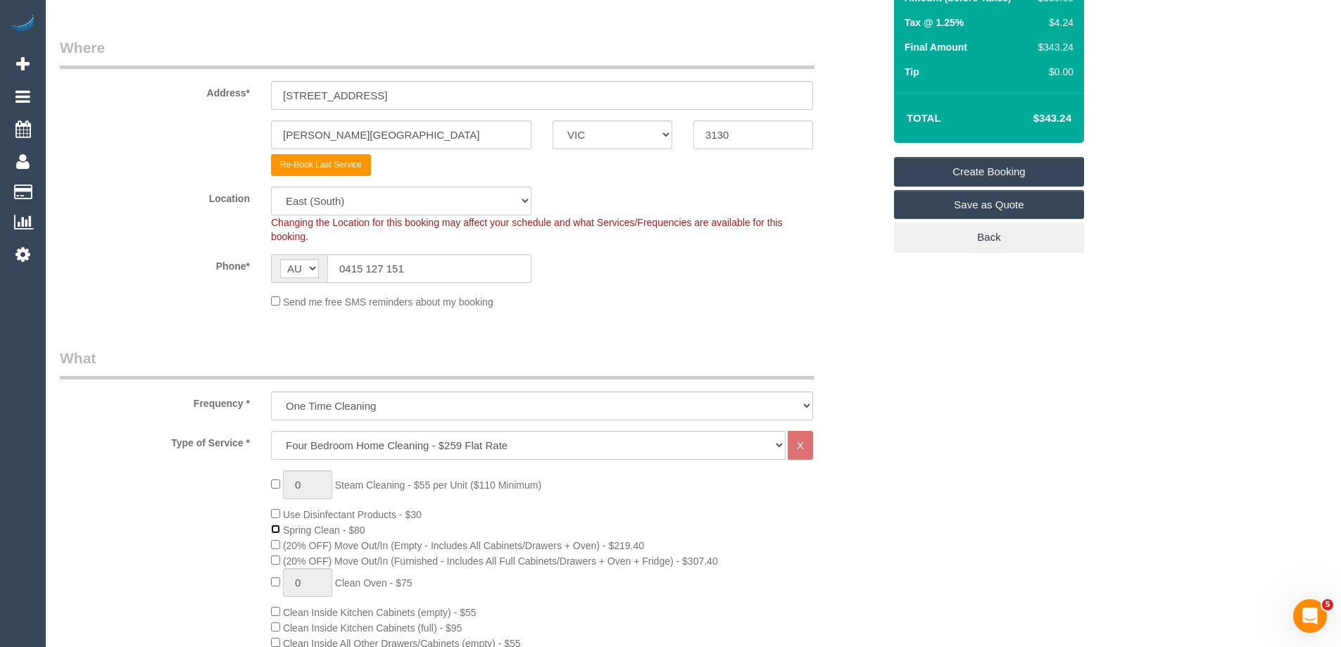
scroll to position [0, 0]
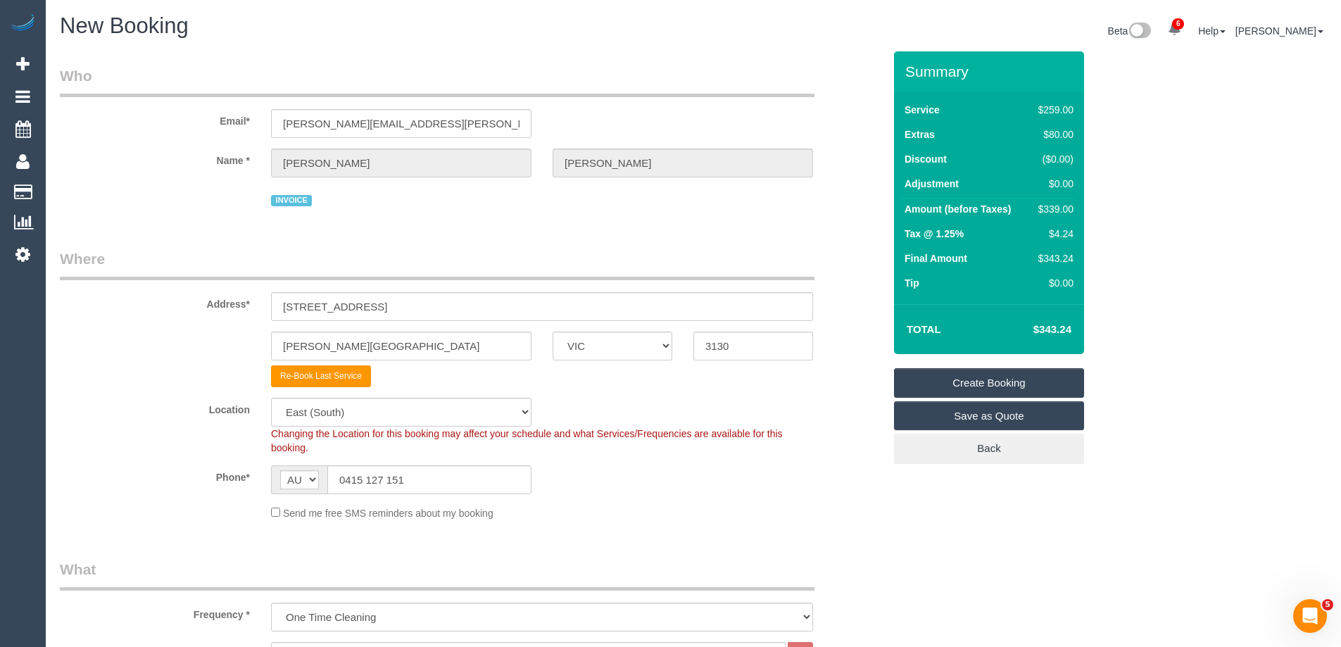
click at [872, 310] on div "Address* 17 Somerset Court" at bounding box center [471, 284] width 845 height 73
click at [863, 187] on sui-booking-customer "Email* sravanthi.kalepu@gmail.com Name * Sravanthi Kalepu INVOICE" at bounding box center [472, 137] width 824 height 144
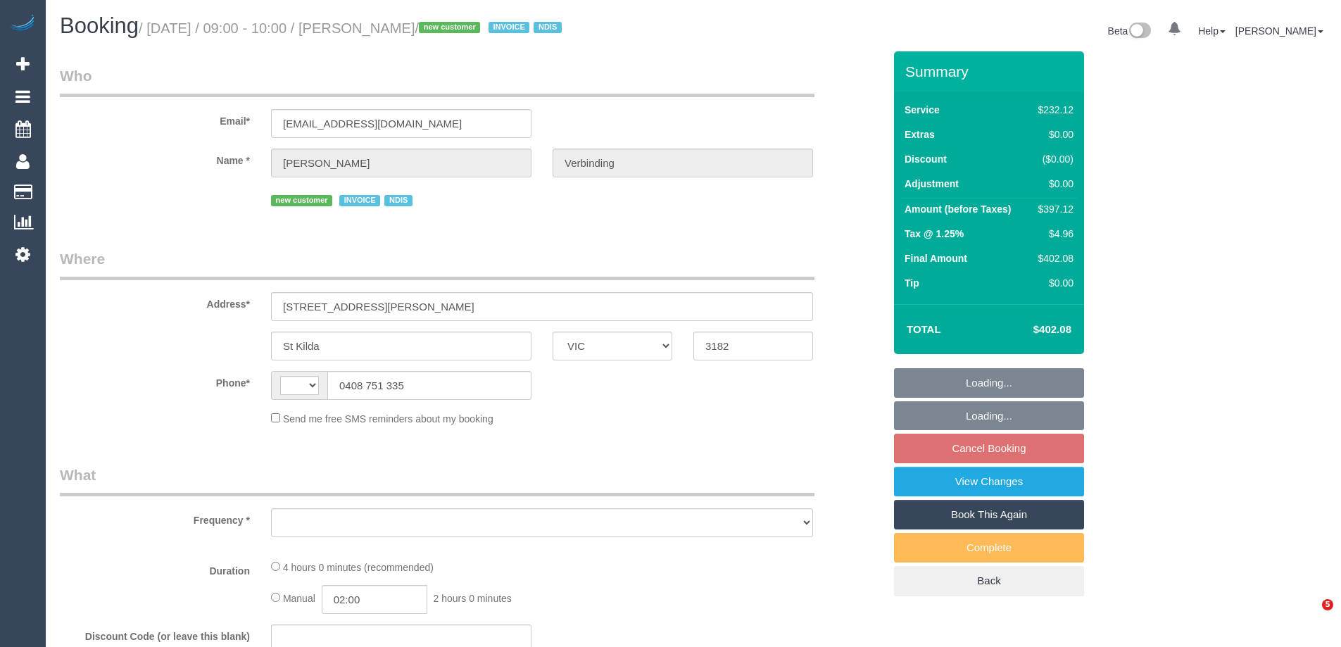
select select "VIC"
select select "string:AU"
select select "object:626"
select select "240"
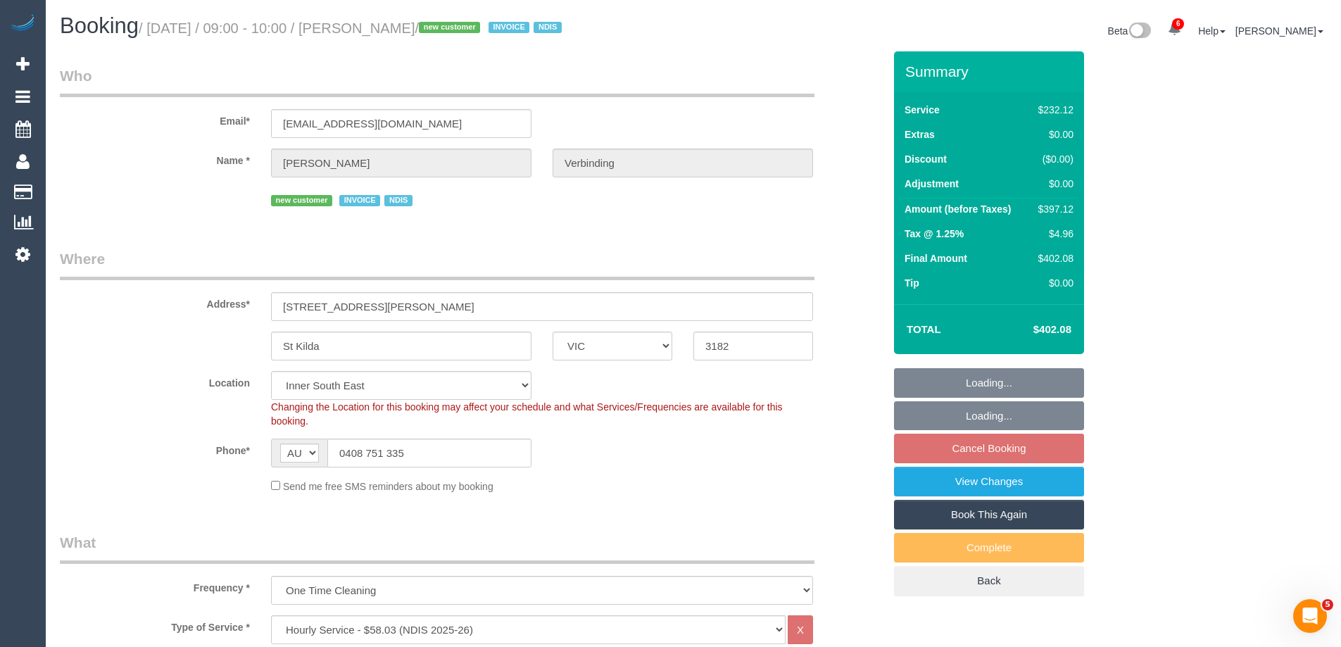
select select "object:1408"
select select "number:28"
select select "number:14"
select select "number:19"
select select "number:25"
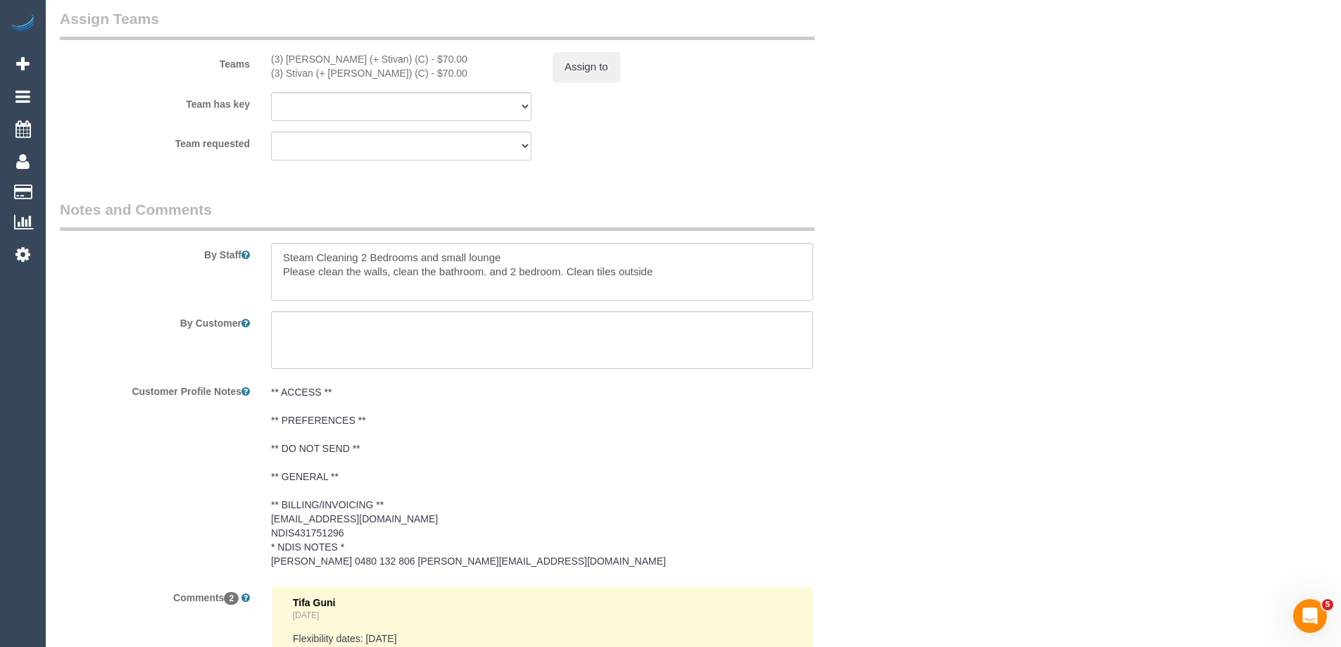
scroll to position [1760, 0]
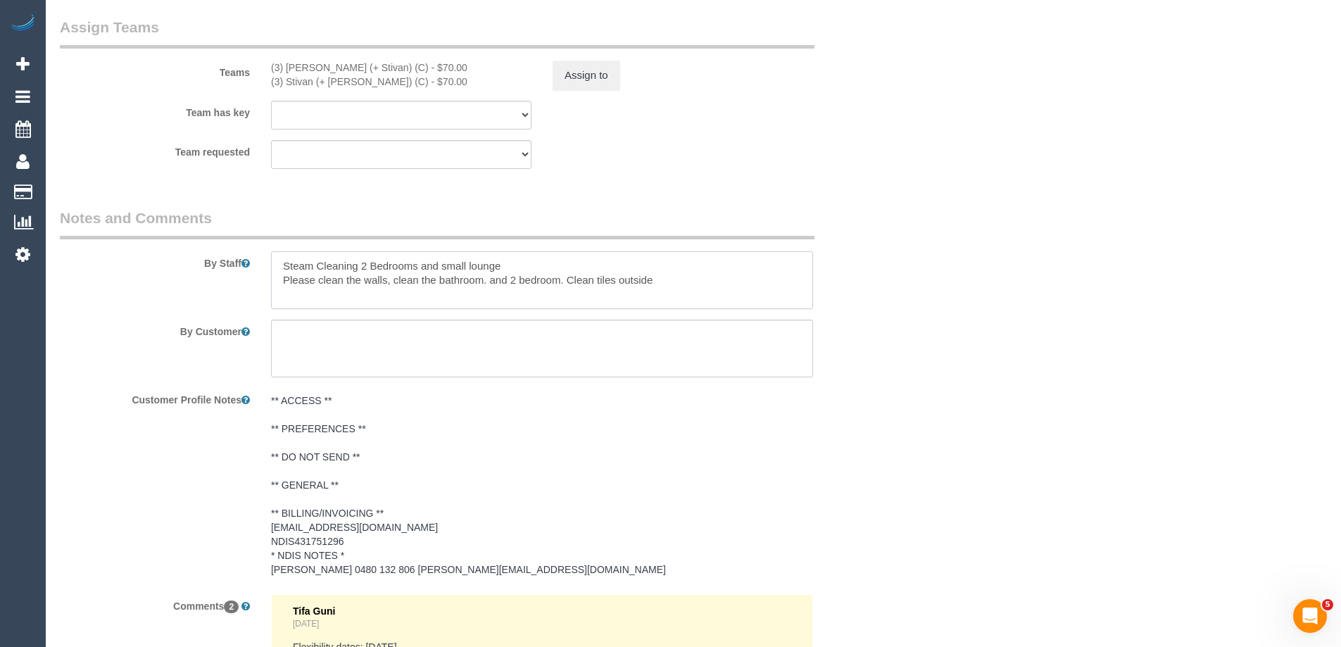
click at [547, 283] on textarea at bounding box center [542, 280] width 542 height 58
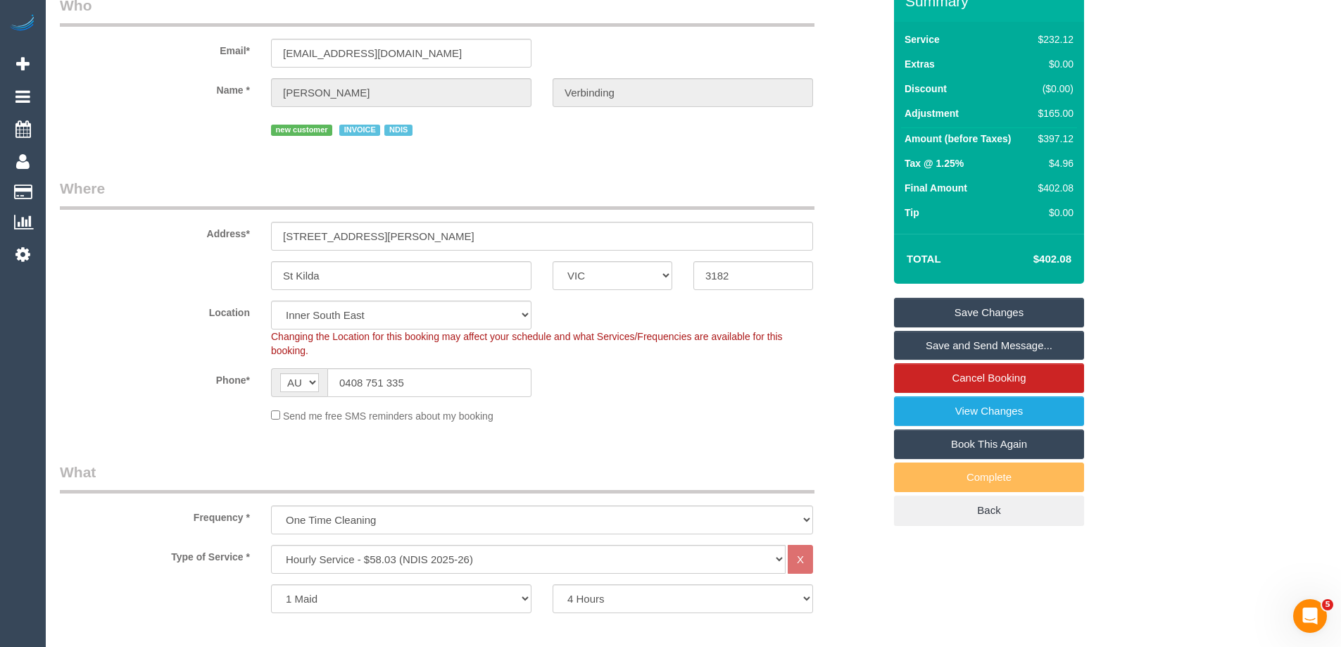
scroll to position [0, 0]
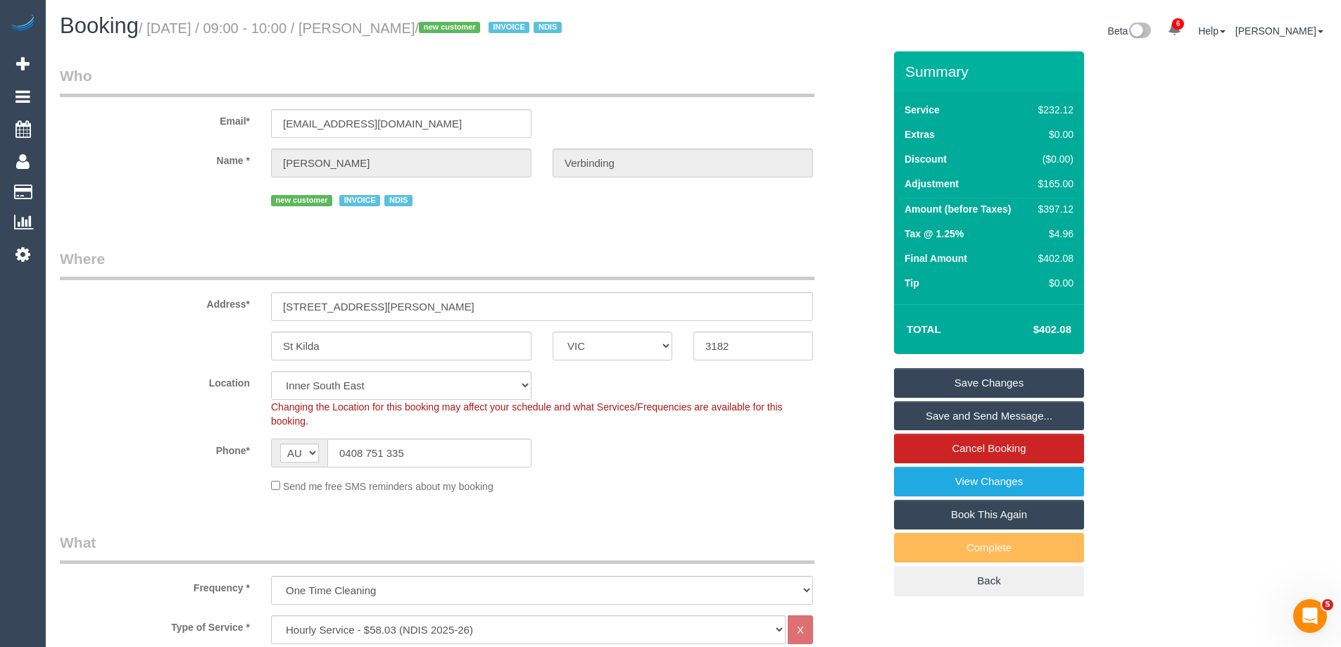
type textarea "Steam Cleaning 2 Bedrooms and small loungeroom Please clean the walls, clean th…"
click at [1004, 392] on link "Save Changes" at bounding box center [989, 383] width 190 height 30
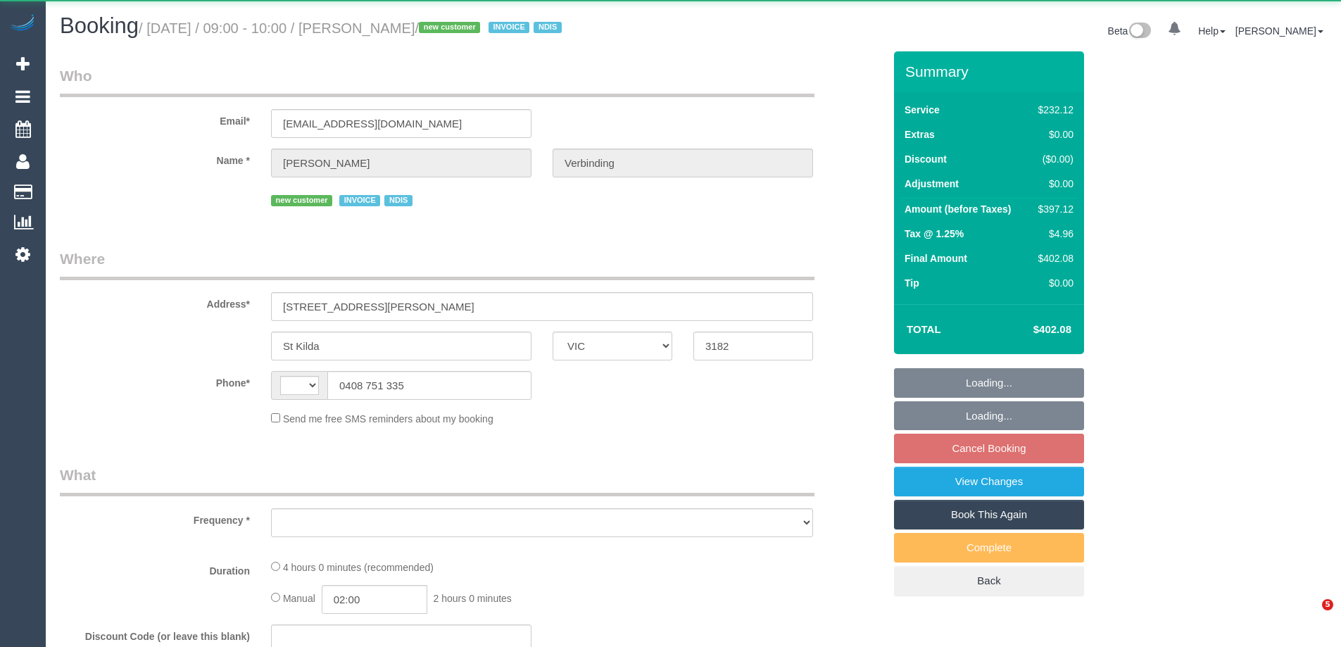
select select "VIC"
select select "string:AU"
select select "object:340"
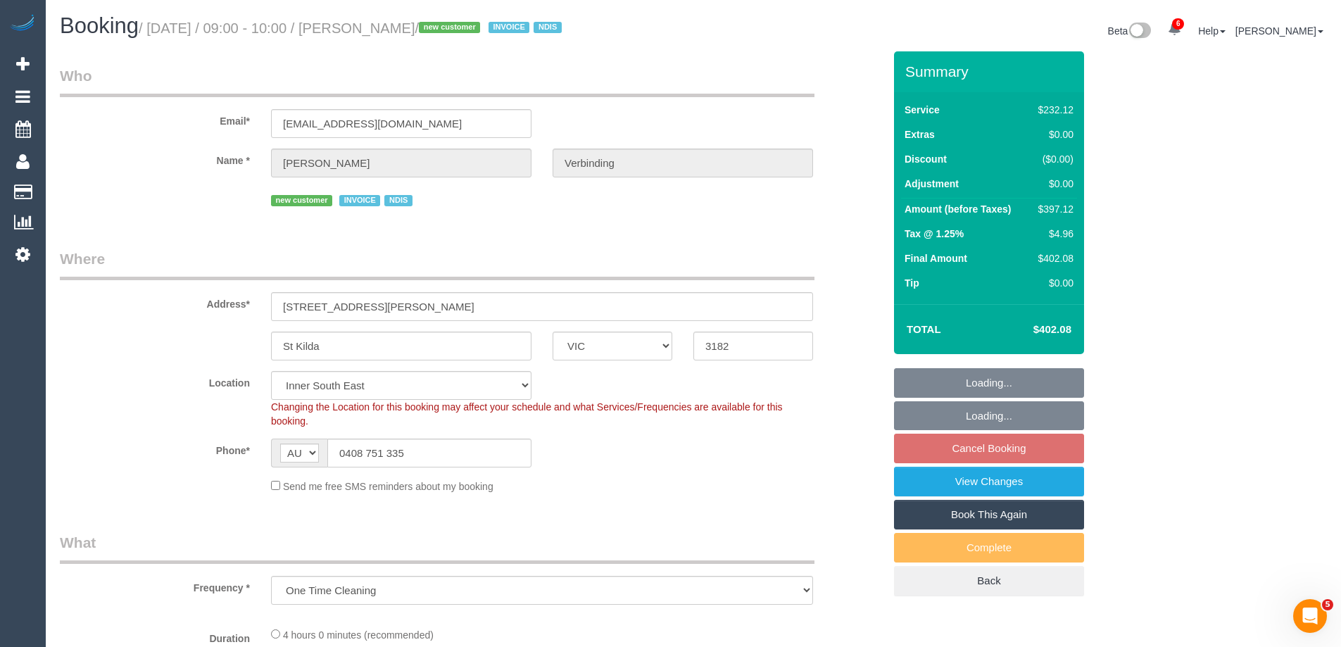
select select "240"
select select "object:692"
select select "number:28"
select select "number:14"
select select "number:19"
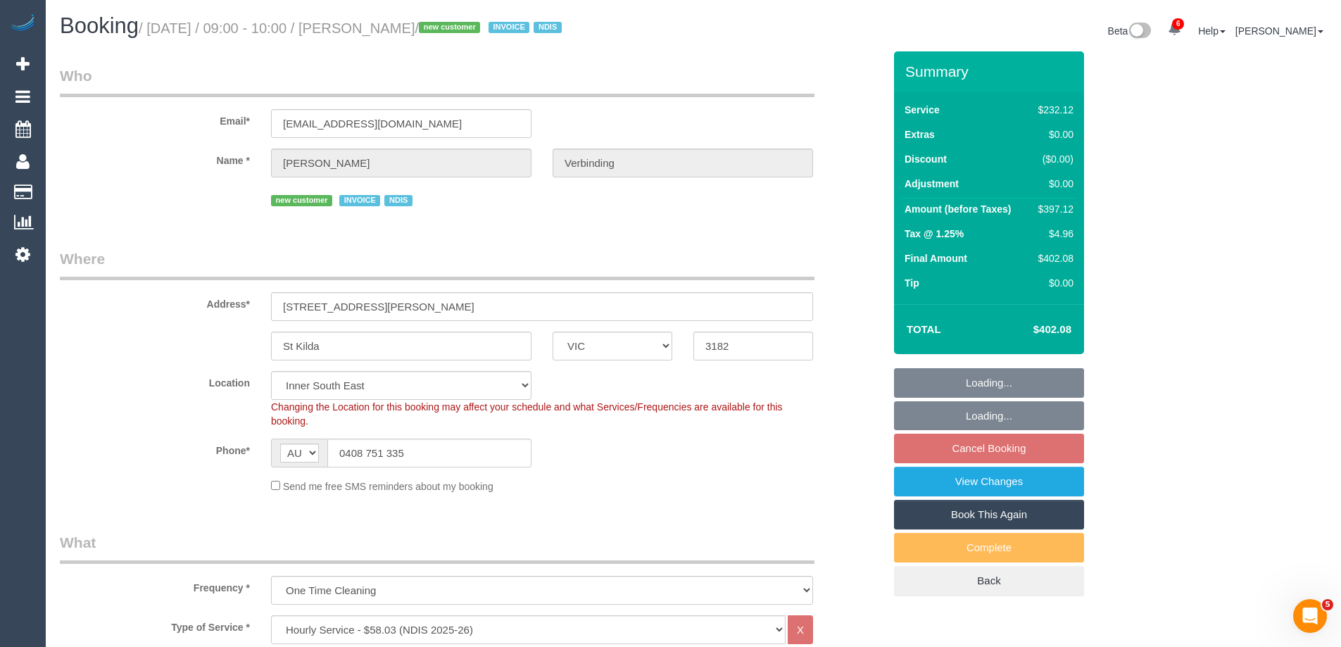
select select "number:25"
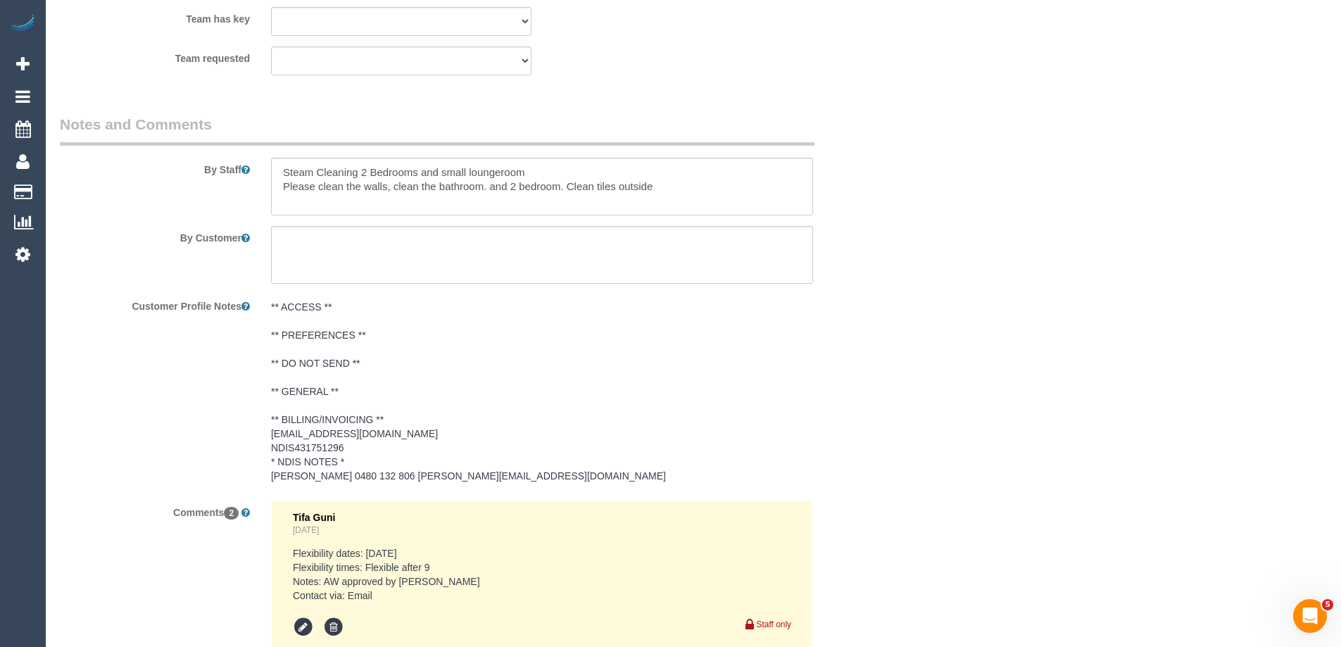
scroll to position [1794, 0]
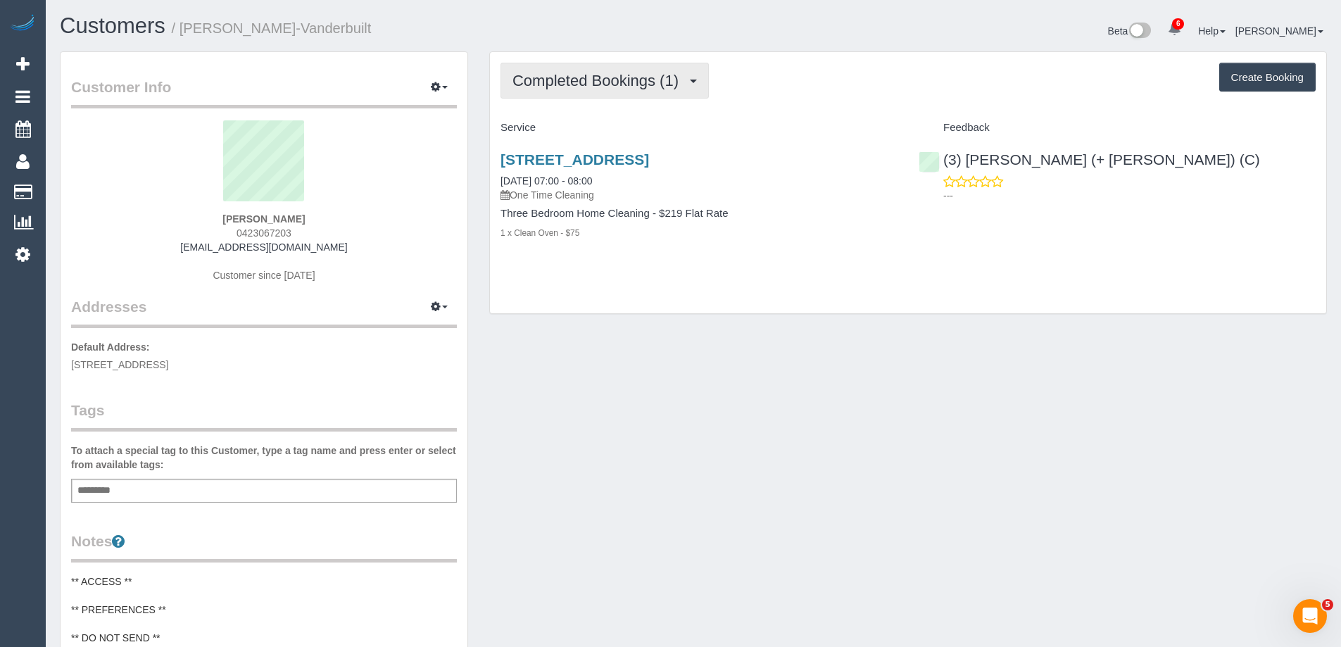
click at [632, 80] on span "Completed Bookings (1)" at bounding box center [598, 81] width 173 height 18
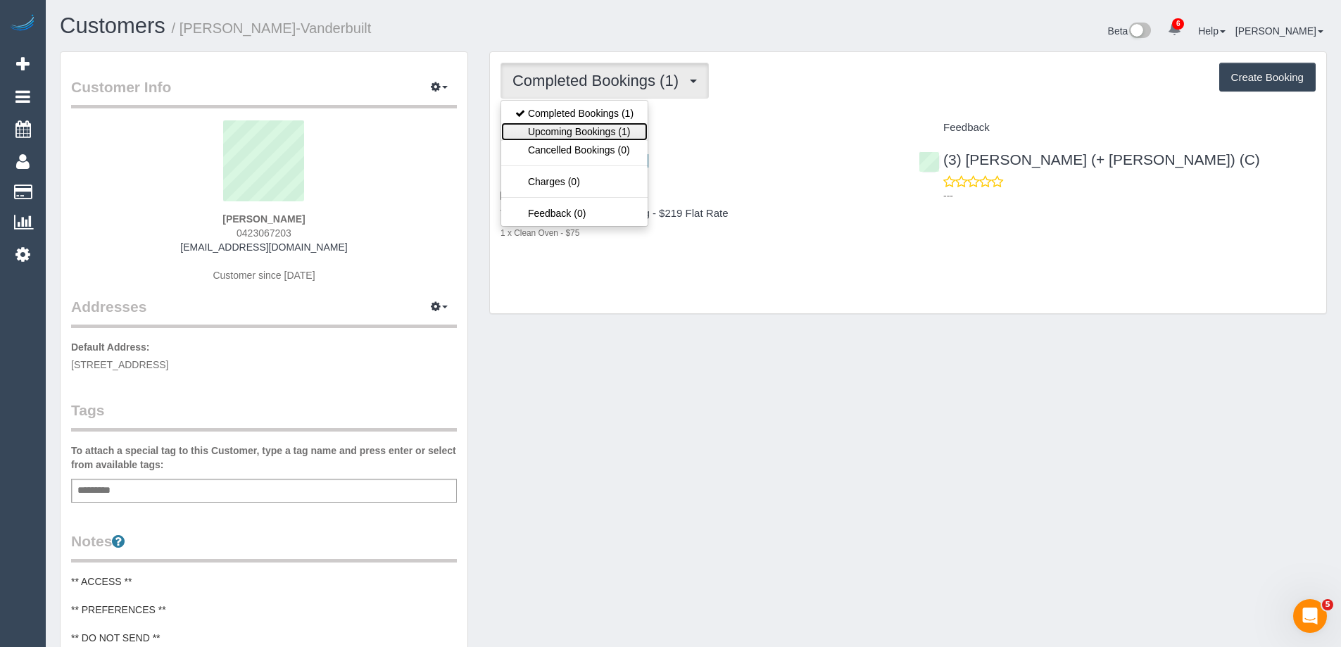
click at [610, 132] on link "Upcoming Bookings (1)" at bounding box center [574, 131] width 146 height 18
